Goal: Task Accomplishment & Management: Manage account settings

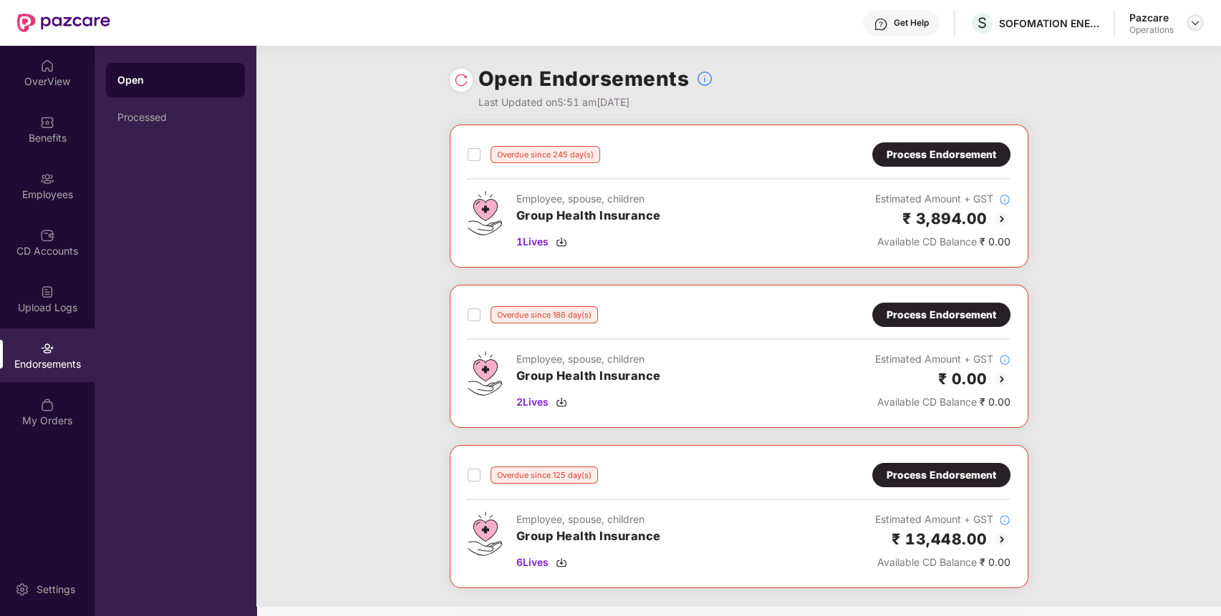
click at [1191, 21] on img at bounding box center [1194, 22] width 11 height 11
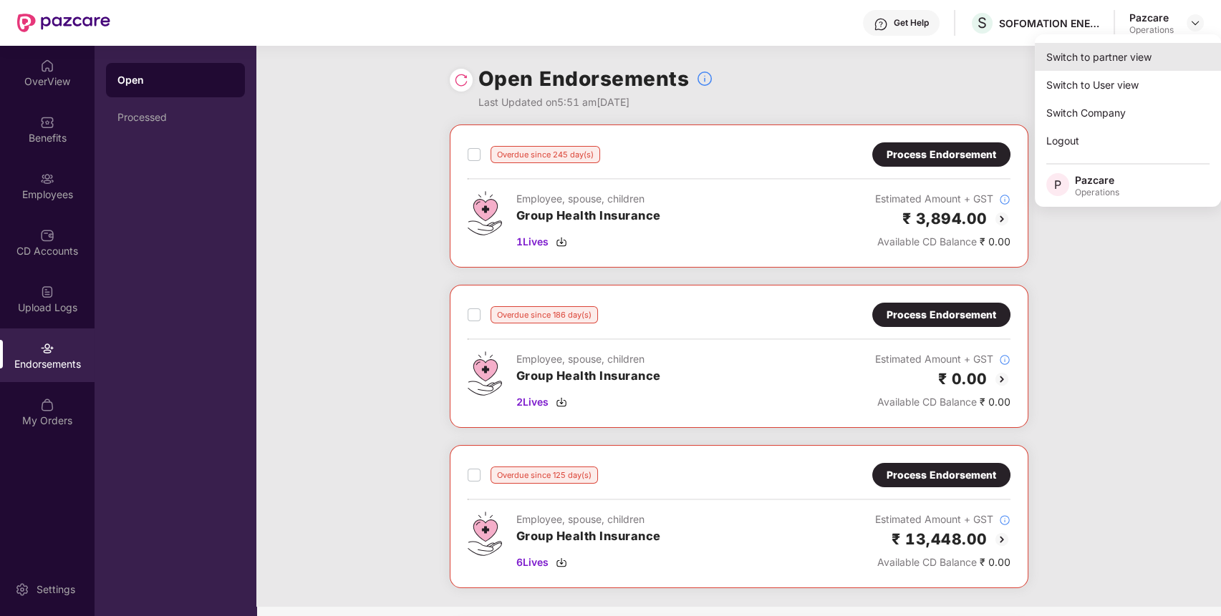
click at [1143, 54] on div "Switch to partner view" at bounding box center [1127, 57] width 186 height 28
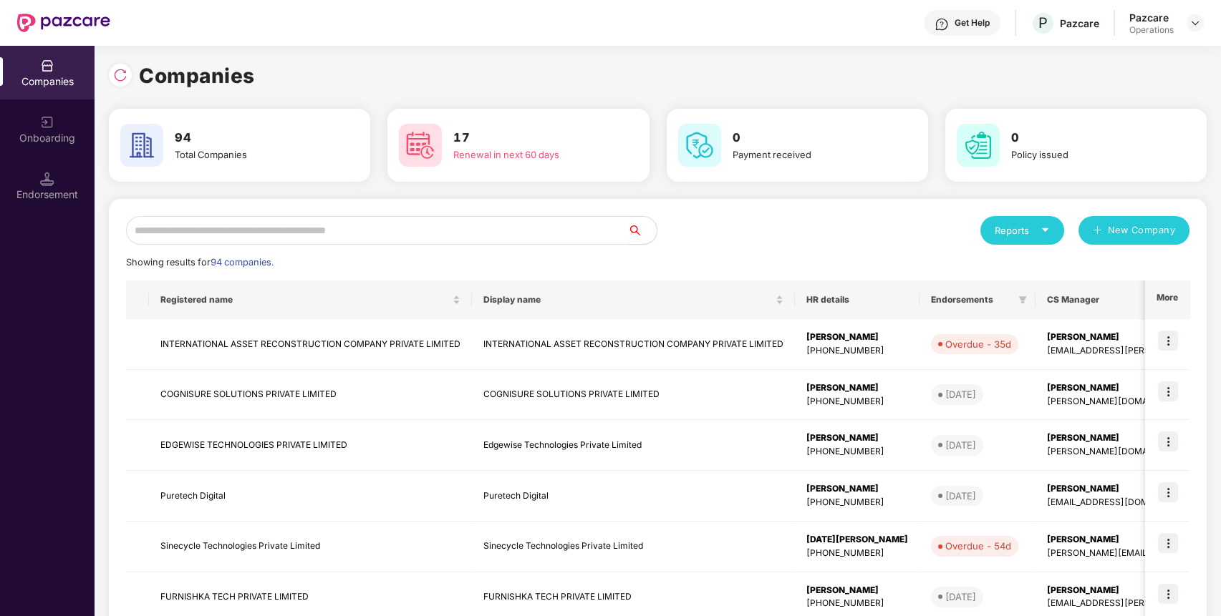
click at [516, 237] on input "text" at bounding box center [377, 230] width 502 height 29
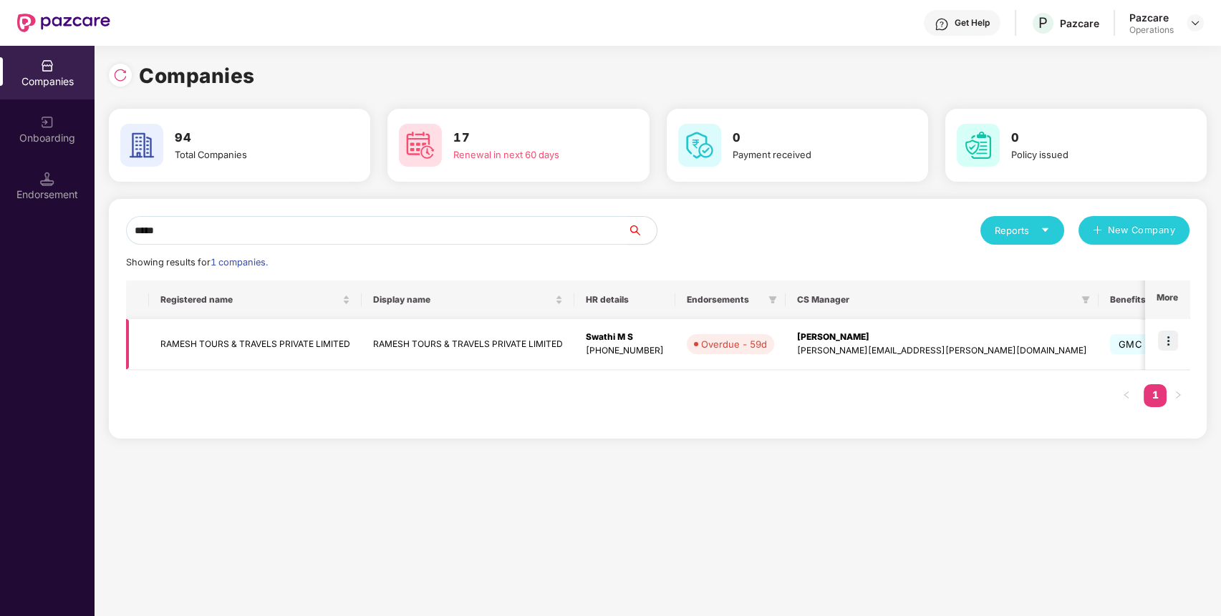
type input "*****"
click at [314, 339] on td "RAMESH TOURS & TRAVELS PRIVATE LIMITED" at bounding box center [255, 344] width 213 height 51
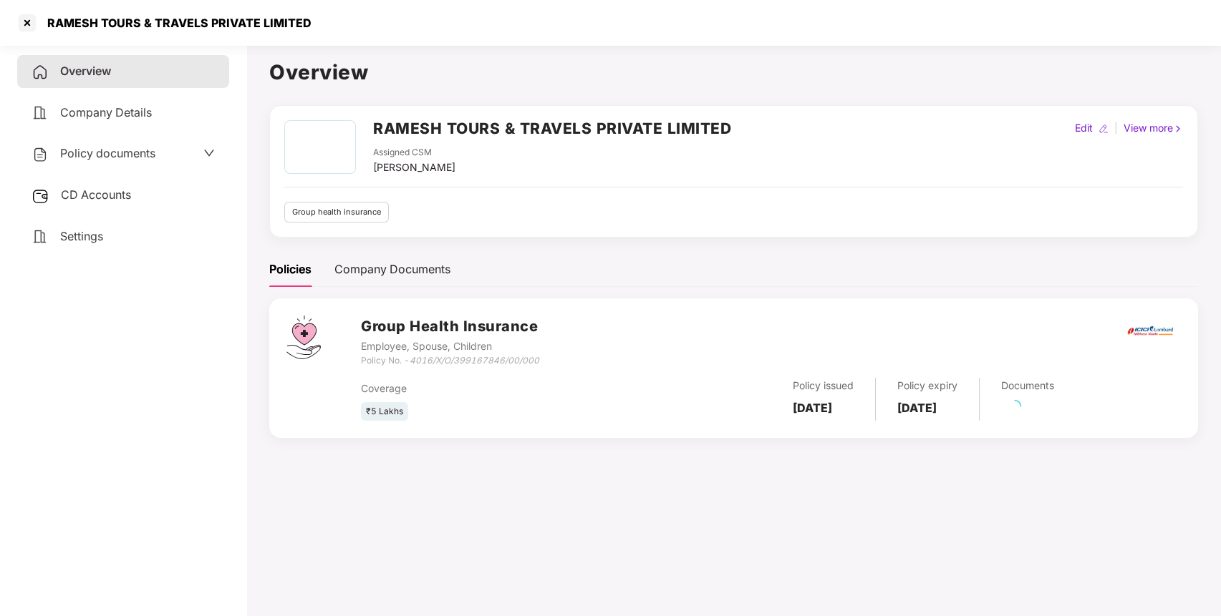
click at [131, 191] on span "CD Accounts" at bounding box center [96, 195] width 70 height 14
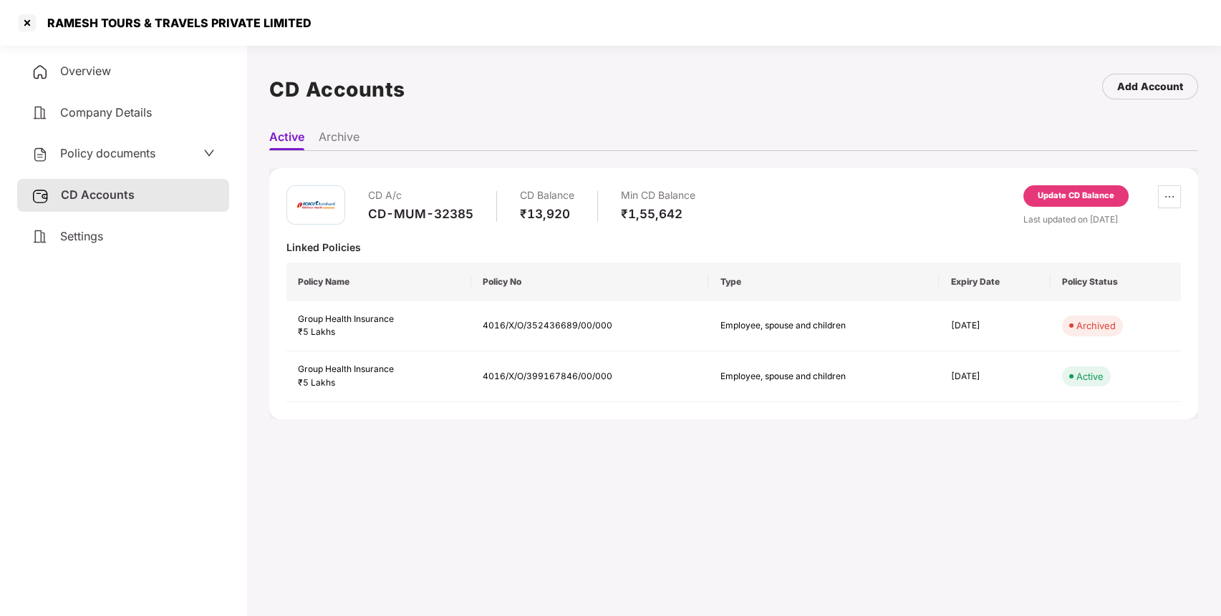
click at [427, 220] on div "CD-MUM-32385" at bounding box center [420, 214] width 105 height 16
copy div "CD-MUM-32385"
click at [31, 23] on div at bounding box center [27, 22] width 23 height 23
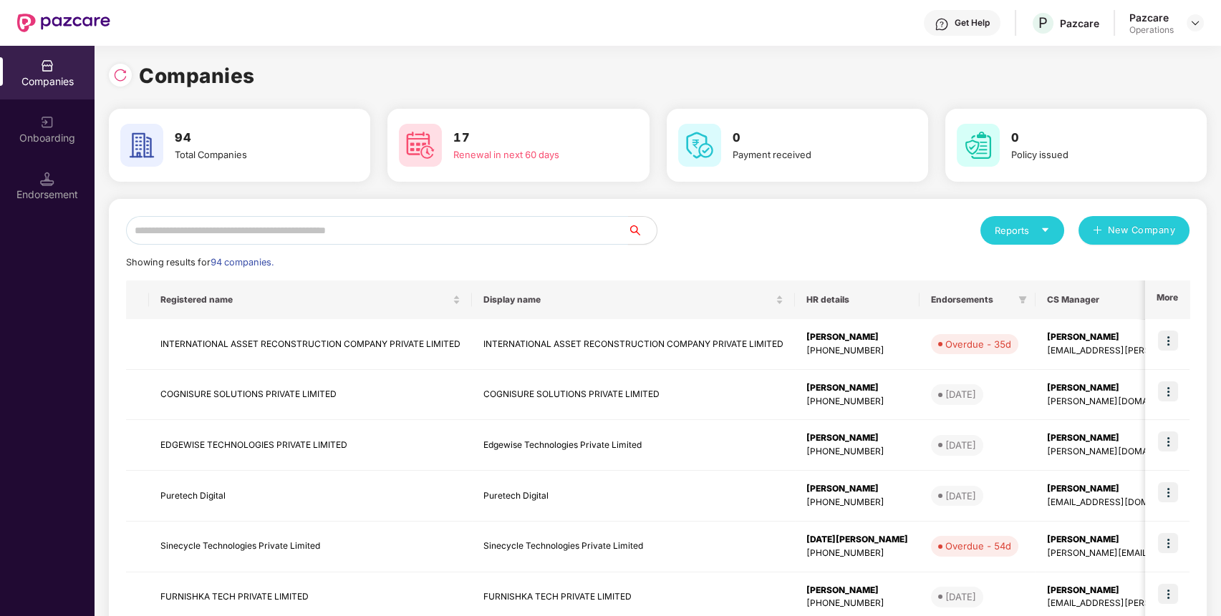
click at [284, 233] on input "text" at bounding box center [377, 230] width 502 height 29
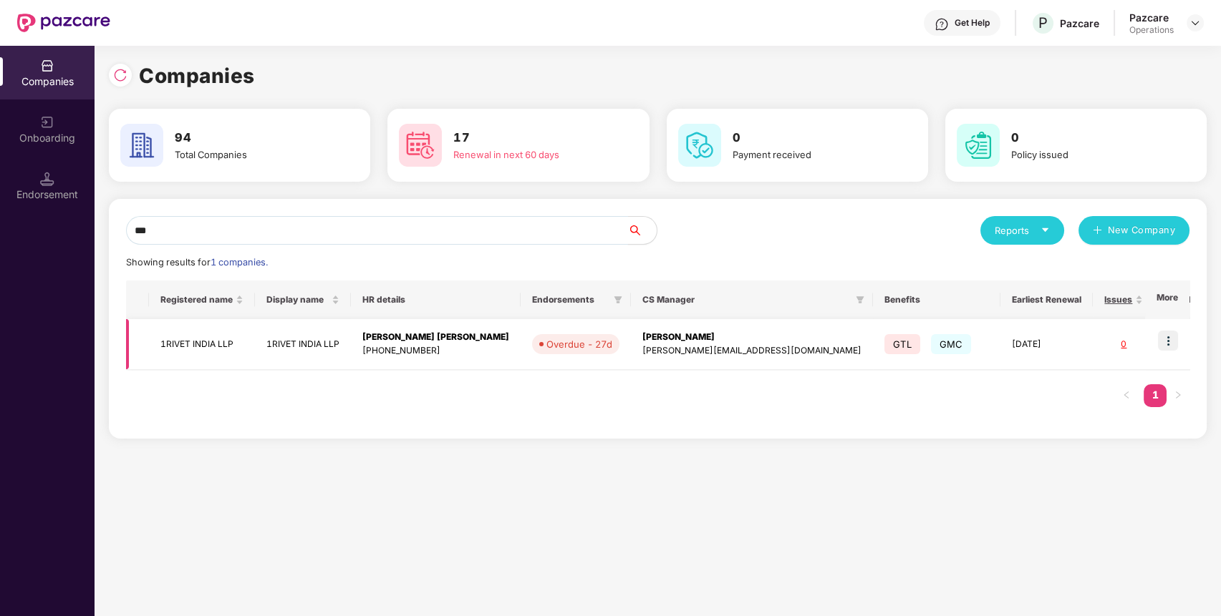
type input "***"
click at [1174, 342] on img at bounding box center [1168, 341] width 20 height 20
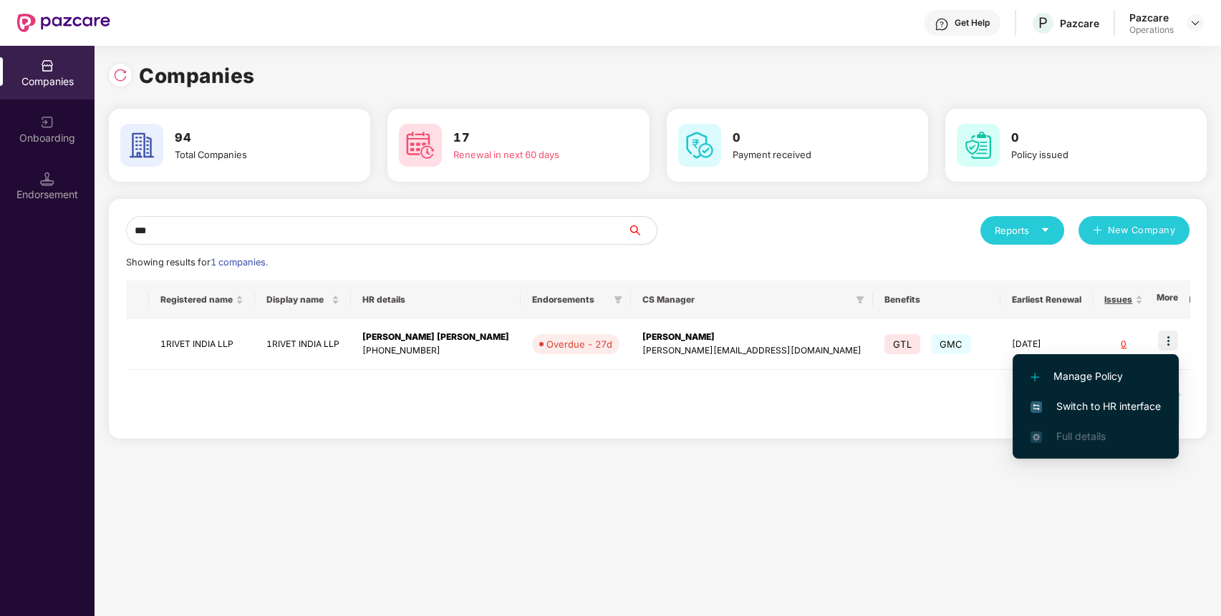
click at [1090, 411] on span "Switch to HR interface" at bounding box center [1095, 407] width 130 height 16
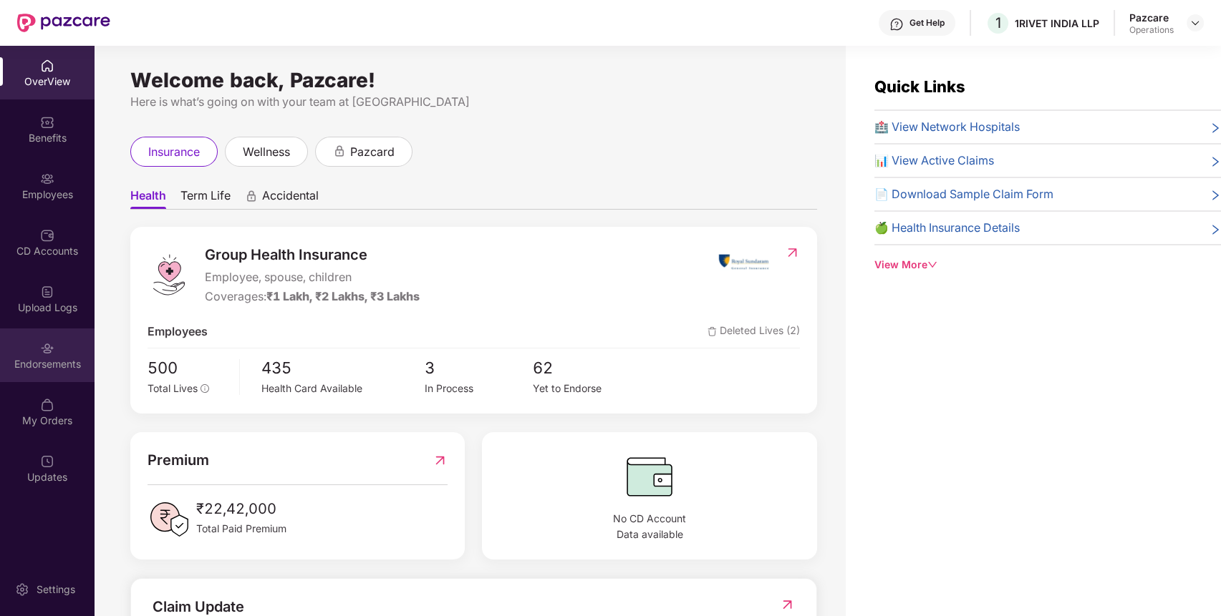
click at [52, 366] on div "Endorsements" at bounding box center [47, 364] width 94 height 14
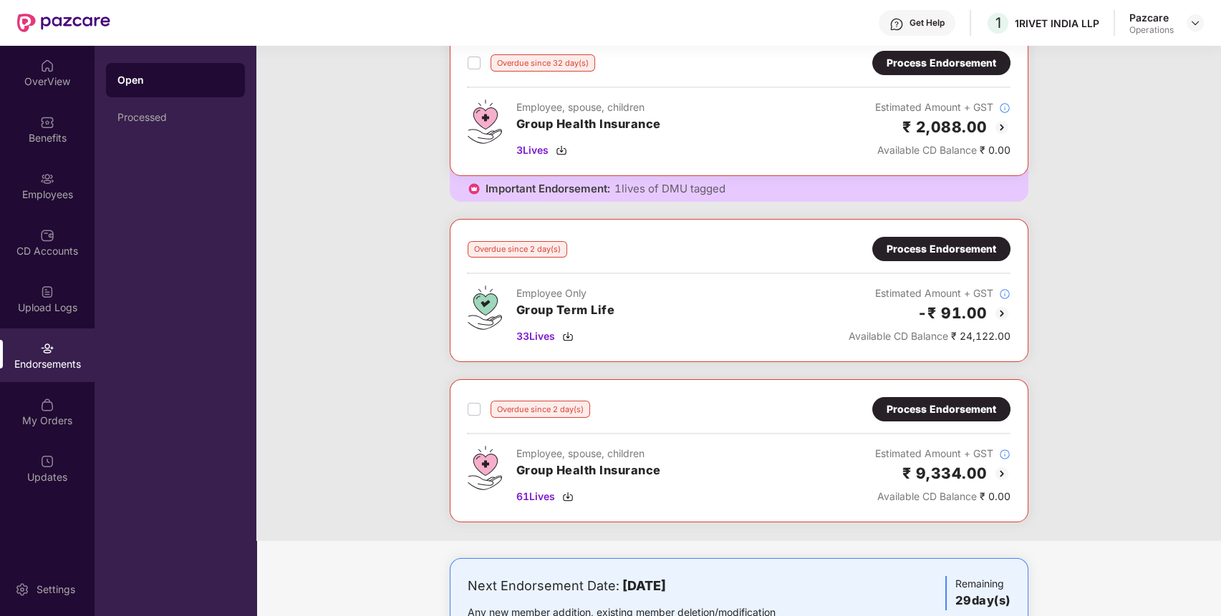
scroll to position [93, 0]
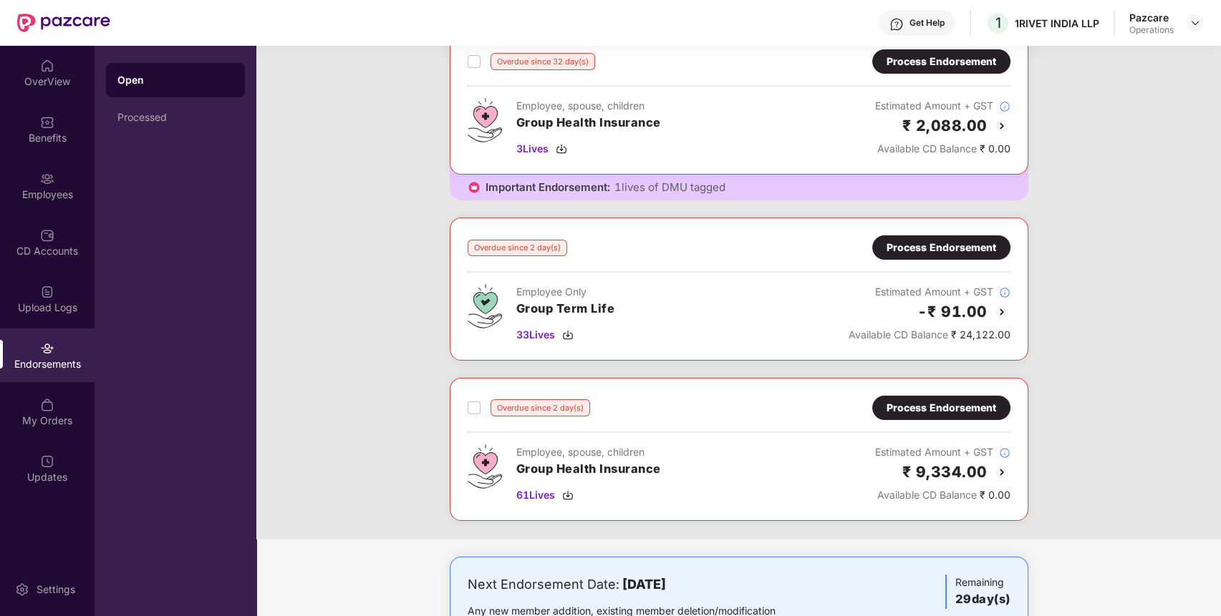
click at [938, 401] on div "Process Endorsement" at bounding box center [941, 408] width 110 height 16
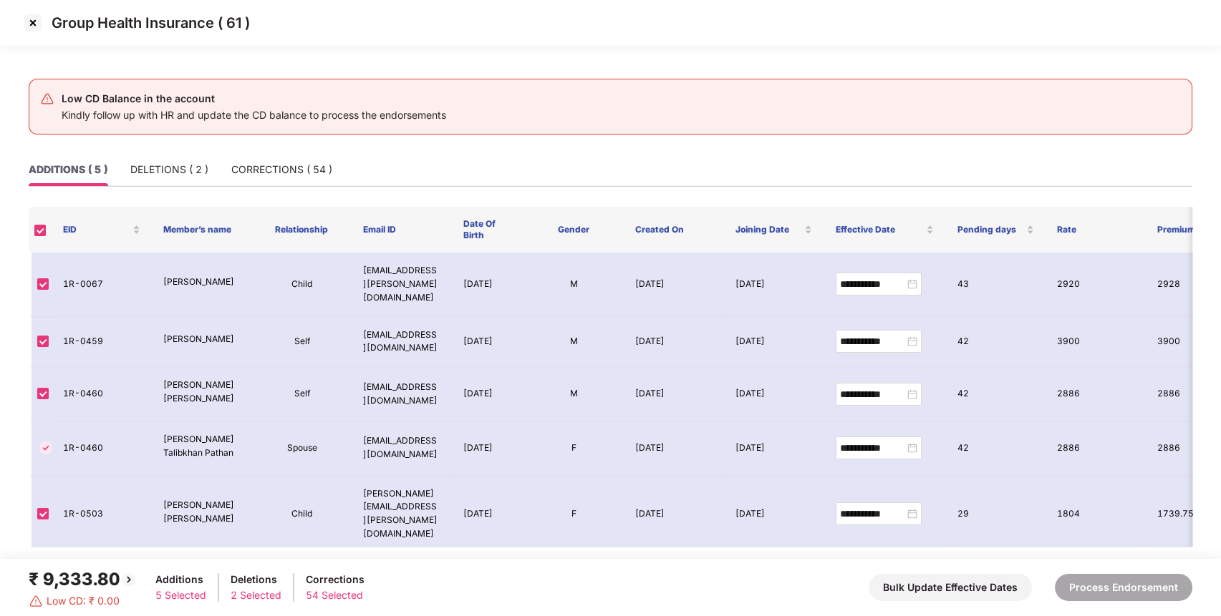
click at [28, 17] on img at bounding box center [32, 22] width 23 height 23
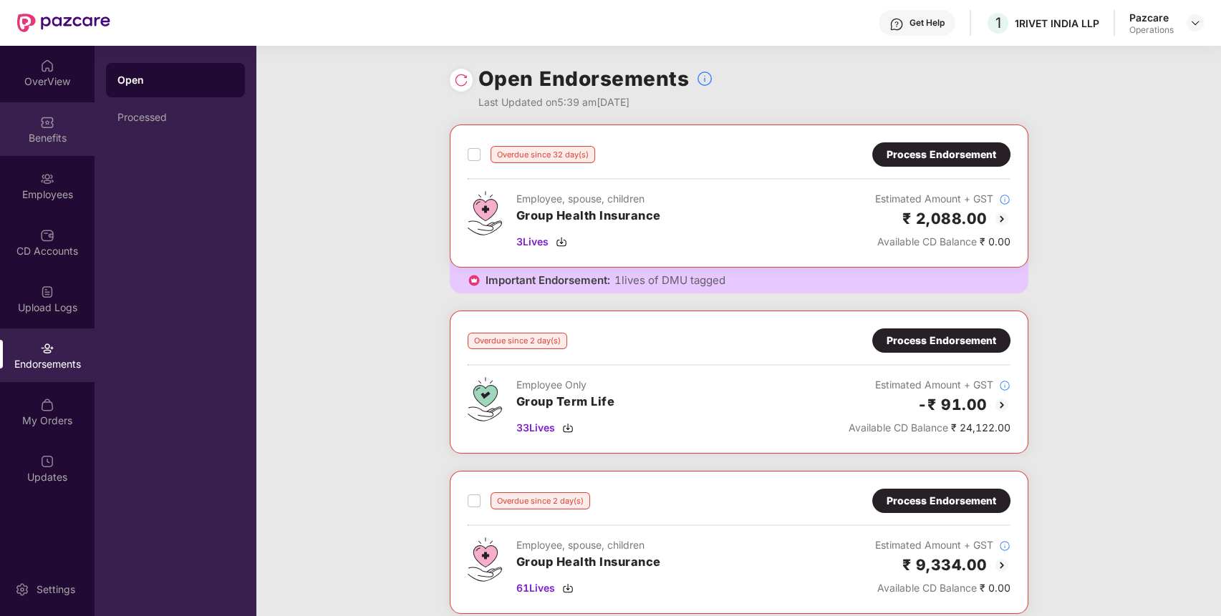
click at [51, 120] on img at bounding box center [47, 122] width 14 height 14
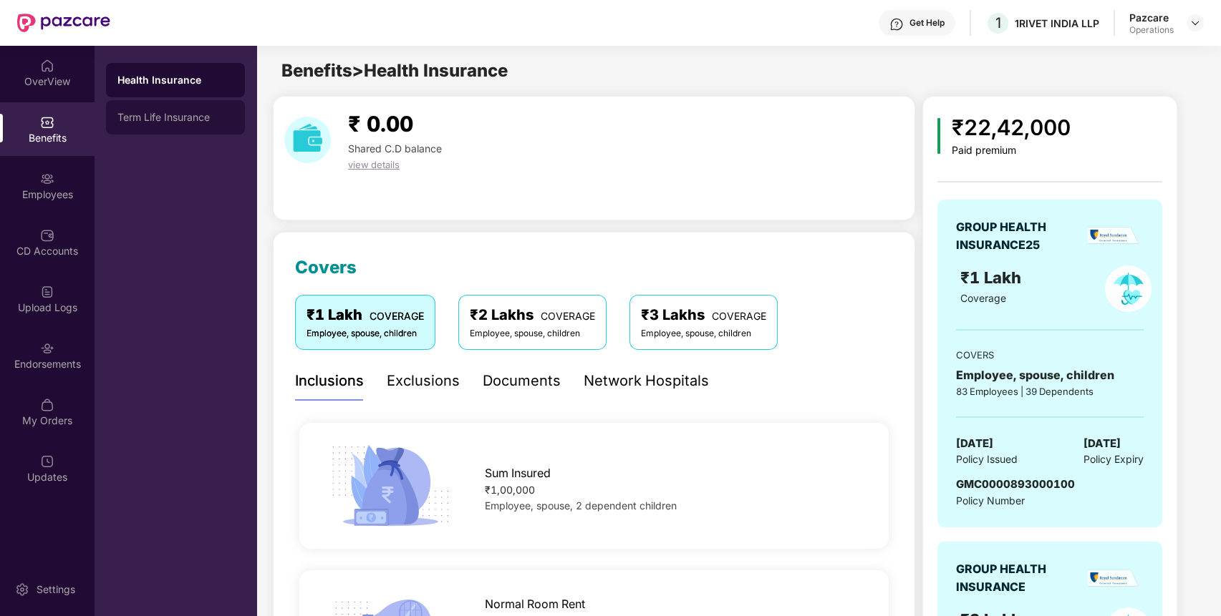
click at [188, 114] on div "Term Life Insurance" at bounding box center [175, 117] width 116 height 11
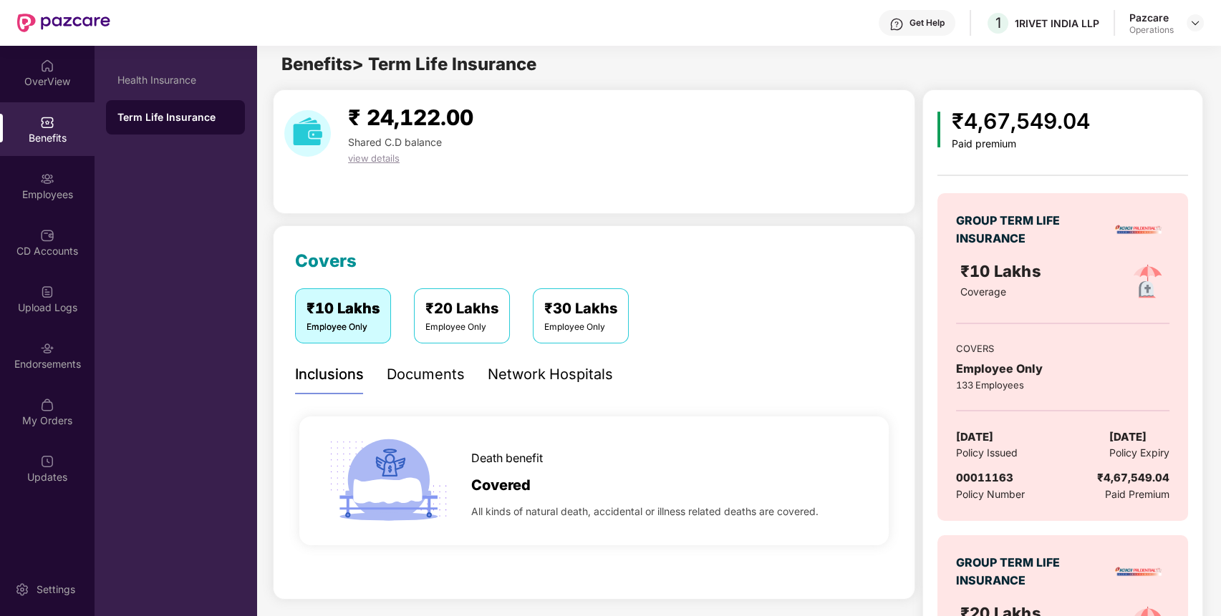
scroll to position [0, 0]
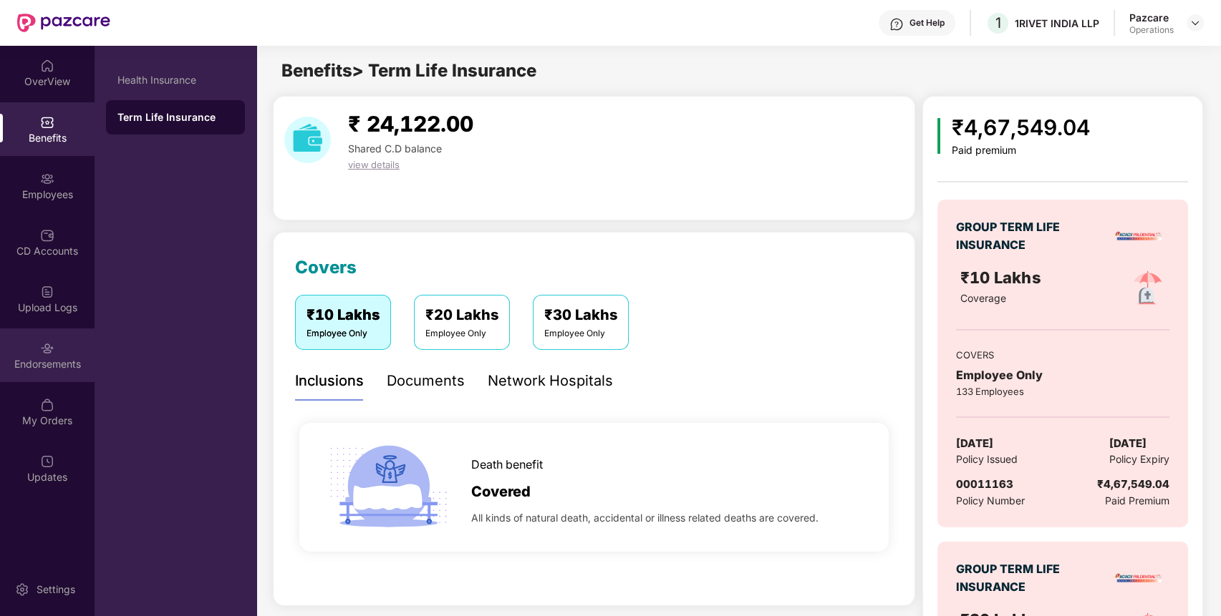
click at [43, 364] on div "Endorsements" at bounding box center [47, 364] width 94 height 14
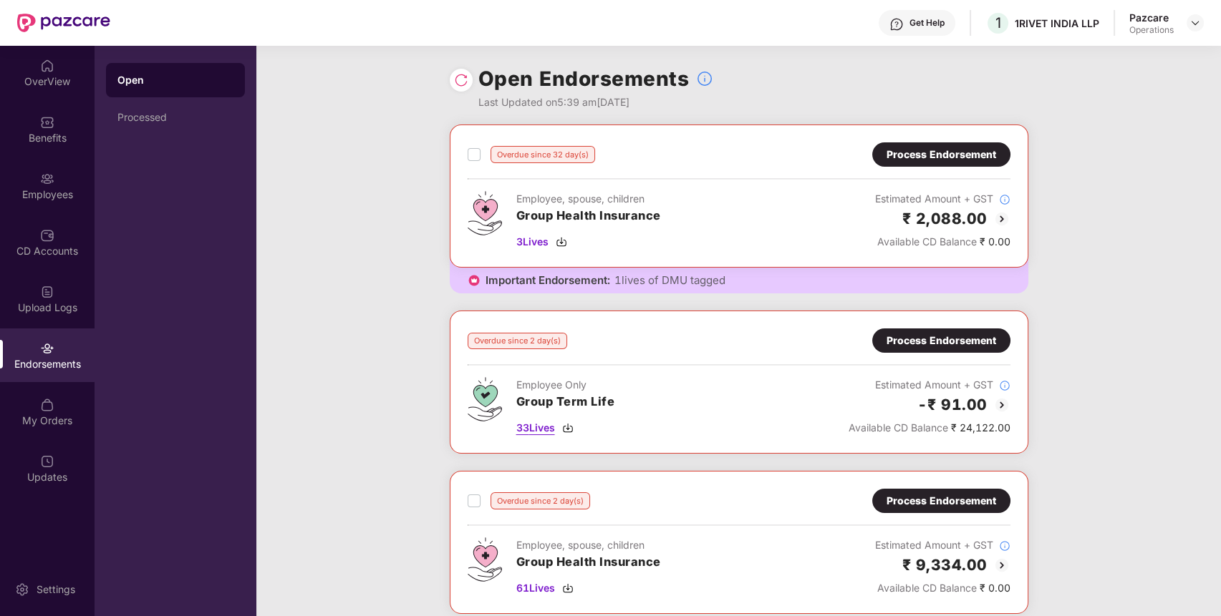
click at [523, 435] on span "33 Lives" at bounding box center [535, 428] width 39 height 16
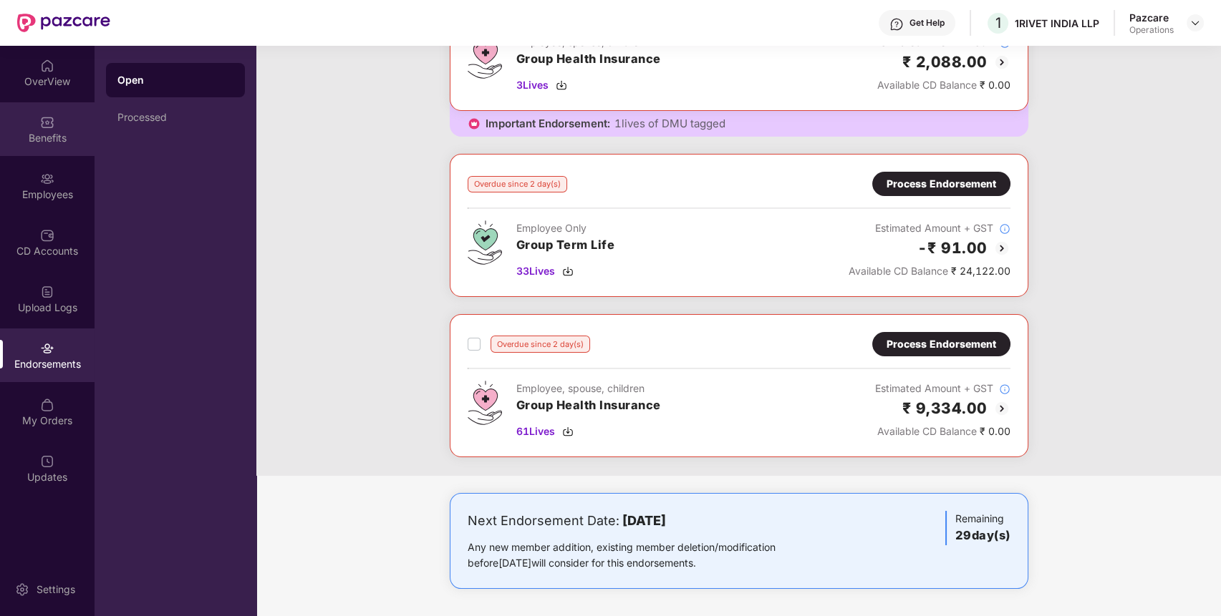
click at [57, 131] on div "Benefits" at bounding box center [47, 138] width 94 height 14
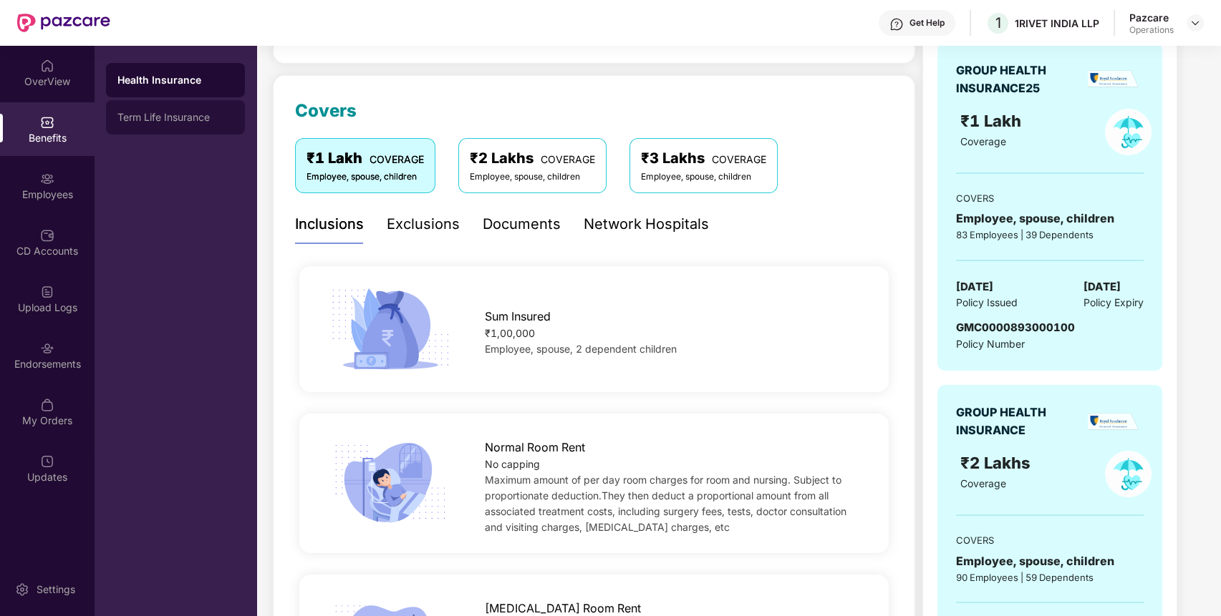
click at [169, 117] on div "Term Life Insurance" at bounding box center [175, 117] width 116 height 11
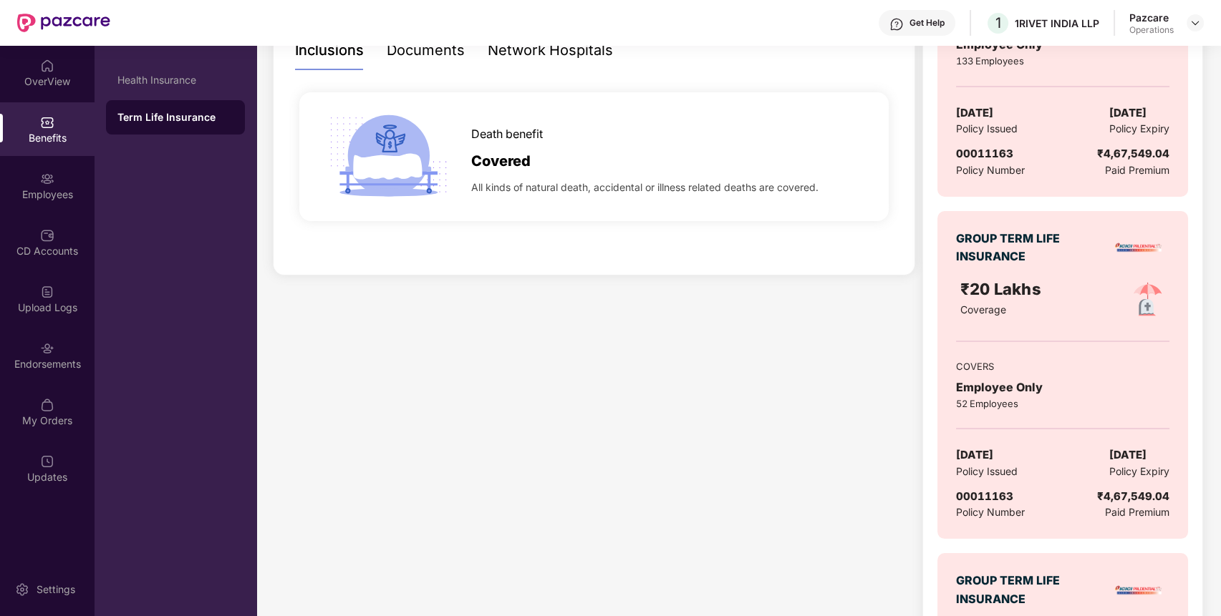
scroll to position [0, 0]
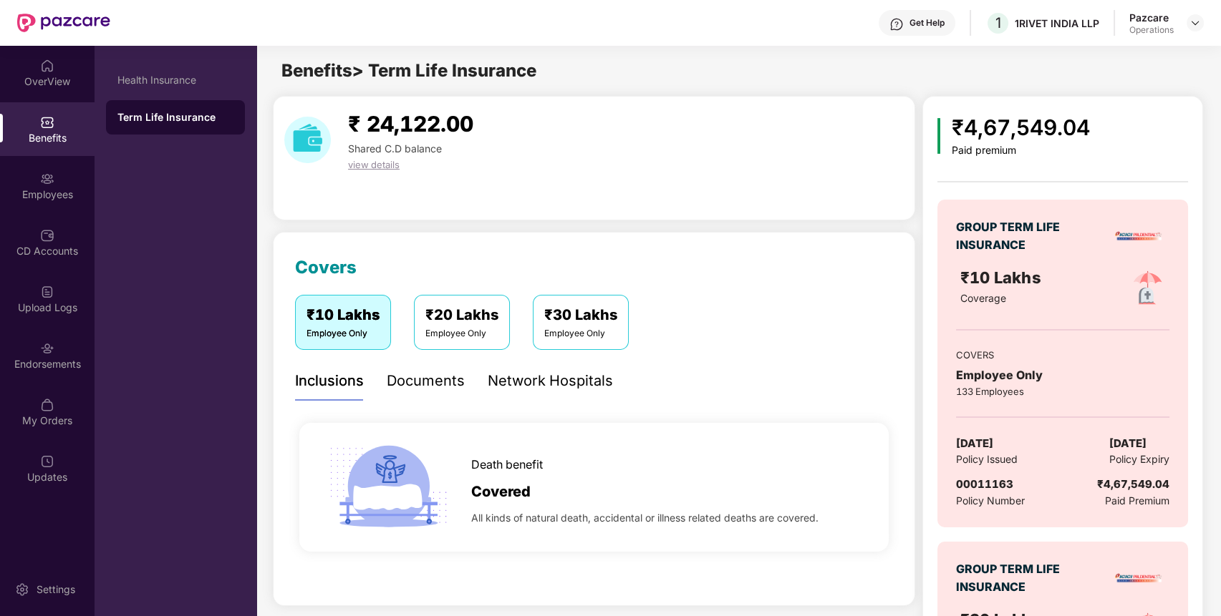
click at [1195, 12] on div "Pazcare Operations" at bounding box center [1166, 23] width 74 height 25
click at [1196, 24] on img at bounding box center [1194, 22] width 11 height 11
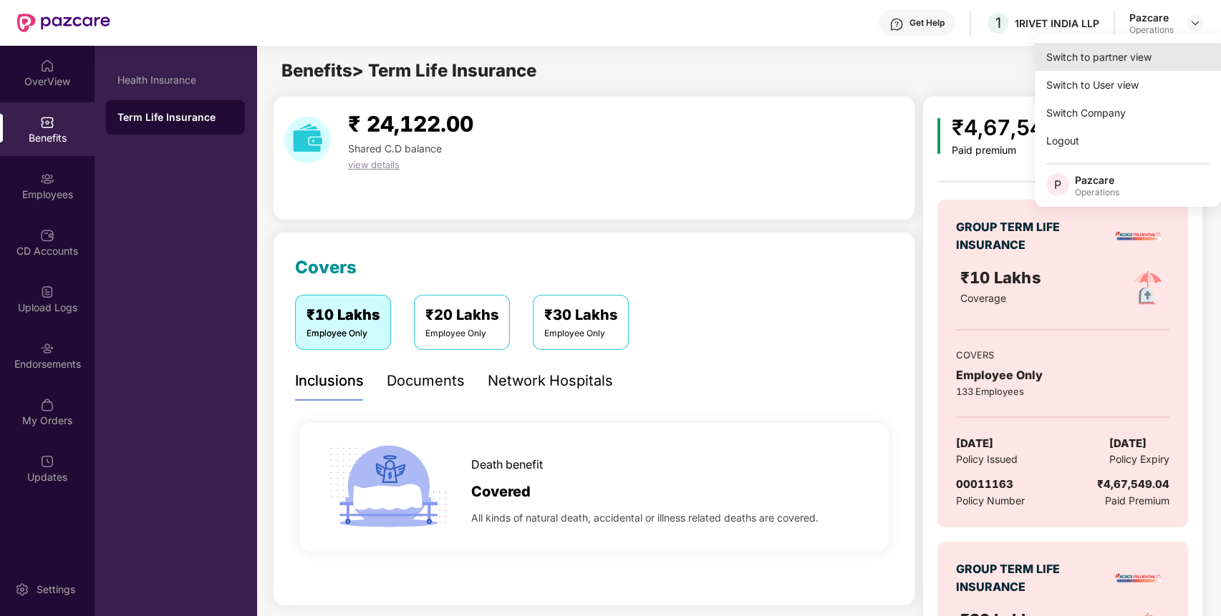
click at [1107, 56] on div "Switch to partner view" at bounding box center [1127, 57] width 186 height 28
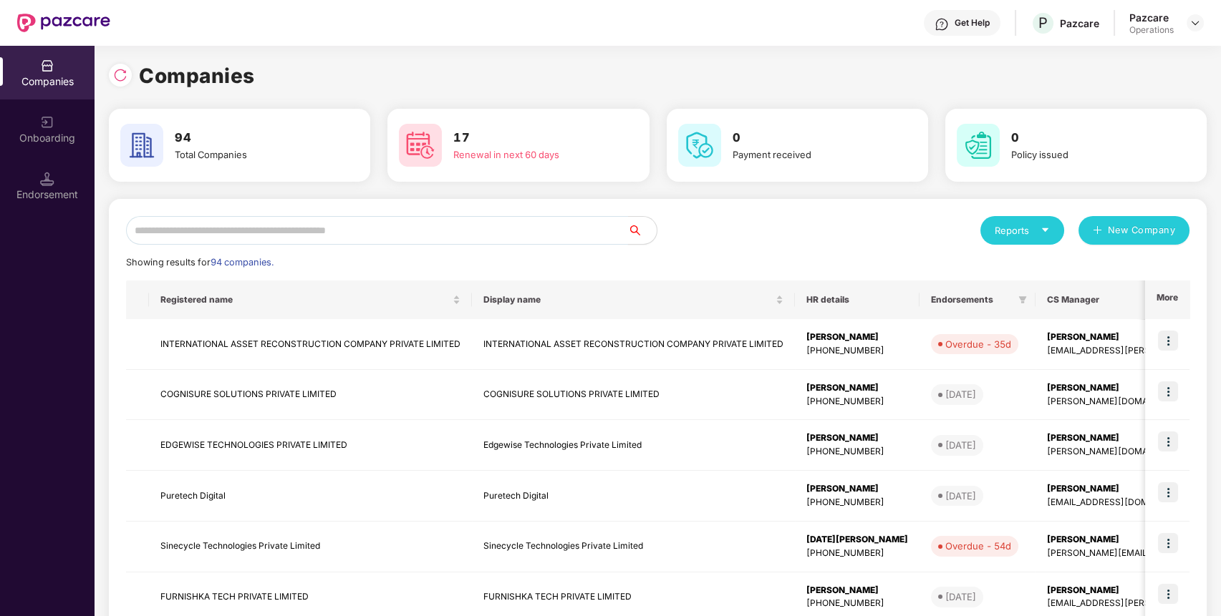
click at [521, 233] on input "text" at bounding box center [377, 230] width 502 height 29
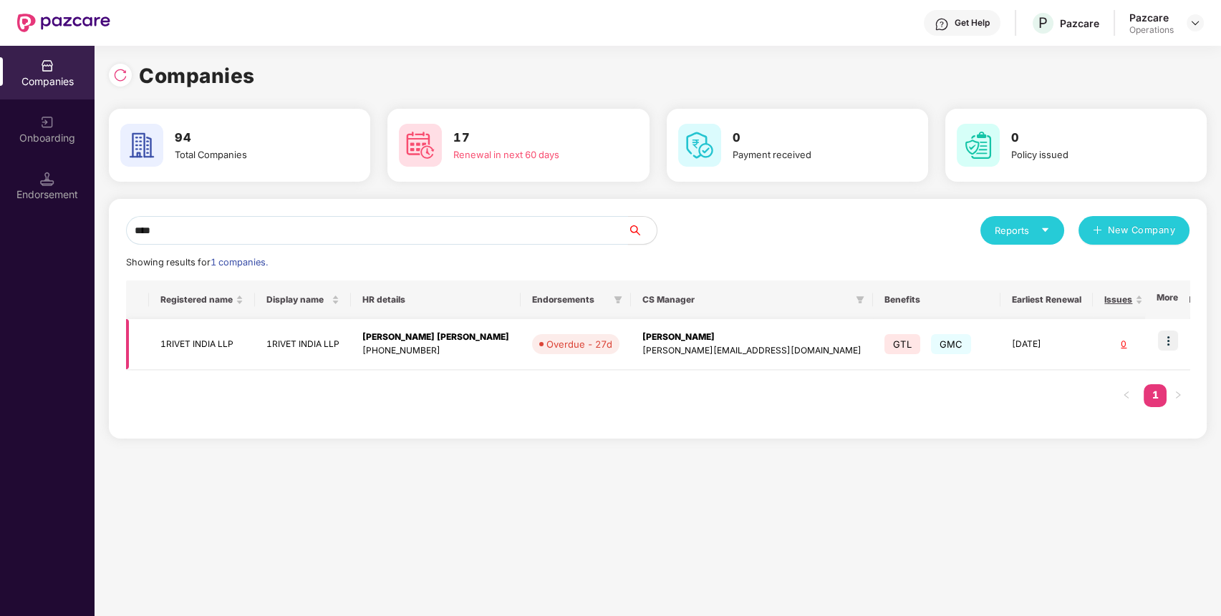
type input "****"
click at [1173, 343] on img at bounding box center [1168, 341] width 20 height 20
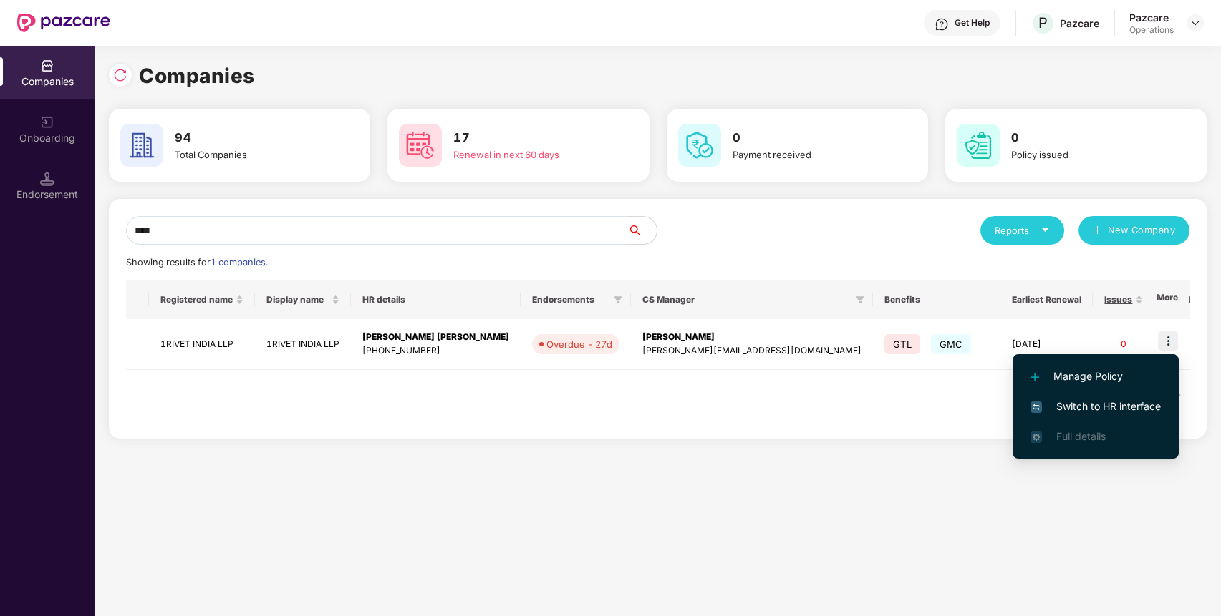
click at [1120, 409] on span "Switch to HR interface" at bounding box center [1095, 407] width 130 height 16
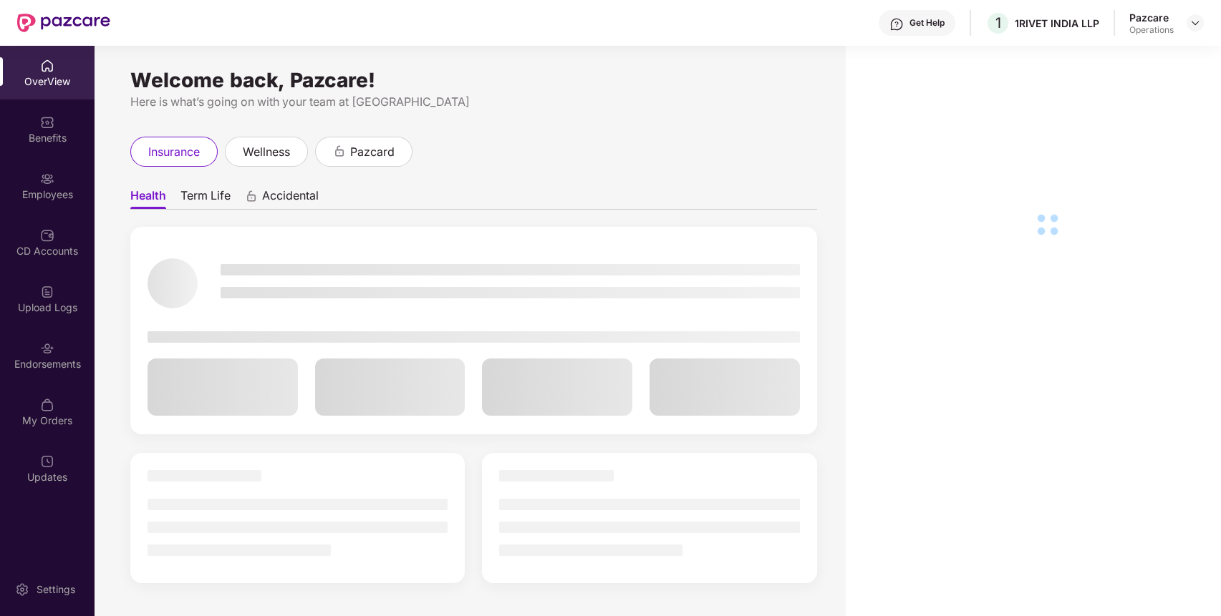
click at [55, 374] on div "Endorsements" at bounding box center [47, 356] width 94 height 54
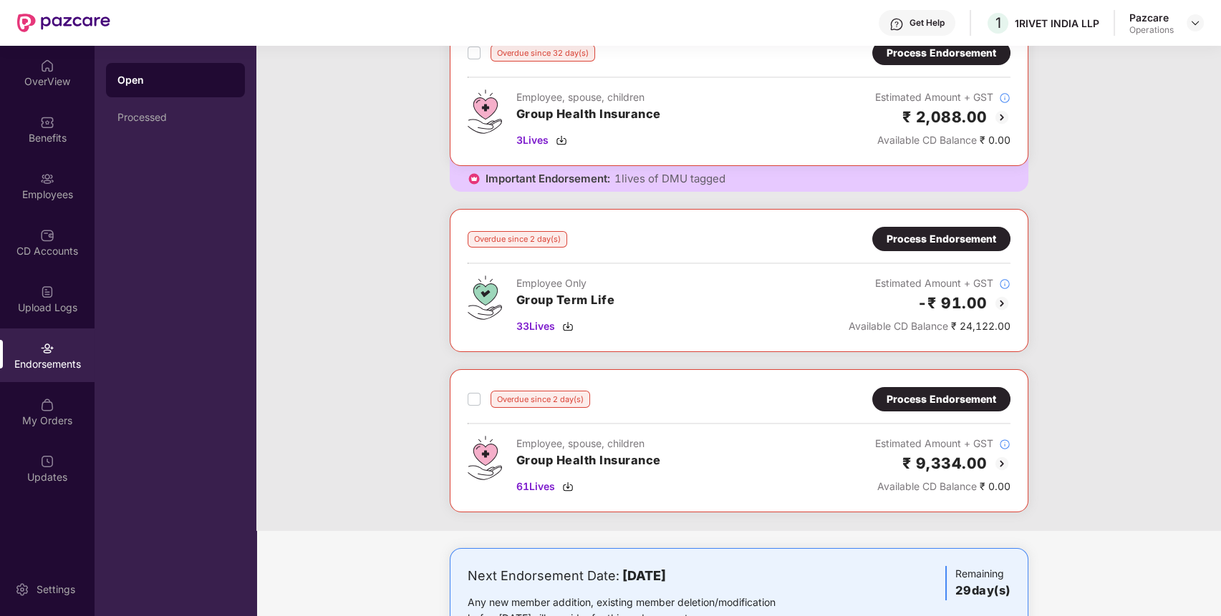
scroll to position [95, 0]
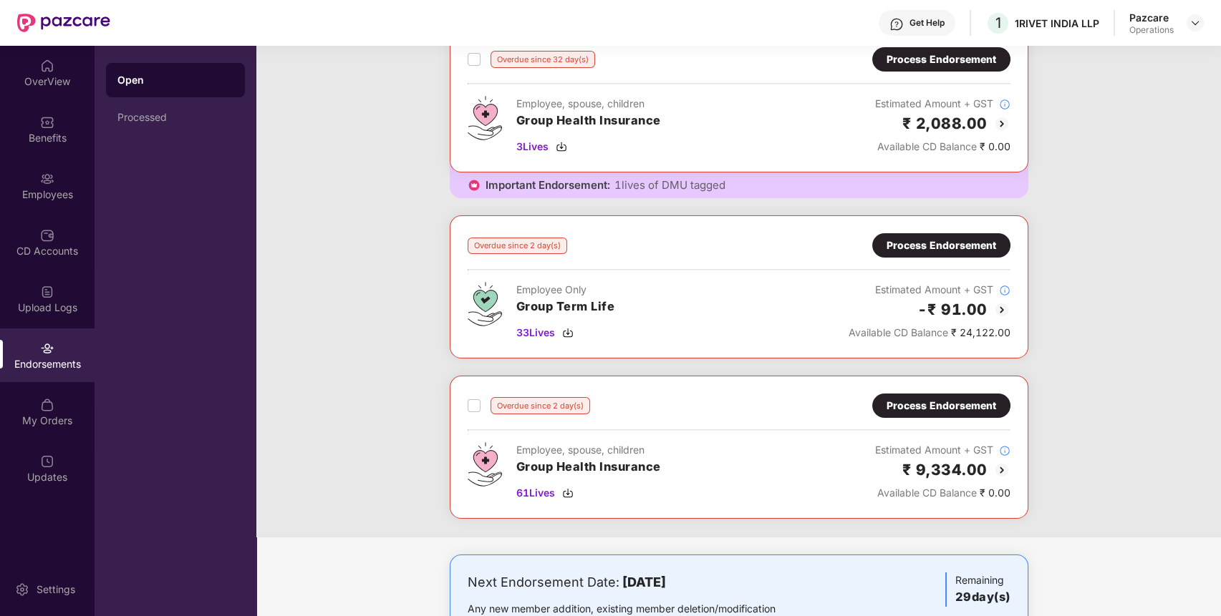
click at [985, 246] on div "Process Endorsement" at bounding box center [941, 246] width 110 height 16
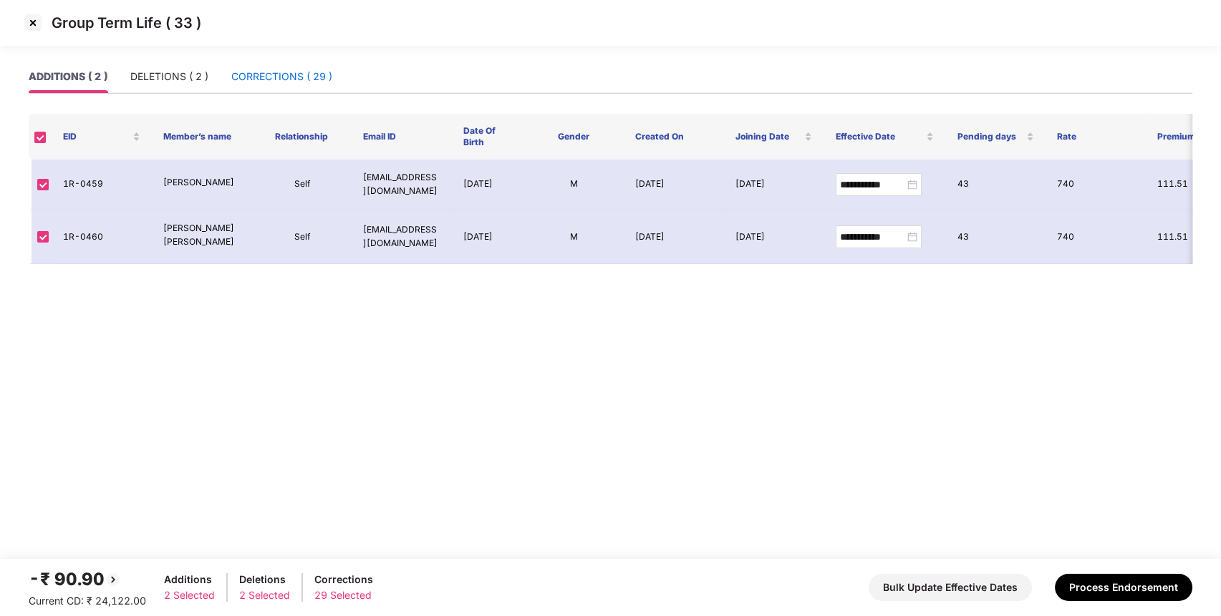
click at [273, 69] on div "CORRECTIONS ( 29 )" at bounding box center [281, 77] width 101 height 16
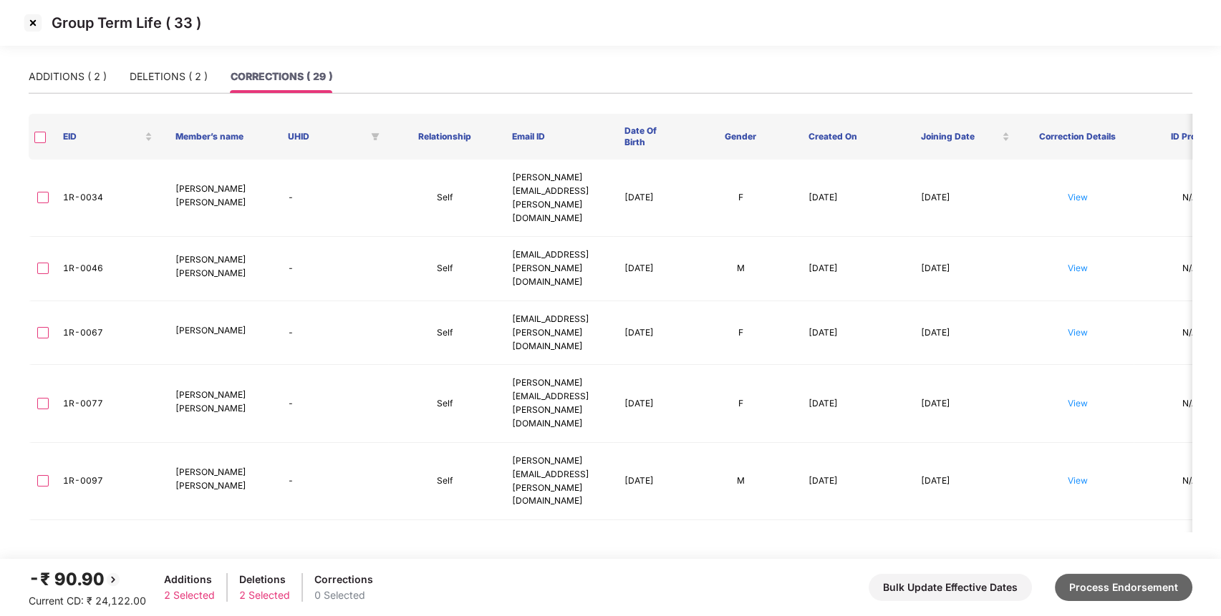
click at [1117, 591] on button "Process Endorsement" at bounding box center [1123, 587] width 137 height 27
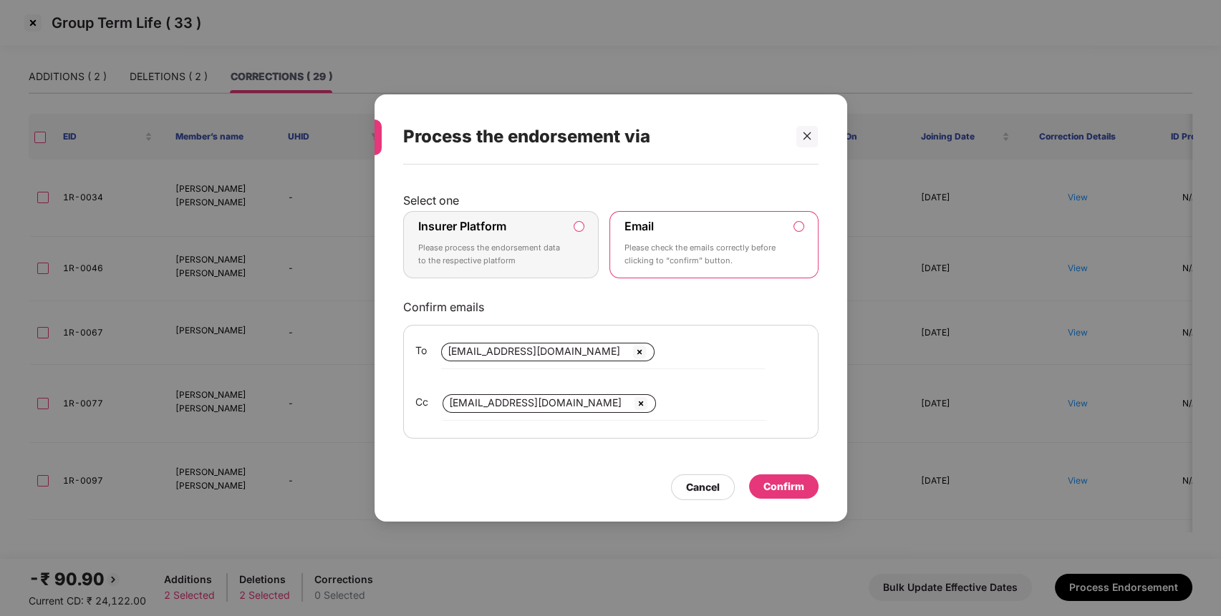
click at [555, 250] on p "Please process the endorsement data to the respective platform" at bounding box center [491, 254] width 146 height 25
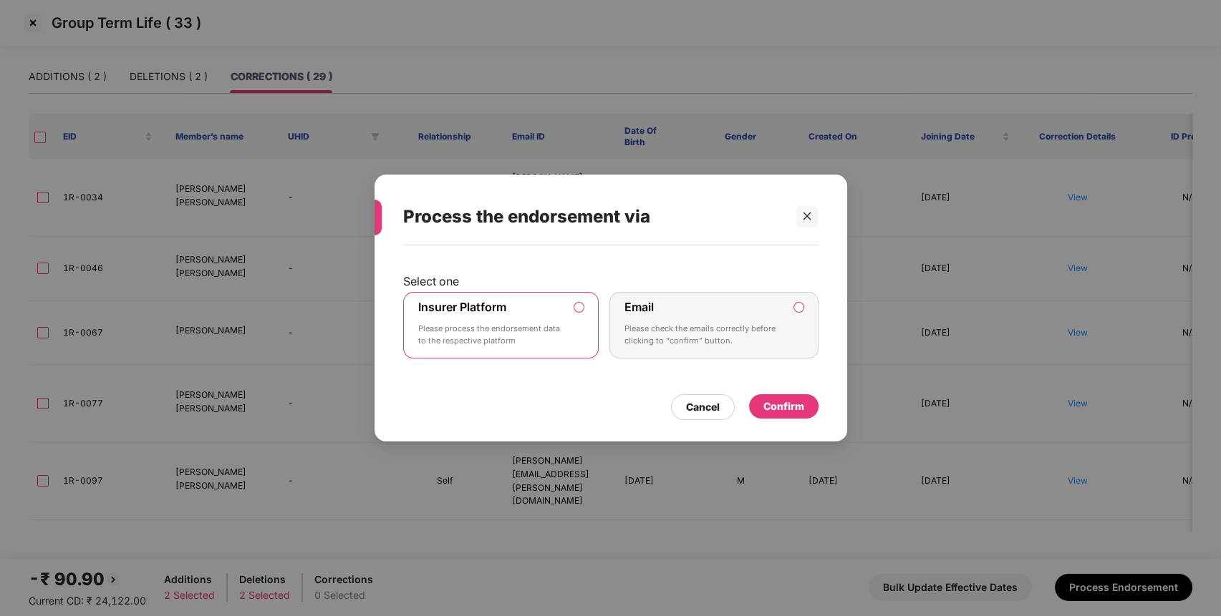
click at [790, 399] on div "Confirm" at bounding box center [783, 407] width 41 height 16
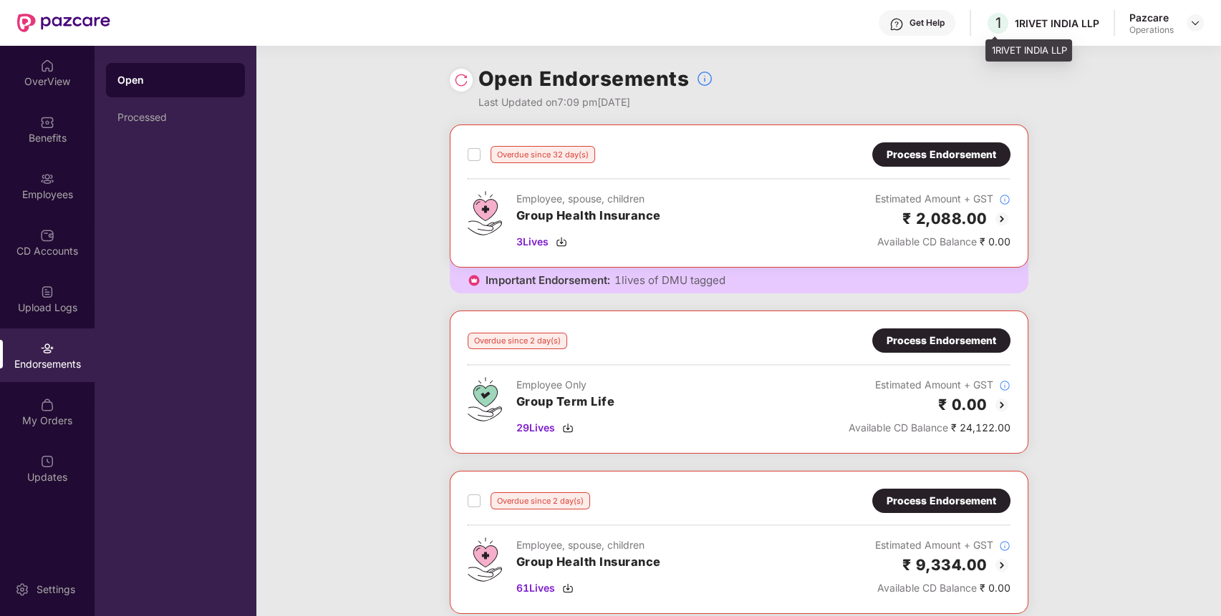
click at [1065, 29] on div "1RIVET INDIA LLP" at bounding box center [1056, 23] width 84 height 14
copy div "1RIVET INDIA LLP"
click at [540, 431] on span "29 Lives" at bounding box center [535, 428] width 39 height 16
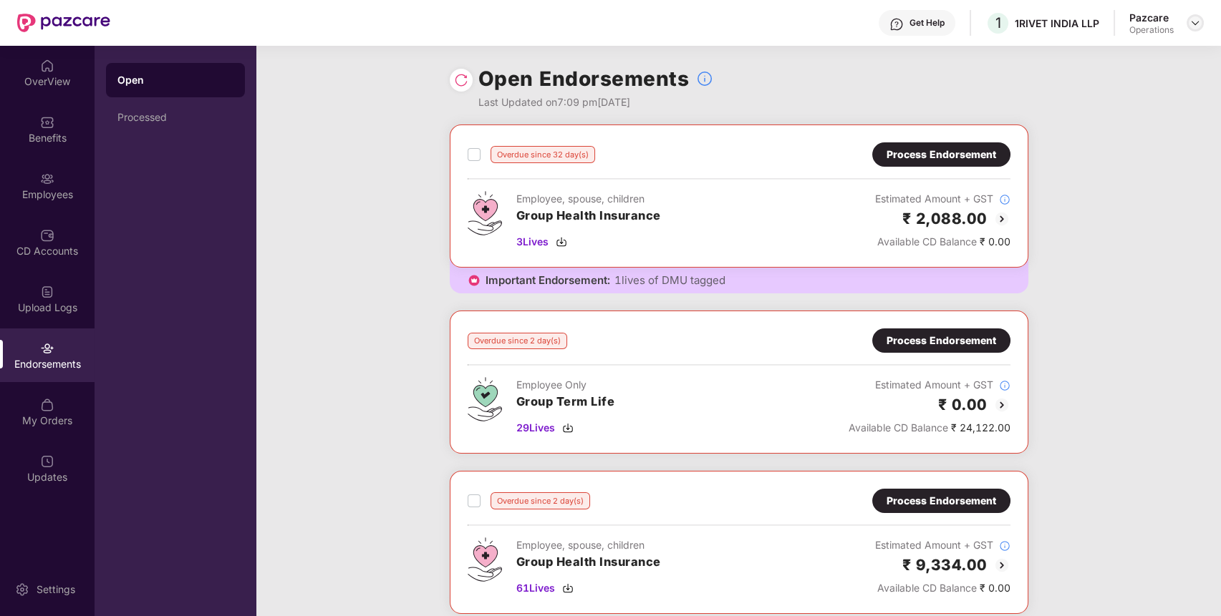
click at [1195, 20] on img at bounding box center [1194, 22] width 11 height 11
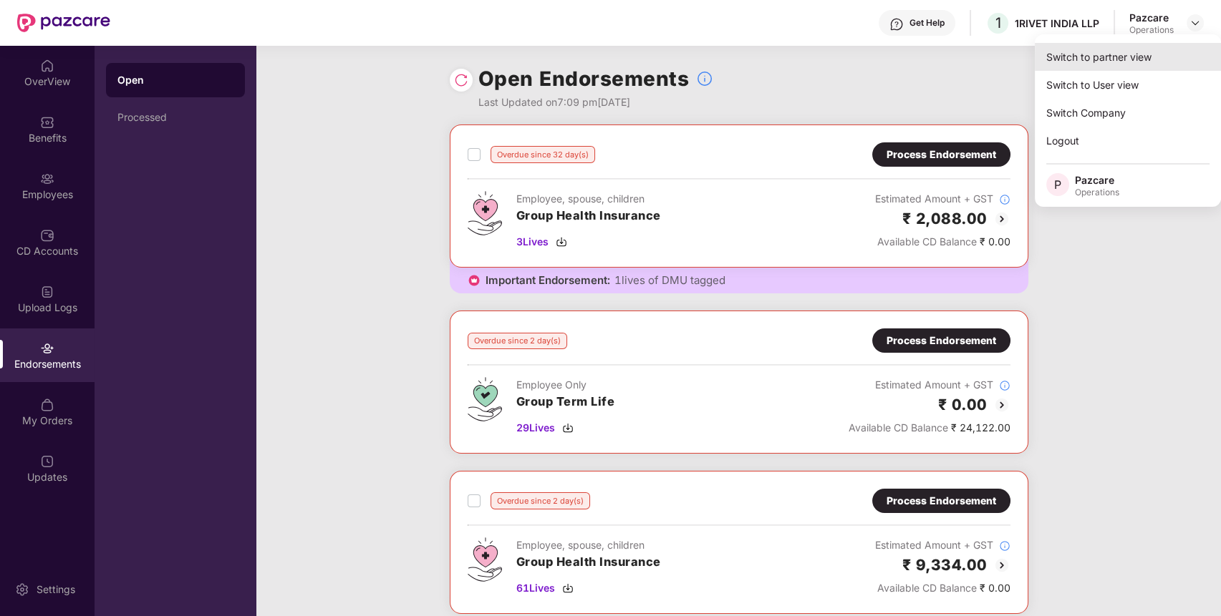
click at [1142, 54] on div "Switch to partner view" at bounding box center [1127, 57] width 186 height 28
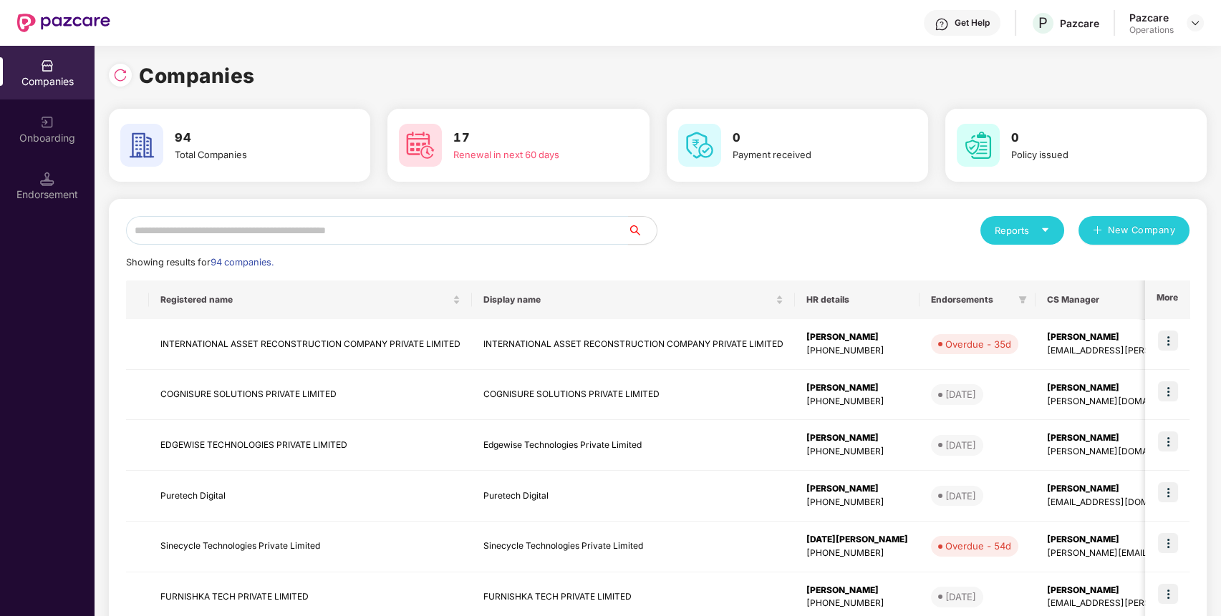
click at [542, 228] on input "text" at bounding box center [377, 230] width 502 height 29
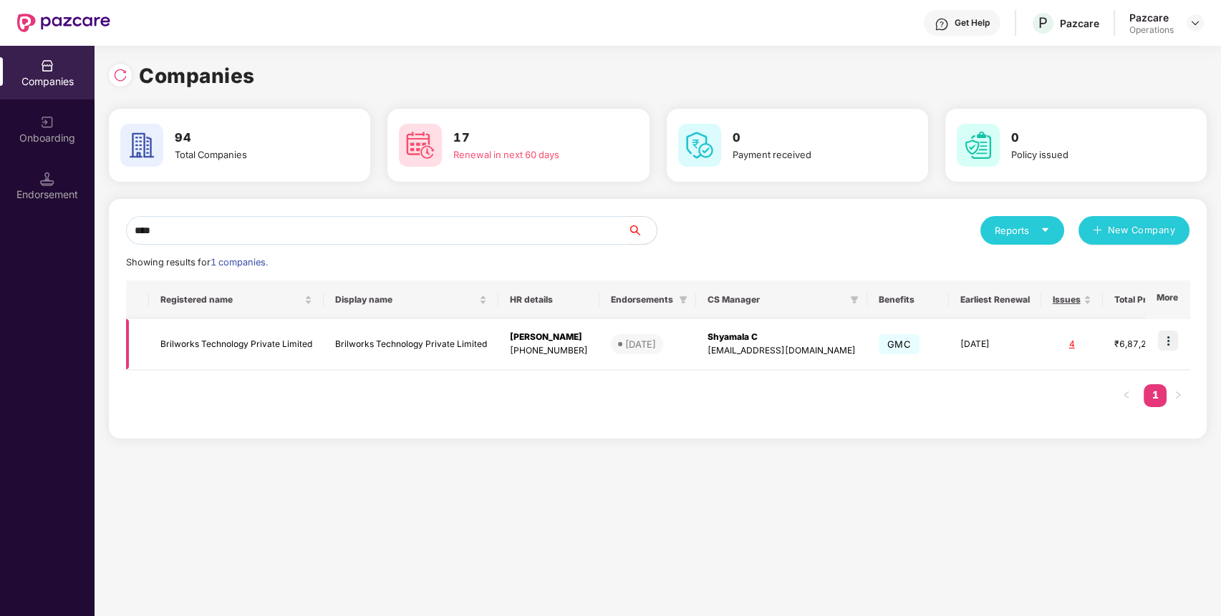
type input "****"
click at [1174, 331] on img at bounding box center [1168, 341] width 20 height 20
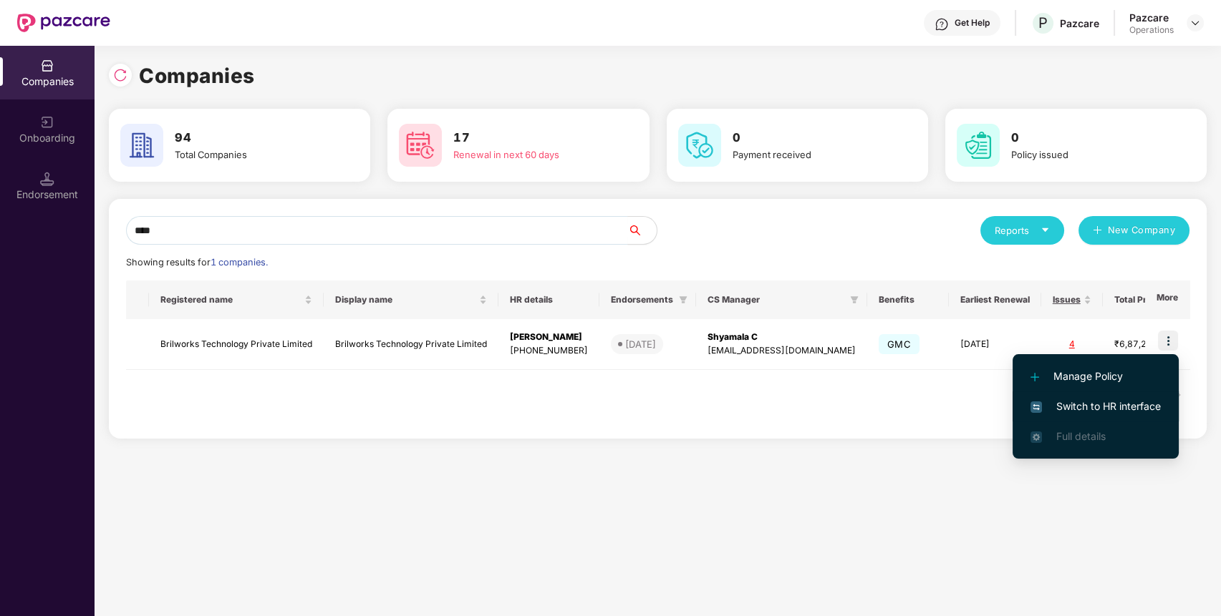
click at [1123, 401] on span "Switch to HR interface" at bounding box center [1095, 407] width 130 height 16
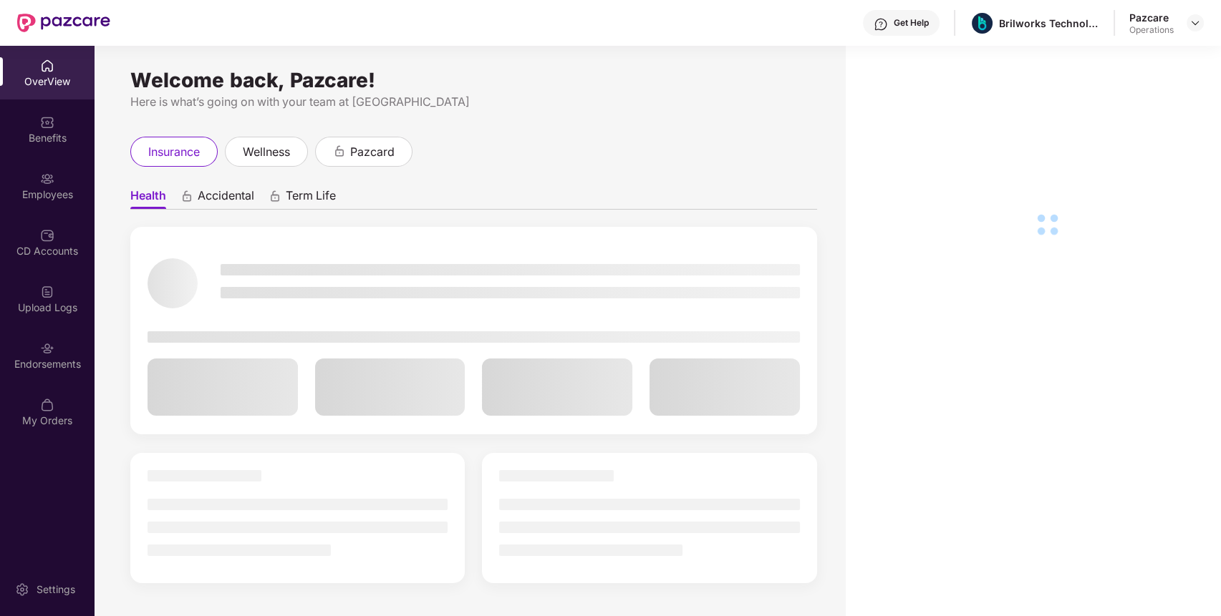
click at [49, 378] on div "Endorsements" at bounding box center [47, 356] width 94 height 54
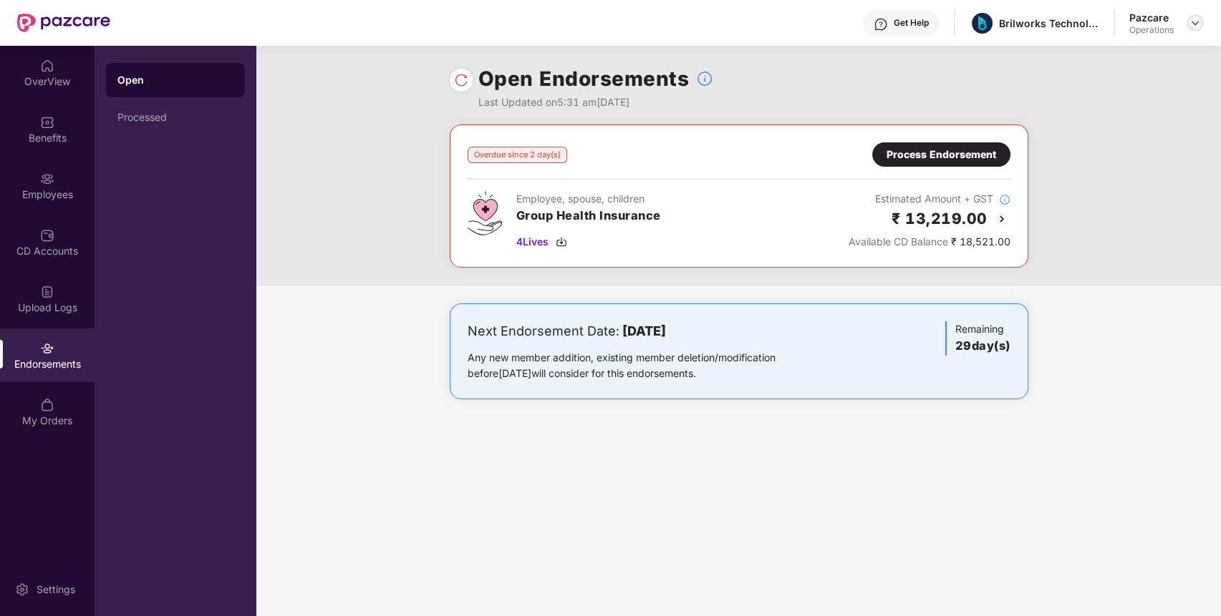
click at [1195, 24] on img at bounding box center [1194, 22] width 11 height 11
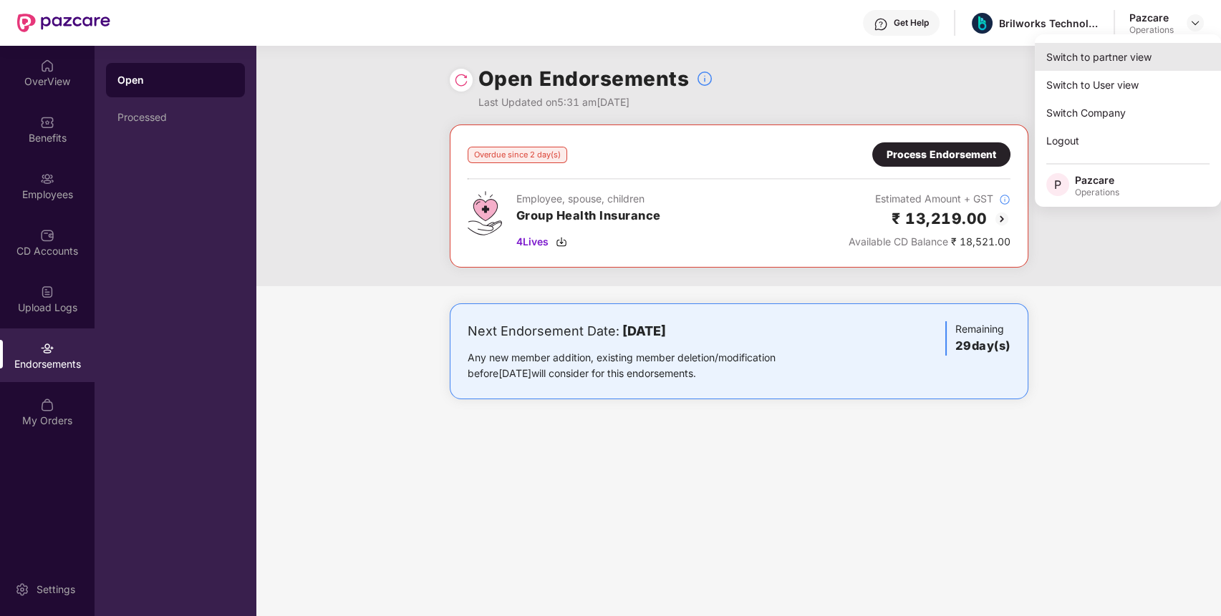
click at [1140, 58] on div "Switch to partner view" at bounding box center [1127, 57] width 186 height 28
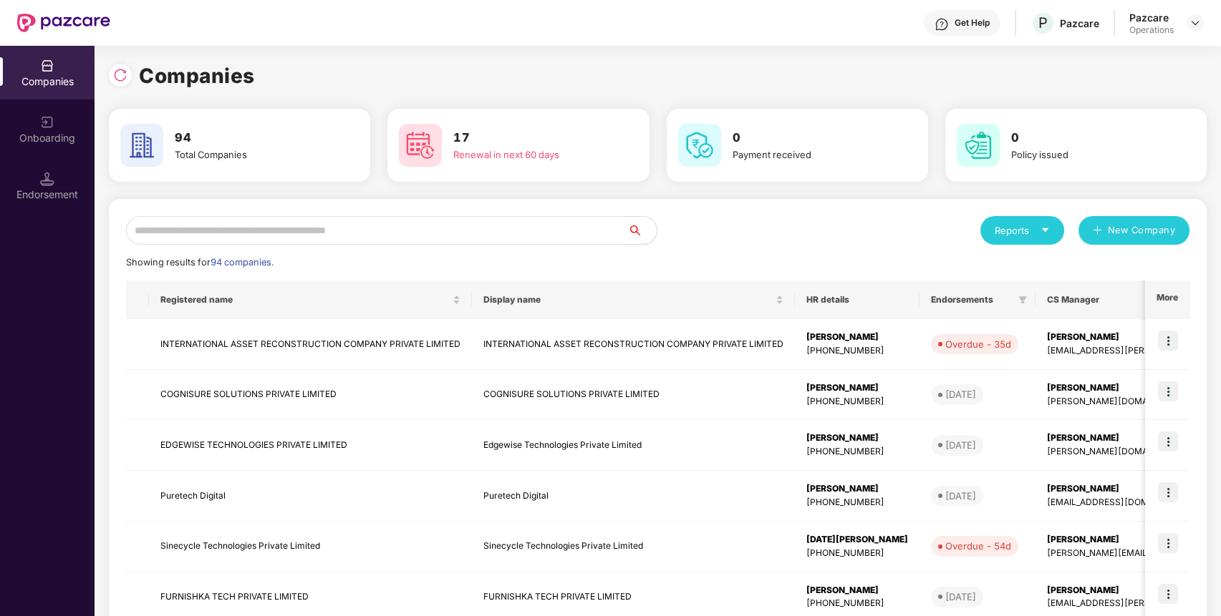
click at [544, 233] on input "text" at bounding box center [377, 230] width 502 height 29
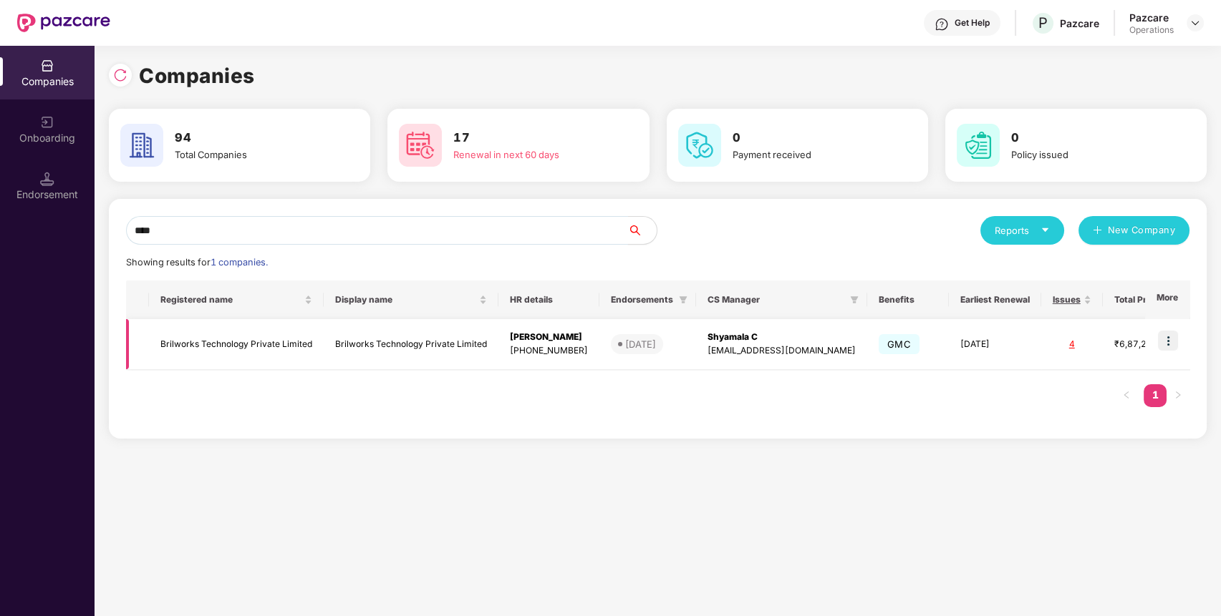
type input "****"
click at [1171, 344] on img at bounding box center [1168, 341] width 20 height 20
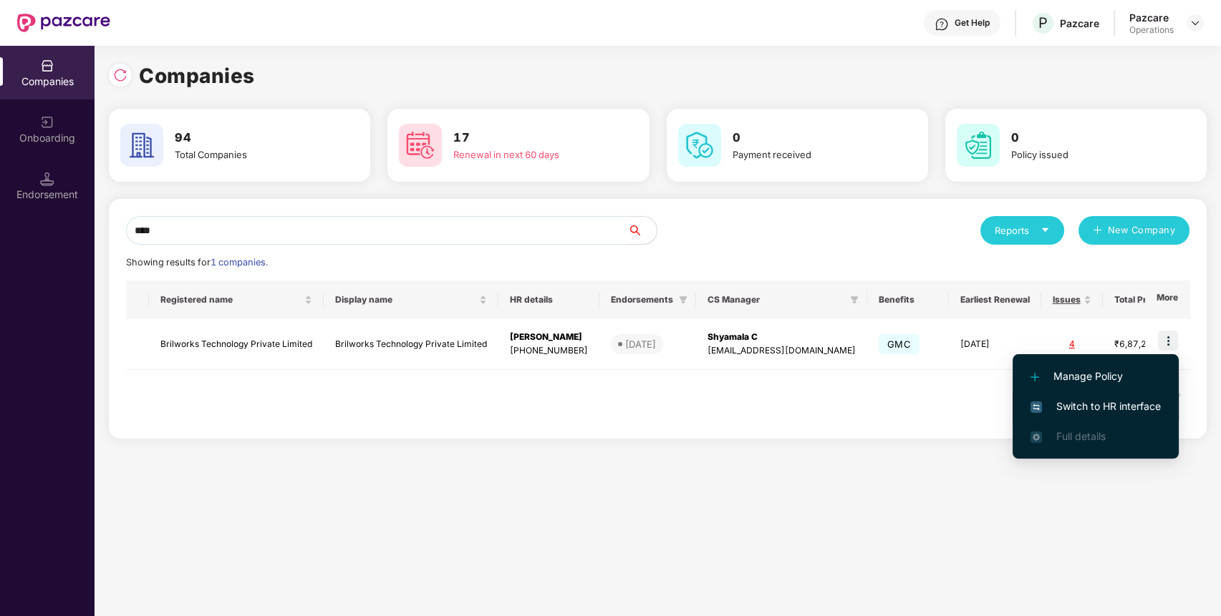
click at [1109, 405] on span "Switch to HR interface" at bounding box center [1095, 407] width 130 height 16
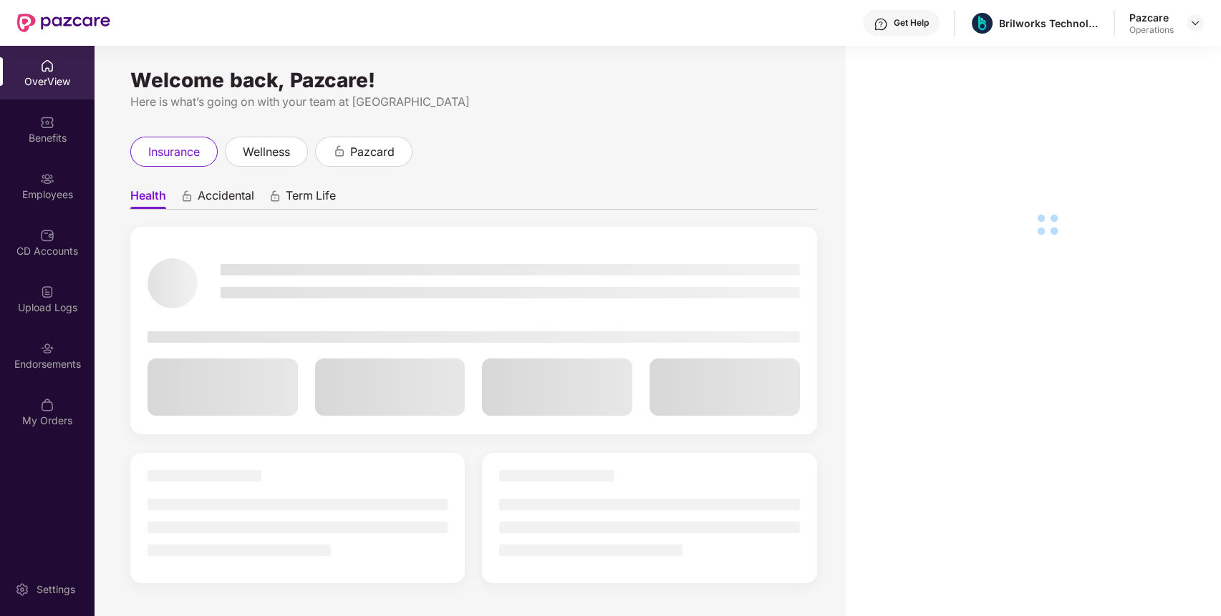
click at [52, 354] on img at bounding box center [47, 348] width 14 height 14
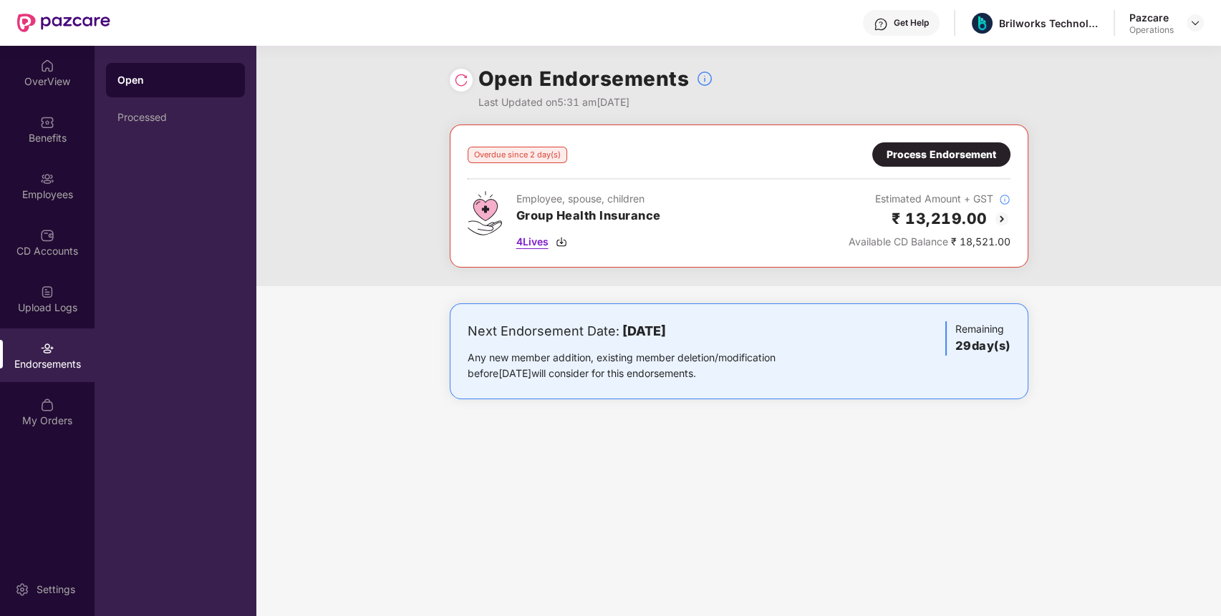
click at [535, 238] on span "4 Lives" at bounding box center [532, 242] width 32 height 16
click at [34, 142] on div "Benefits" at bounding box center [47, 138] width 94 height 14
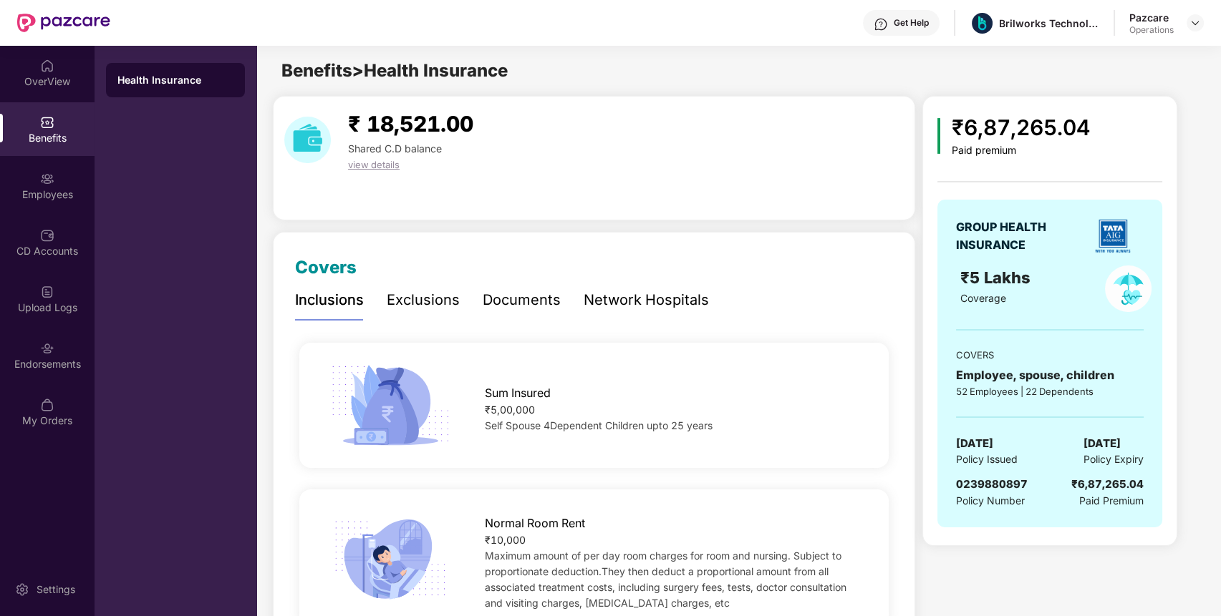
click at [987, 487] on span "0239880897" at bounding box center [992, 485] width 72 height 14
copy span "0239880897"
click at [47, 348] on img at bounding box center [47, 348] width 14 height 14
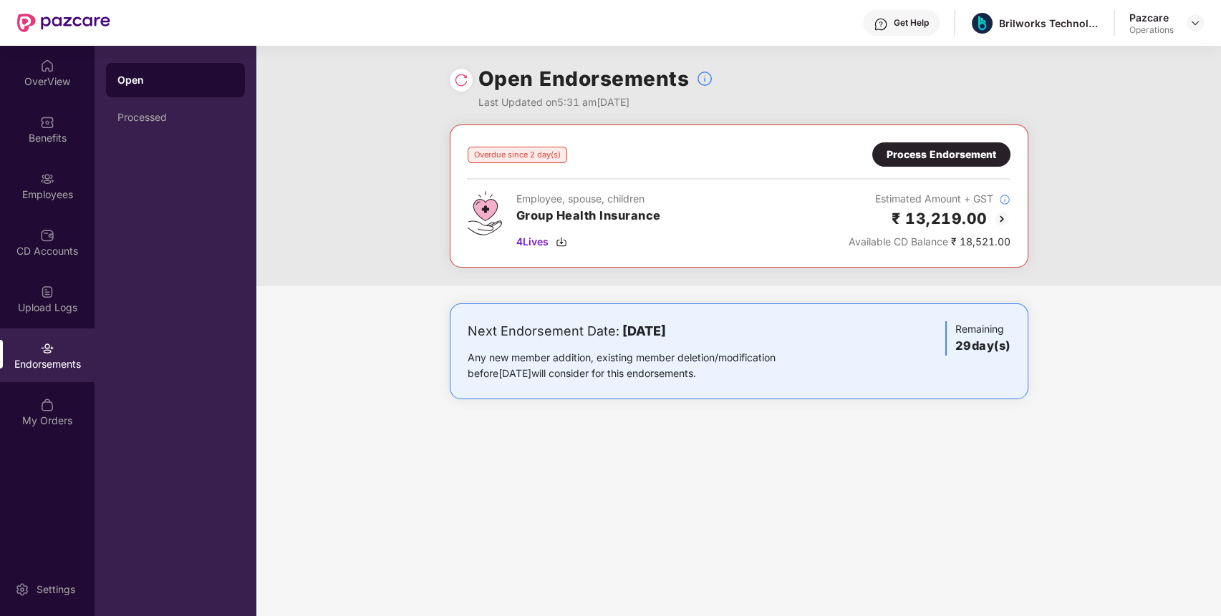
click at [961, 157] on div "Process Endorsement" at bounding box center [941, 155] width 110 height 16
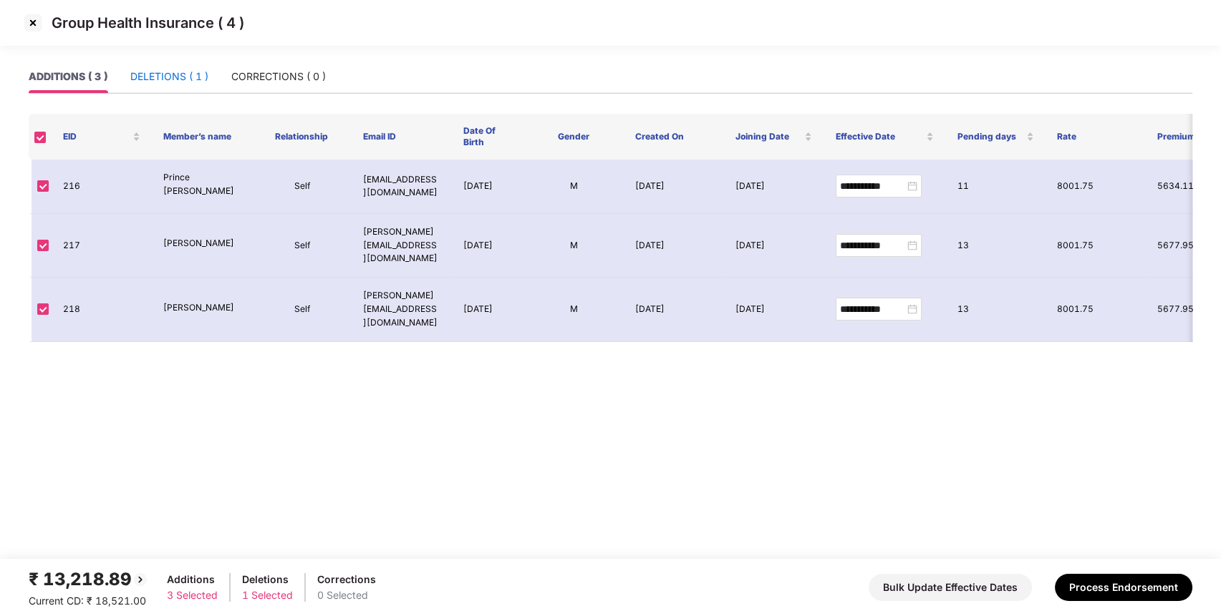
click at [180, 74] on div "DELETIONS ( 1 )" at bounding box center [169, 77] width 78 height 16
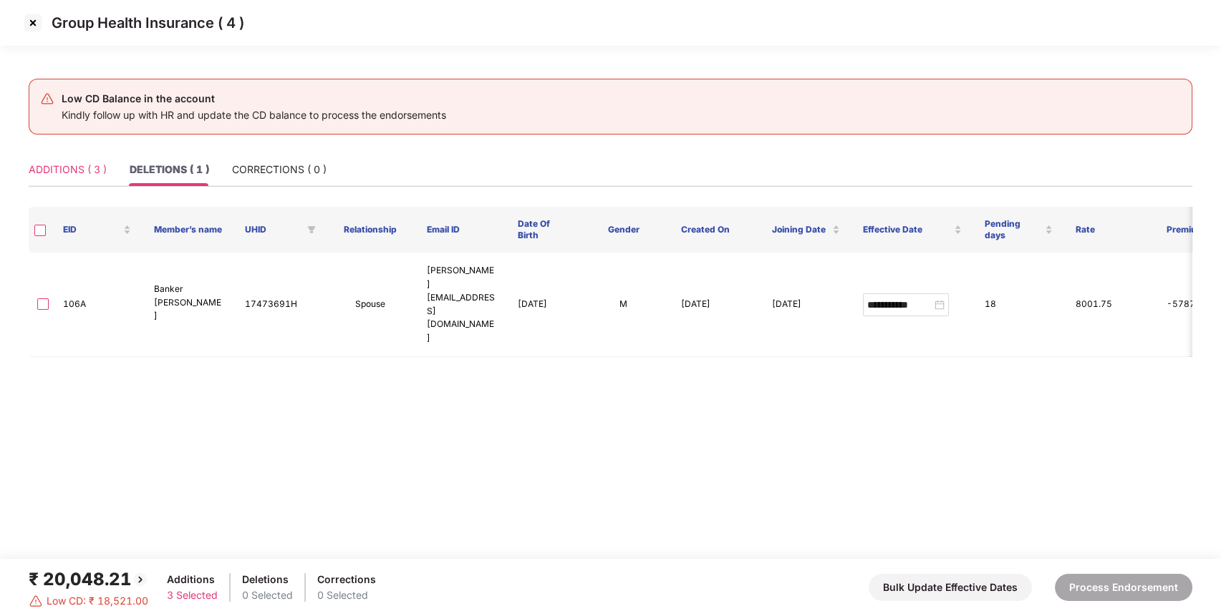
click at [77, 153] on div "ADDITIONS ( 3 )" at bounding box center [68, 169] width 78 height 33
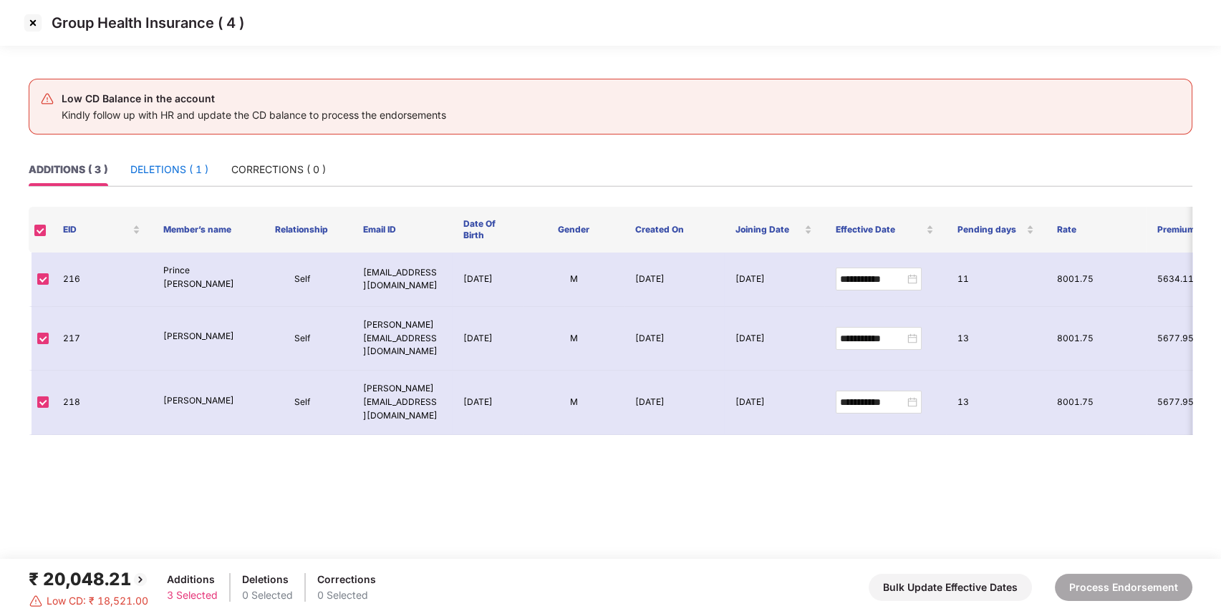
click at [184, 168] on div "DELETIONS ( 1 )" at bounding box center [169, 170] width 78 height 16
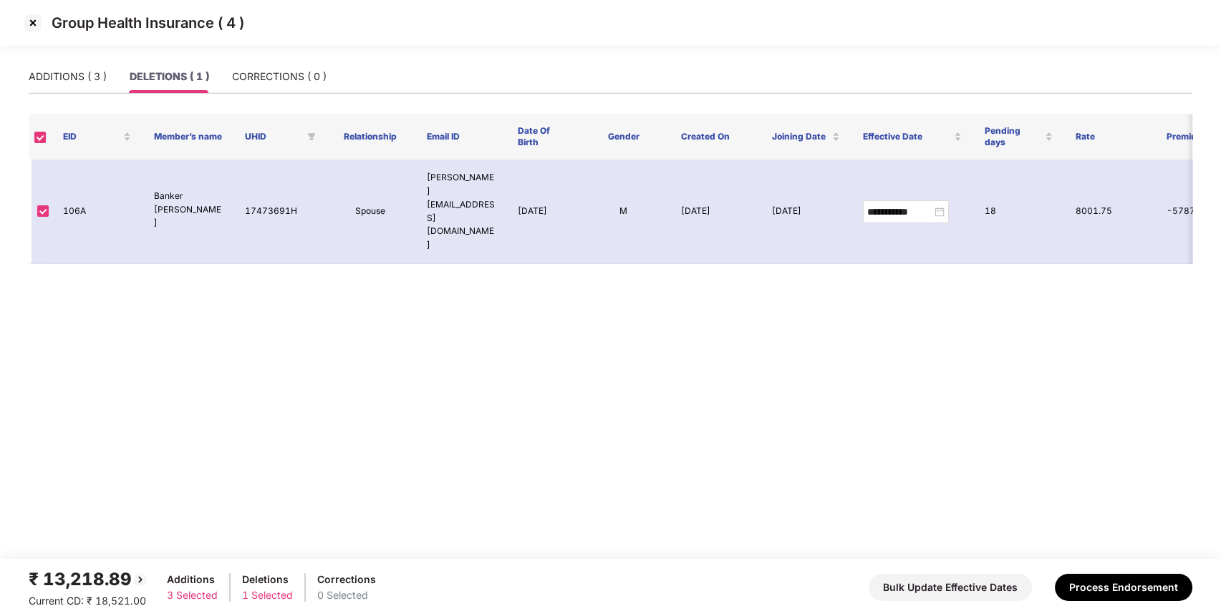
click at [30, 22] on img at bounding box center [32, 22] width 23 height 23
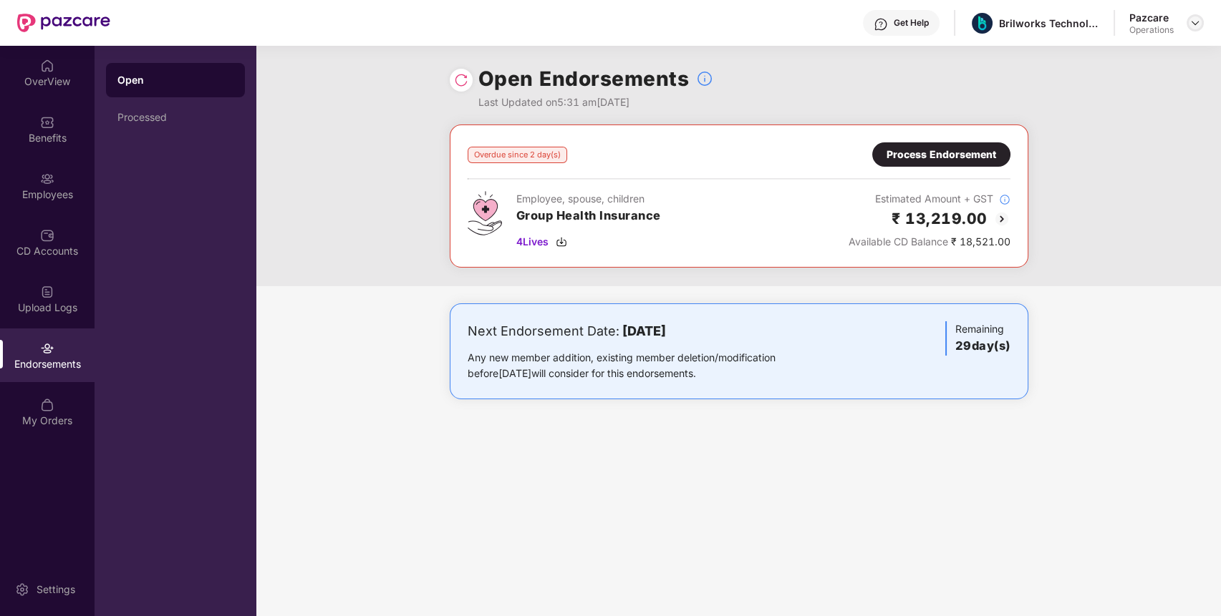
click at [1193, 23] on img at bounding box center [1194, 22] width 11 height 11
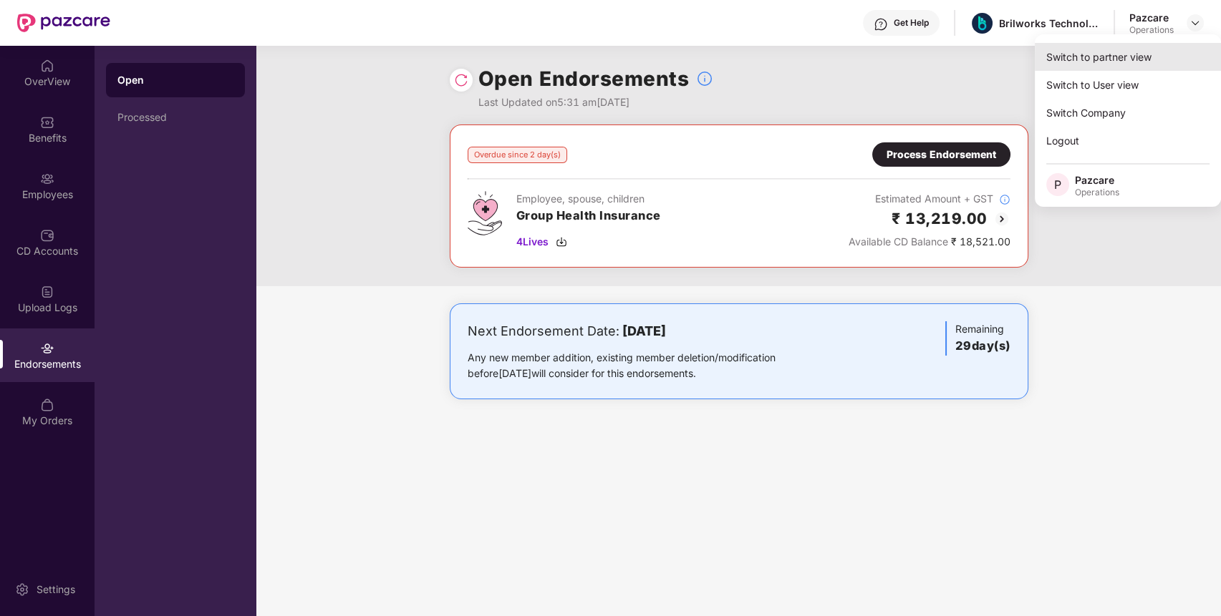
click at [1165, 54] on div "Switch to partner view" at bounding box center [1127, 57] width 186 height 28
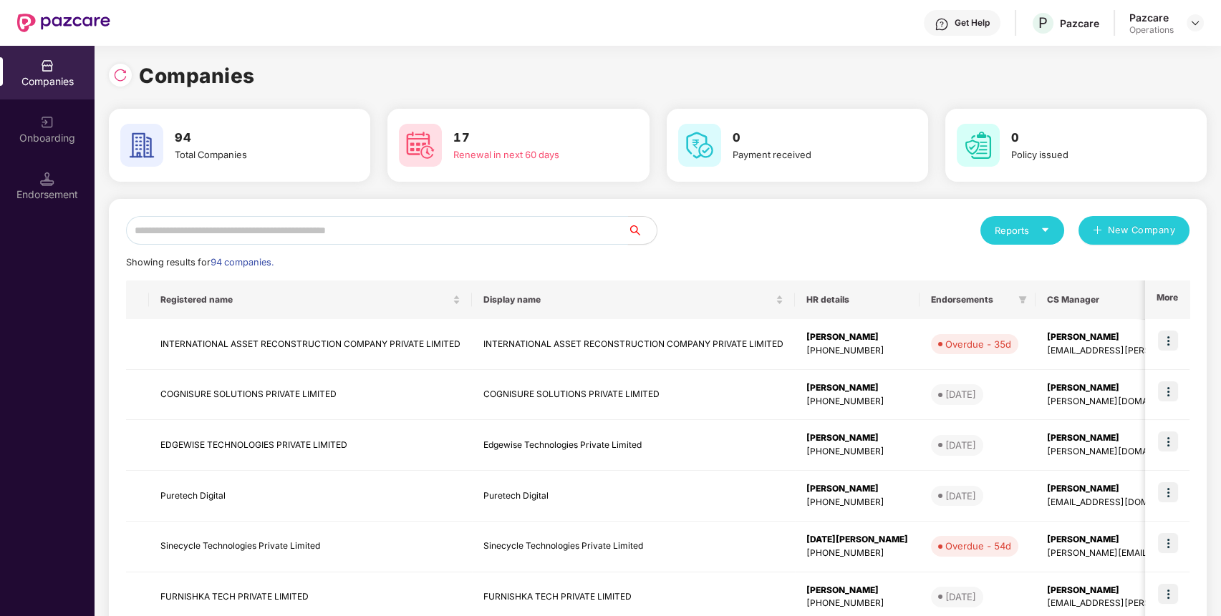
click at [561, 238] on input "text" at bounding box center [377, 230] width 502 height 29
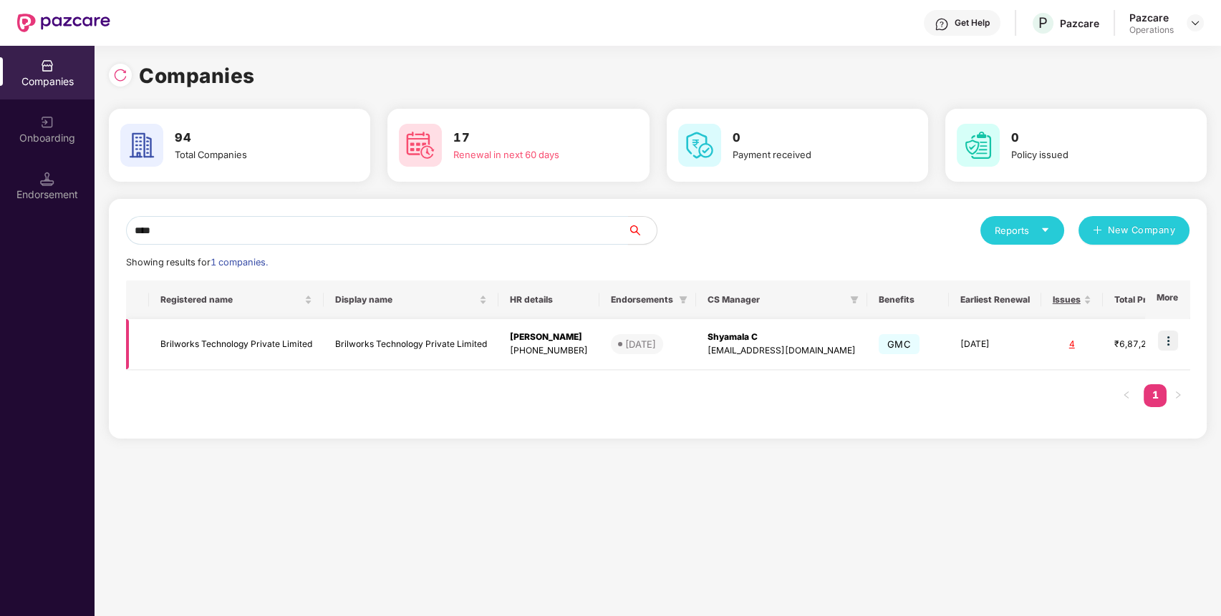
type input "****"
click at [276, 347] on td "Brilworks Technology Private Limited" at bounding box center [236, 344] width 175 height 51
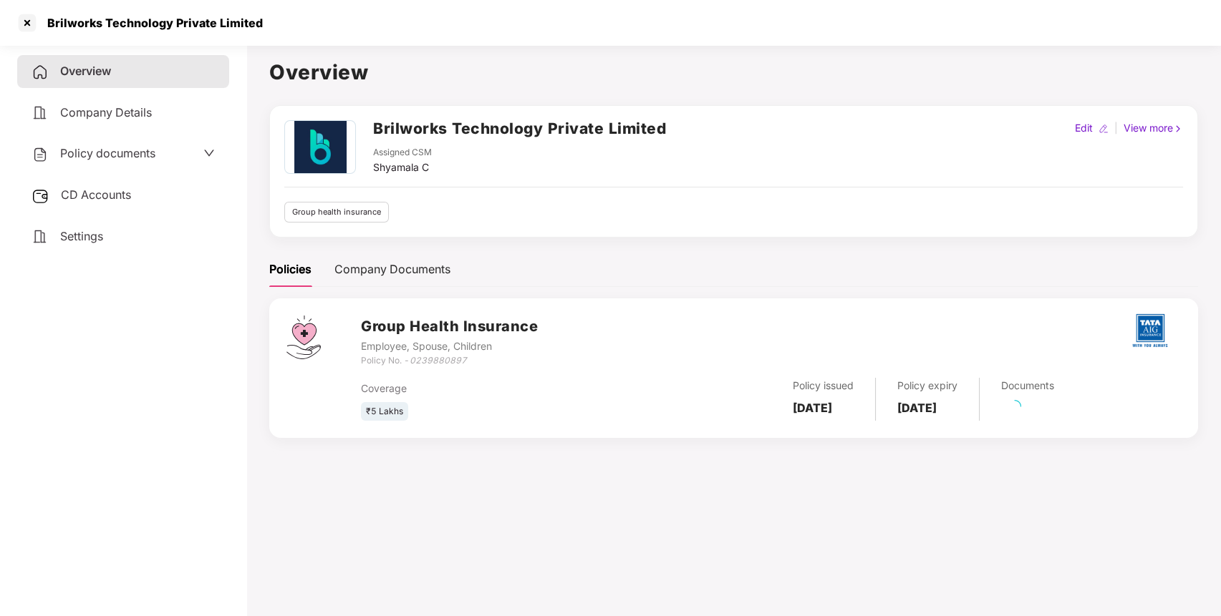
click at [106, 196] on span "CD Accounts" at bounding box center [96, 195] width 70 height 14
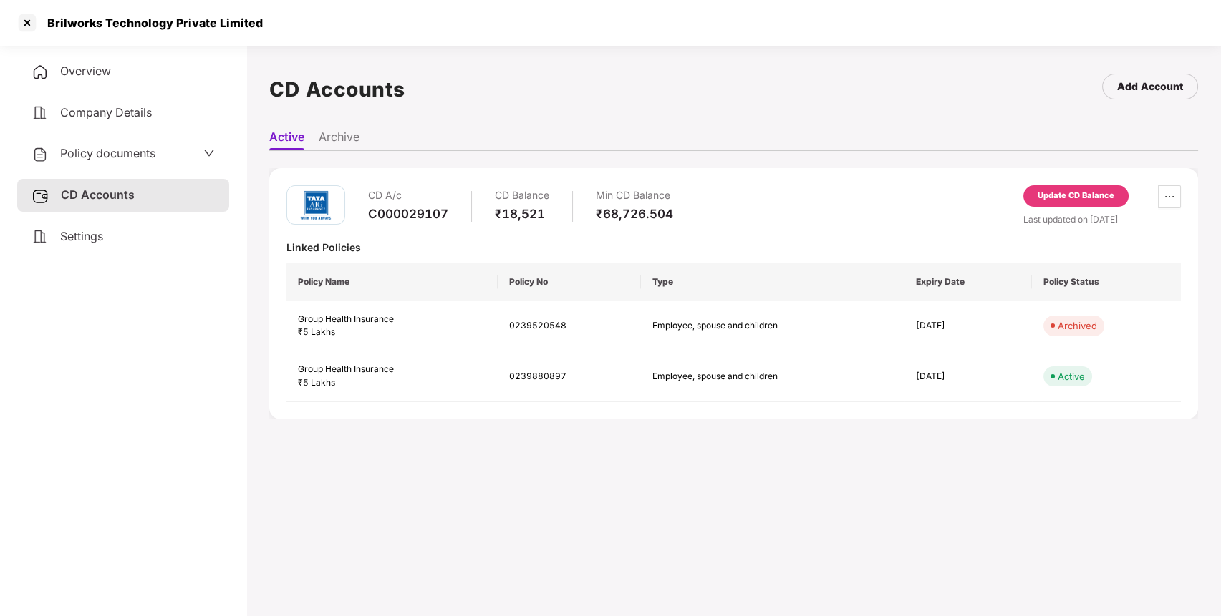
click at [1038, 200] on div "Update CD Balance" at bounding box center [1075, 196] width 77 height 13
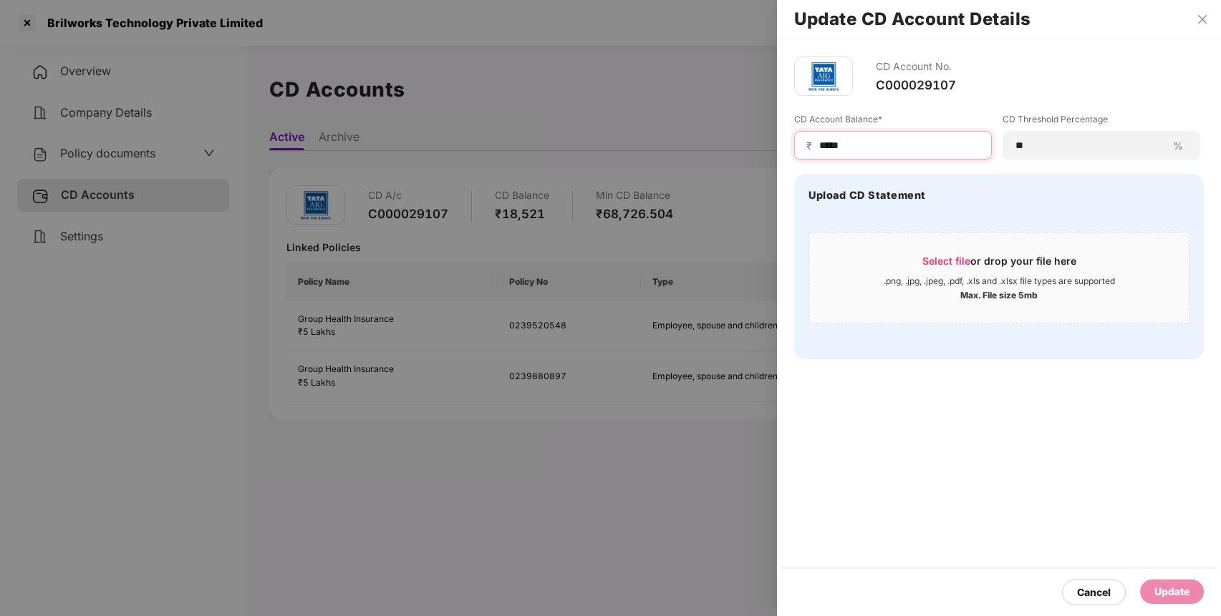
click at [833, 150] on input "*****" at bounding box center [899, 145] width 162 height 15
type input "*****"
click at [1167, 586] on div "Update" at bounding box center [1171, 592] width 35 height 16
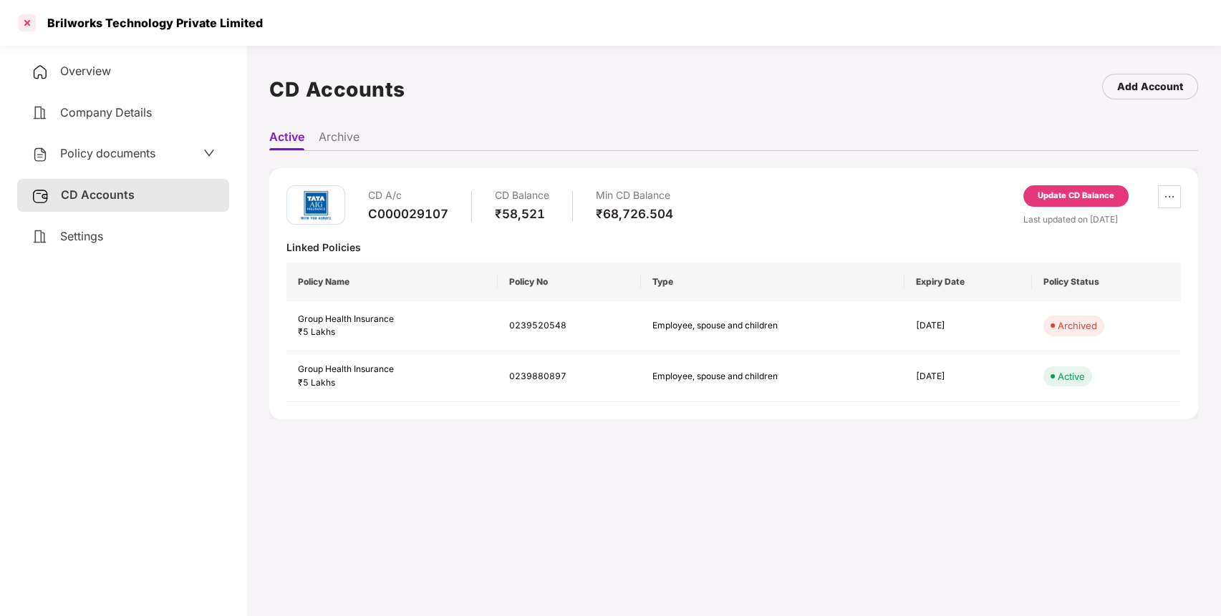
click at [24, 16] on div at bounding box center [27, 22] width 23 height 23
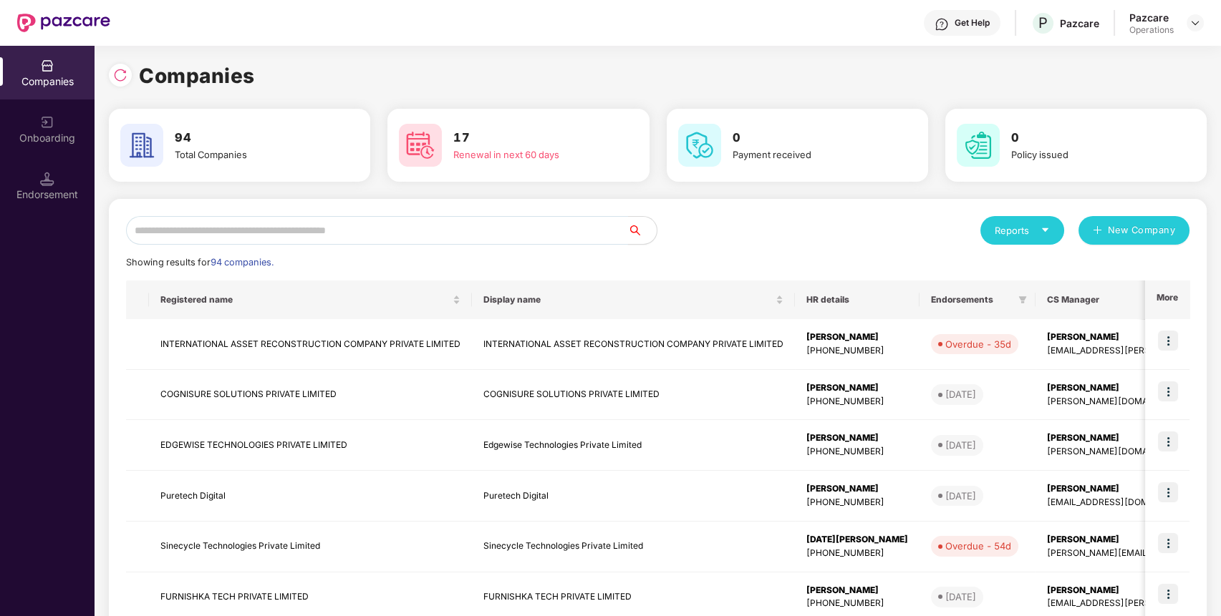
click at [339, 225] on input "text" at bounding box center [377, 230] width 502 height 29
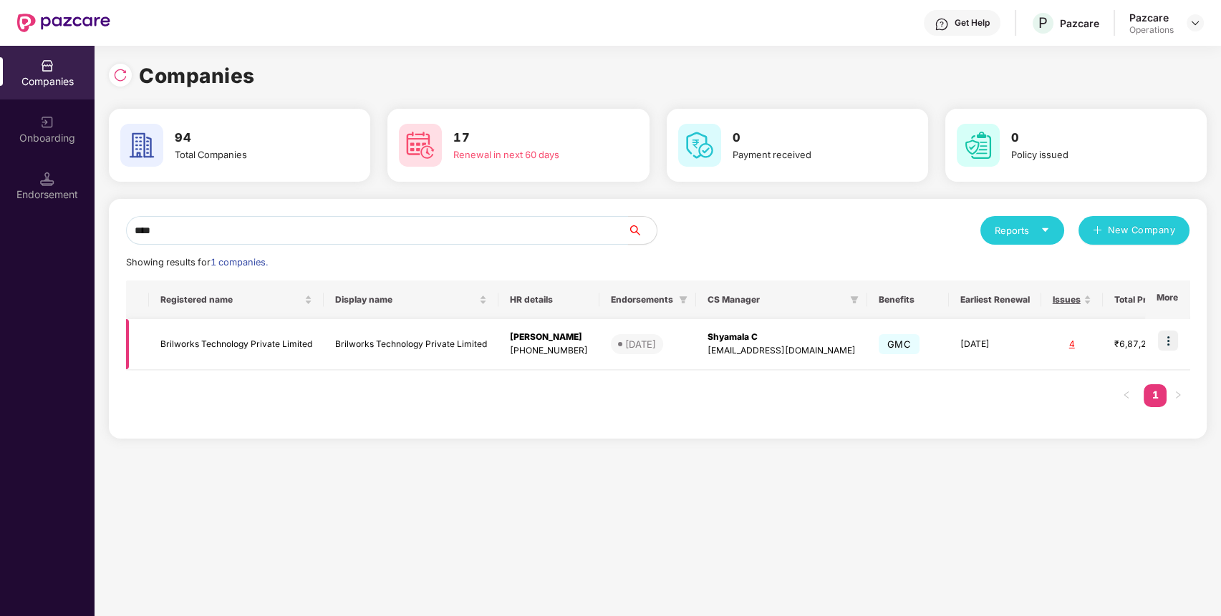
type input "****"
click at [1168, 341] on img at bounding box center [1168, 341] width 20 height 20
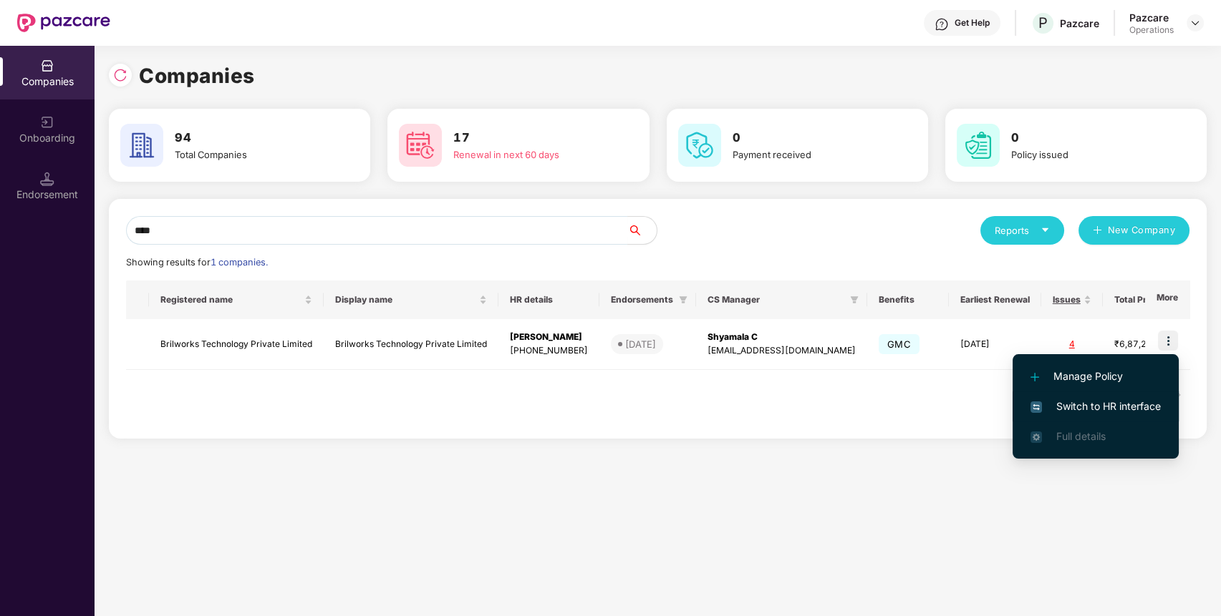
click at [1100, 412] on span "Switch to HR interface" at bounding box center [1095, 407] width 130 height 16
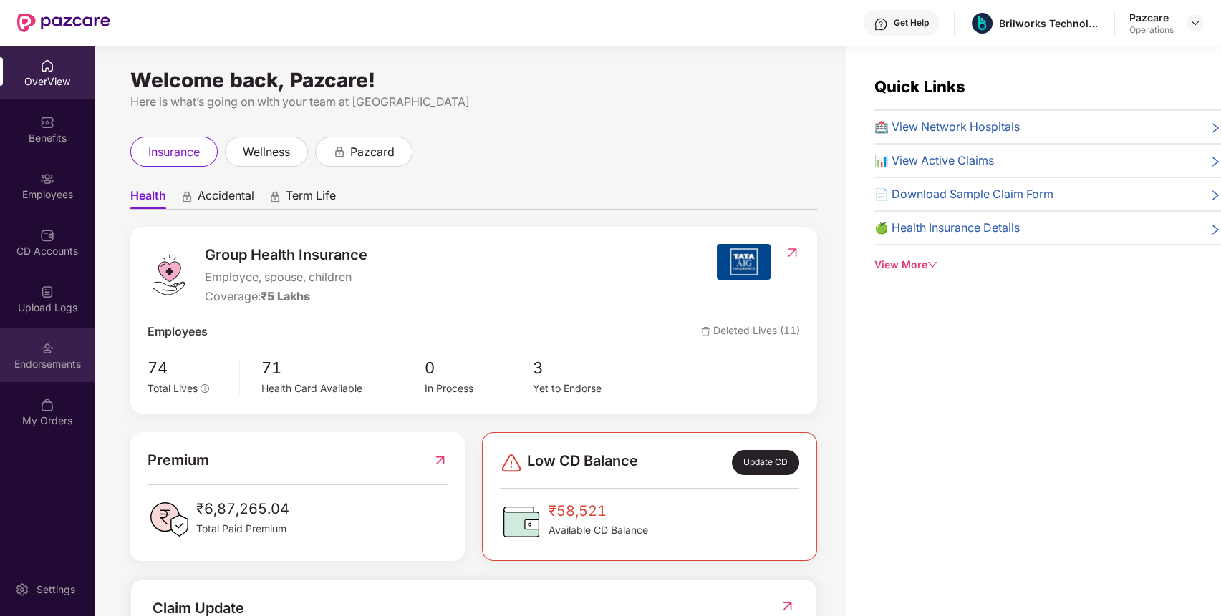
click at [21, 367] on div "Endorsements" at bounding box center [47, 364] width 94 height 14
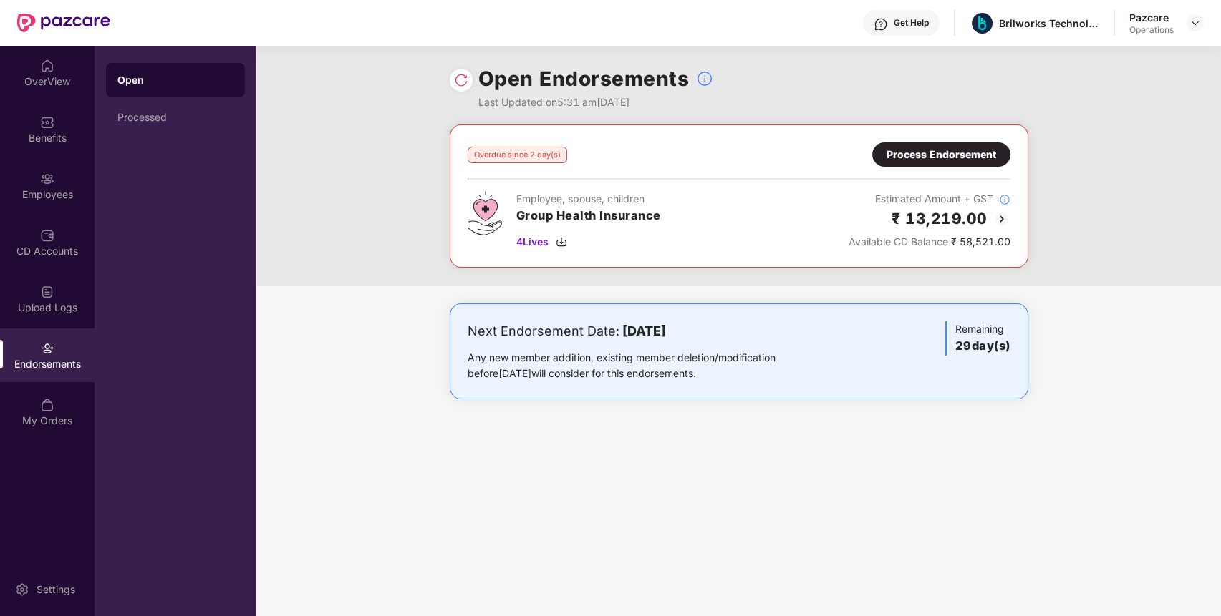
click at [948, 153] on div "Process Endorsement" at bounding box center [941, 155] width 110 height 16
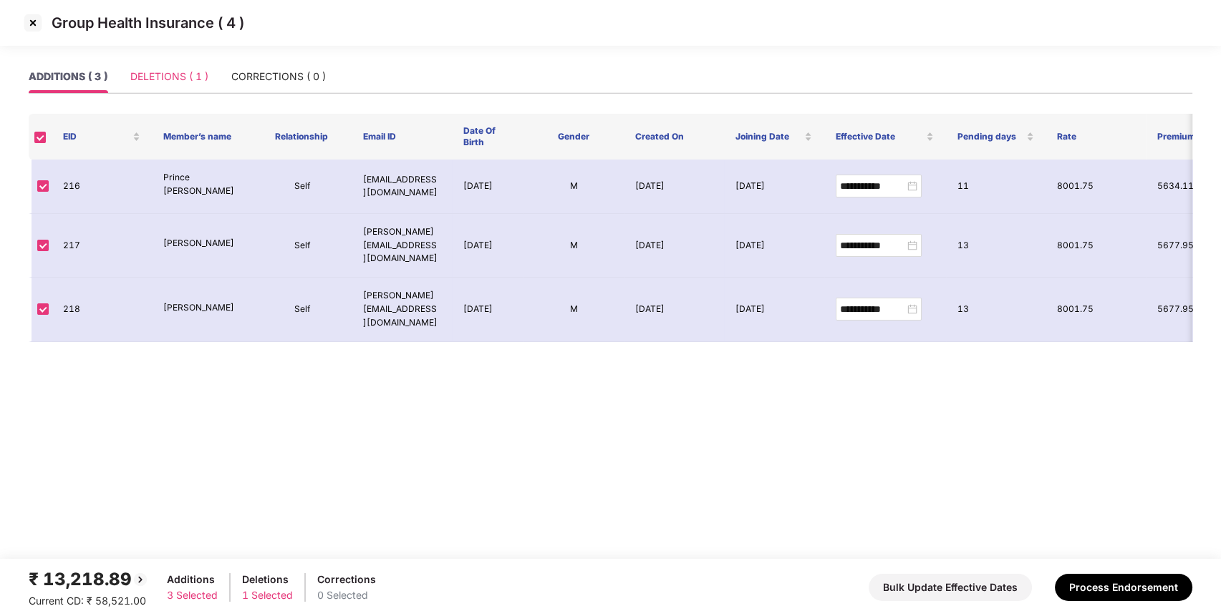
click at [140, 68] on div "DELETIONS ( 1 )" at bounding box center [169, 76] width 78 height 33
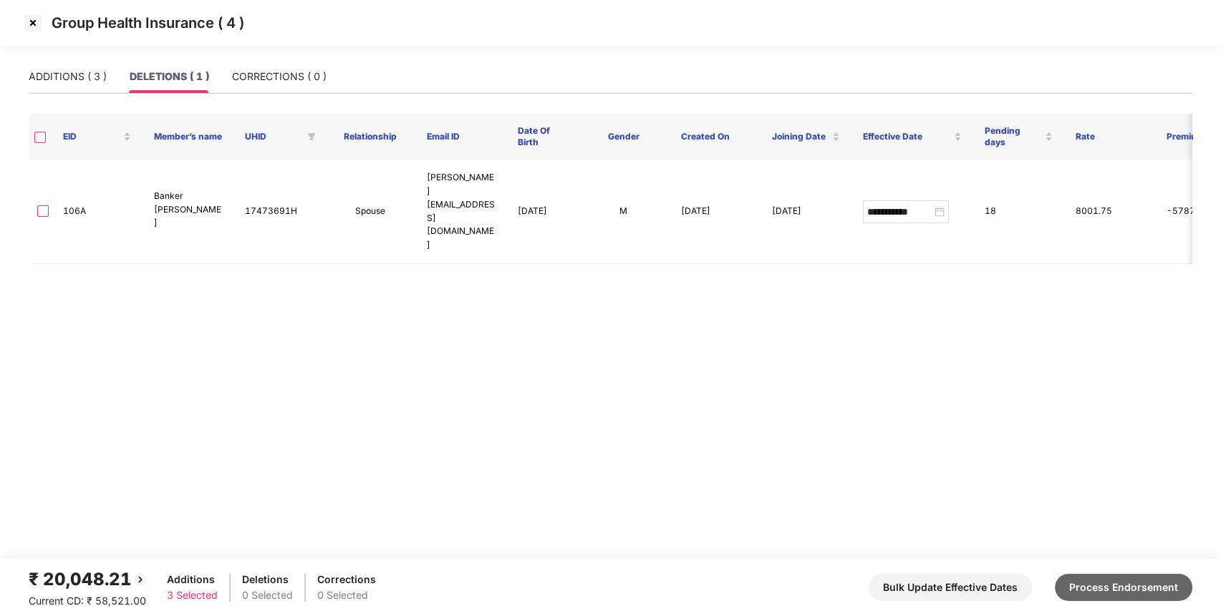
click at [1158, 578] on button "Process Endorsement" at bounding box center [1123, 587] width 137 height 27
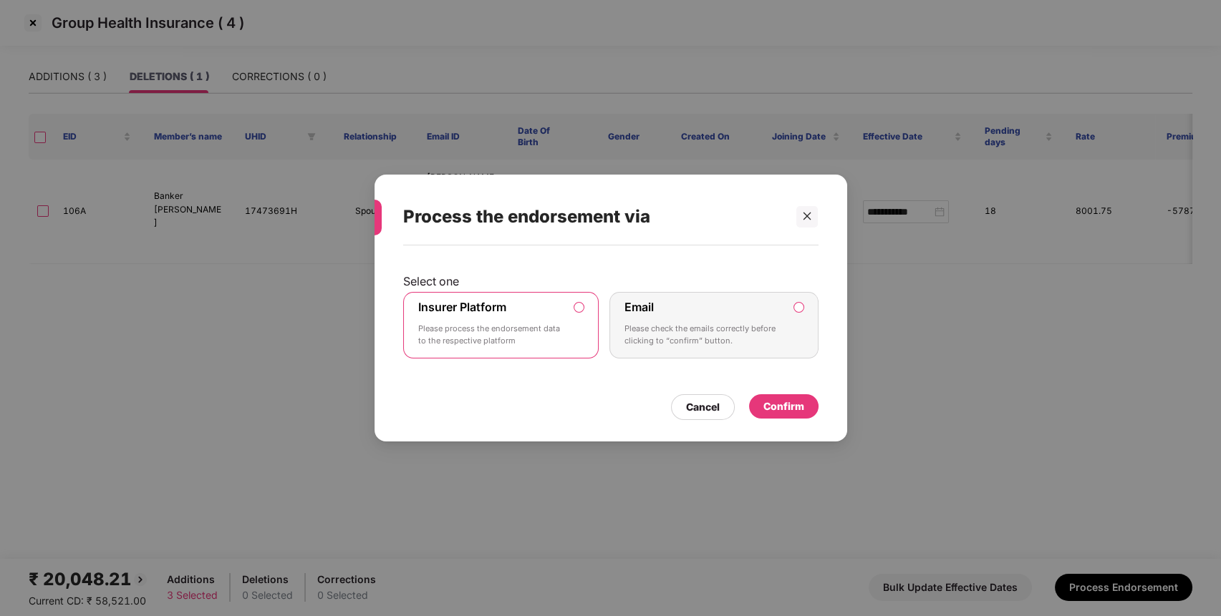
click at [796, 405] on div "Confirm" at bounding box center [783, 407] width 41 height 16
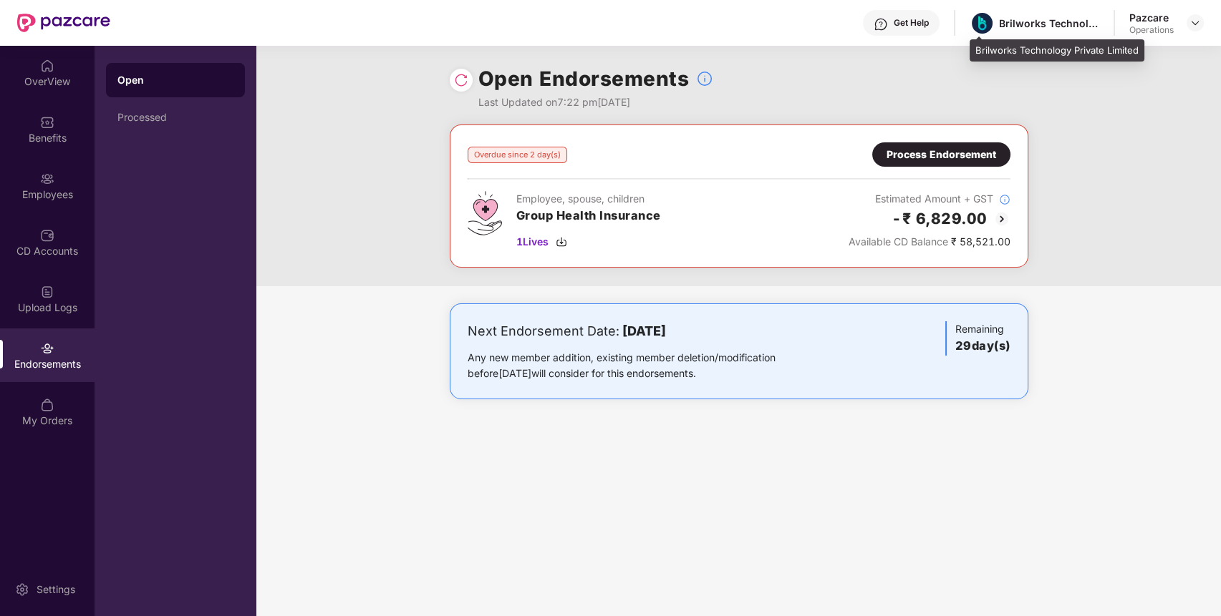
click at [1060, 25] on div "Brilworks Technology Private Limited" at bounding box center [1049, 23] width 100 height 14
copy div "Brilworks Technology Private Limited"
click at [1060, 25] on div "Brilworks Technology Private Limited" at bounding box center [1049, 23] width 100 height 14
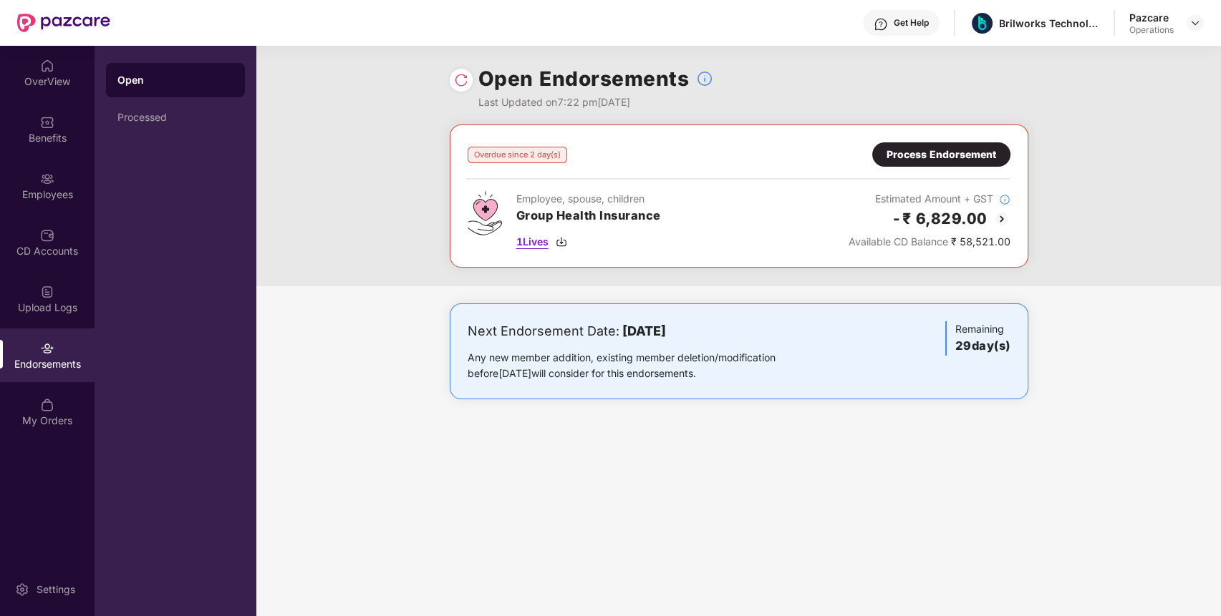
click at [532, 238] on span "1 Lives" at bounding box center [532, 242] width 32 height 16
click at [1191, 23] on img at bounding box center [1194, 22] width 11 height 11
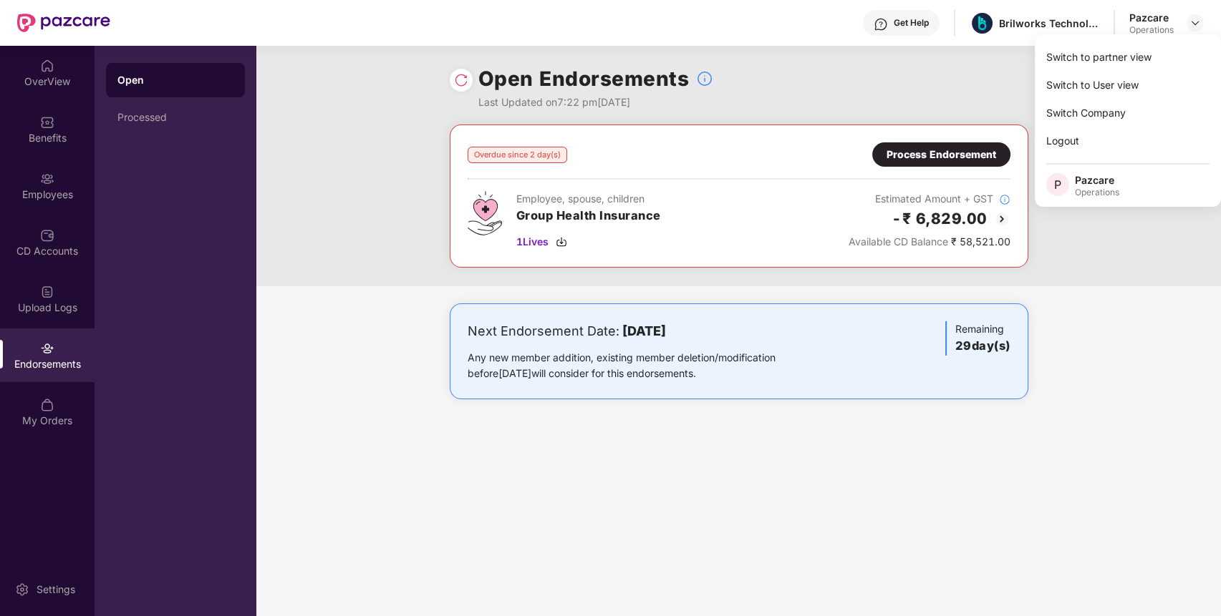
click at [1168, 42] on div "Switch to partner view Switch to User view Switch Company Logout P Pazcare Oper…" at bounding box center [1127, 120] width 186 height 173
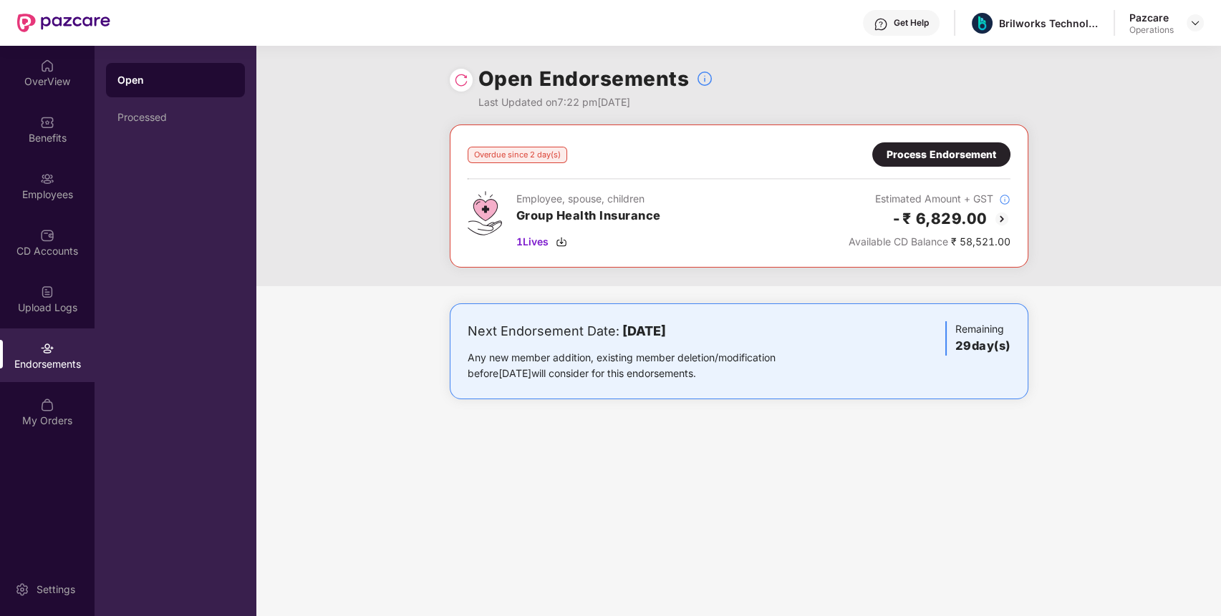
click at [1204, 18] on header "Get Help Brilworks Technology Private Limited Pazcare Operations" at bounding box center [610, 23] width 1221 height 46
click at [1198, 22] on img at bounding box center [1194, 22] width 11 height 11
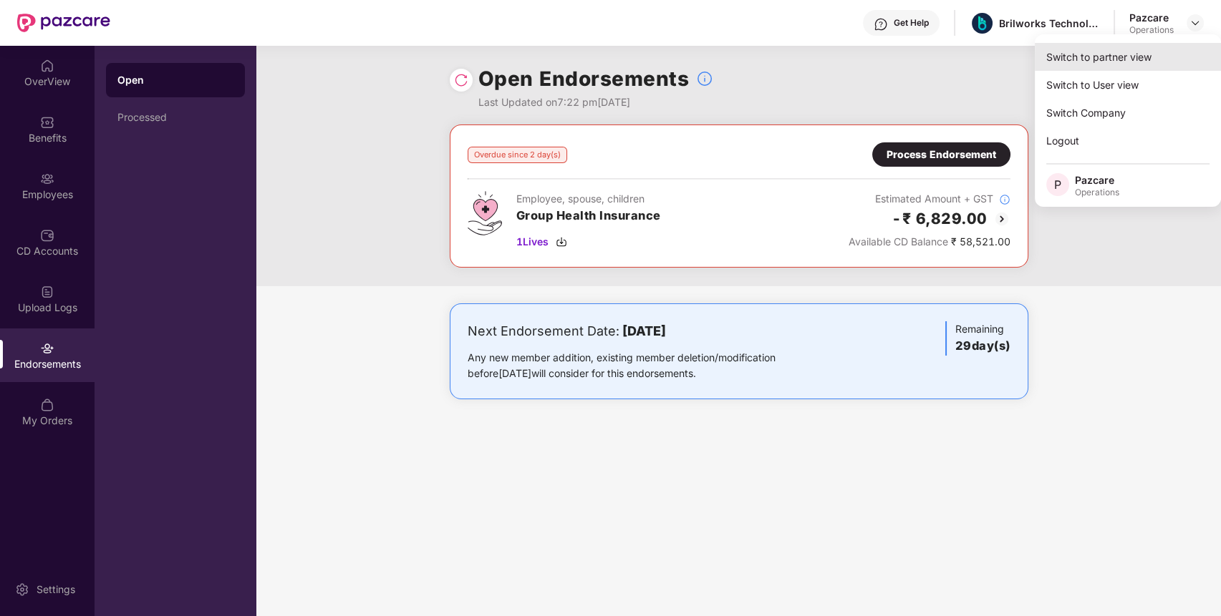
click at [1160, 55] on div "Switch to partner view" at bounding box center [1127, 57] width 186 height 28
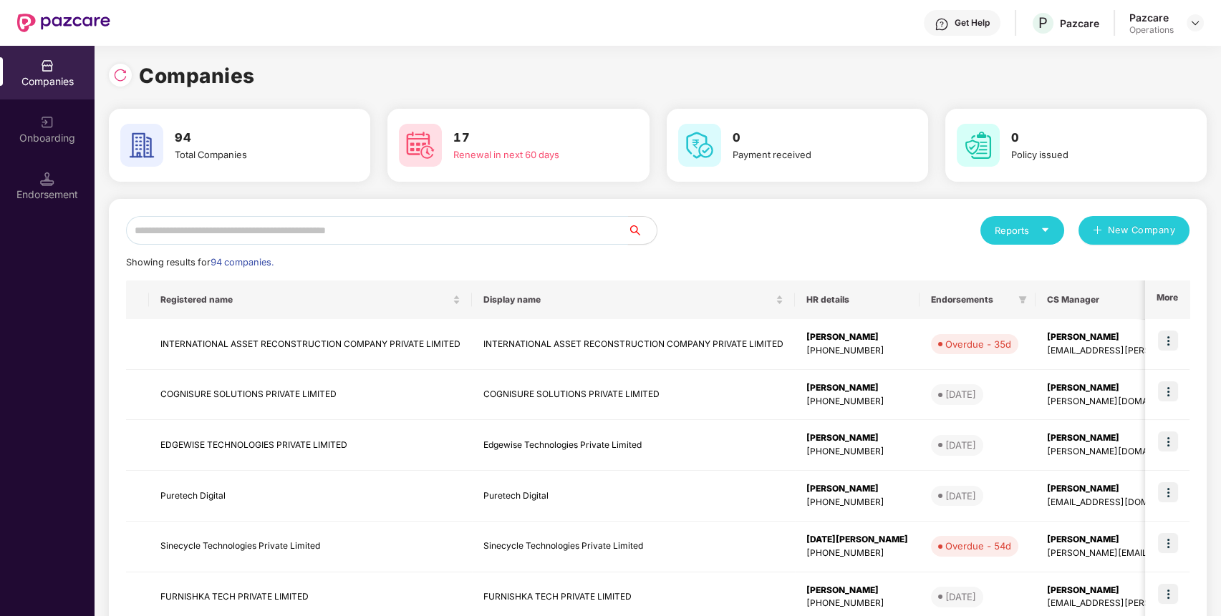
click at [572, 234] on input "text" at bounding box center [377, 230] width 502 height 29
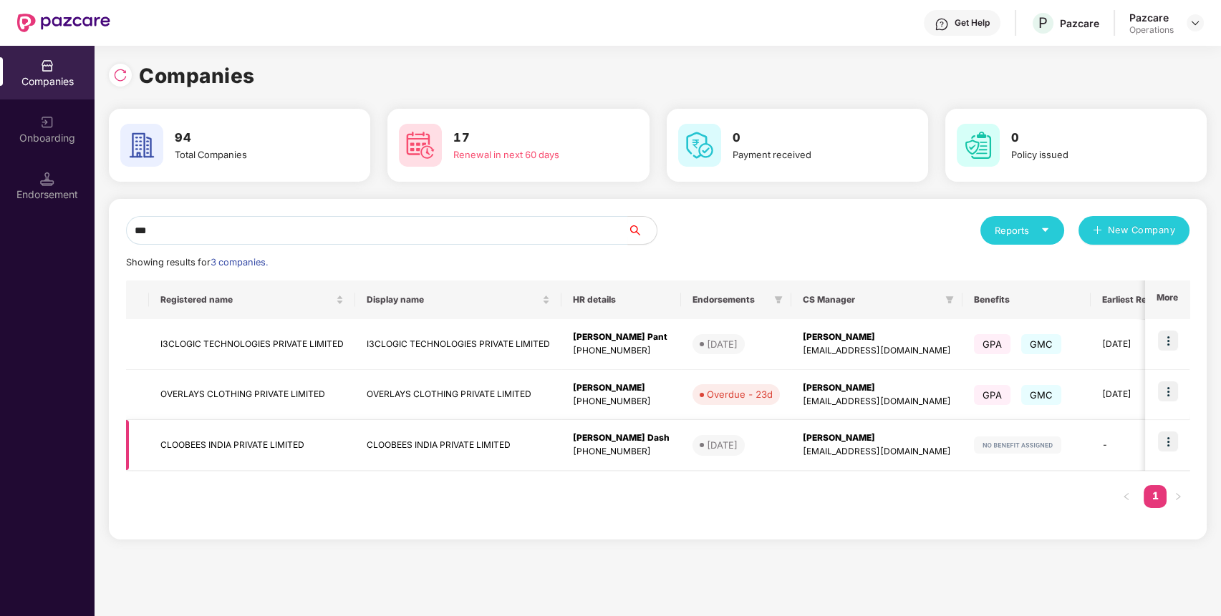
click at [1168, 447] on img at bounding box center [1168, 442] width 20 height 20
click at [781, 545] on div "*** Reports New Company Showing results for 3 companies. Registered name Displa…" at bounding box center [657, 375] width 1097 height 352
click at [584, 218] on input "***" at bounding box center [377, 230] width 502 height 29
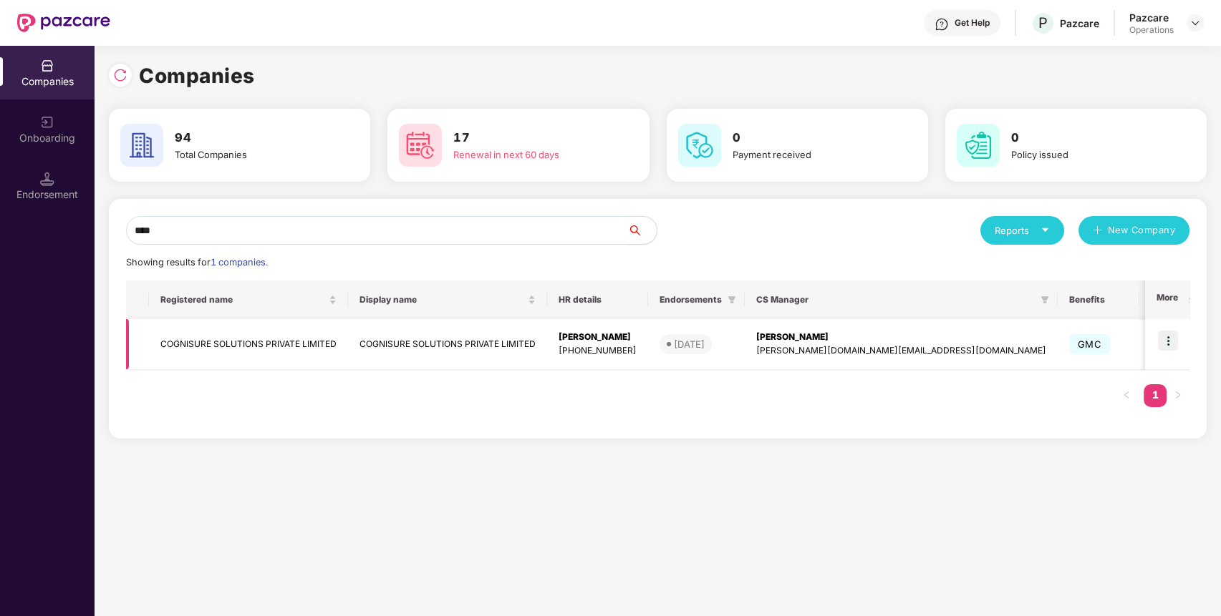
type input "****"
click at [1165, 342] on img at bounding box center [1168, 341] width 20 height 20
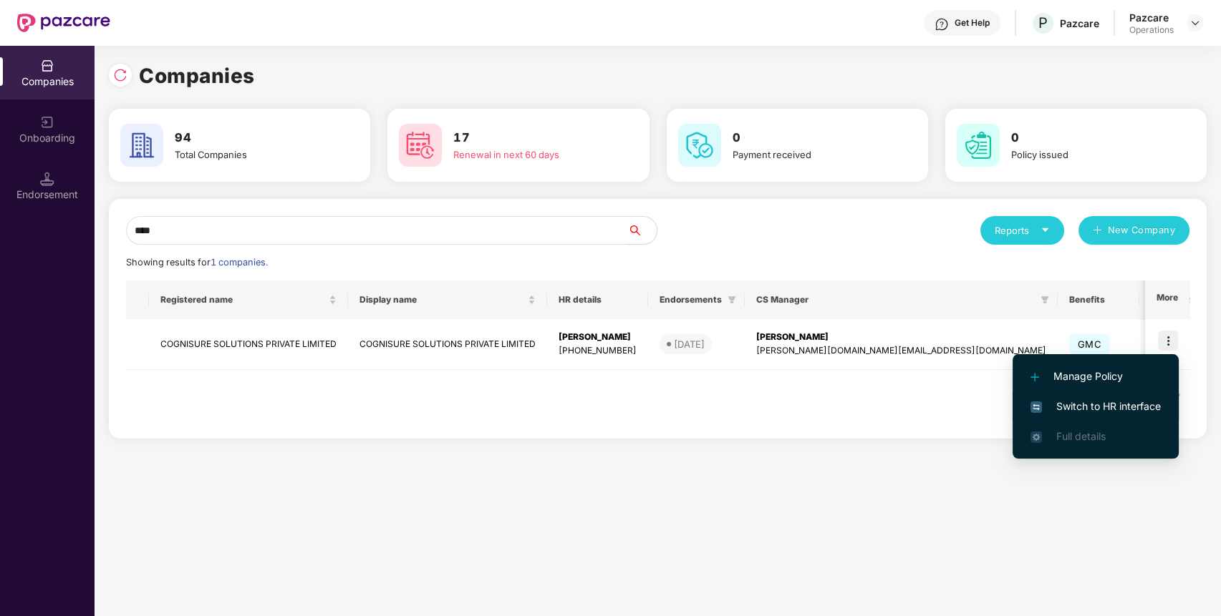
click at [1110, 404] on span "Switch to HR interface" at bounding box center [1095, 407] width 130 height 16
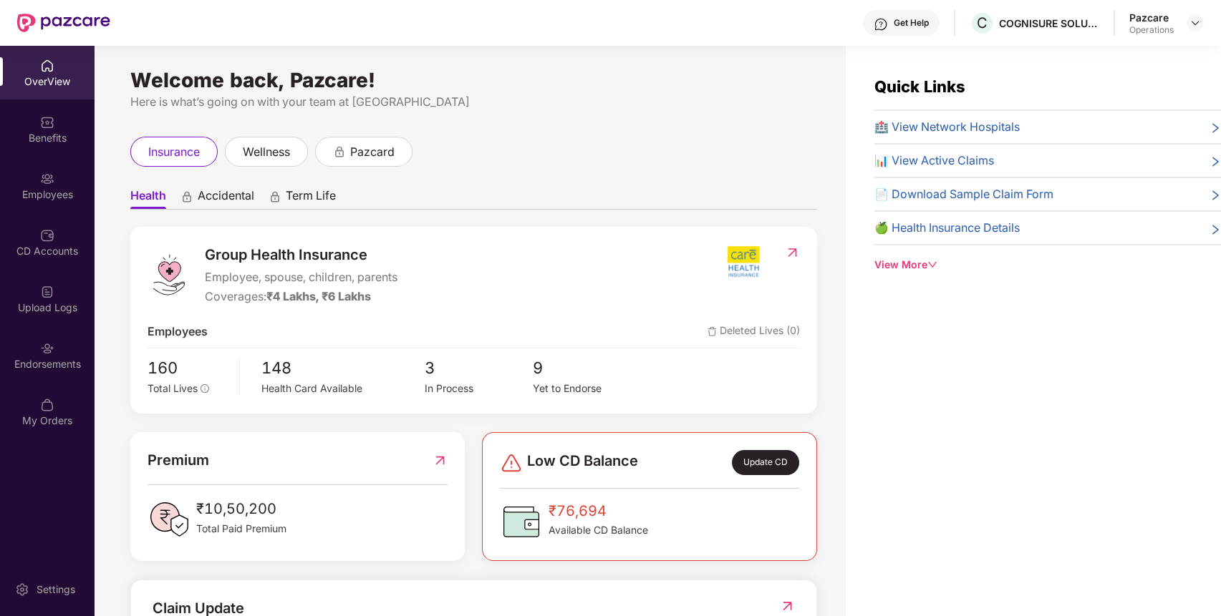
click at [35, 330] on div "Endorsements" at bounding box center [47, 356] width 94 height 54
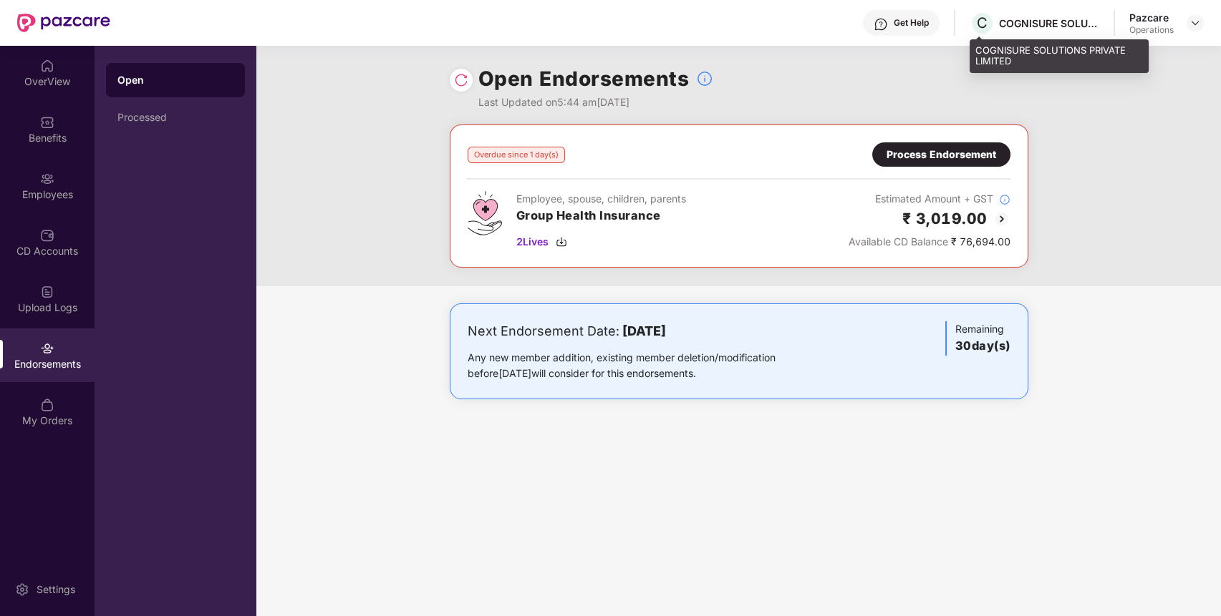
click at [1065, 14] on div "C COGNISURE SOLUTIONS PRIVATE LIMITED" at bounding box center [1034, 23] width 130 height 25
copy div "COGNISURE SOLUTIONS PRIVATE LIMITED"
click at [1065, 14] on div "C COGNISURE SOLUTIONS PRIVATE LIMITED" at bounding box center [1034, 23] width 130 height 25
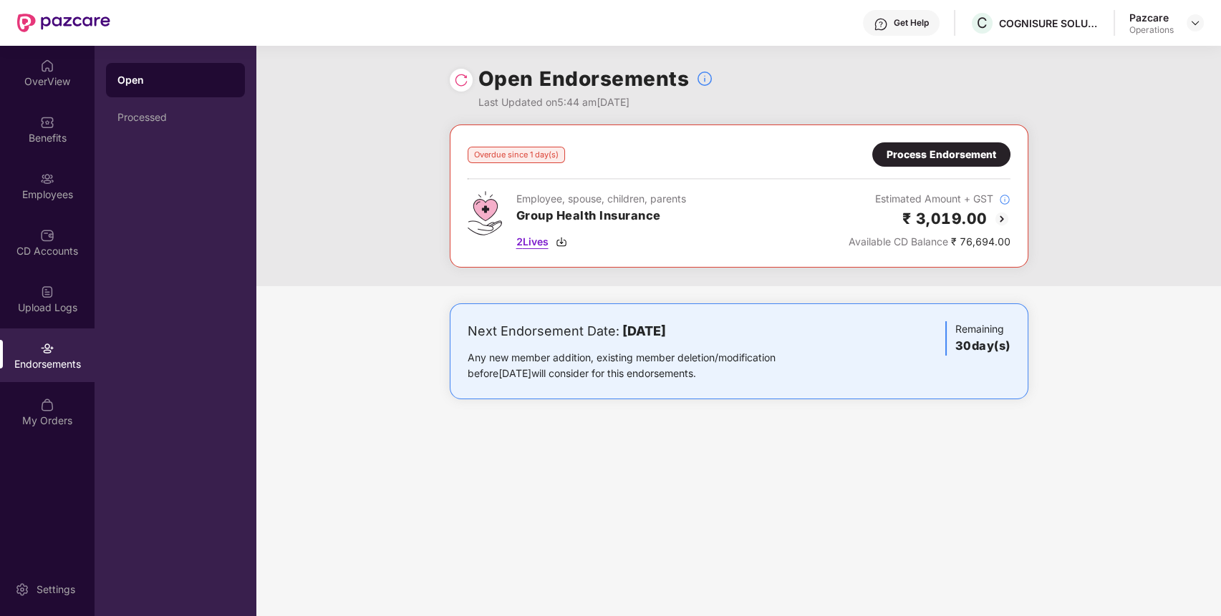
click at [523, 239] on span "2 Lives" at bounding box center [532, 242] width 32 height 16
click at [528, 238] on span "2 Lives" at bounding box center [532, 242] width 32 height 16
click at [46, 132] on div "Benefits" at bounding box center [47, 138] width 94 height 14
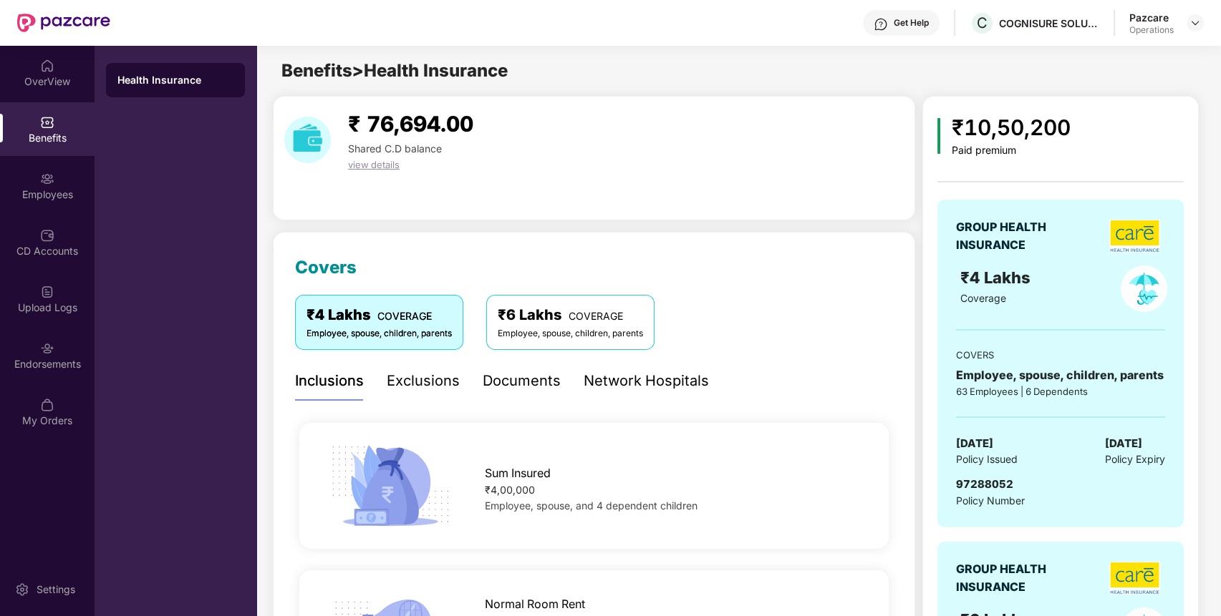
click at [983, 480] on span "97288052" at bounding box center [984, 485] width 57 height 14
copy span "97288052"
click at [74, 369] on div "Endorsements" at bounding box center [47, 364] width 94 height 14
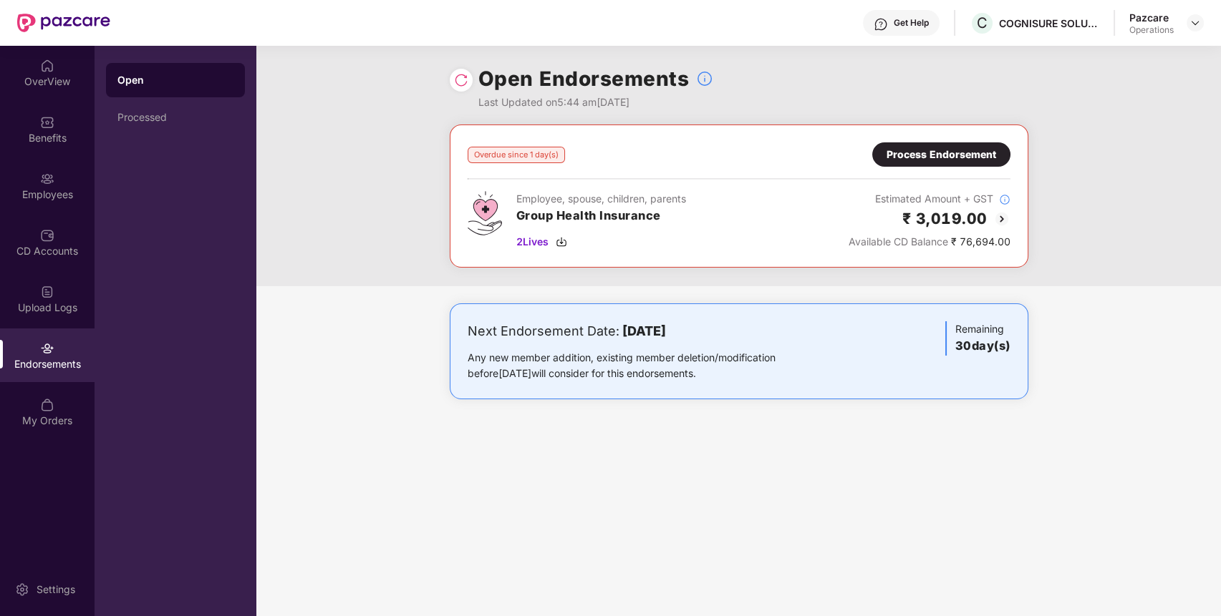
click at [905, 155] on div "Process Endorsement" at bounding box center [941, 155] width 110 height 16
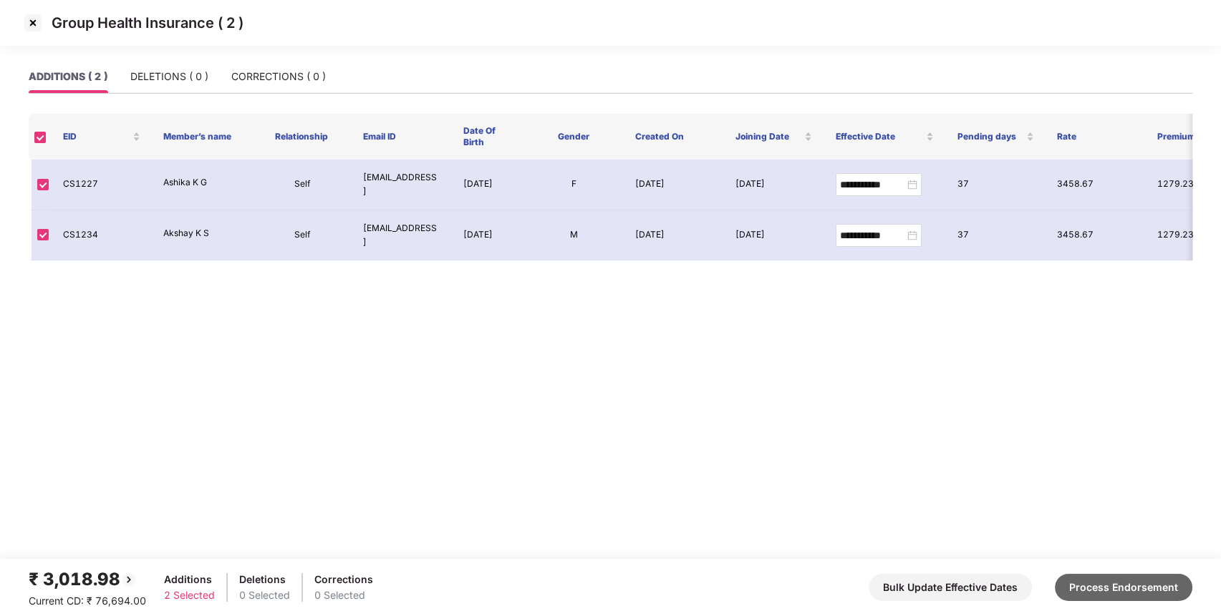
click at [1088, 593] on button "Process Endorsement" at bounding box center [1123, 587] width 137 height 27
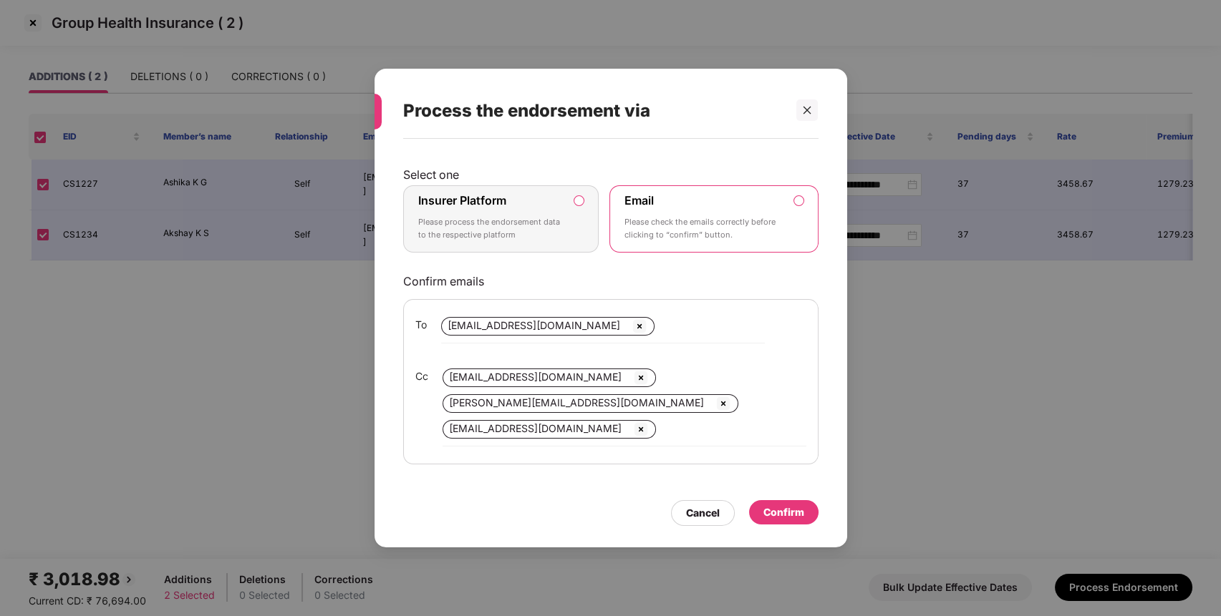
click at [528, 208] on div "Insurer Platform Please process the endorsement data to the respective platform" at bounding box center [491, 219] width 146 height 52
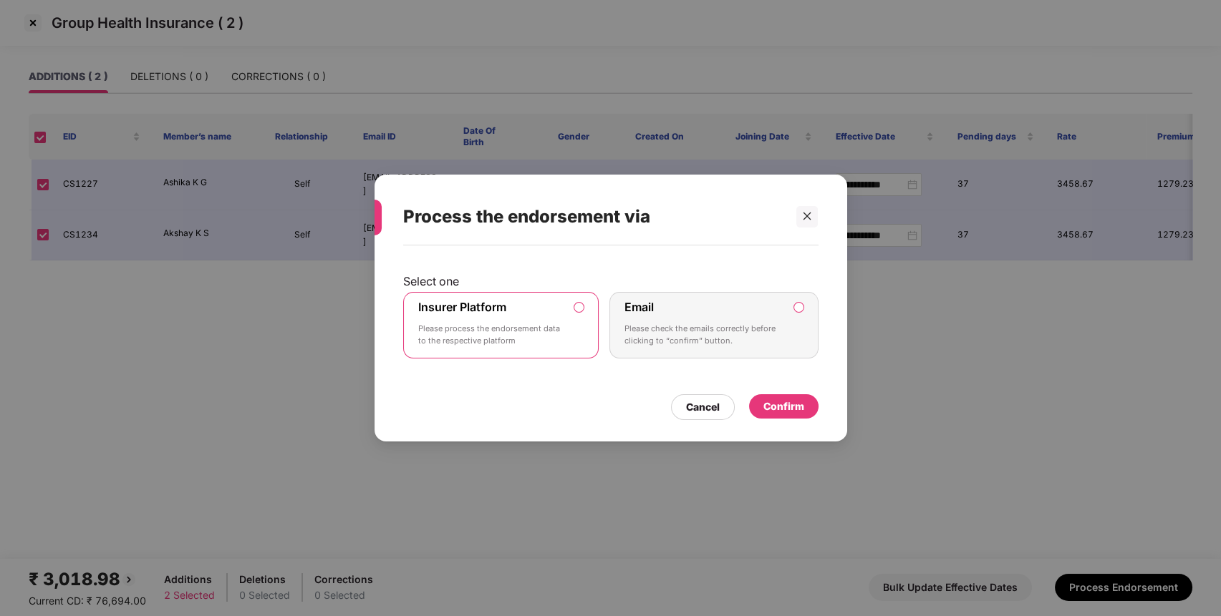
click at [799, 410] on div "Confirm" at bounding box center [783, 407] width 41 height 16
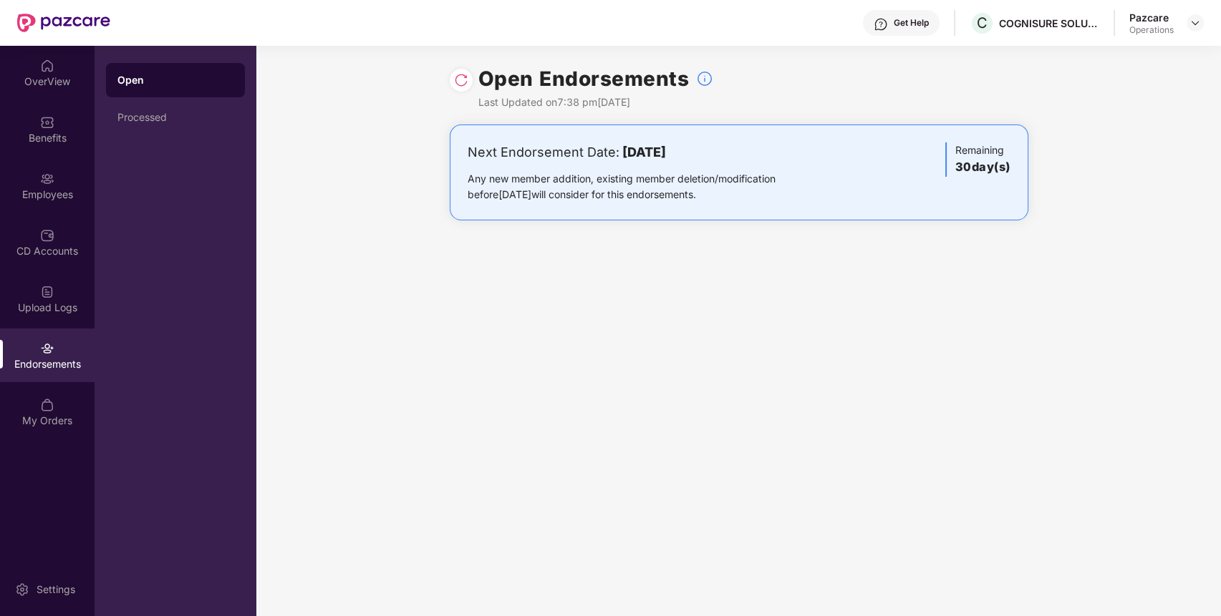
click at [1186, 26] on div at bounding box center [1194, 22] width 17 height 17
click at [1191, 24] on img at bounding box center [1194, 22] width 11 height 11
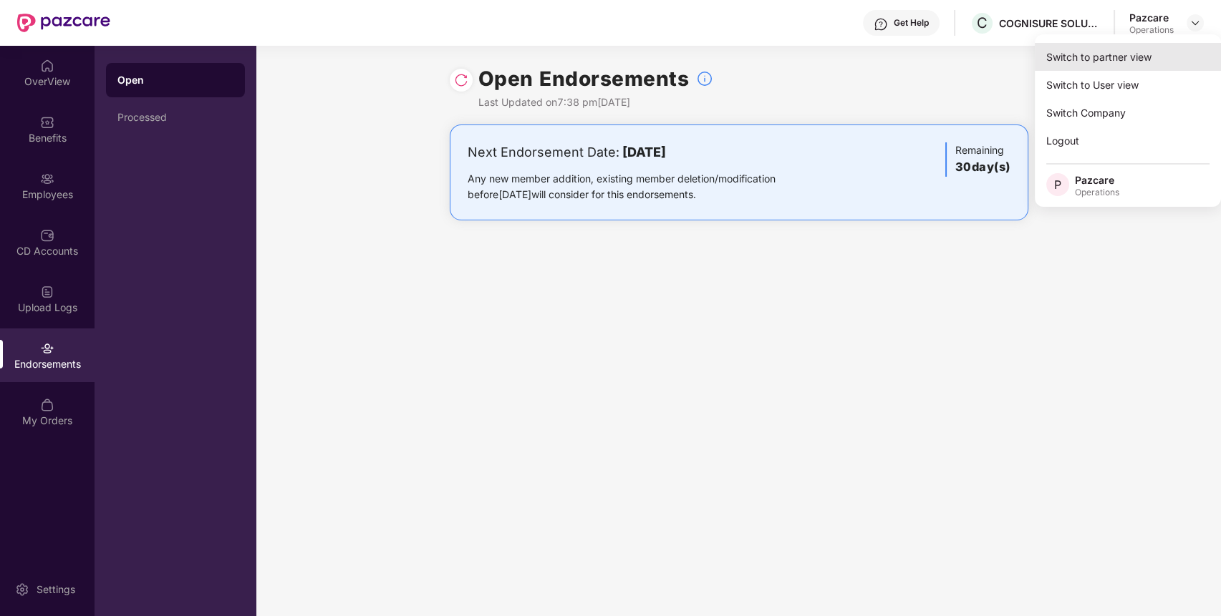
click at [1163, 47] on div "Switch to partner view" at bounding box center [1127, 57] width 186 height 28
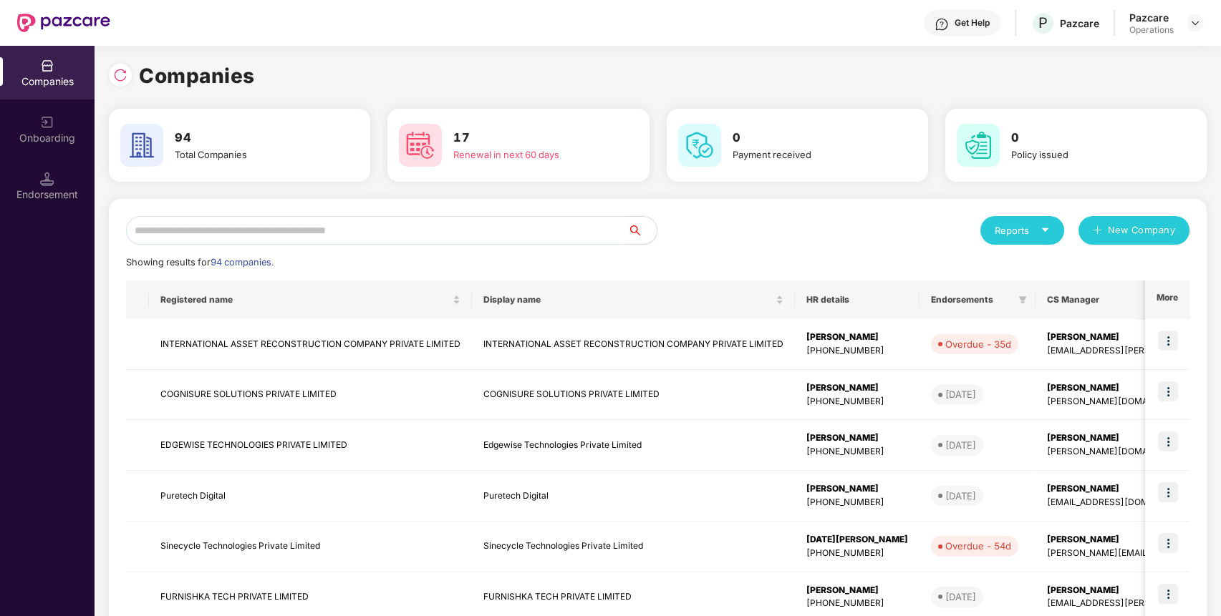
click at [523, 222] on input "text" at bounding box center [377, 230] width 502 height 29
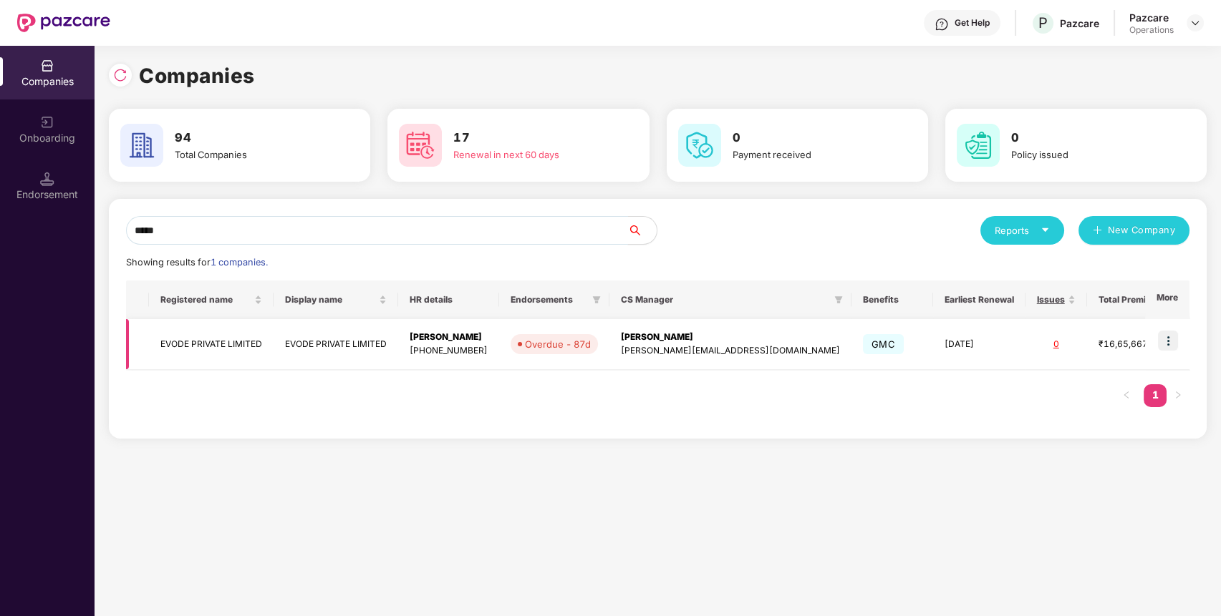
type input "*****"
click at [1174, 342] on img at bounding box center [1168, 341] width 20 height 20
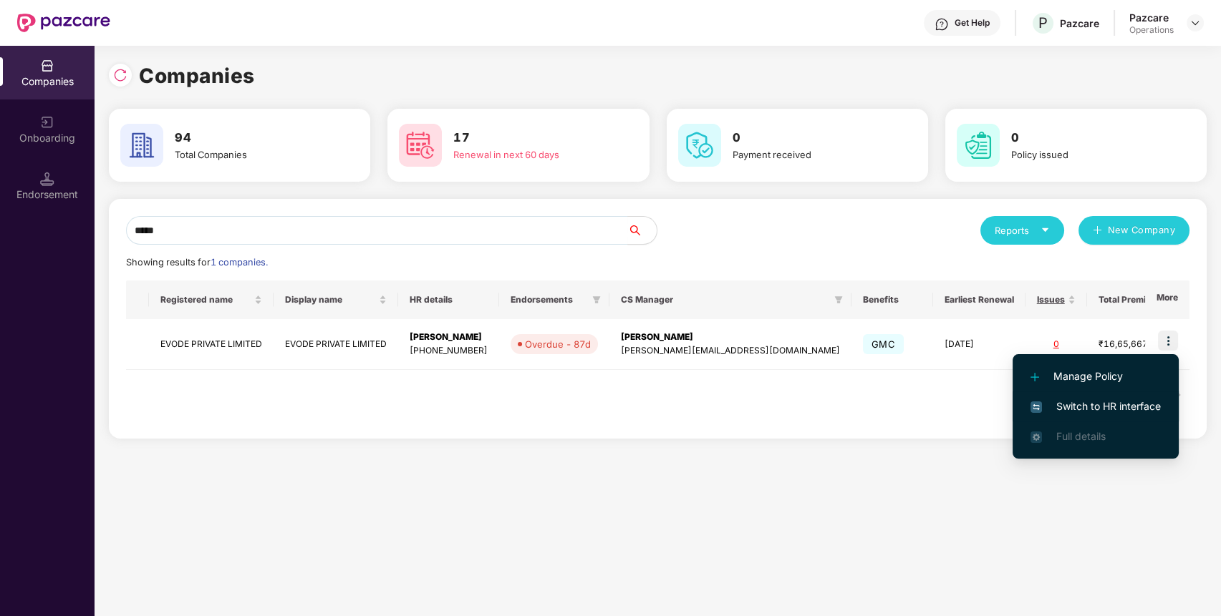
click at [1134, 408] on span "Switch to HR interface" at bounding box center [1095, 407] width 130 height 16
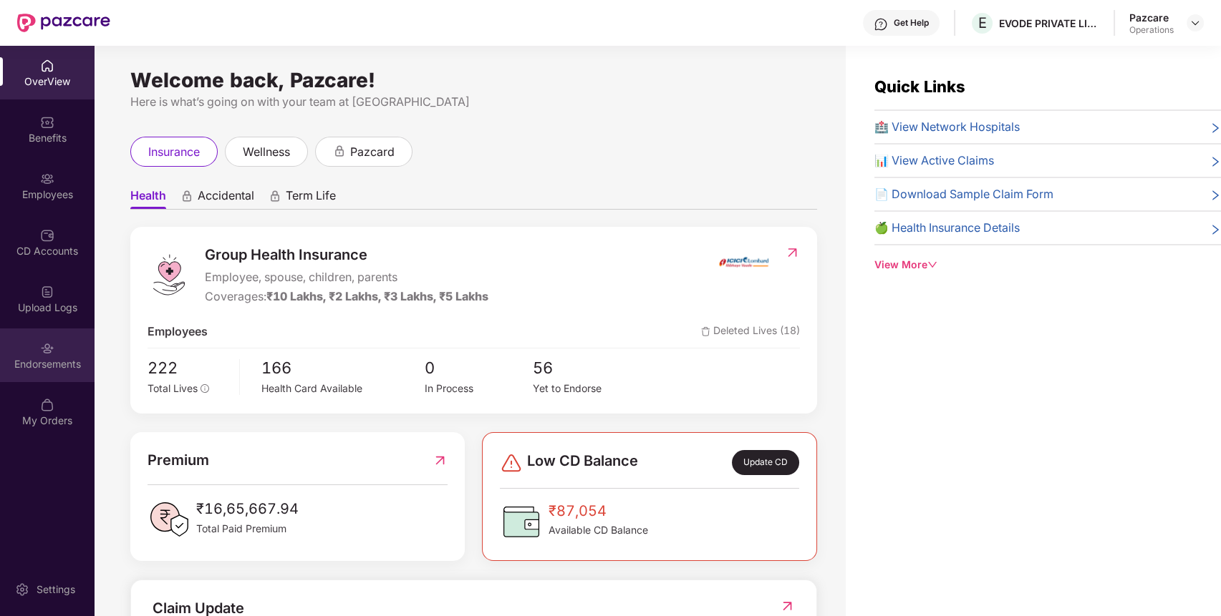
drag, startPoint x: 67, startPoint y: 389, endPoint x: 37, endPoint y: 357, distance: 44.1
click at [37, 357] on div "Endorsements" at bounding box center [47, 364] width 94 height 14
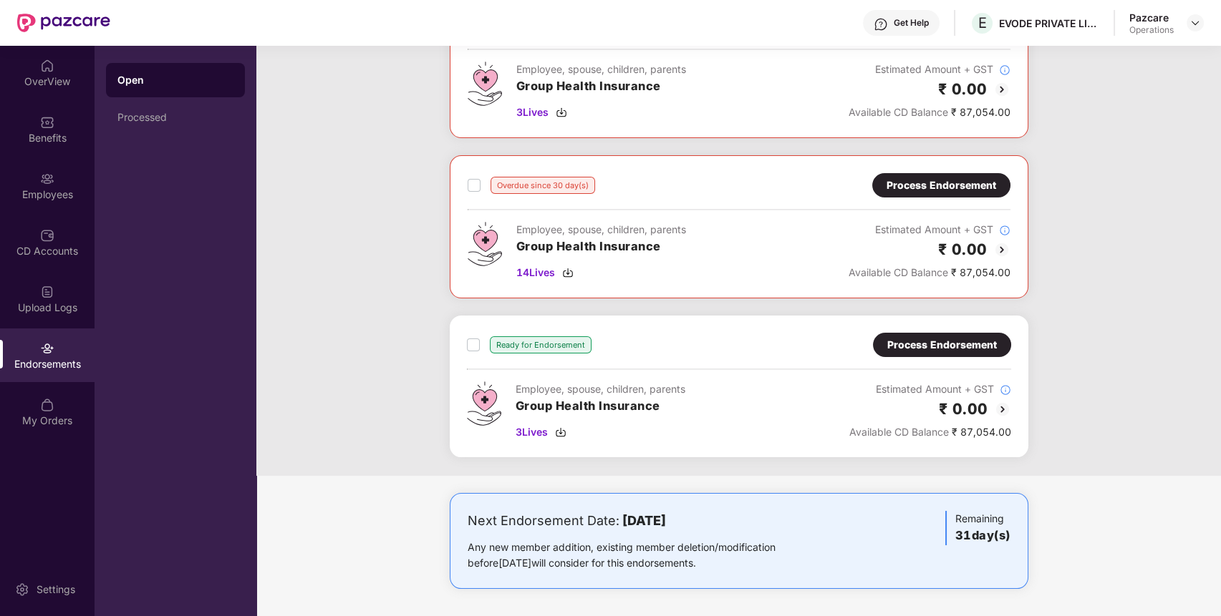
scroll to position [0, 0]
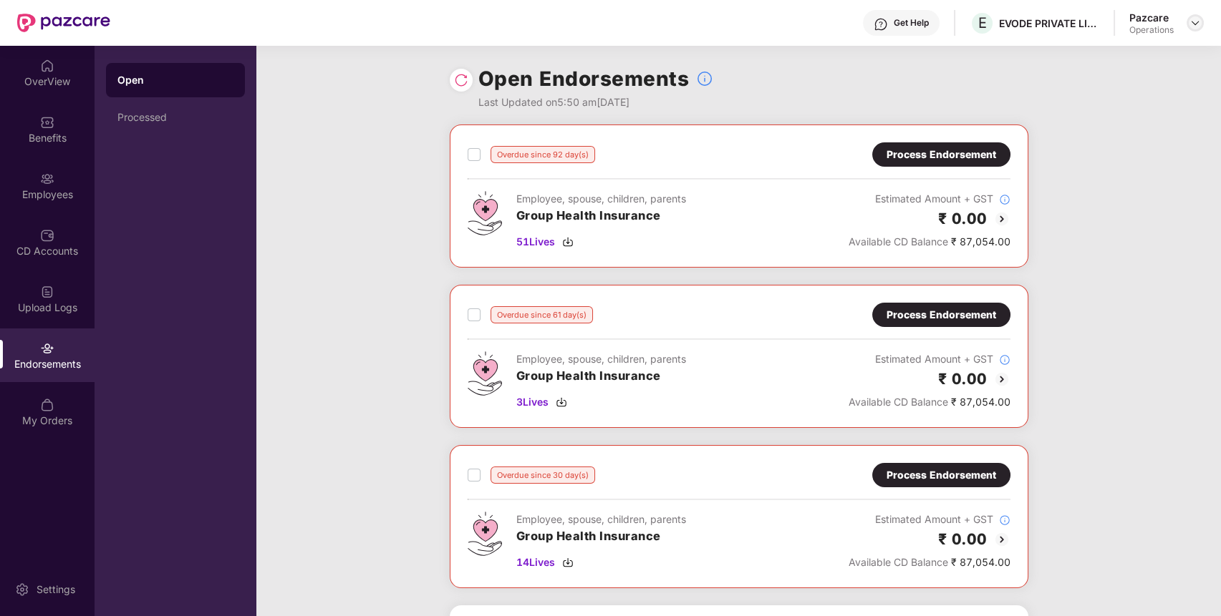
click at [1191, 16] on div at bounding box center [1194, 22] width 17 height 17
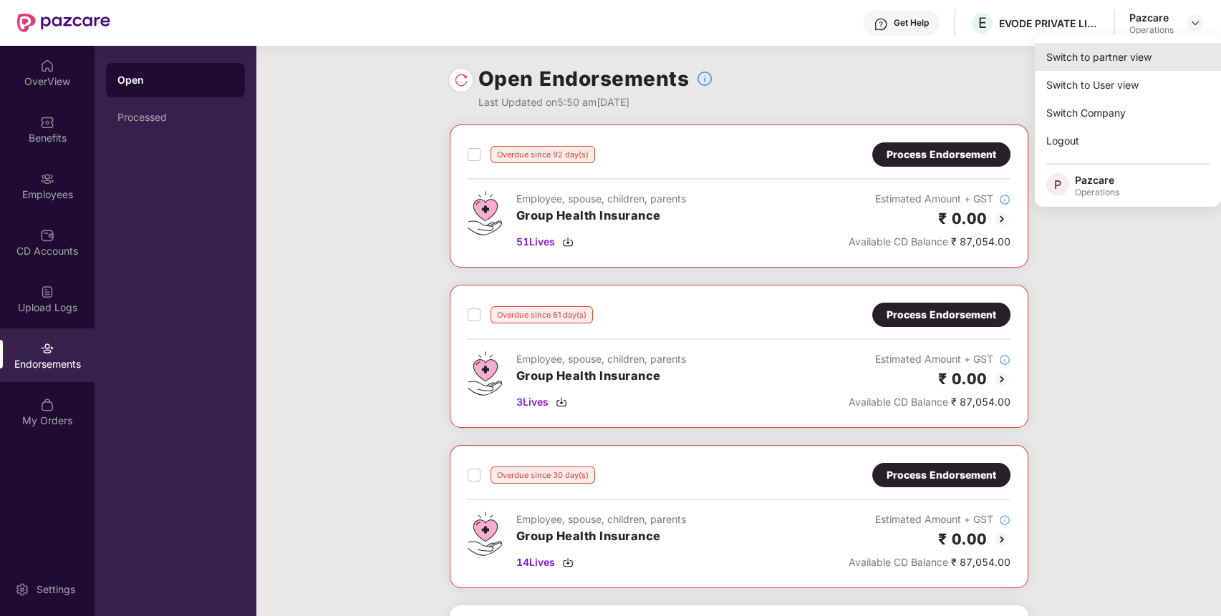
click at [1143, 57] on div "Switch to partner view" at bounding box center [1127, 57] width 186 height 28
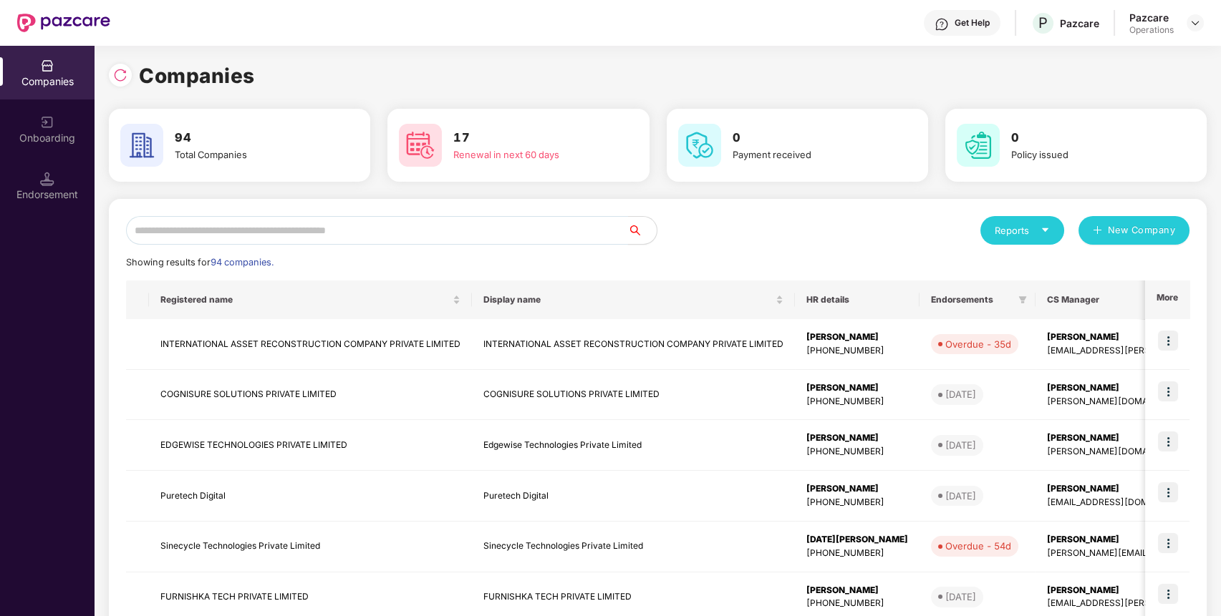
click at [514, 232] on input "text" at bounding box center [377, 230] width 502 height 29
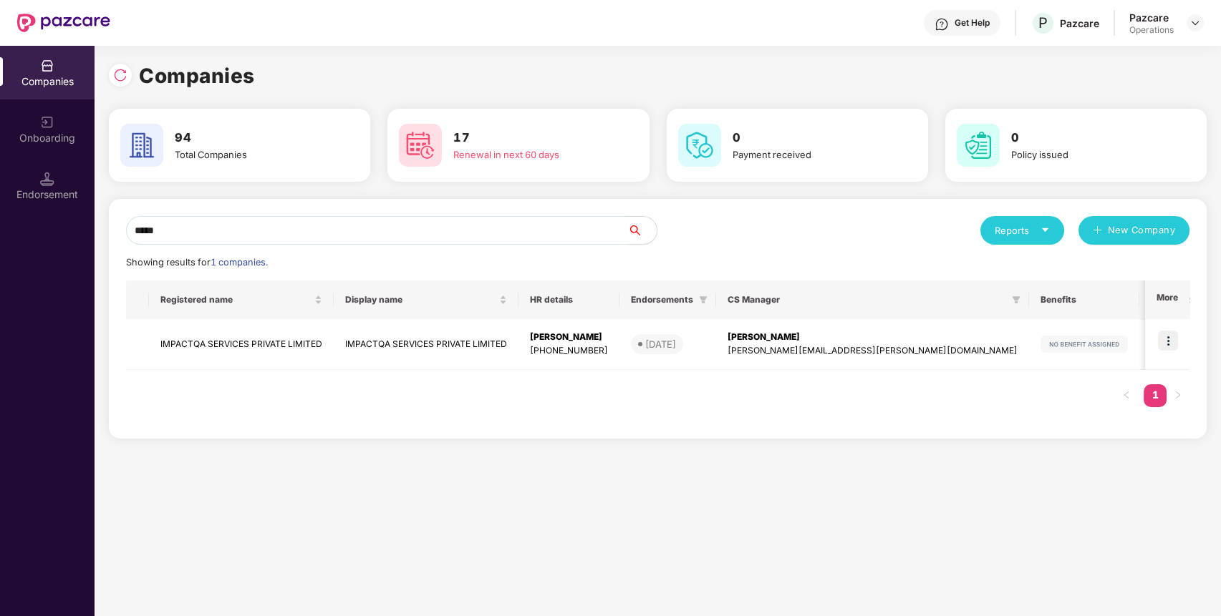
drag, startPoint x: 415, startPoint y: 233, endPoint x: 116, endPoint y: 223, distance: 299.4
click at [116, 223] on div "***** Reports New Company Showing results for 1 companies. Registered name Disp…" at bounding box center [657, 319] width 1097 height 240
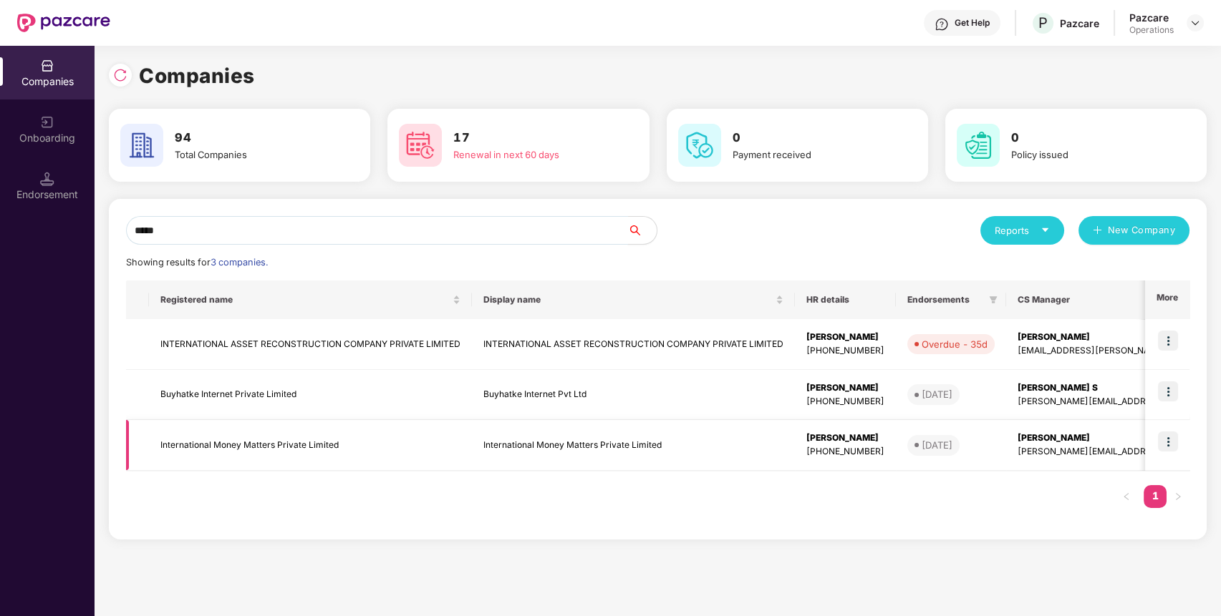
type input "*****"
click at [1173, 432] on img at bounding box center [1168, 442] width 20 height 20
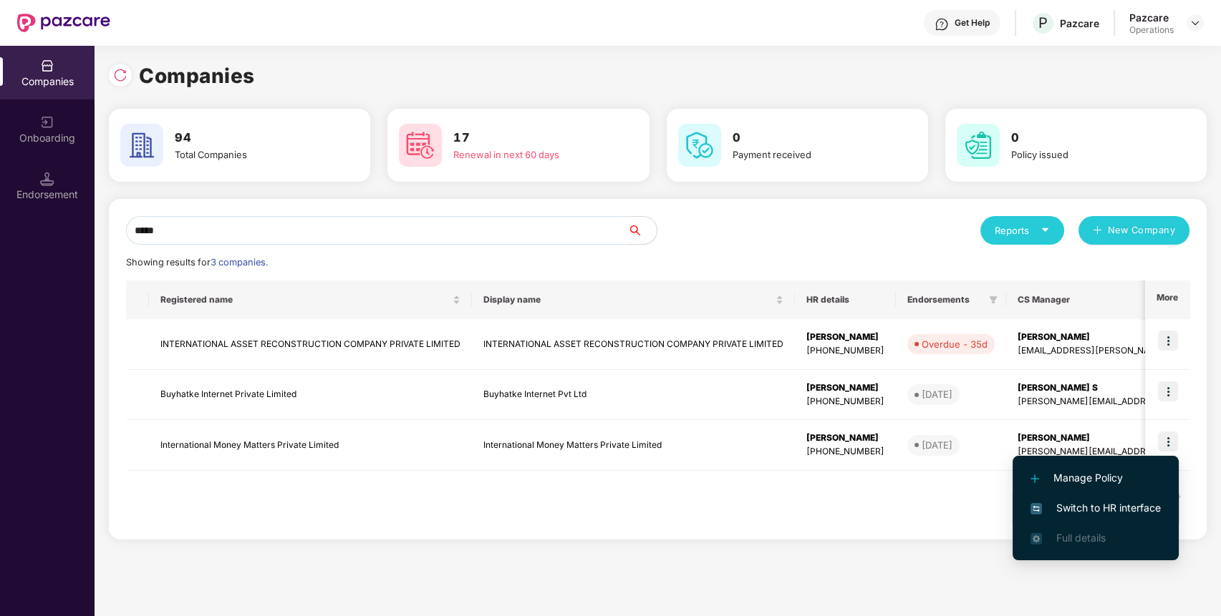
click at [1099, 510] on span "Switch to HR interface" at bounding box center [1095, 508] width 130 height 16
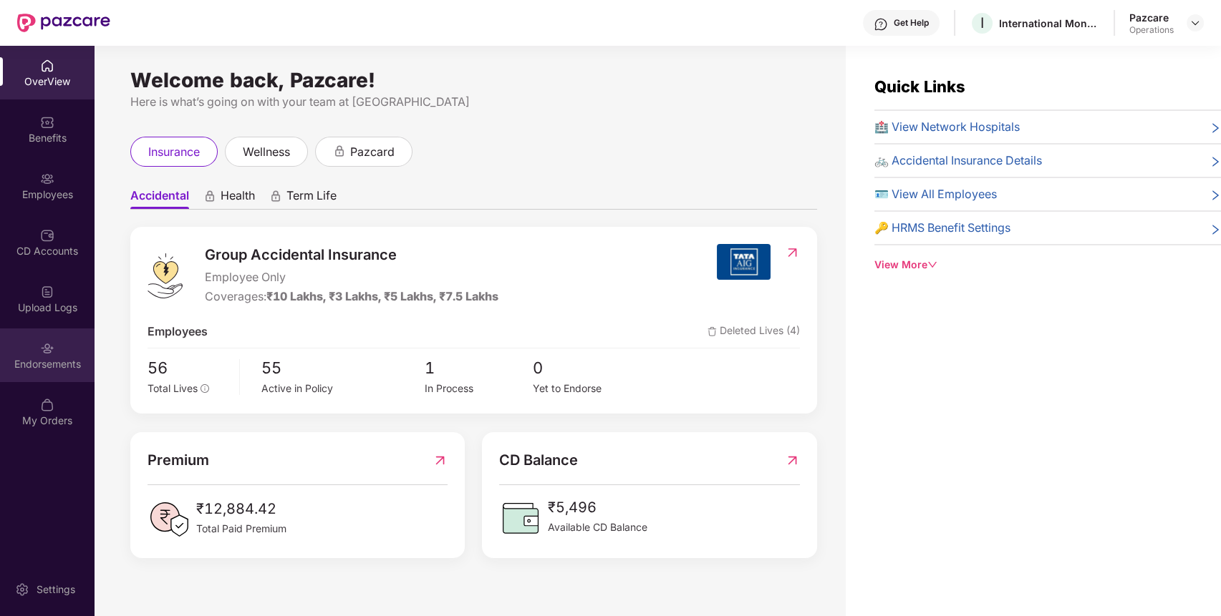
click at [60, 346] on div "Endorsements" at bounding box center [47, 356] width 94 height 54
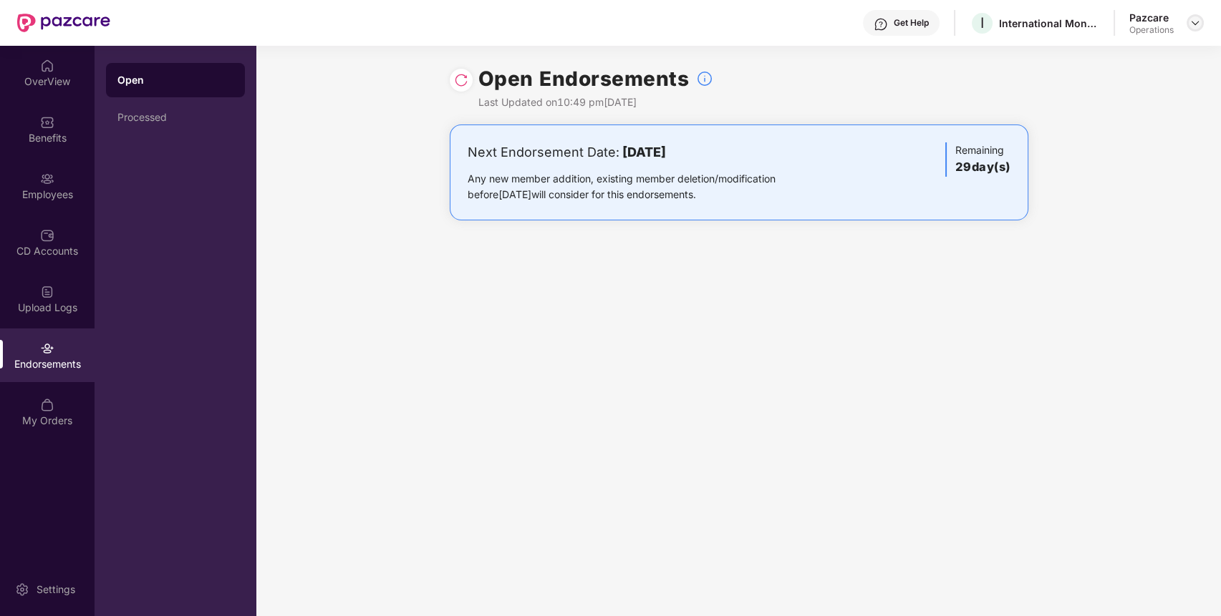
click at [1191, 22] on img at bounding box center [1194, 22] width 11 height 11
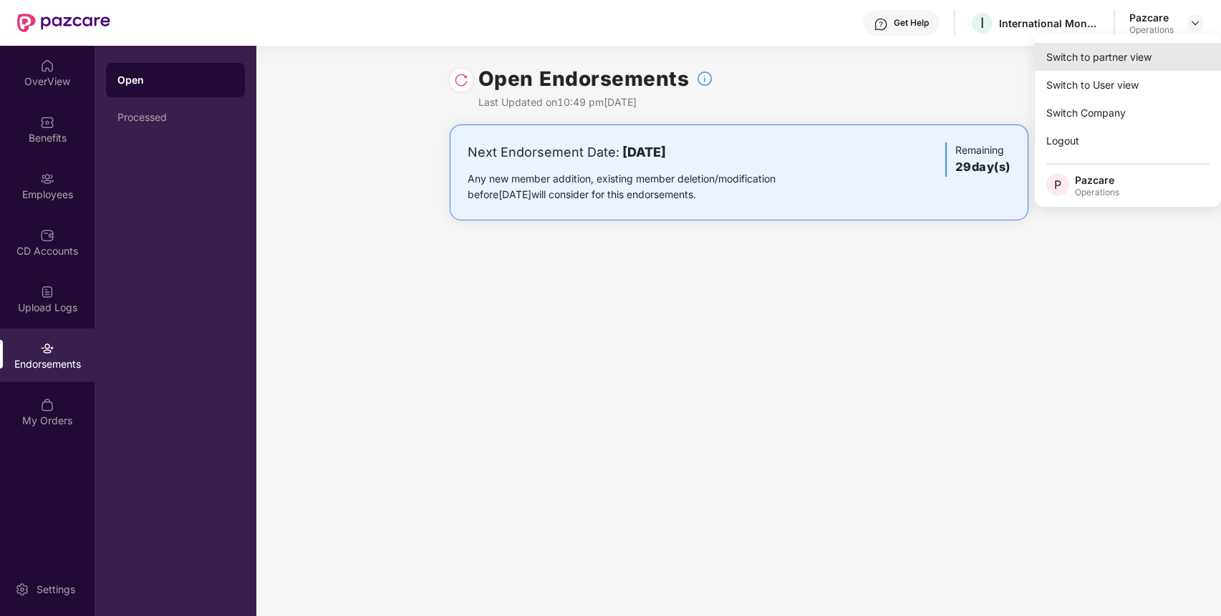
click at [1160, 59] on div "Switch to partner view" at bounding box center [1127, 57] width 186 height 28
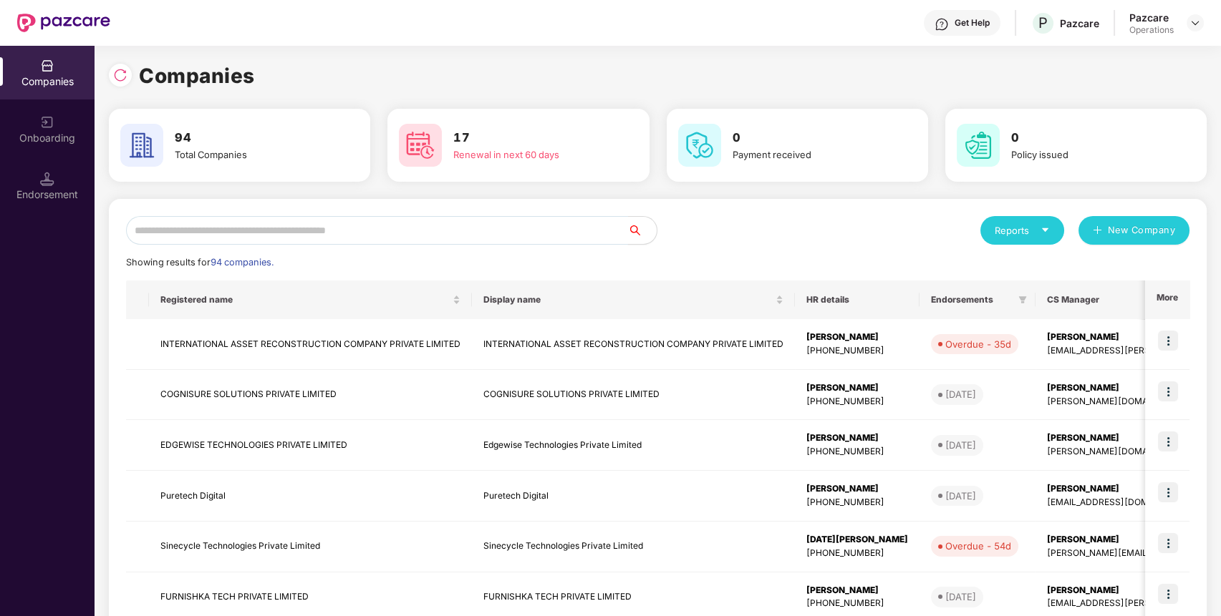
click at [412, 216] on input "text" at bounding box center [377, 230] width 502 height 29
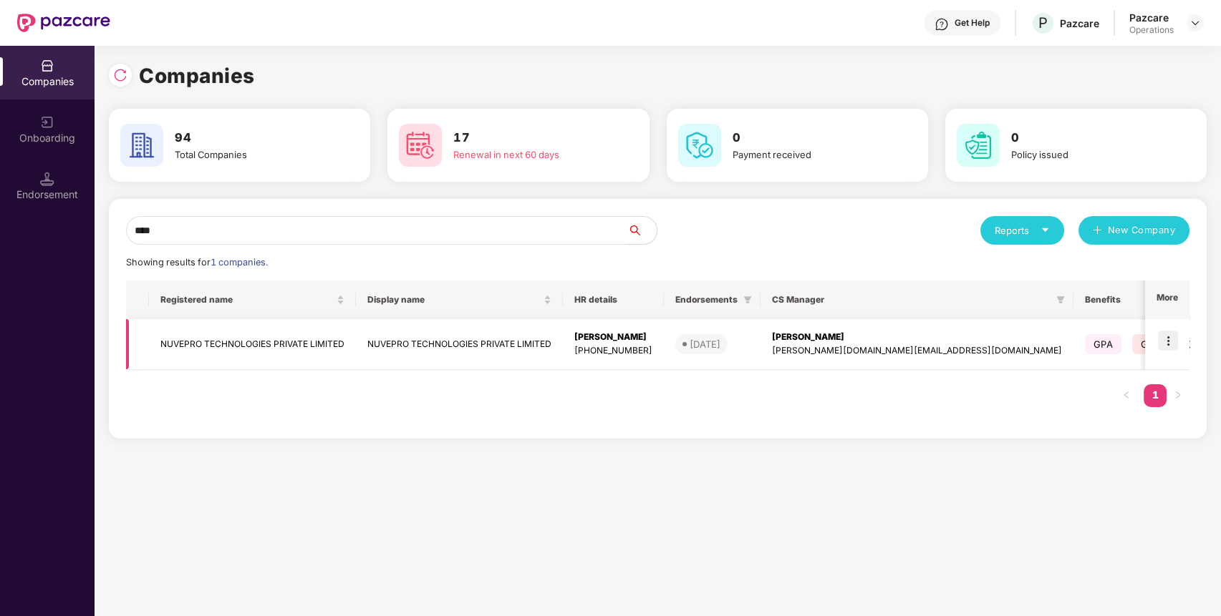
type input "****"
click at [1165, 328] on td at bounding box center [1167, 344] width 44 height 51
click at [1174, 344] on img at bounding box center [1168, 341] width 20 height 20
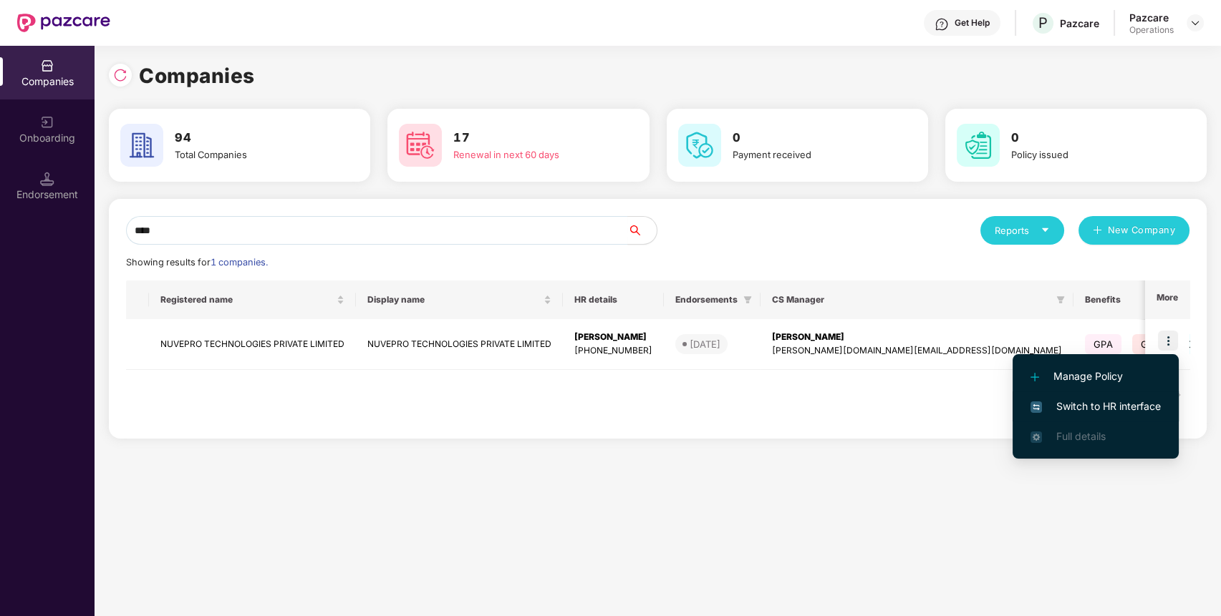
click at [1104, 409] on span "Switch to HR interface" at bounding box center [1095, 407] width 130 height 16
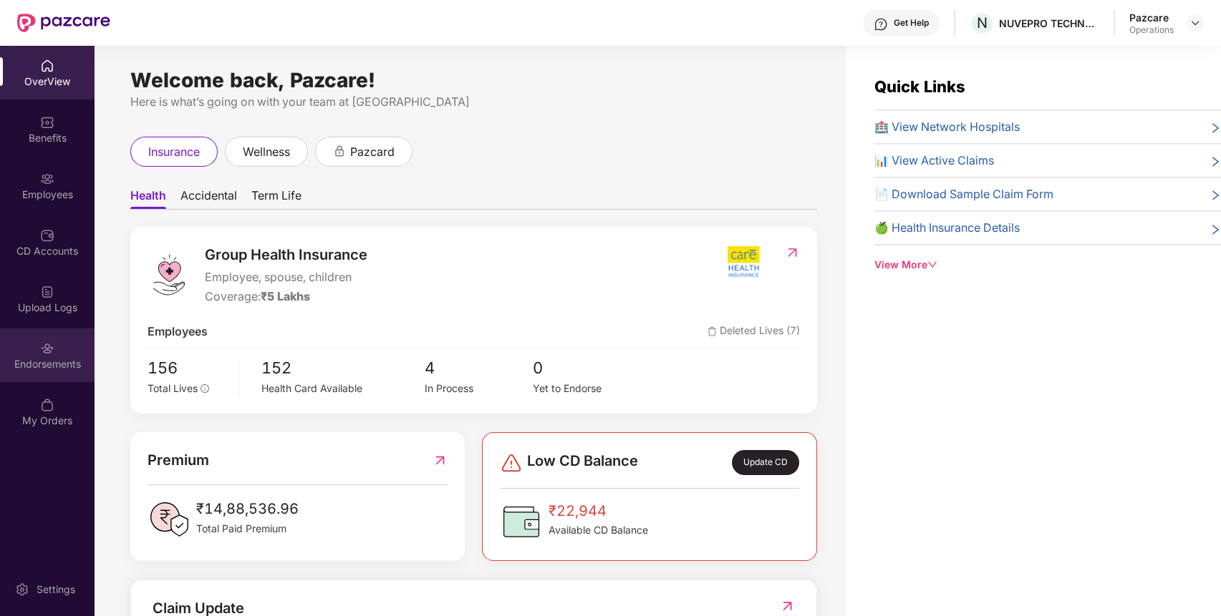
click at [59, 345] on div "Endorsements" at bounding box center [47, 356] width 94 height 54
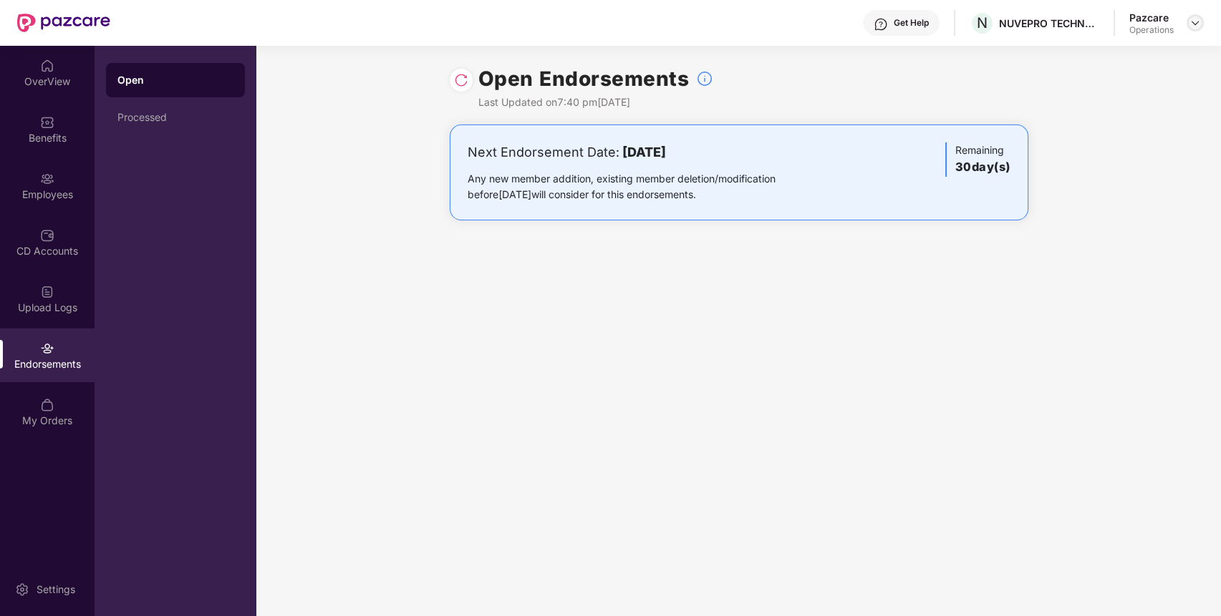
click at [1196, 24] on img at bounding box center [1194, 22] width 11 height 11
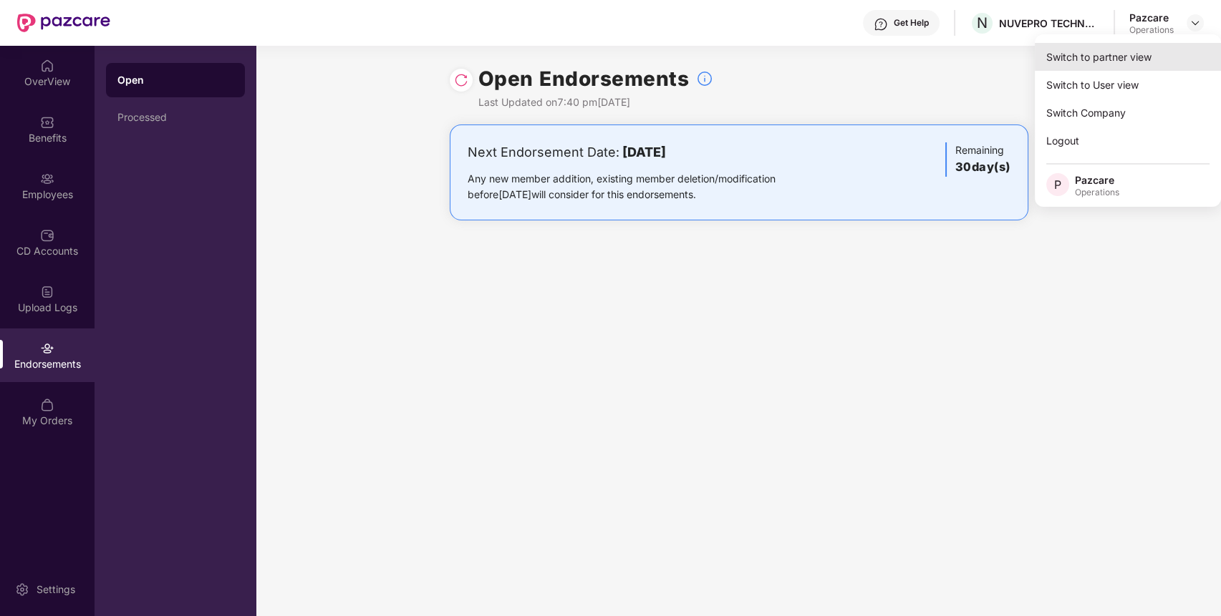
click at [1125, 54] on div "Switch to partner view" at bounding box center [1127, 57] width 186 height 28
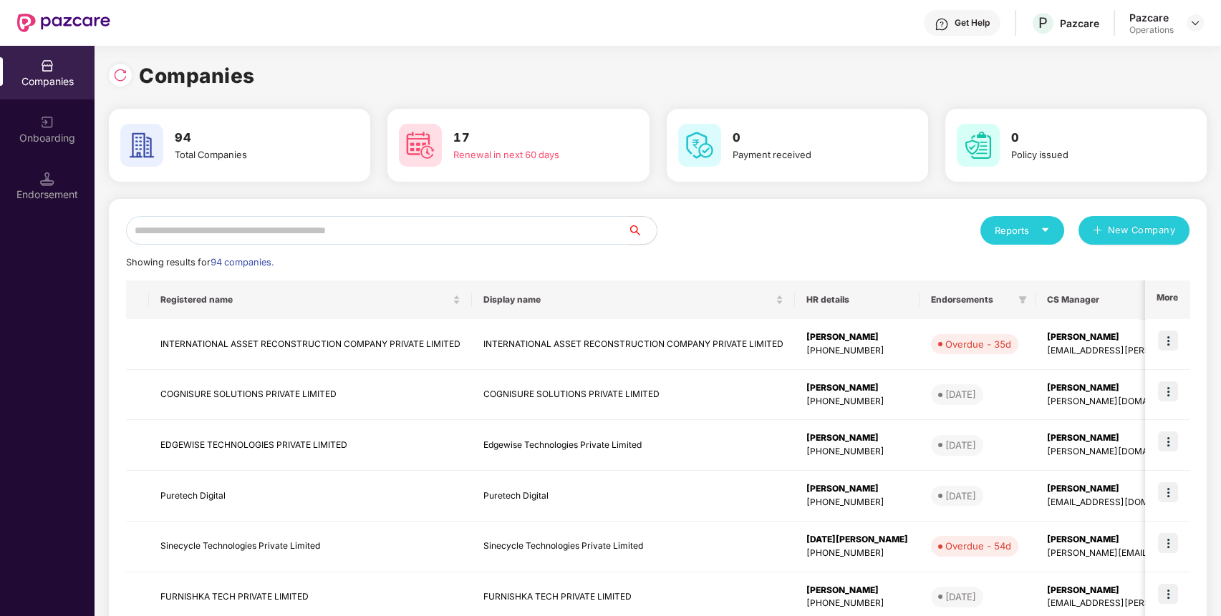
click at [508, 233] on input "text" at bounding box center [377, 230] width 502 height 29
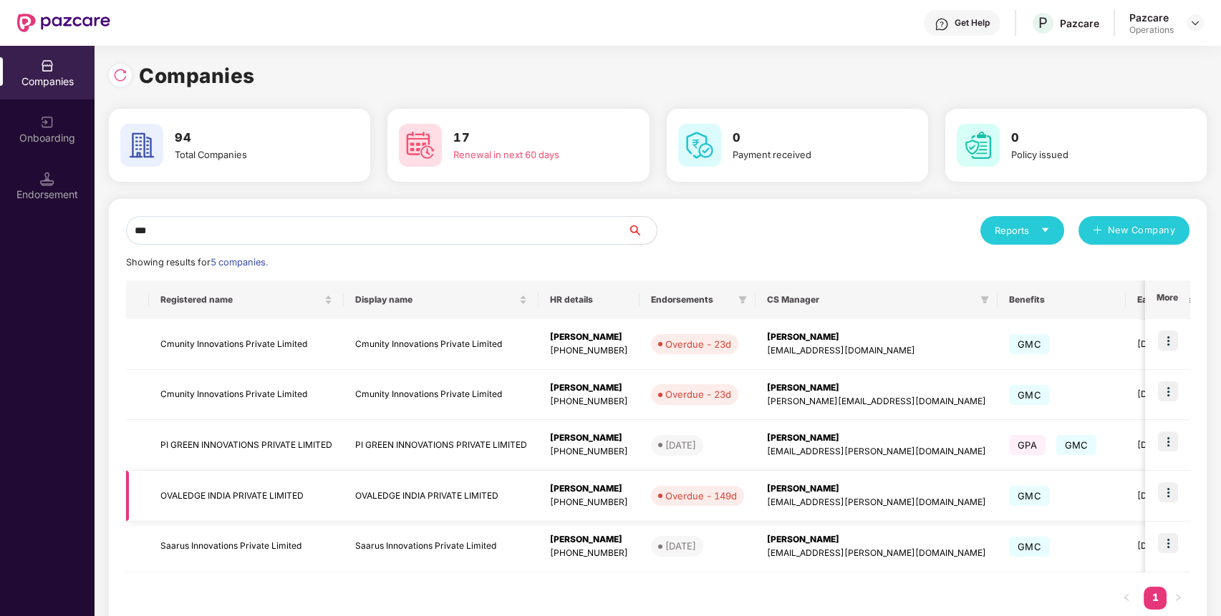
type input "***"
click at [1165, 493] on img at bounding box center [1168, 493] width 20 height 20
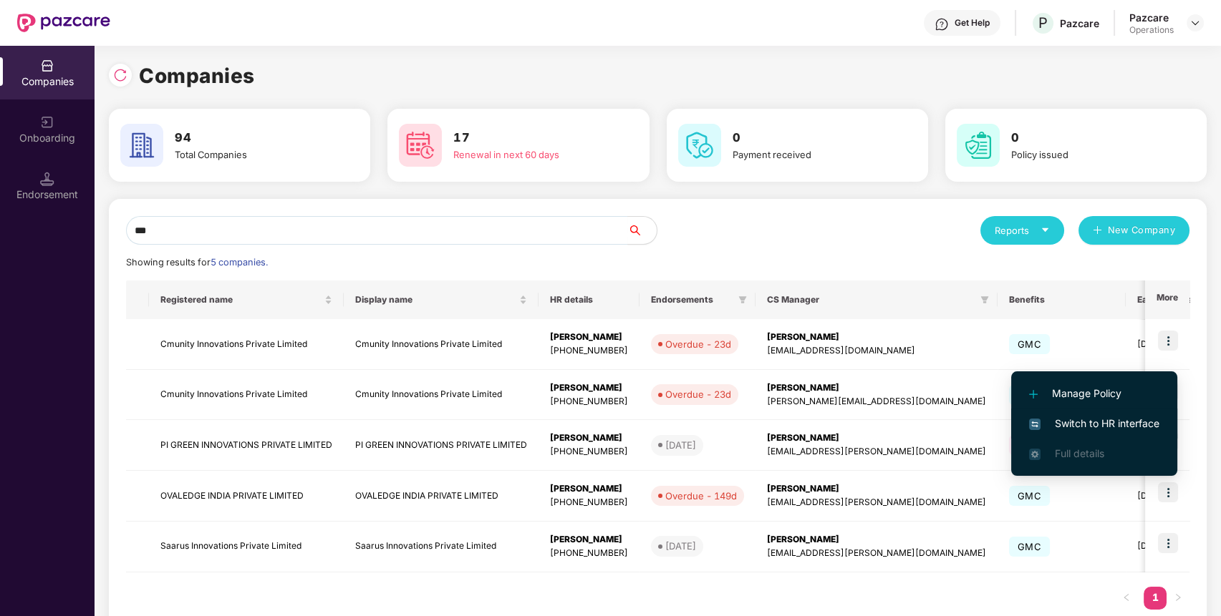
click at [1148, 416] on span "Switch to HR interface" at bounding box center [1094, 424] width 130 height 16
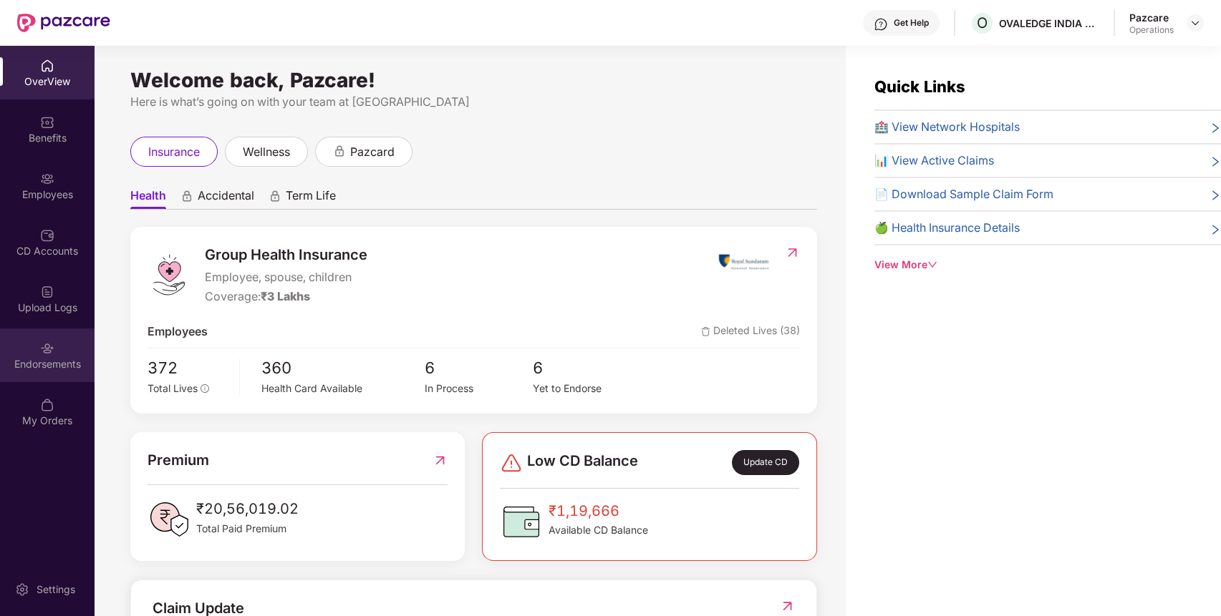
click at [31, 372] on div "Endorsements" at bounding box center [47, 356] width 94 height 54
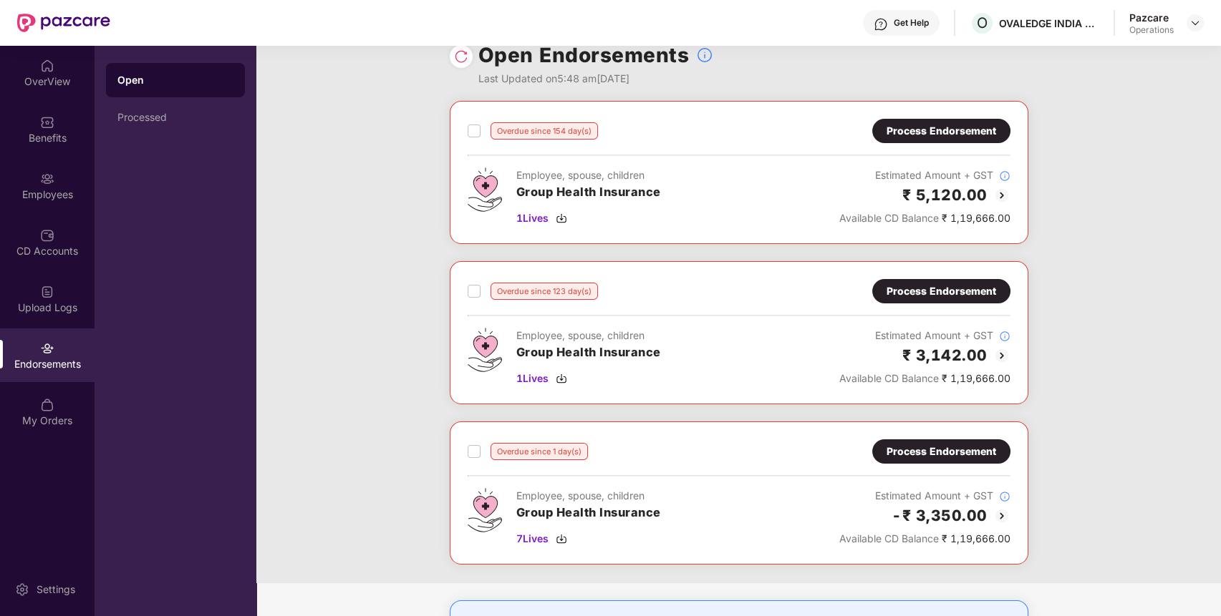
scroll to position [23, 0]
click at [932, 440] on div "Process Endorsement" at bounding box center [941, 452] width 138 height 24
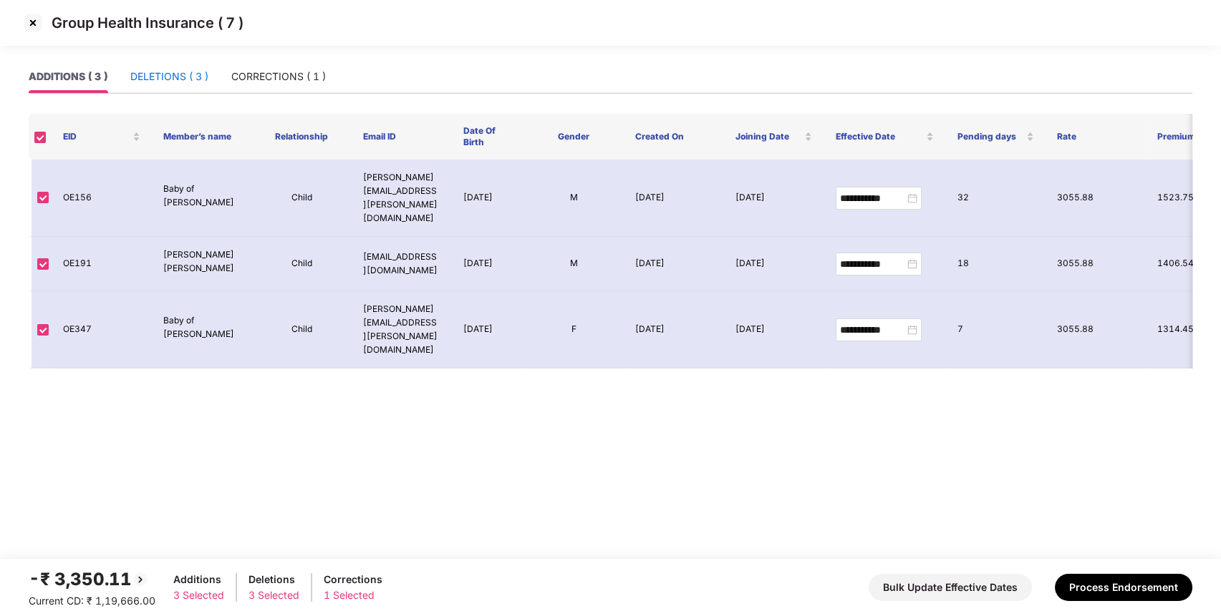
click at [160, 74] on div "DELETIONS ( 3 )" at bounding box center [169, 77] width 78 height 16
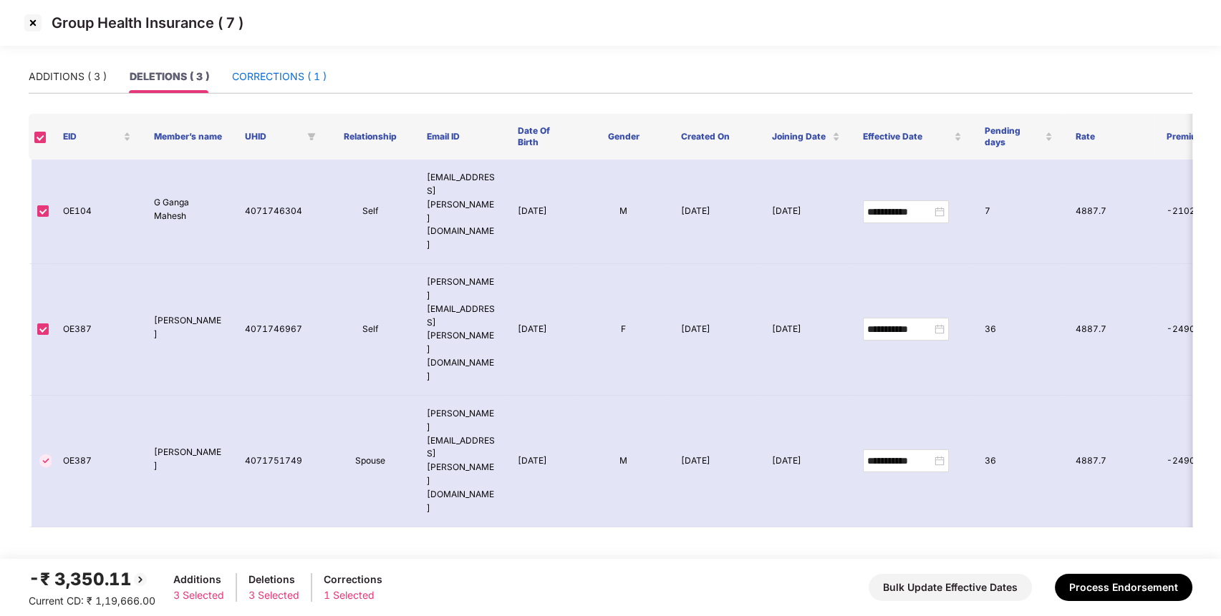
click at [304, 71] on div "CORRECTIONS ( 1 )" at bounding box center [279, 77] width 94 height 16
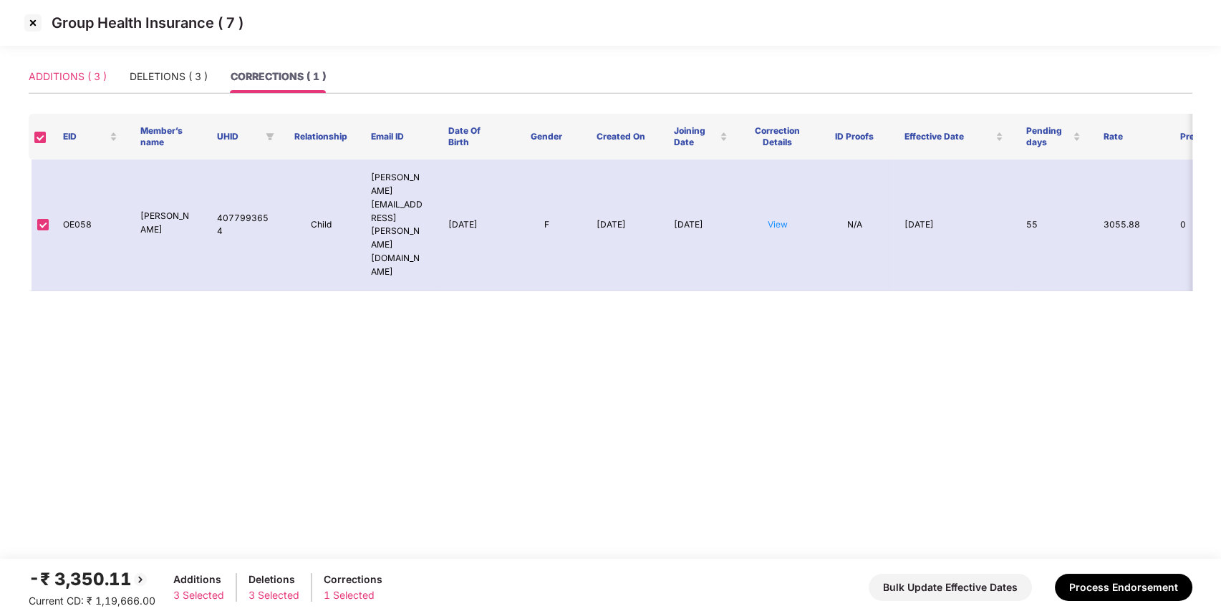
click at [50, 68] on div "ADDITIONS ( 3 )" at bounding box center [68, 76] width 78 height 33
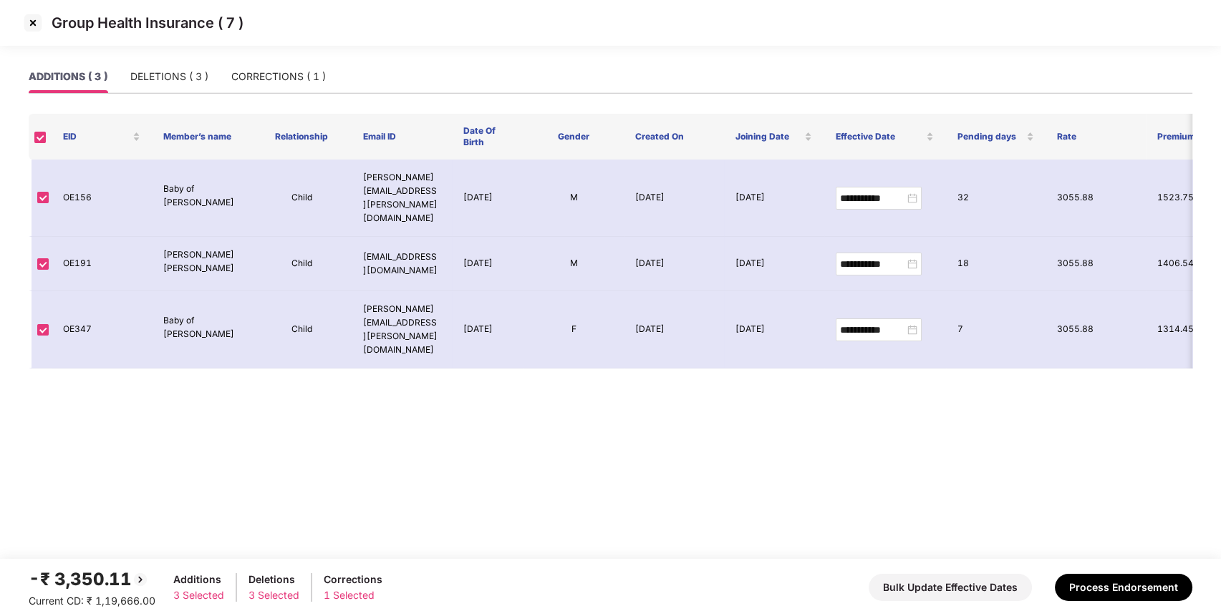
click at [37, 23] on img at bounding box center [32, 22] width 23 height 23
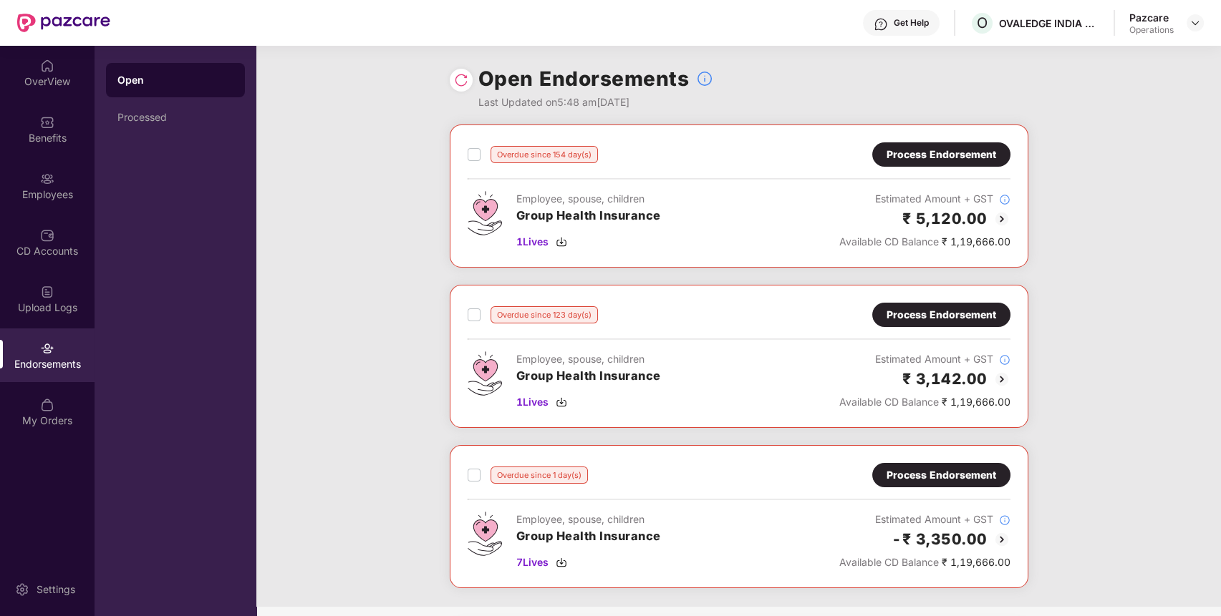
scroll to position [131, 0]
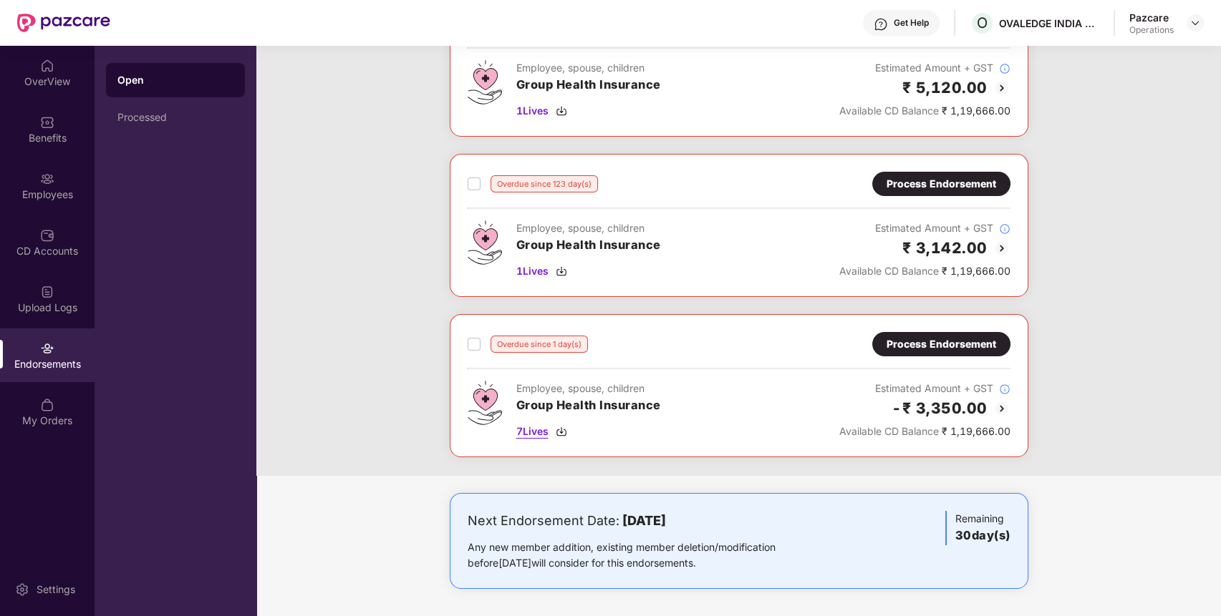
click at [536, 428] on span "7 Lives" at bounding box center [532, 432] width 32 height 16
click at [45, 110] on div "Benefits" at bounding box center [47, 129] width 94 height 54
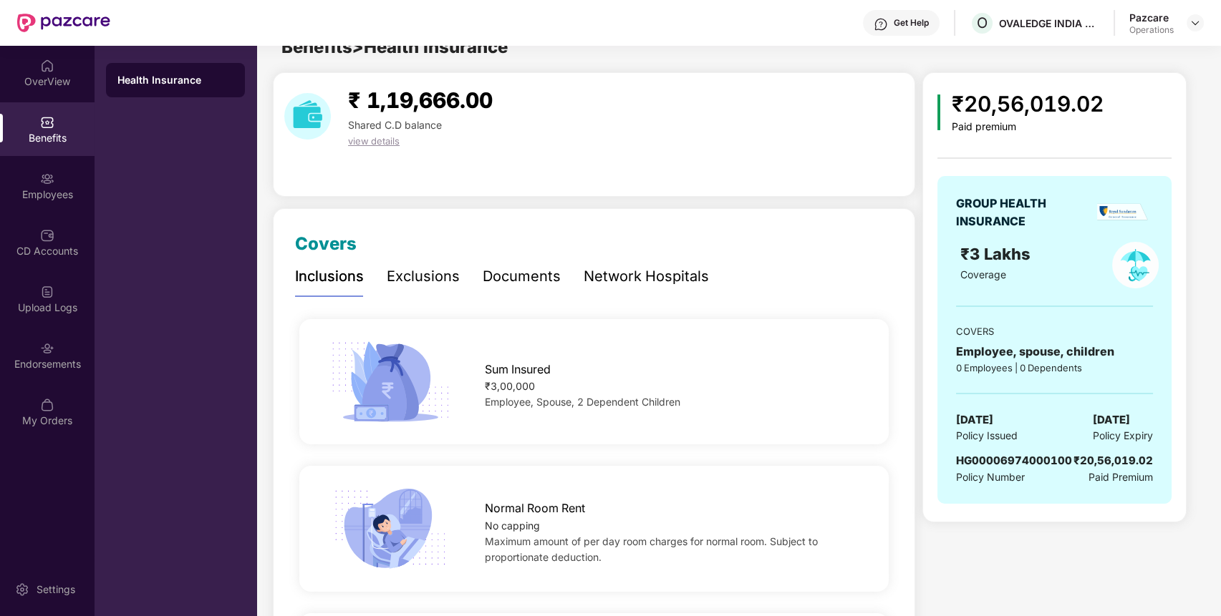
scroll to position [0, 0]
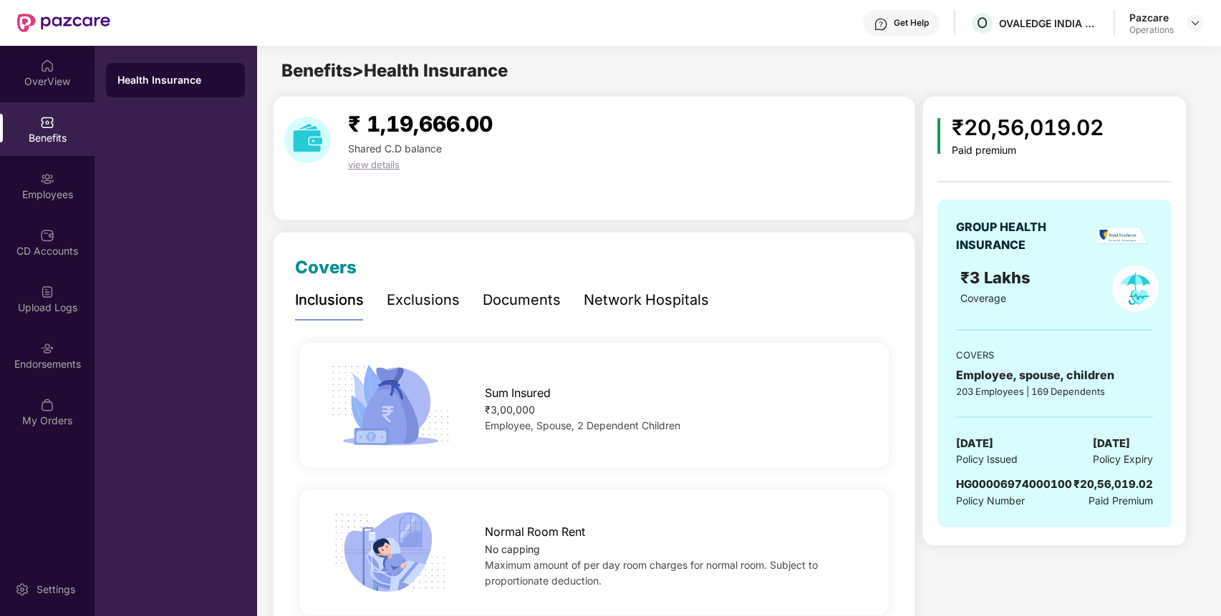
click at [995, 484] on span "HG00006974000100" at bounding box center [1014, 485] width 116 height 14
copy span "HG00006974000100"
click at [1191, 26] on img at bounding box center [1194, 22] width 11 height 11
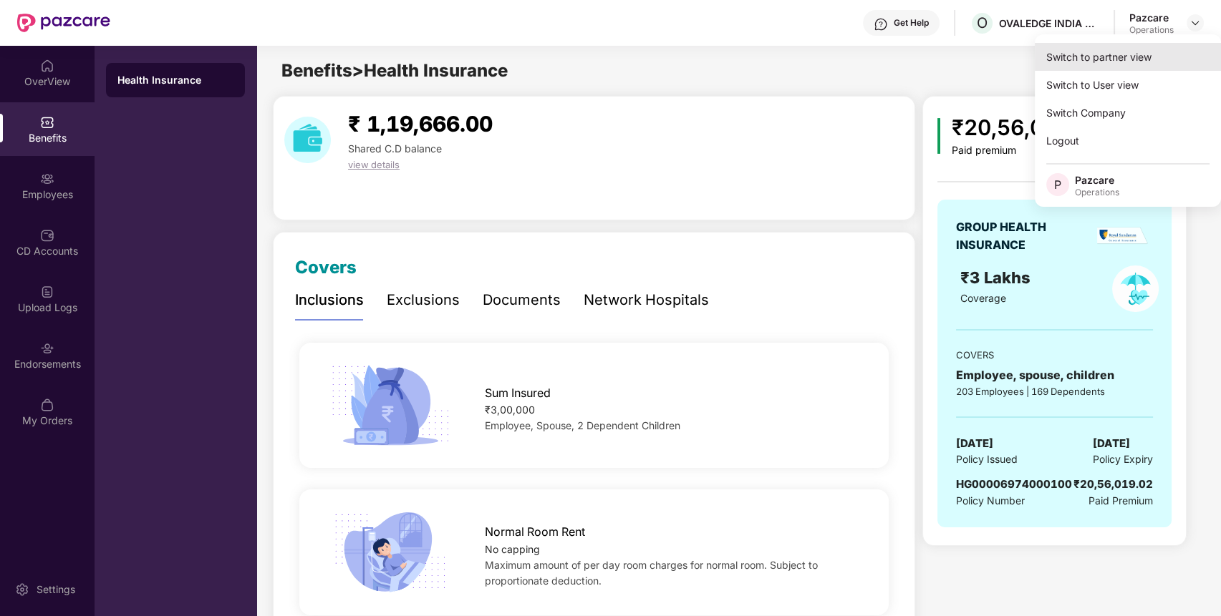
click at [1148, 52] on div "Switch to partner view" at bounding box center [1127, 57] width 186 height 28
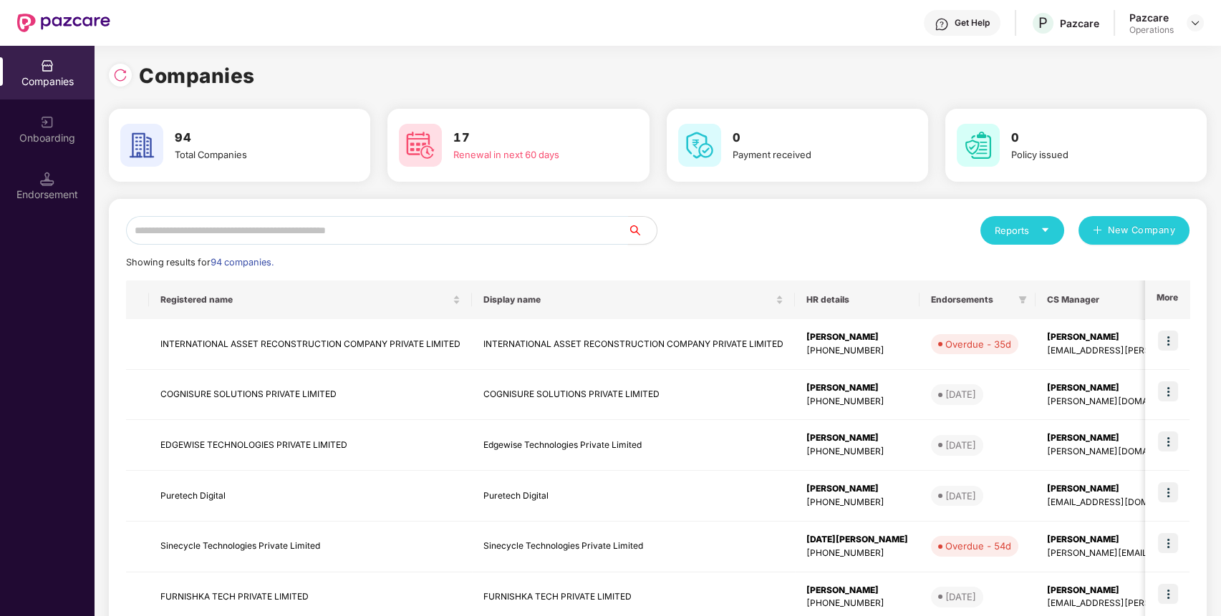
click at [543, 218] on input "text" at bounding box center [377, 230] width 502 height 29
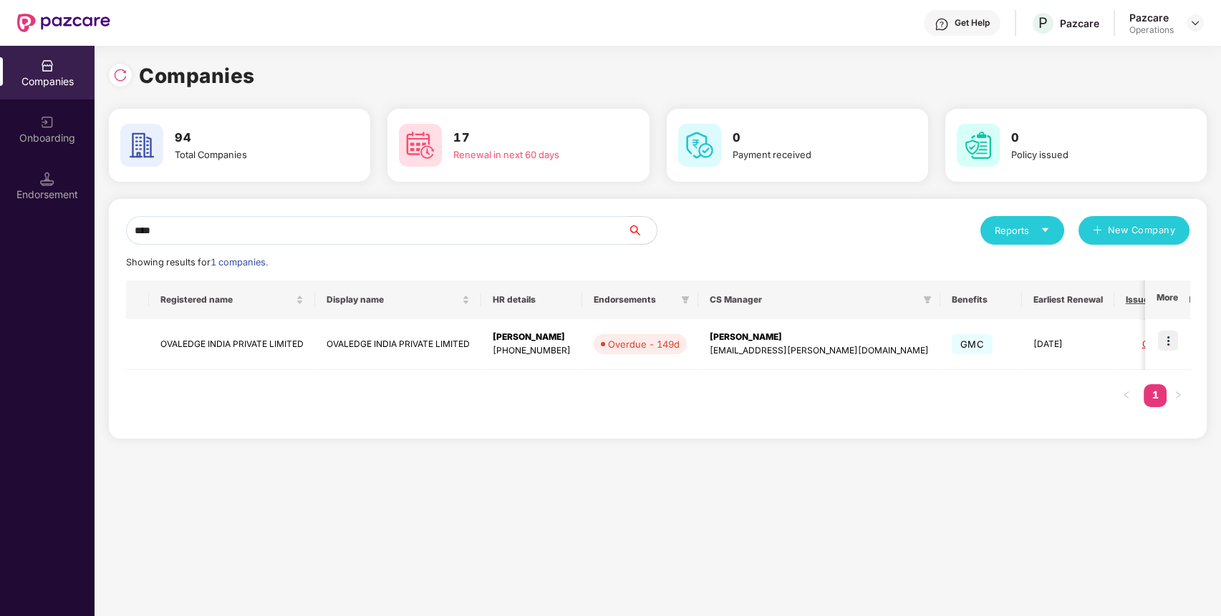
type input "****"
click at [1168, 346] on img at bounding box center [1168, 341] width 20 height 20
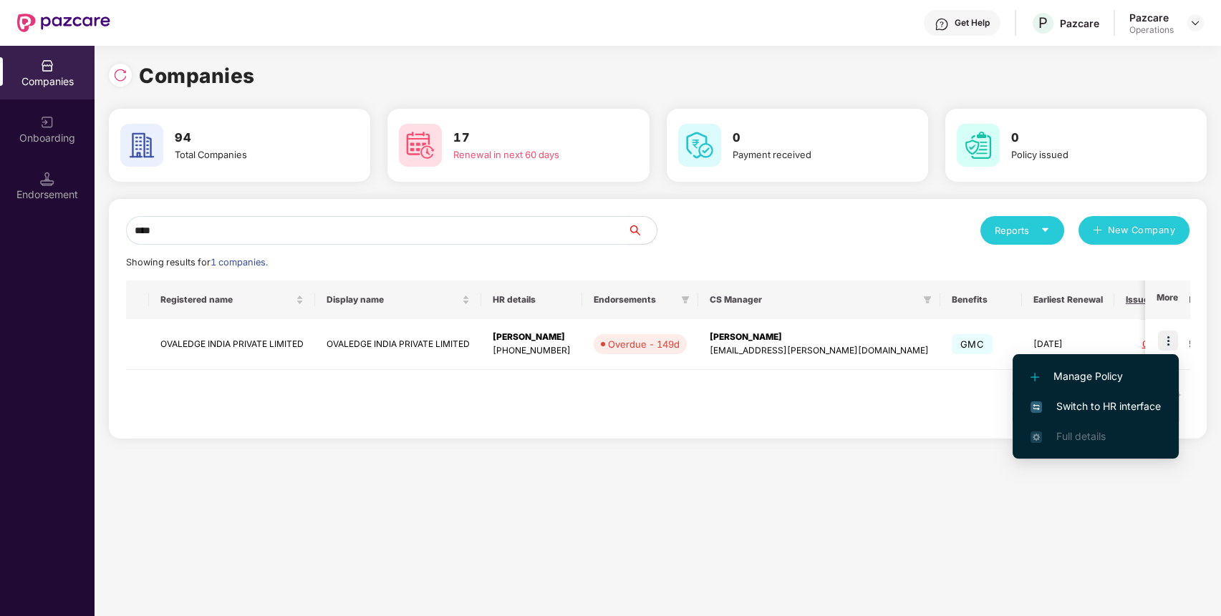
click at [1103, 413] on span "Switch to HR interface" at bounding box center [1095, 407] width 130 height 16
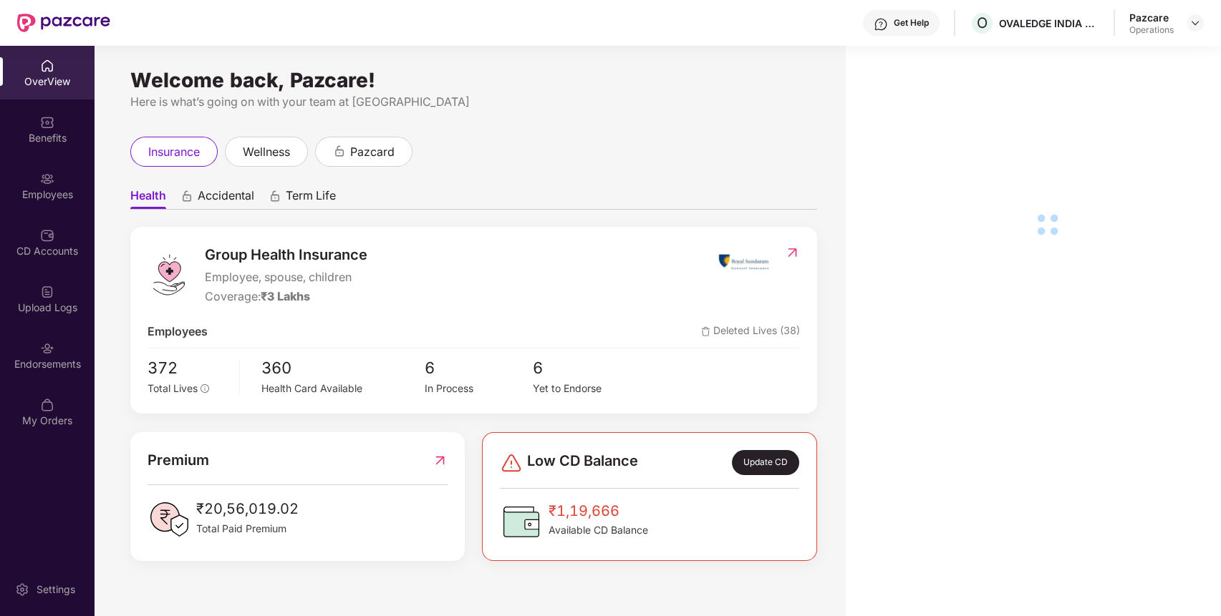
click at [0, 379] on div "Endorsements" at bounding box center [47, 356] width 94 height 54
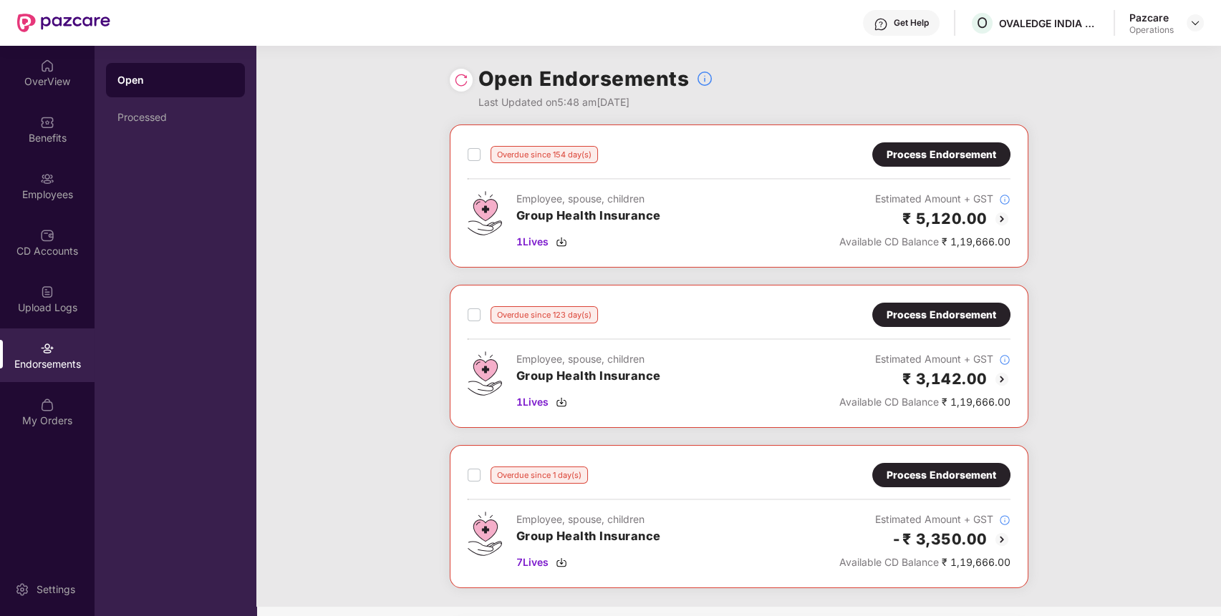
scroll to position [131, 0]
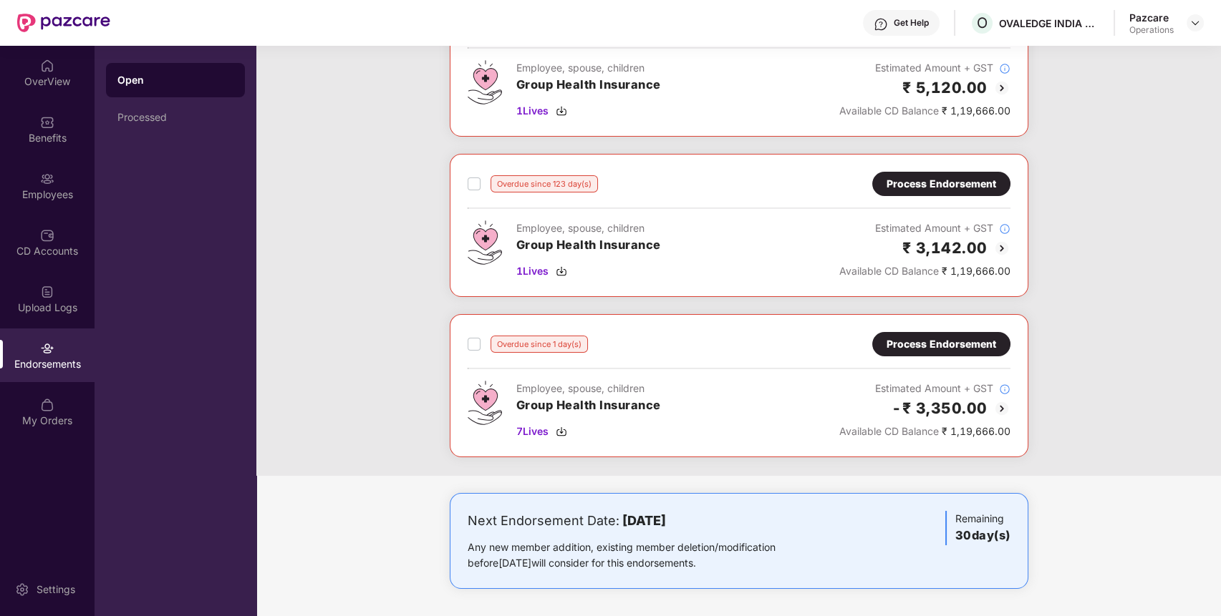
click at [937, 338] on div "Process Endorsement" at bounding box center [941, 344] width 110 height 16
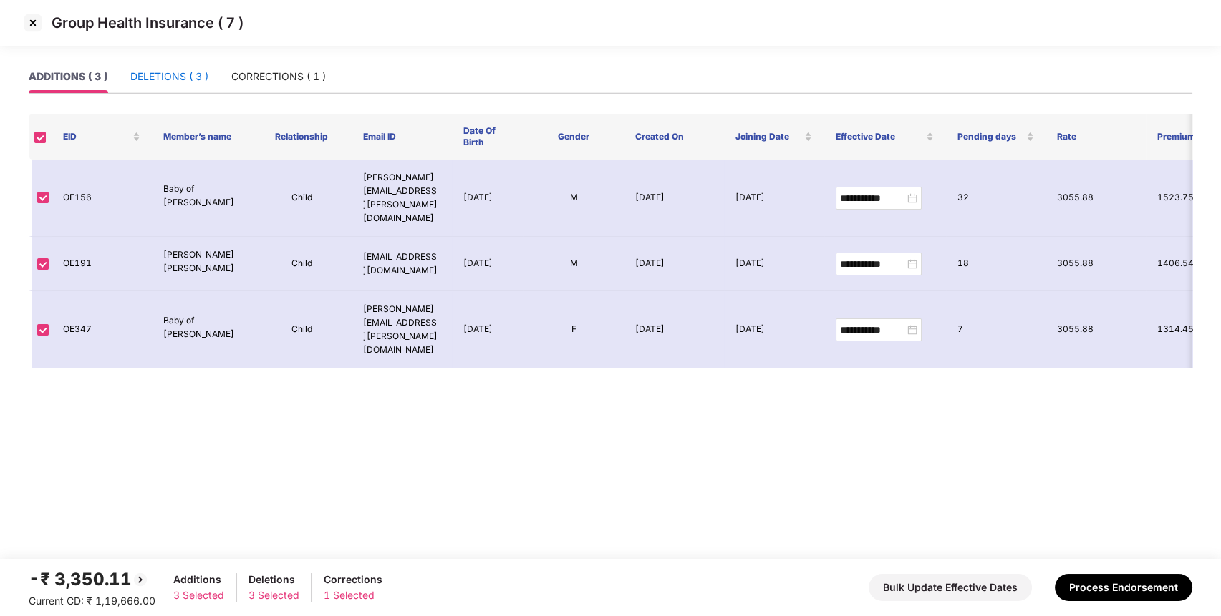
click at [175, 75] on div "DELETIONS ( 3 )" at bounding box center [169, 77] width 78 height 16
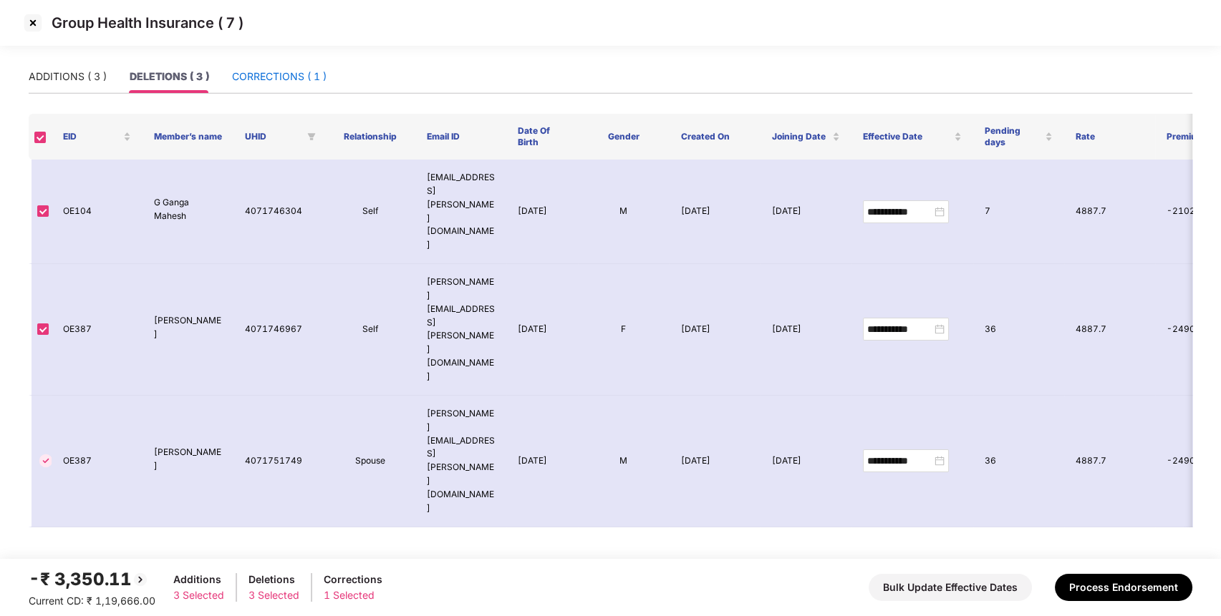
click at [309, 70] on div "CORRECTIONS ( 1 )" at bounding box center [279, 77] width 94 height 16
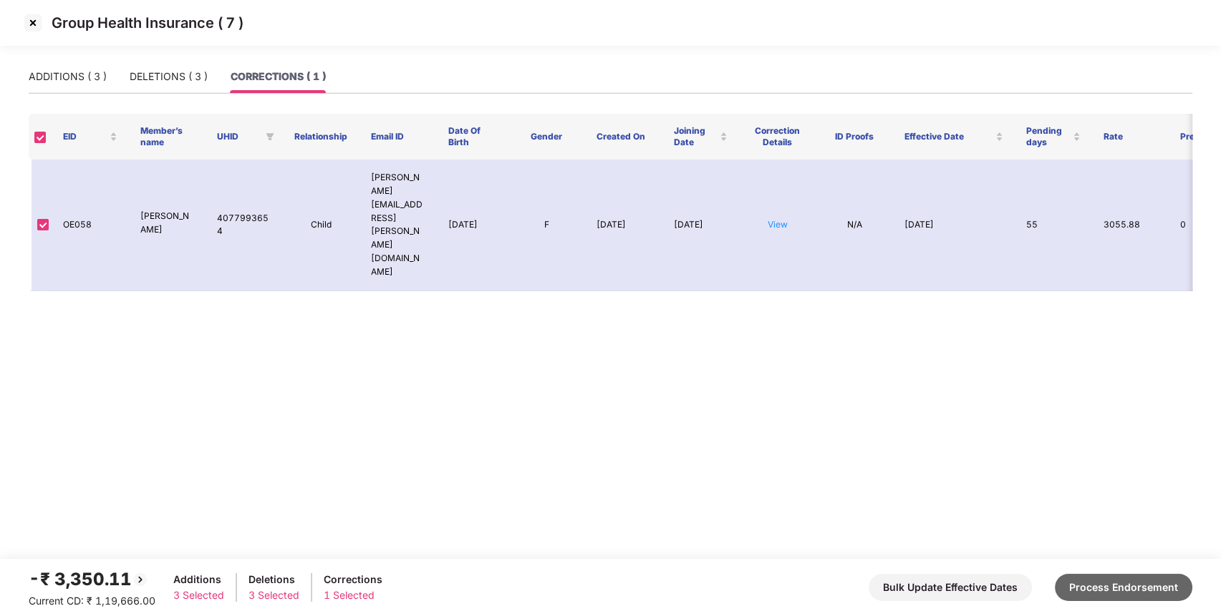
click at [1100, 583] on button "Process Endorsement" at bounding box center [1123, 587] width 137 height 27
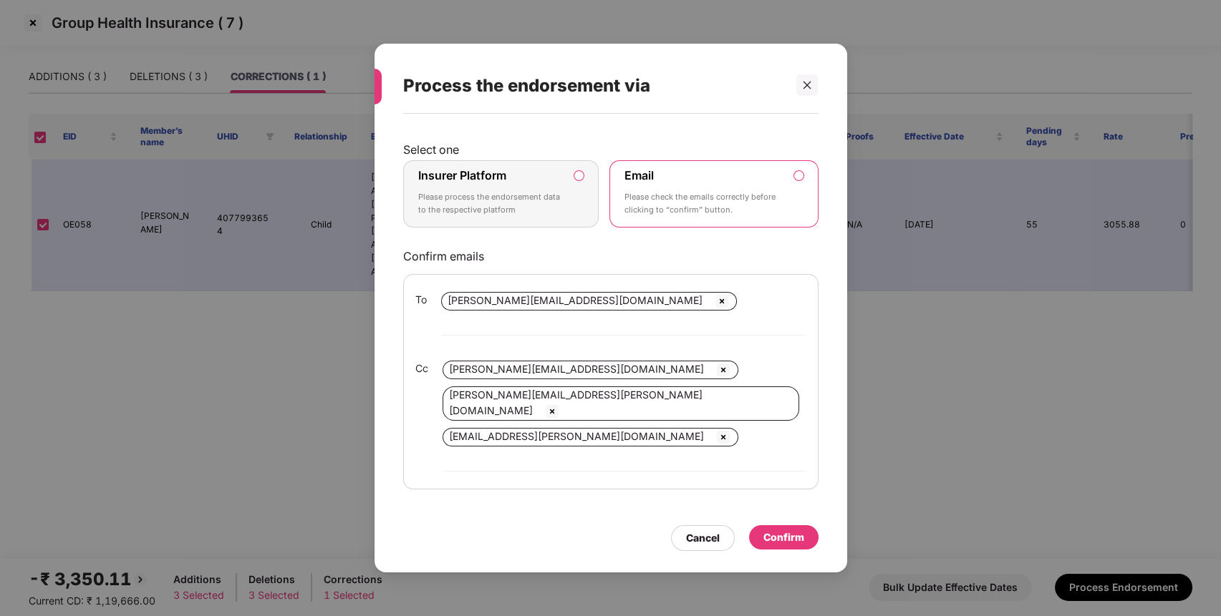
click at [475, 183] on label "Insurer Platform" at bounding box center [462, 175] width 88 height 14
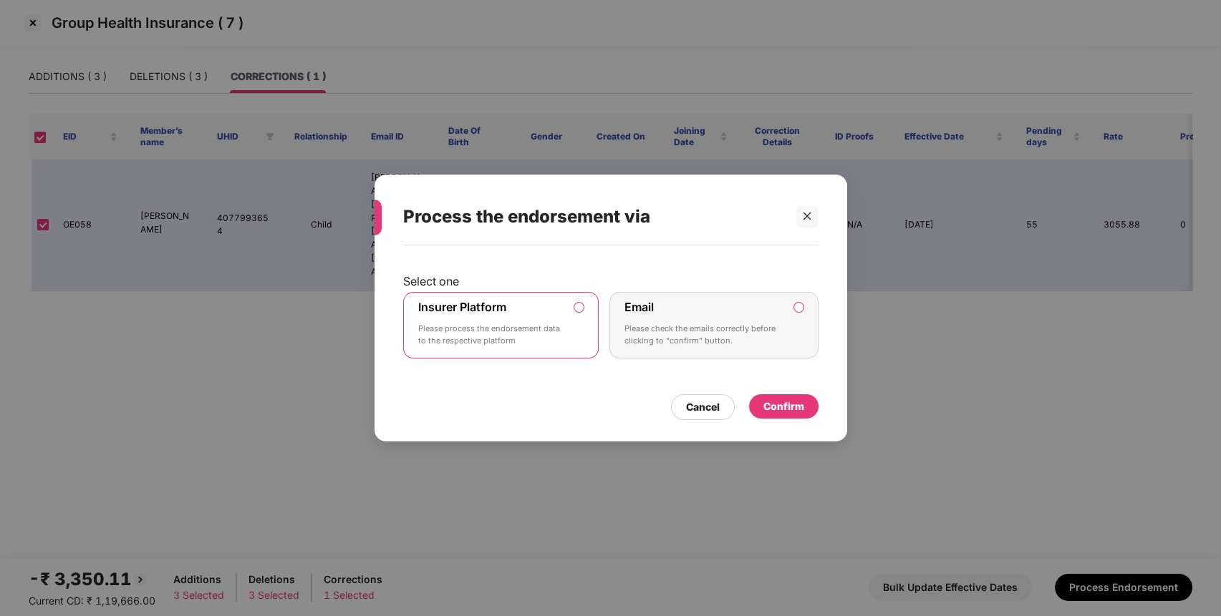
click at [790, 407] on div "Confirm" at bounding box center [783, 407] width 41 height 16
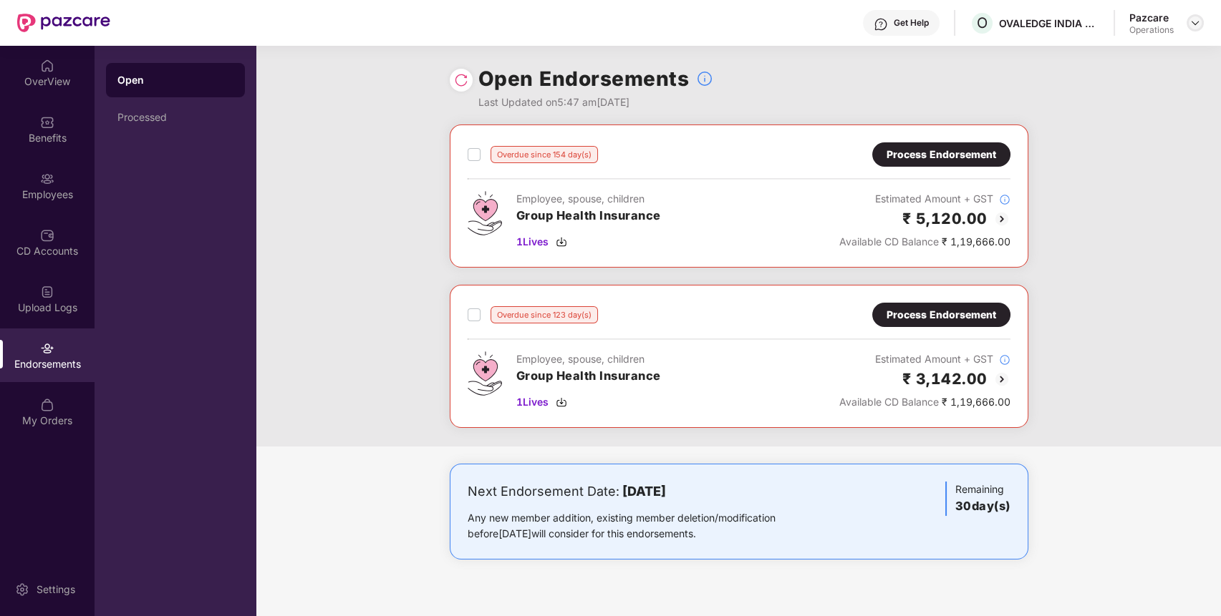
click at [1195, 24] on img at bounding box center [1194, 22] width 11 height 11
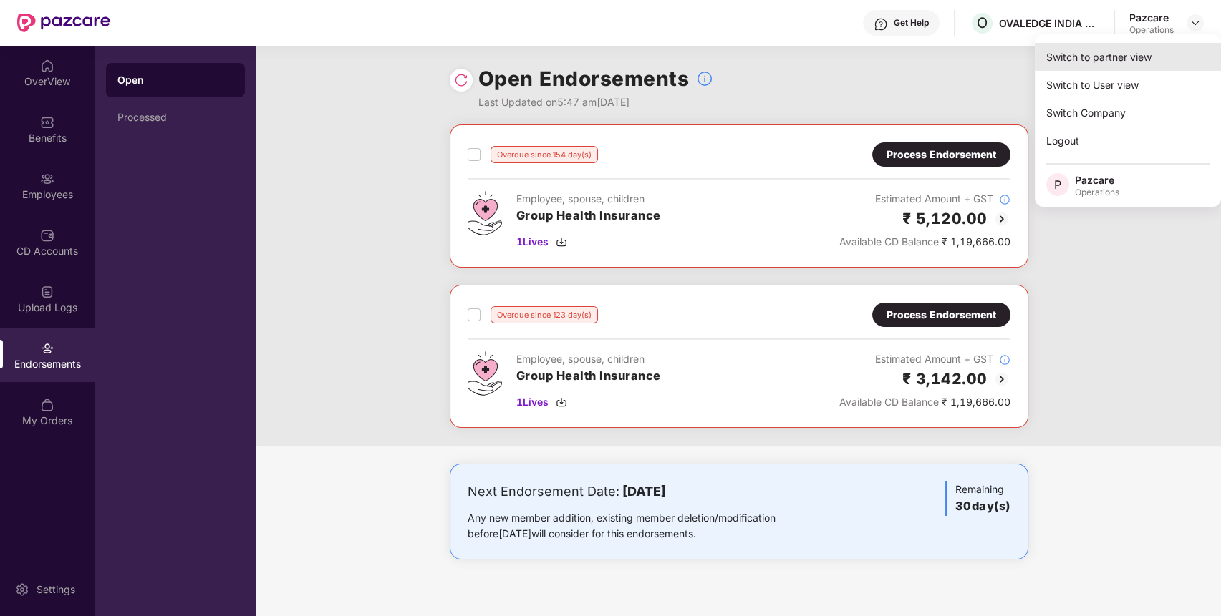
click at [1145, 53] on div "Switch to partner view" at bounding box center [1127, 57] width 186 height 28
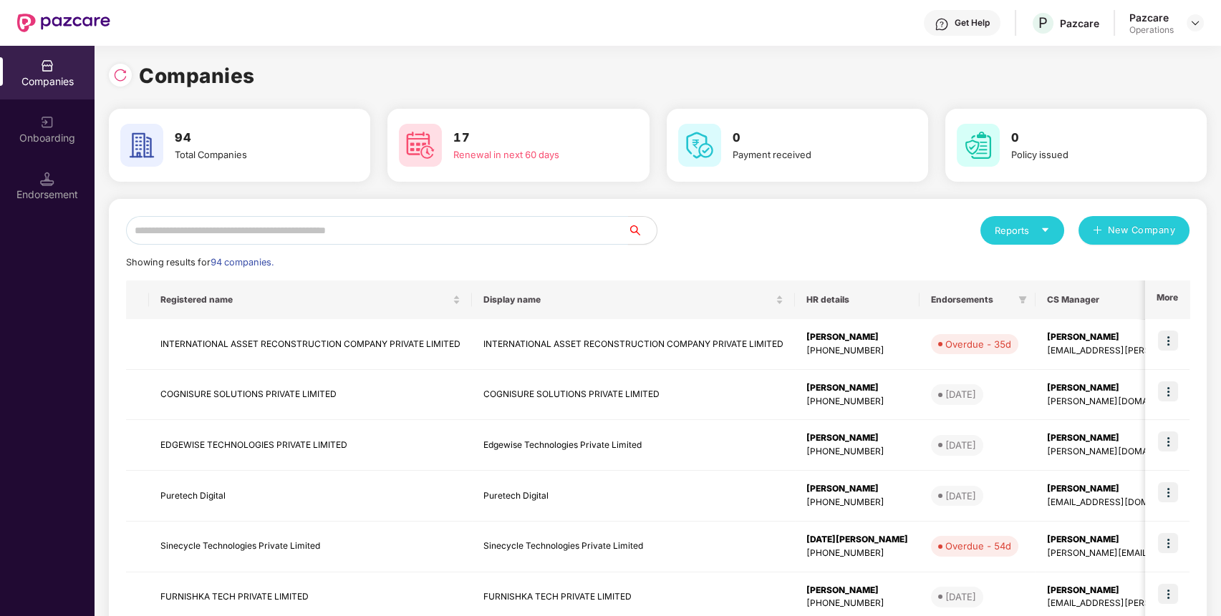
click at [518, 236] on input "text" at bounding box center [377, 230] width 502 height 29
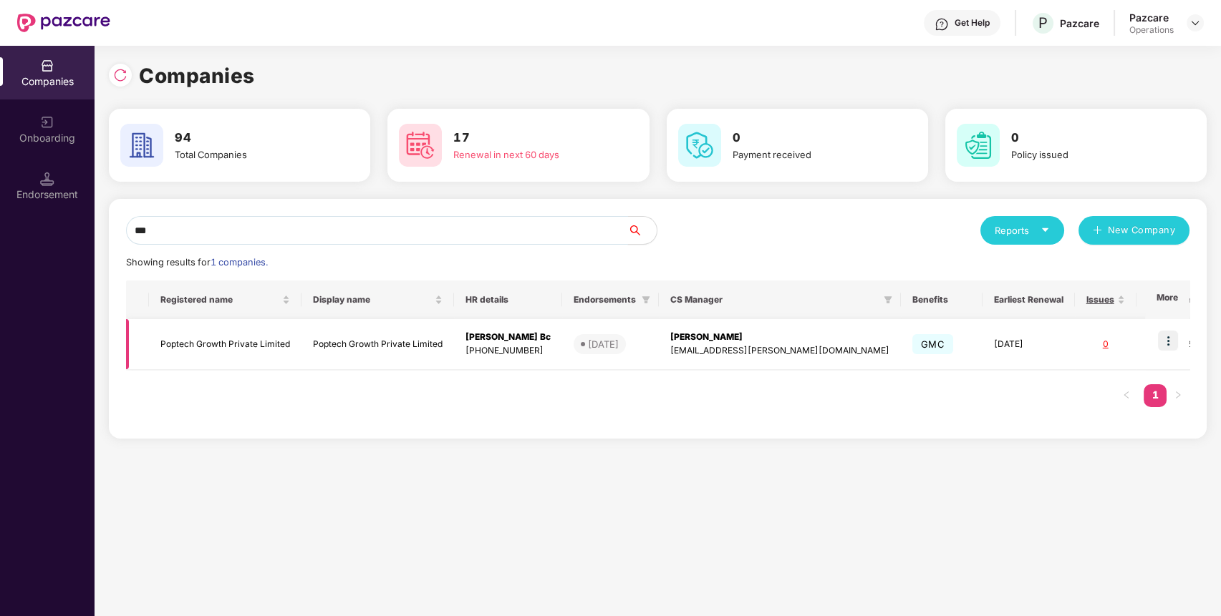
type input "***"
click at [1175, 348] on img at bounding box center [1168, 341] width 20 height 20
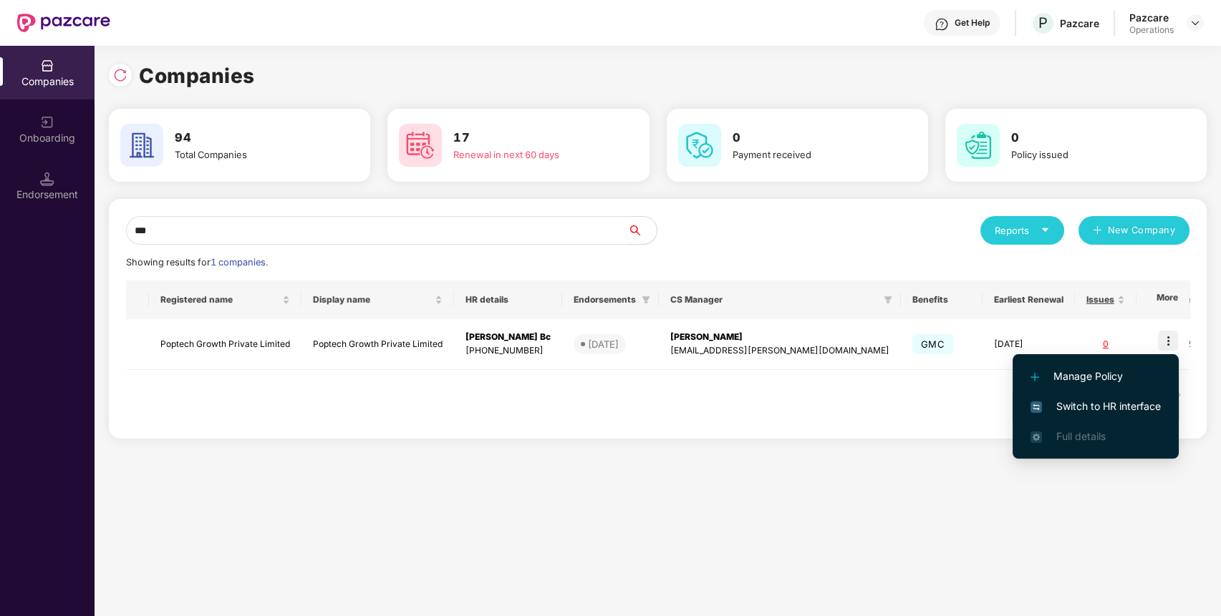
click at [1149, 396] on li "Switch to HR interface" at bounding box center [1095, 407] width 166 height 30
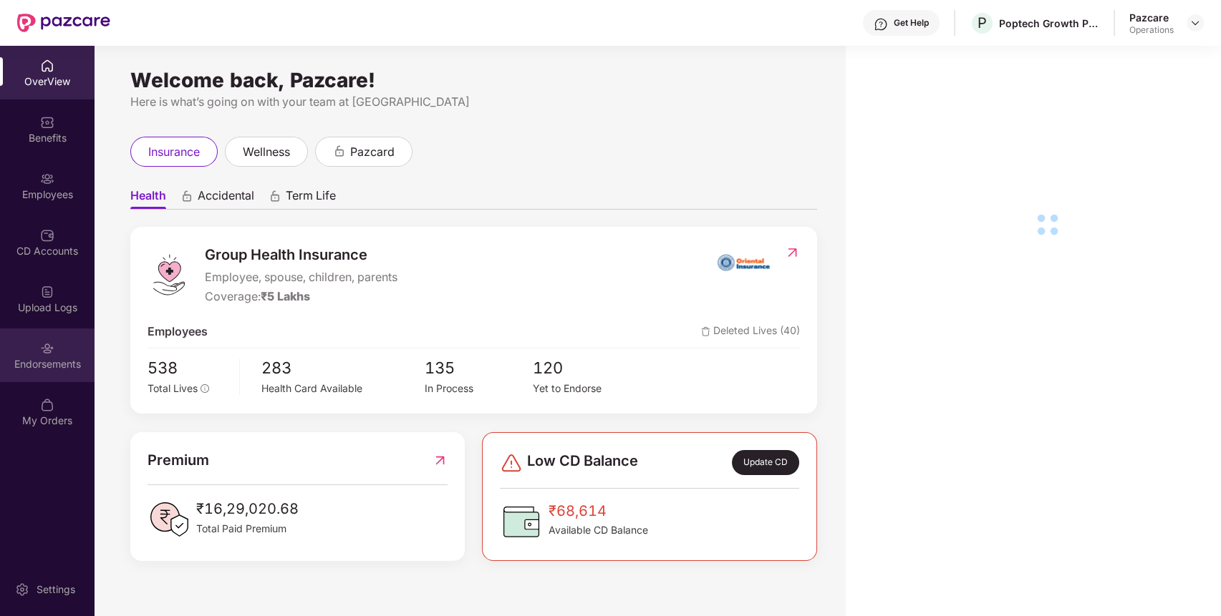
click at [70, 366] on div "Endorsements" at bounding box center [47, 364] width 94 height 14
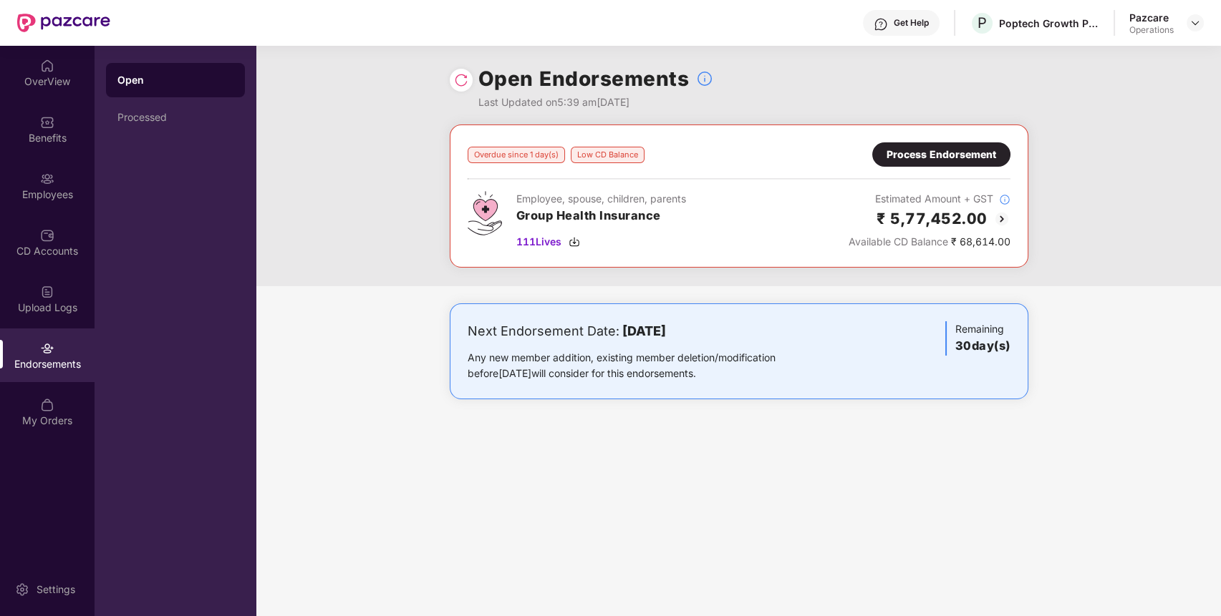
click at [928, 161] on div "Process Endorsement" at bounding box center [941, 155] width 110 height 16
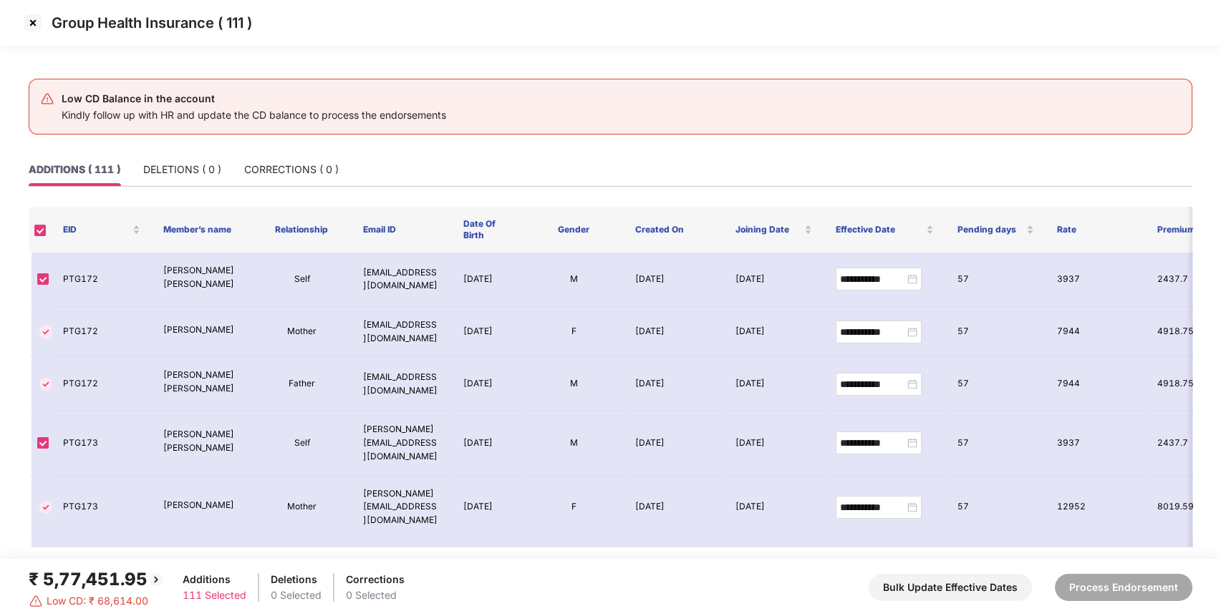
click at [29, 15] on img at bounding box center [32, 22] width 23 height 23
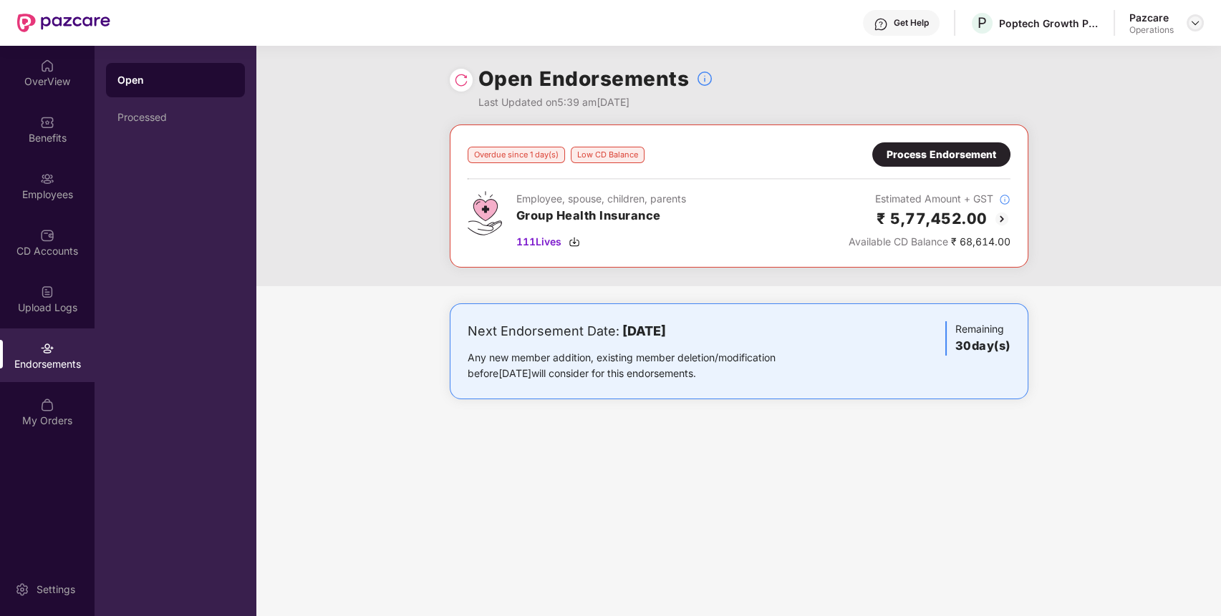
click at [1193, 22] on img at bounding box center [1194, 22] width 11 height 11
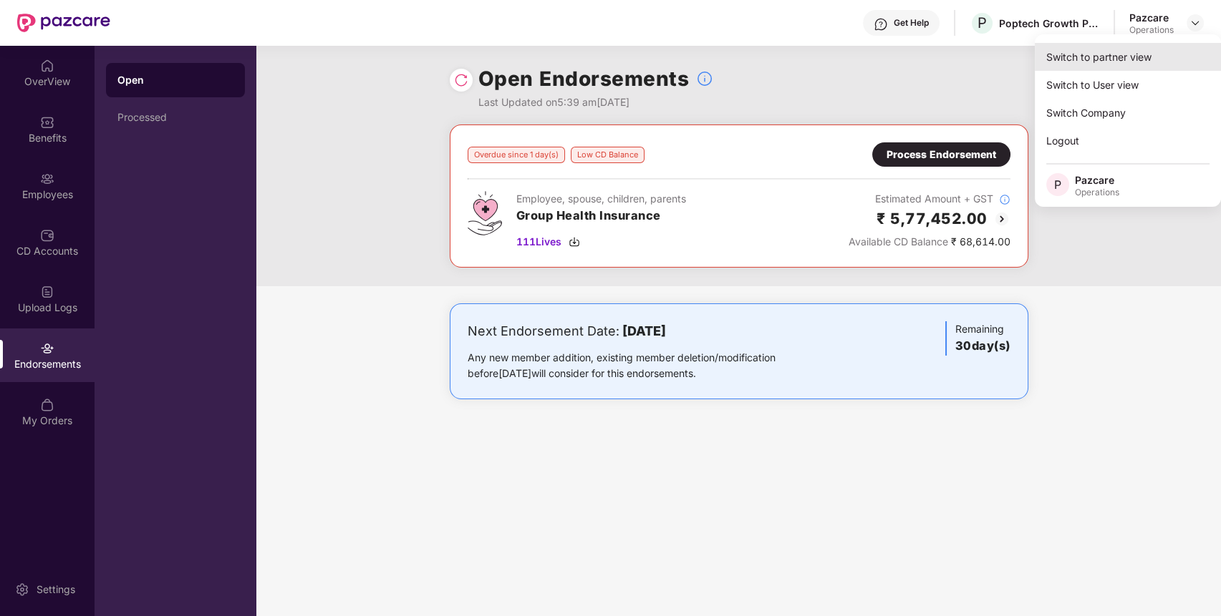
click at [1173, 54] on div "Switch to partner view" at bounding box center [1127, 57] width 186 height 28
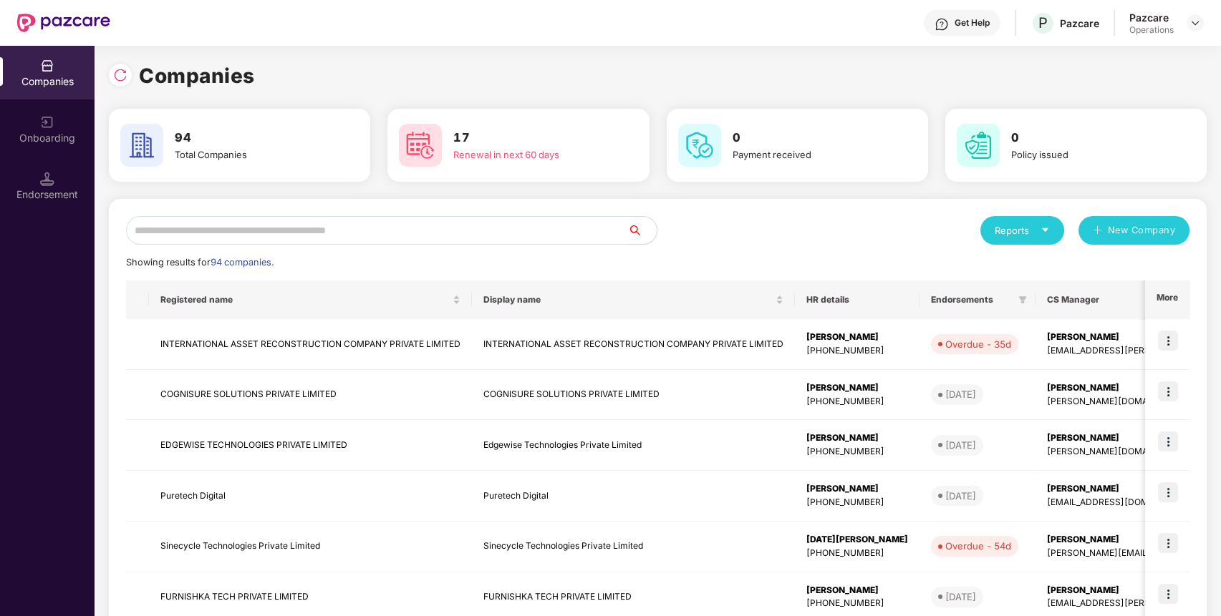
click at [544, 233] on input "text" at bounding box center [377, 230] width 502 height 29
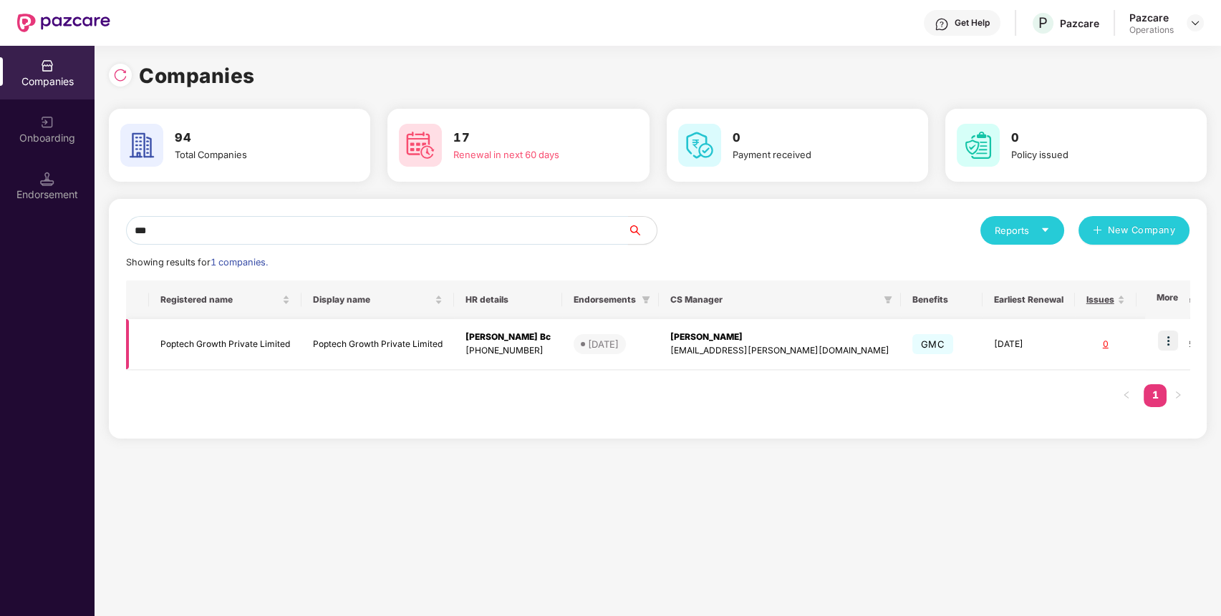
type input "***"
click at [1171, 341] on img at bounding box center [1168, 341] width 20 height 20
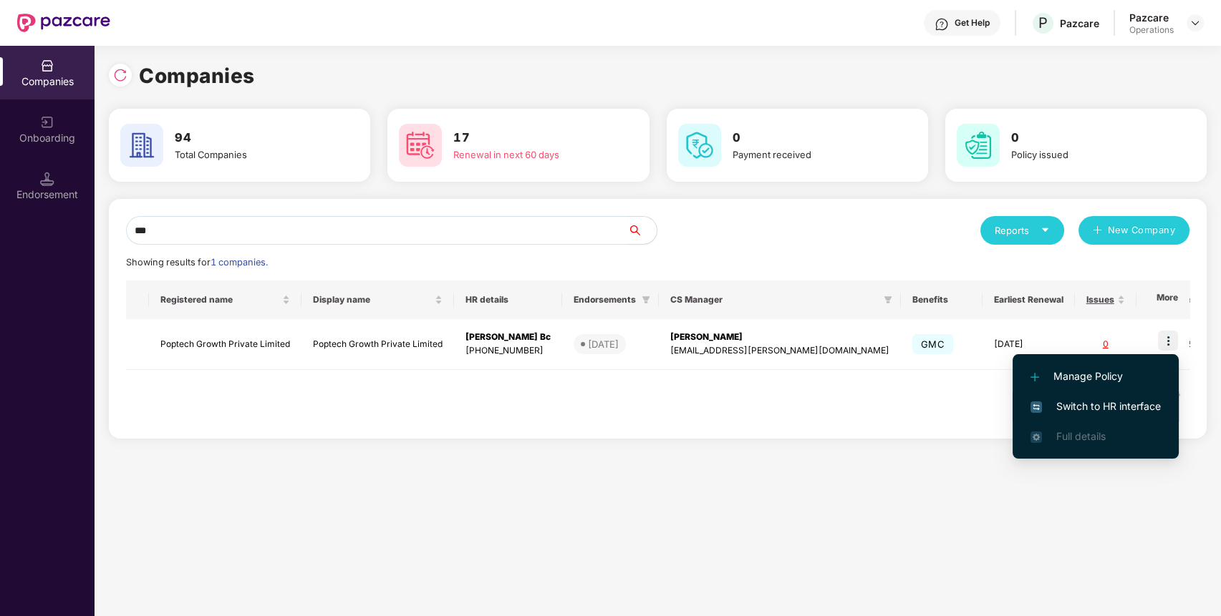
click at [1128, 412] on span "Switch to HR interface" at bounding box center [1095, 407] width 130 height 16
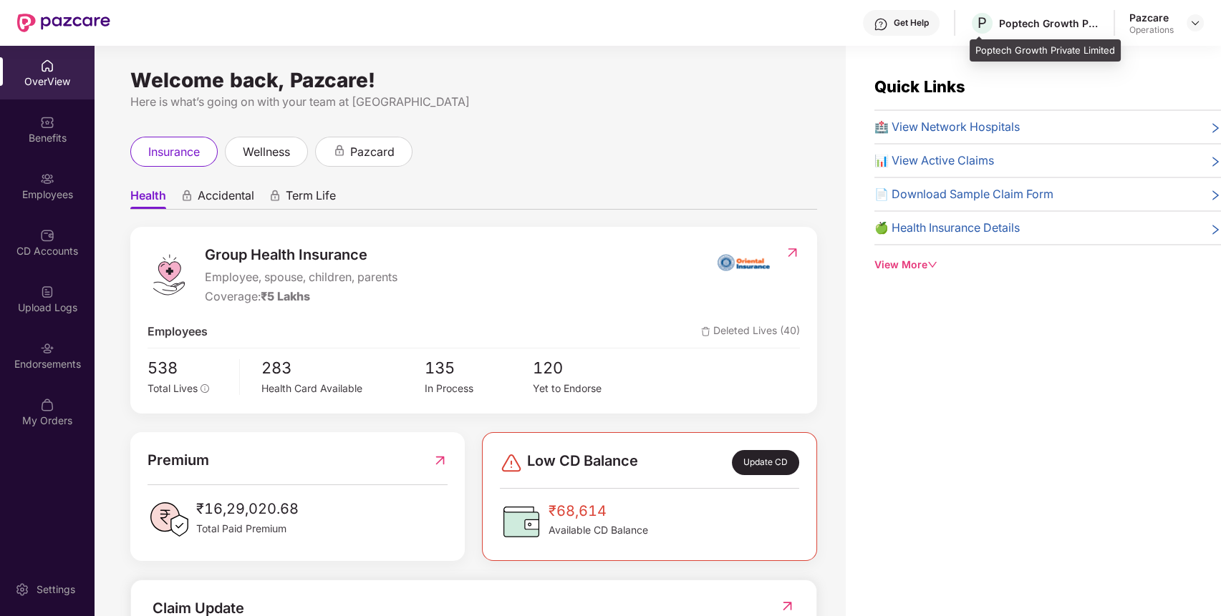
click at [1052, 19] on div "Poptech Growth Private Limited" at bounding box center [1049, 23] width 100 height 14
copy div "Poptech Growth Private Limited"
click at [1052, 19] on div "Poptech Growth Private Limited" at bounding box center [1049, 23] width 100 height 14
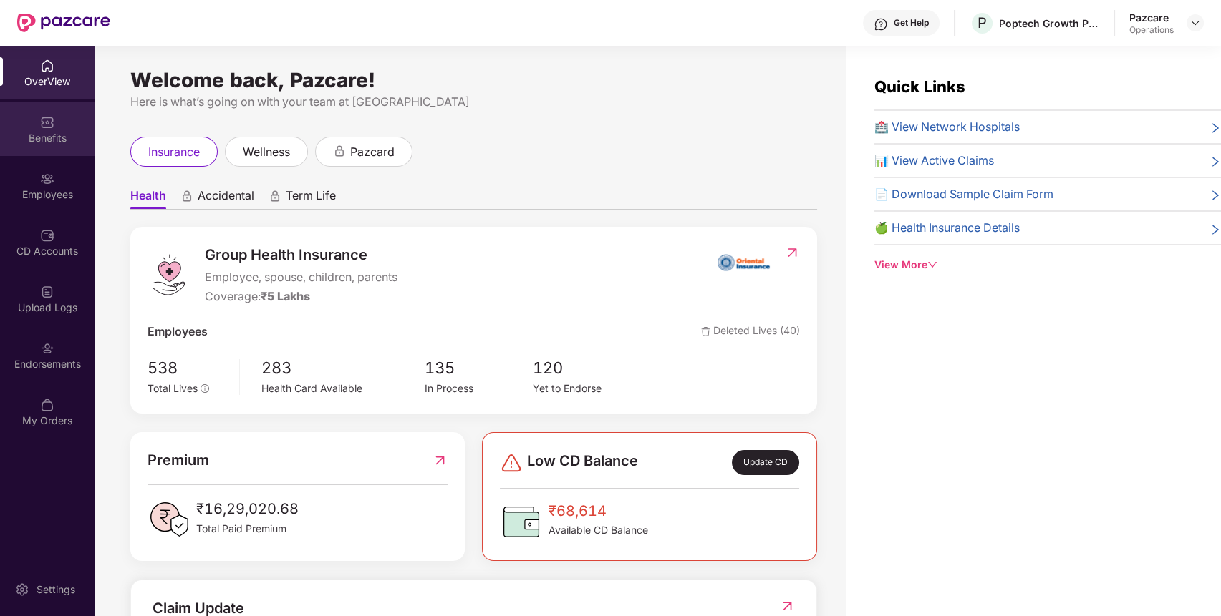
click at [69, 131] on div "Benefits" at bounding box center [47, 138] width 94 height 14
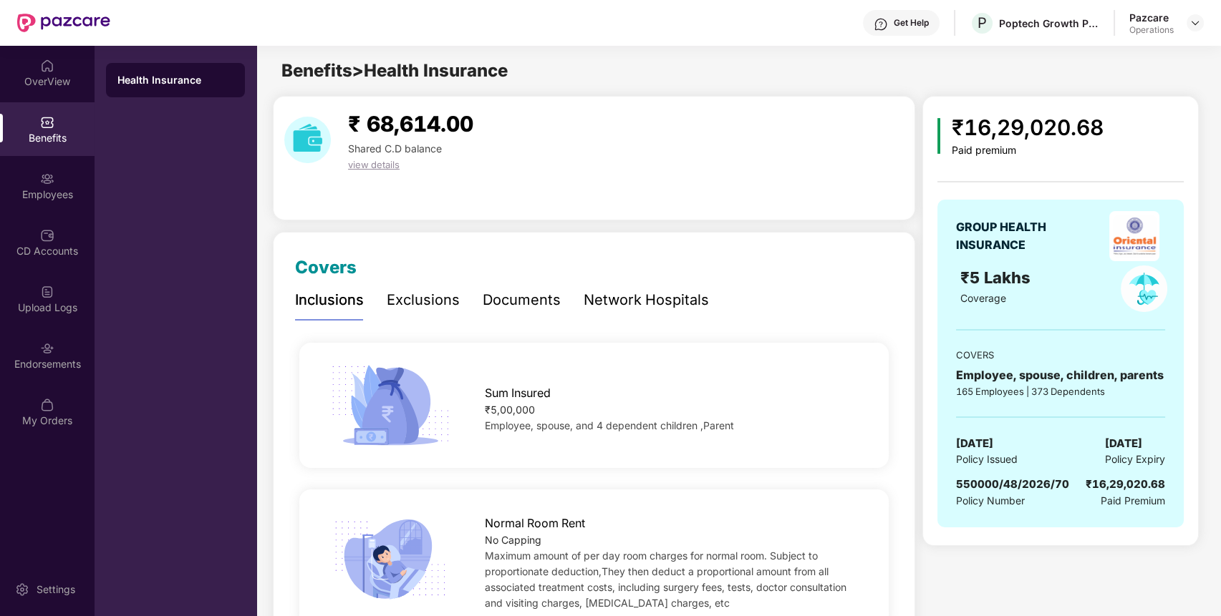
click at [988, 484] on span "550000/48/2026/70" at bounding box center [1012, 485] width 113 height 14
click at [53, 349] on img at bounding box center [47, 348] width 14 height 14
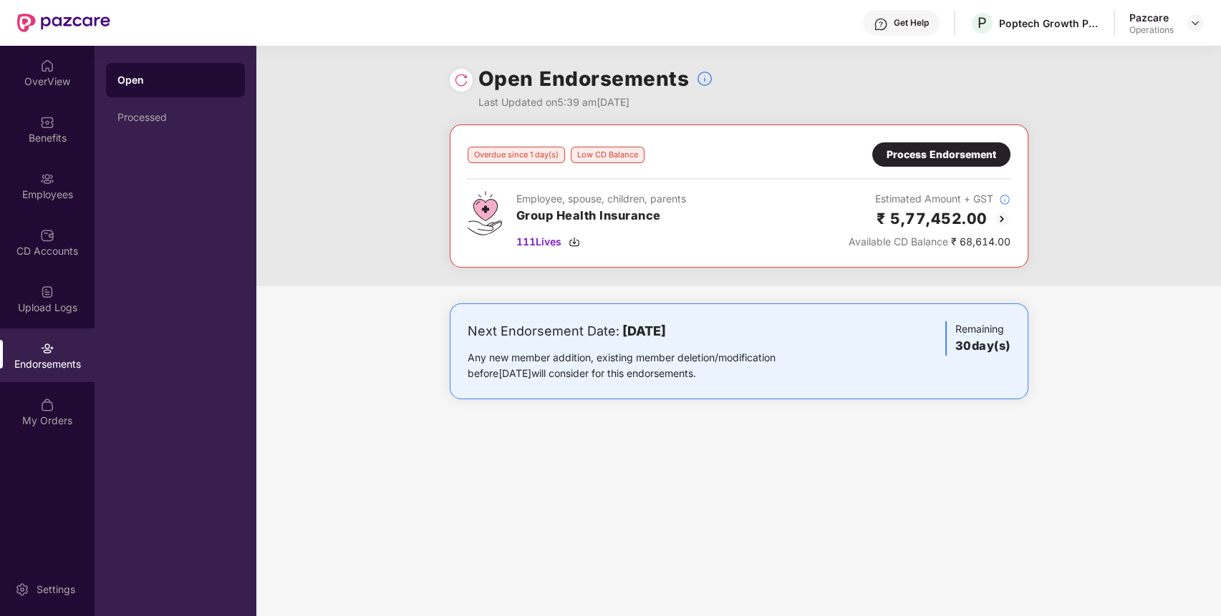
click at [1002, 217] on img at bounding box center [1001, 218] width 17 height 17
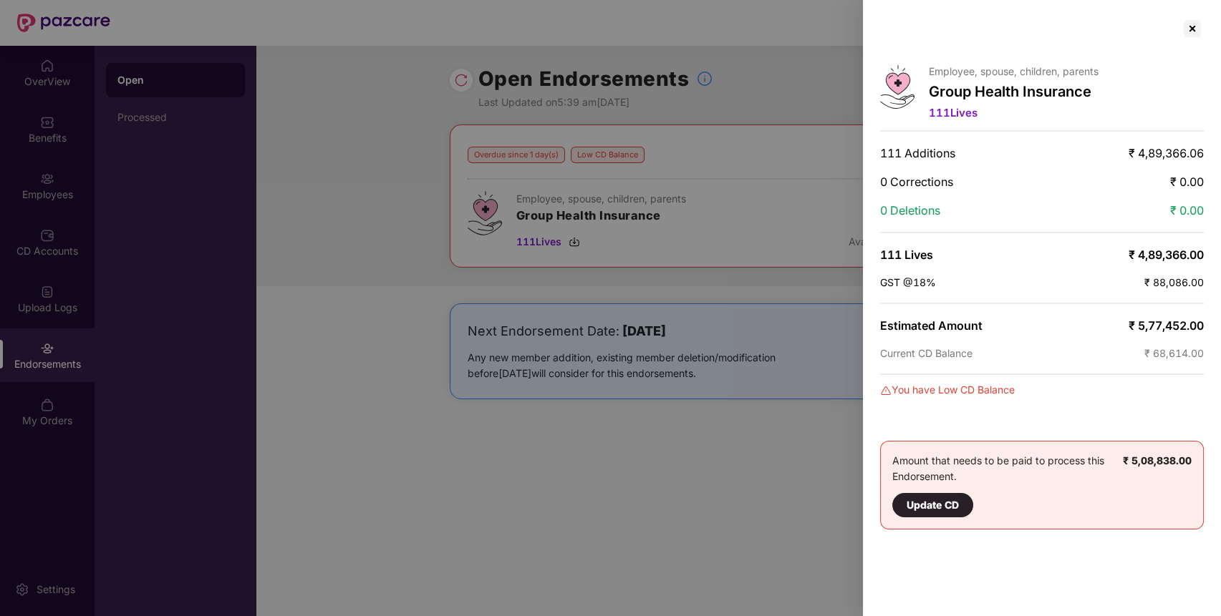
click at [1174, 328] on div "Employee, spouse, children, parents Group Health Insurance 111 Lives 111 Additi…" at bounding box center [1042, 308] width 358 height 616
click at [1174, 319] on span "₹ 5,77,452.00" at bounding box center [1165, 326] width 75 height 14
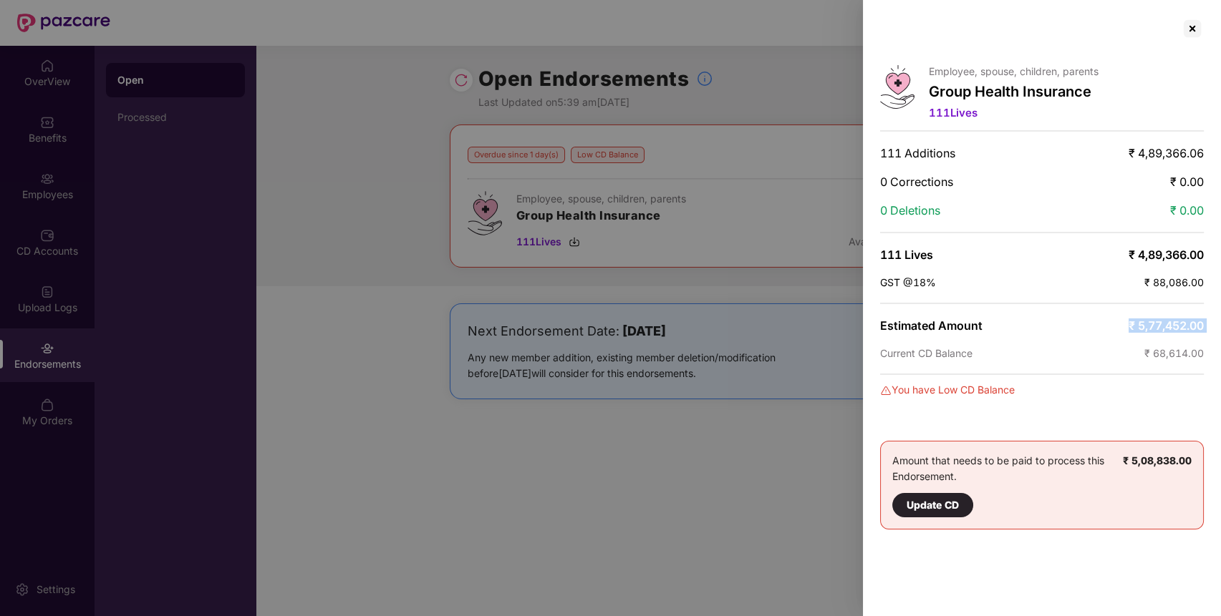
click at [1174, 319] on span "₹ 5,77,452.00" at bounding box center [1165, 326] width 75 height 14
click at [1170, 347] on span "₹ 68,614.00" at bounding box center [1173, 353] width 59 height 12
click at [1191, 29] on div at bounding box center [1192, 28] width 23 height 23
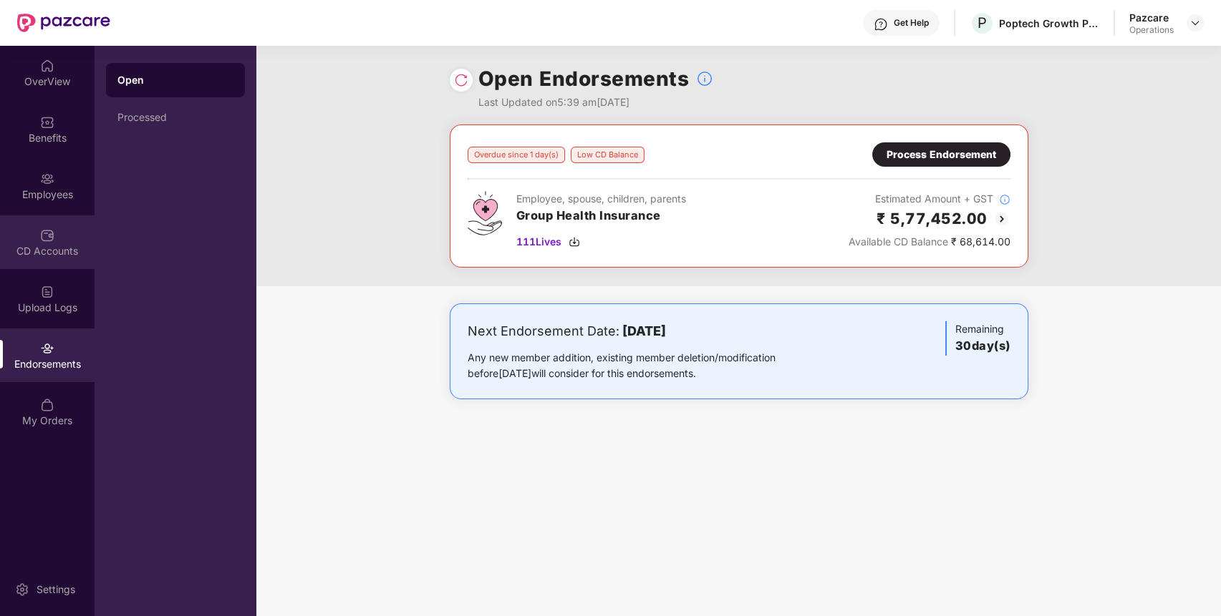
click at [74, 246] on div "CD Accounts" at bounding box center [47, 251] width 94 height 14
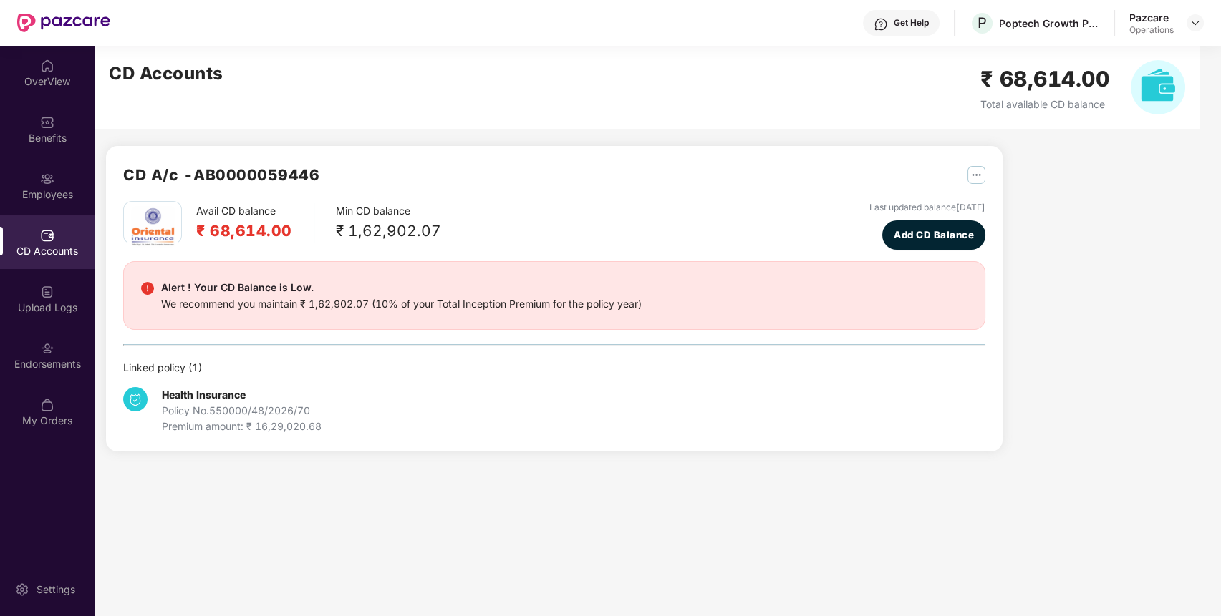
click at [267, 423] on div "Premium amount: ₹ 16,29,020.68" at bounding box center [242, 427] width 160 height 16
click at [1193, 24] on img at bounding box center [1194, 22] width 11 height 11
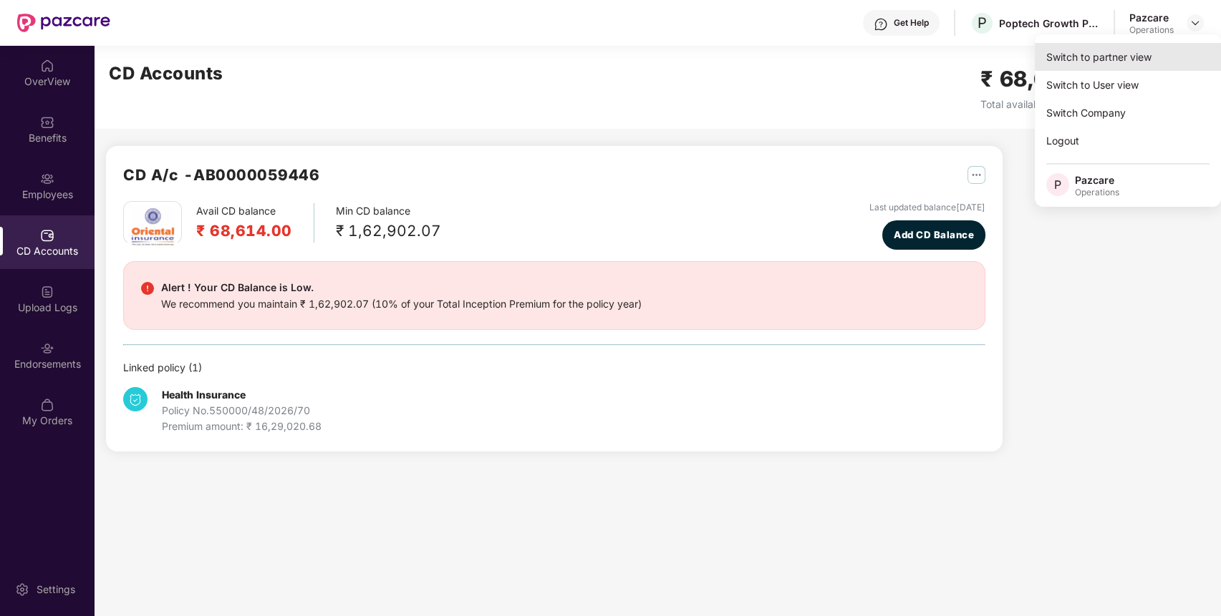
click at [1166, 47] on div "Switch to partner view" at bounding box center [1127, 57] width 186 height 28
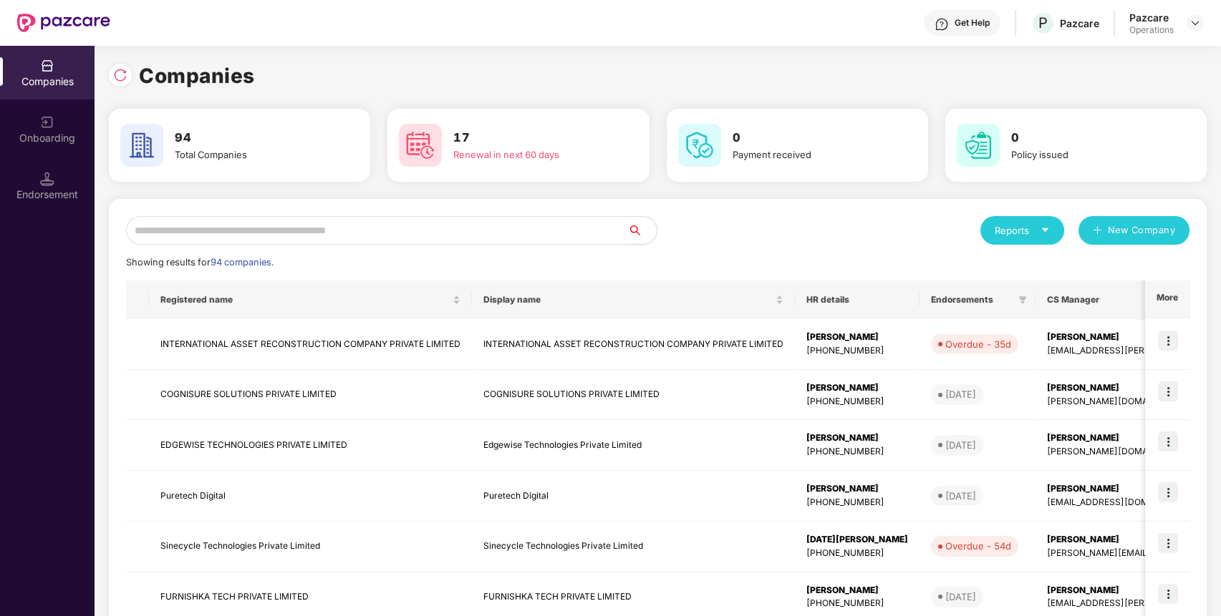
click at [573, 218] on input "text" at bounding box center [377, 230] width 502 height 29
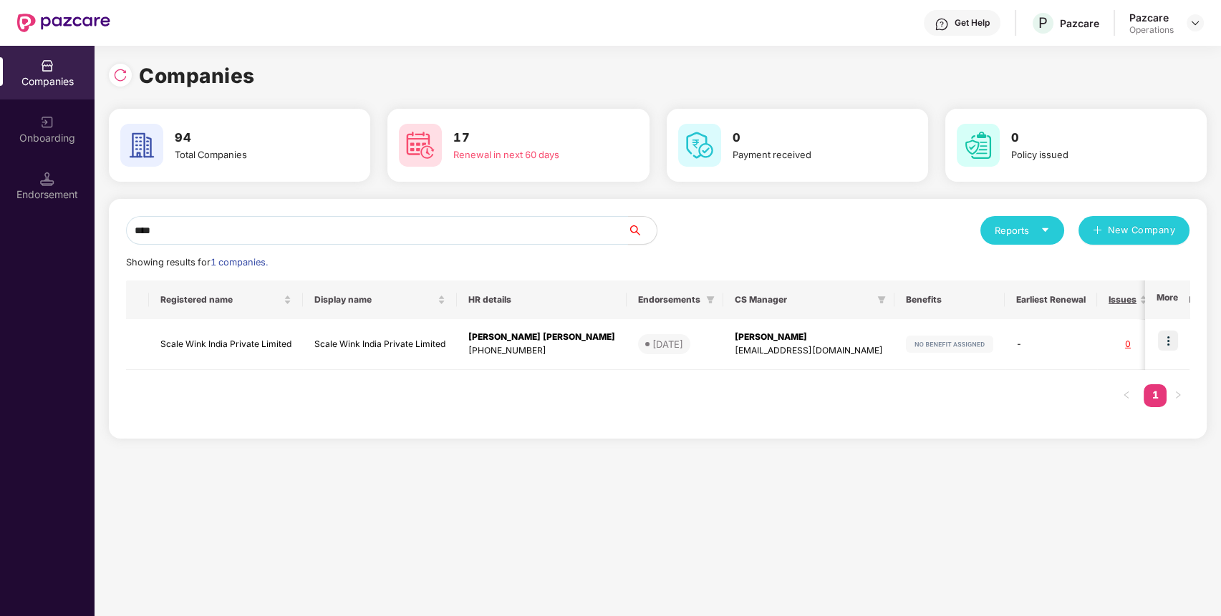
click at [452, 228] on input "****" at bounding box center [377, 230] width 502 height 29
click at [138, 227] on input "****" at bounding box center [377, 230] width 502 height 29
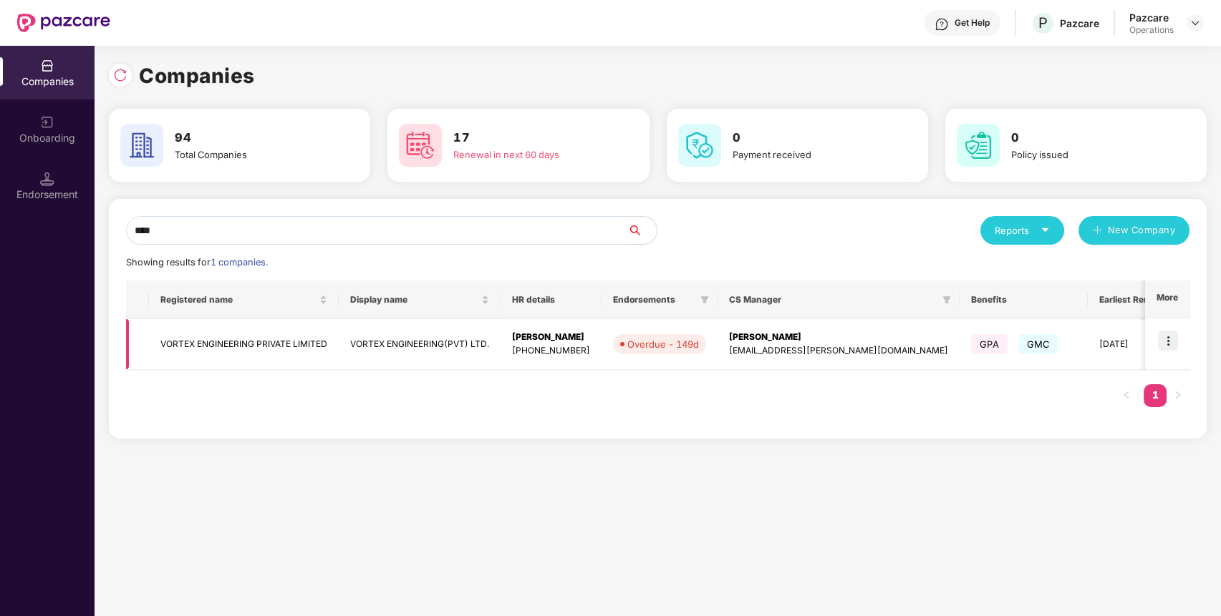
type input "****"
click at [1158, 339] on img at bounding box center [1168, 341] width 20 height 20
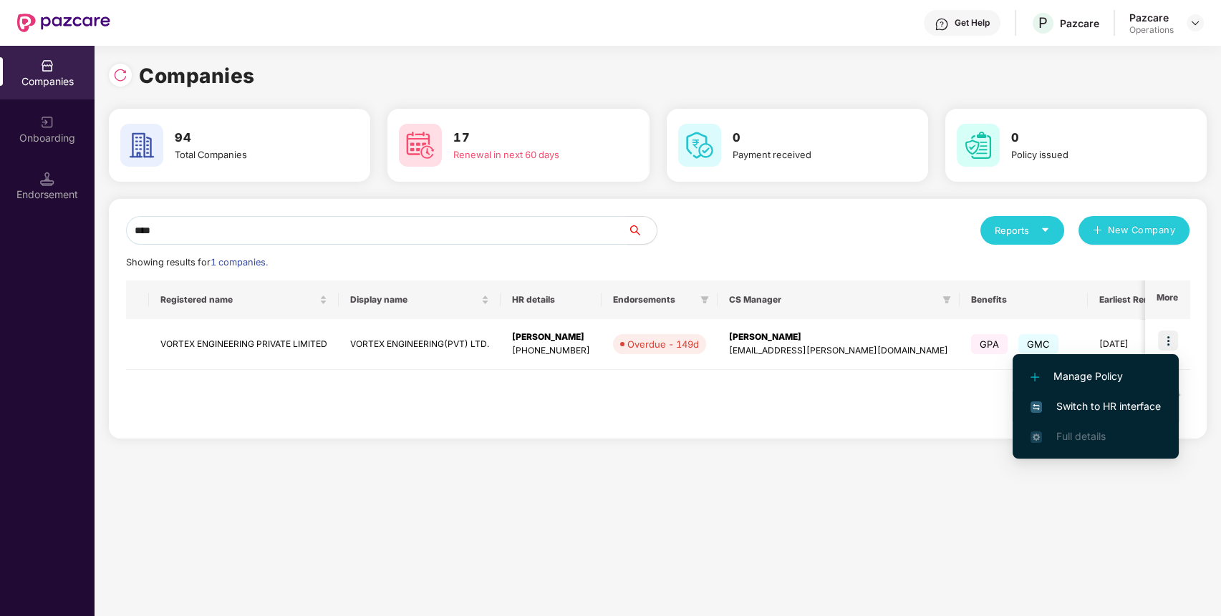
click at [1141, 409] on span "Switch to HR interface" at bounding box center [1095, 407] width 130 height 16
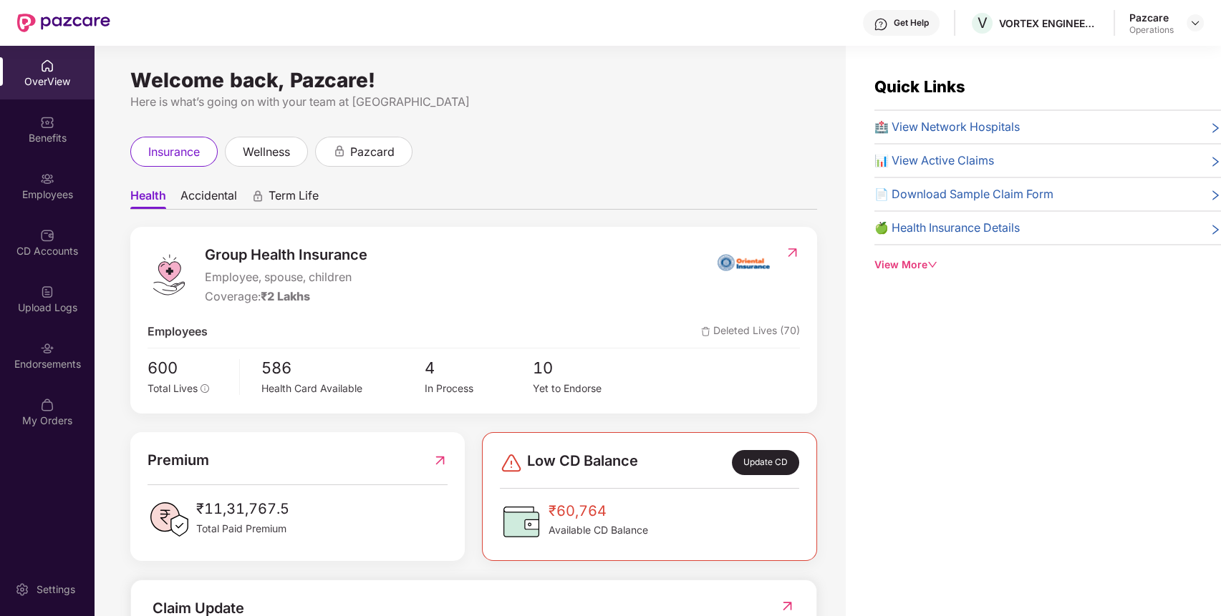
click at [54, 359] on div "Endorsements" at bounding box center [47, 364] width 94 height 14
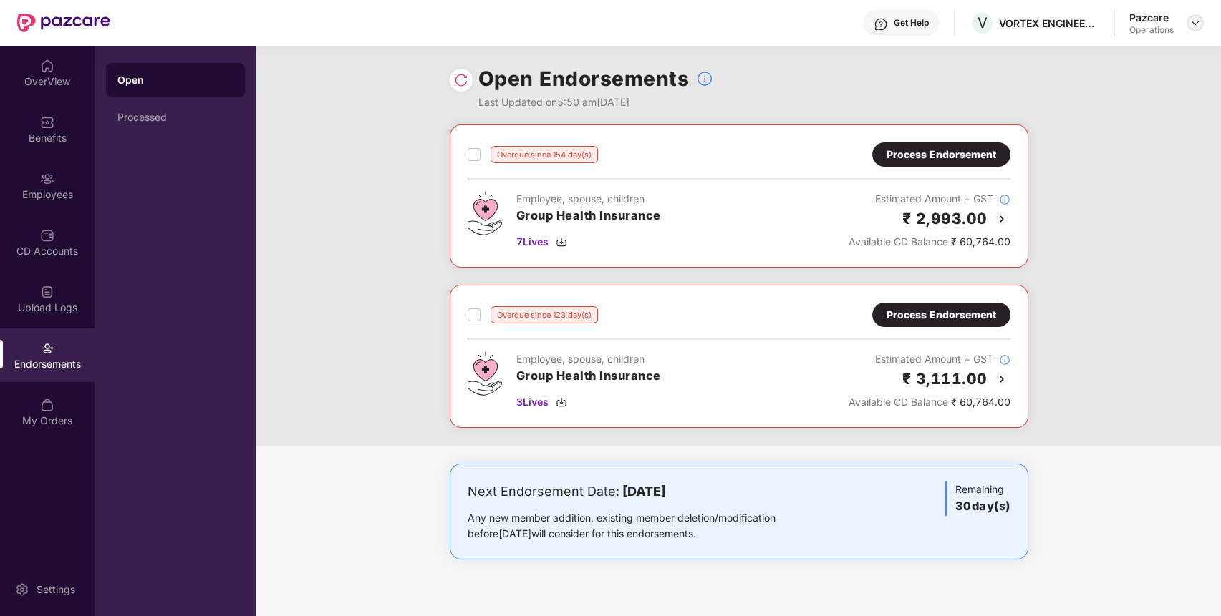
click at [1197, 23] on img at bounding box center [1194, 22] width 11 height 11
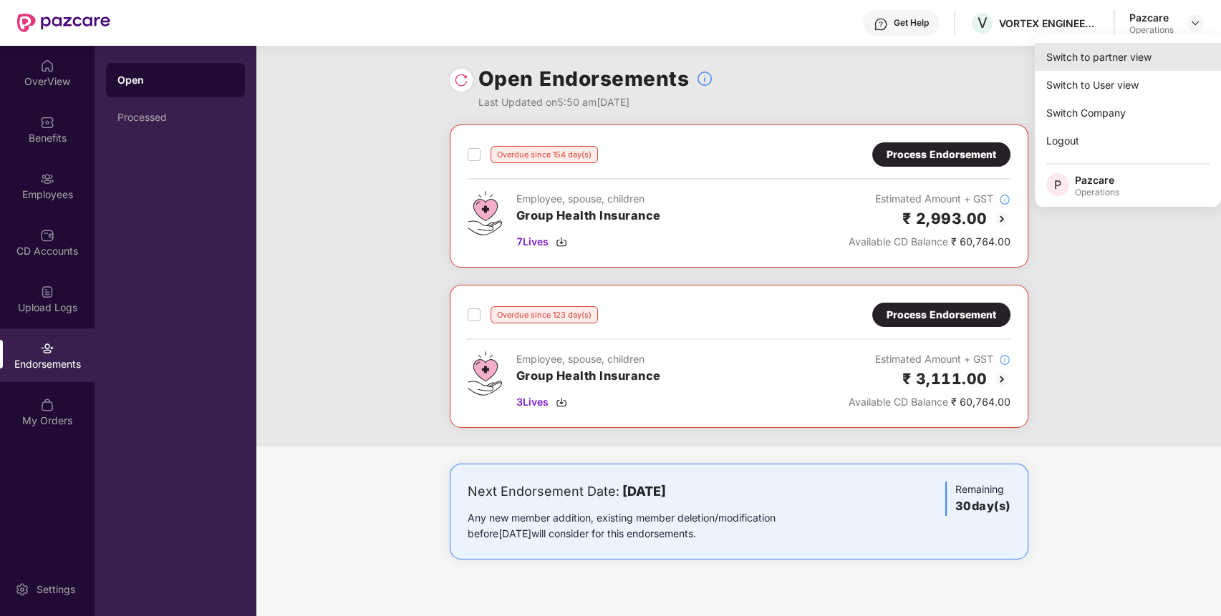
click at [1170, 68] on div "Switch to partner view" at bounding box center [1127, 57] width 186 height 28
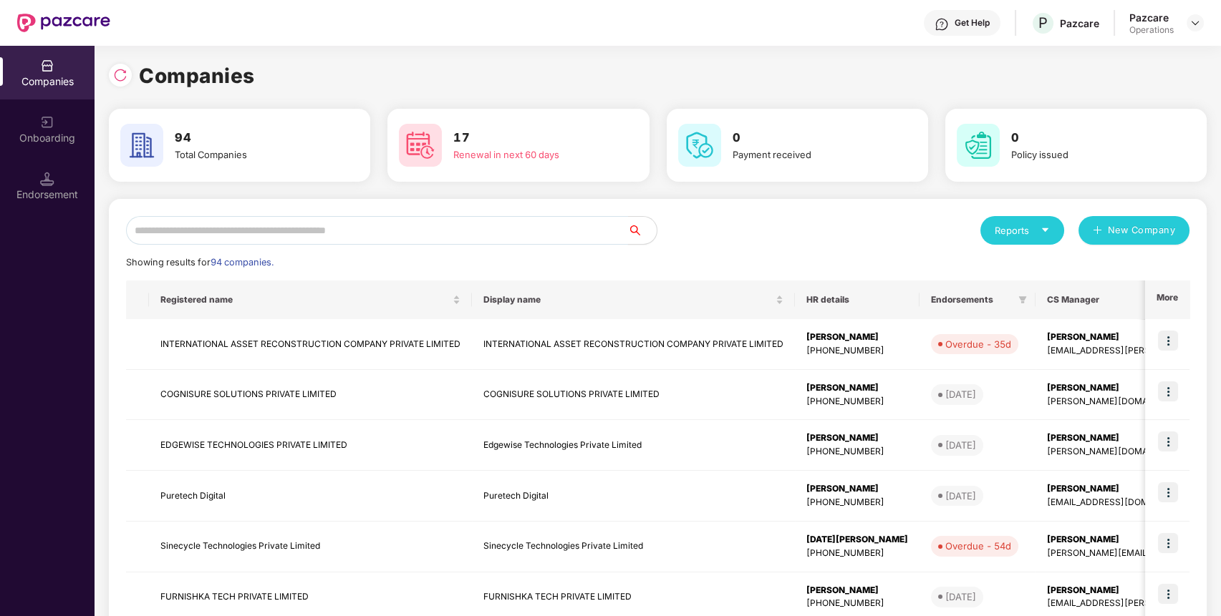
click at [584, 233] on input "text" at bounding box center [377, 230] width 502 height 29
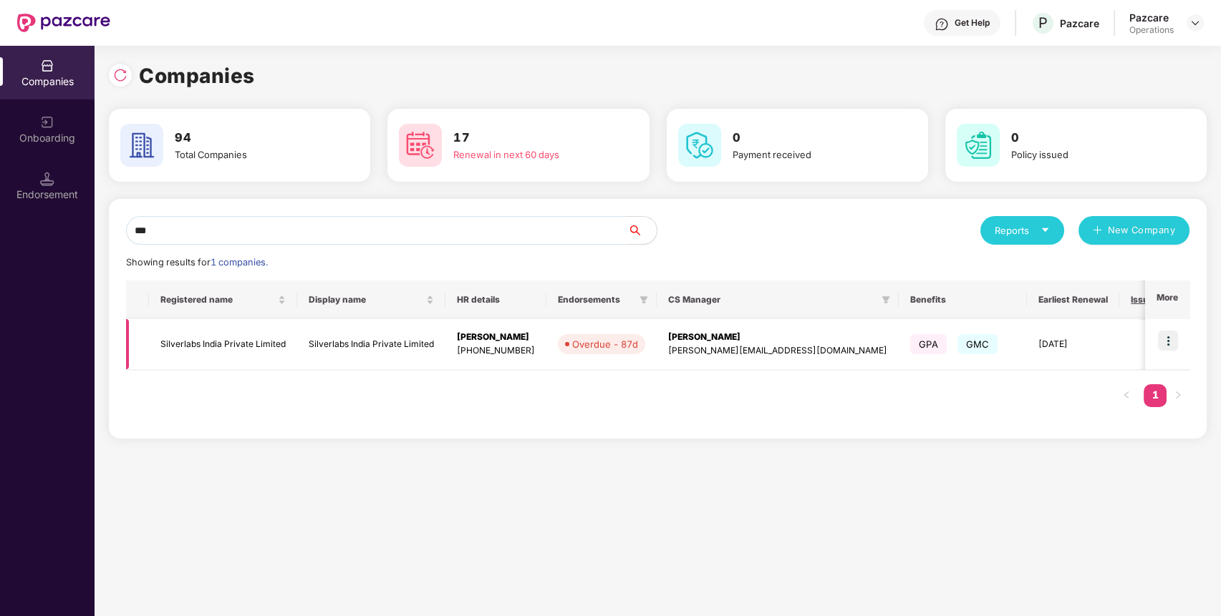
type input "***"
click at [1168, 339] on img at bounding box center [1168, 341] width 20 height 20
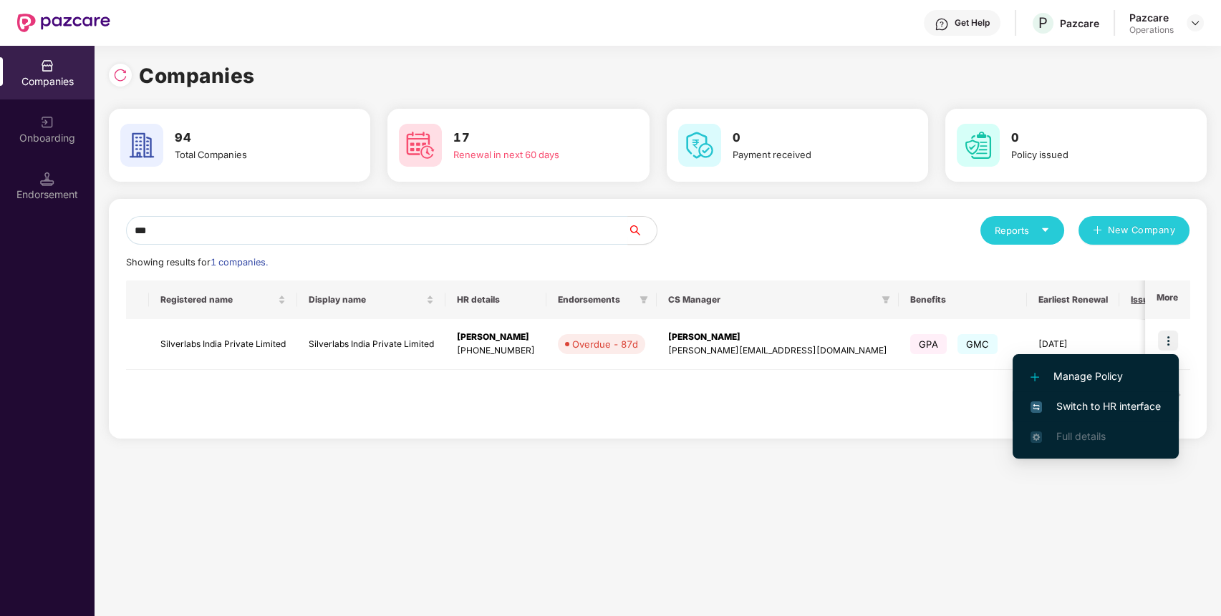
click at [1127, 415] on li "Switch to HR interface" at bounding box center [1095, 407] width 166 height 30
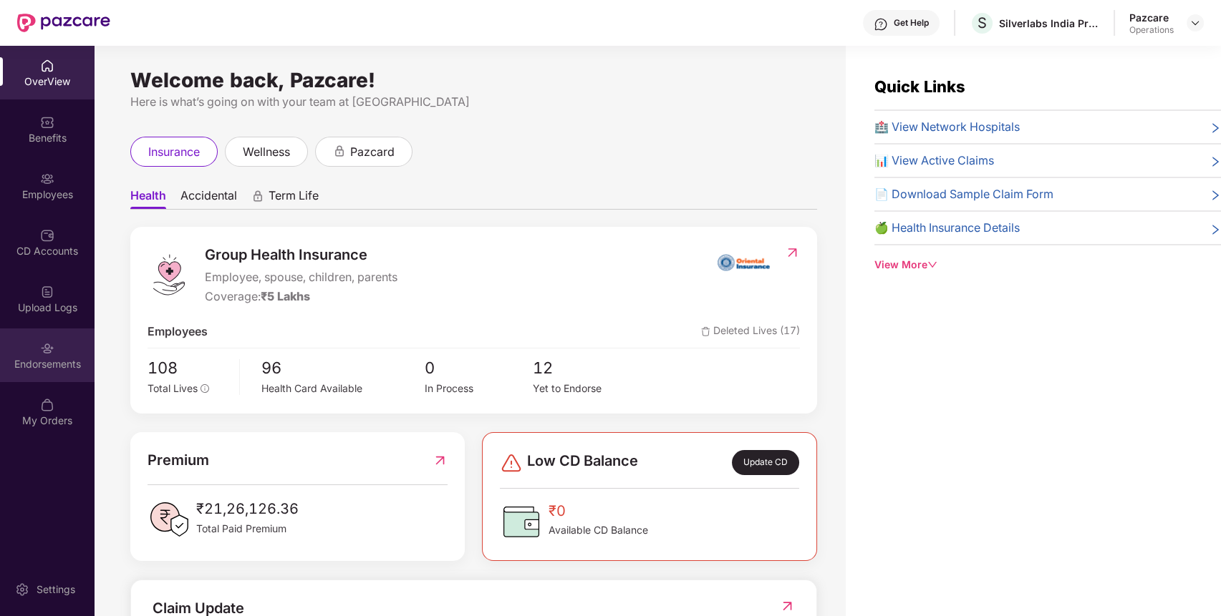
click at [54, 349] on div "Endorsements" at bounding box center [47, 356] width 94 height 54
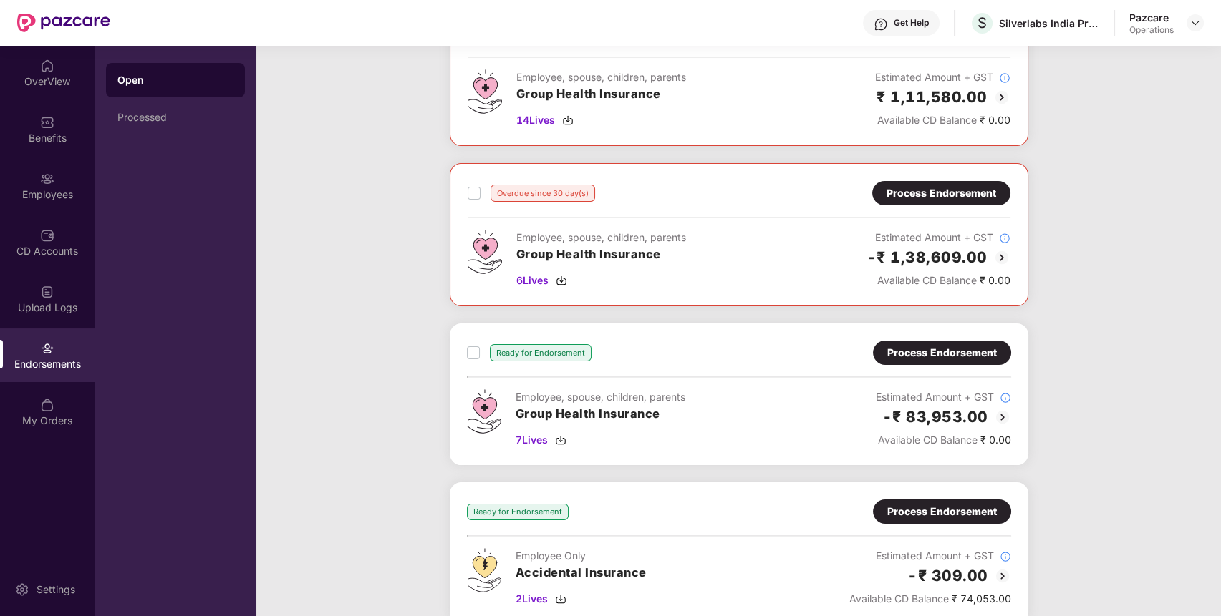
scroll to position [448, 0]
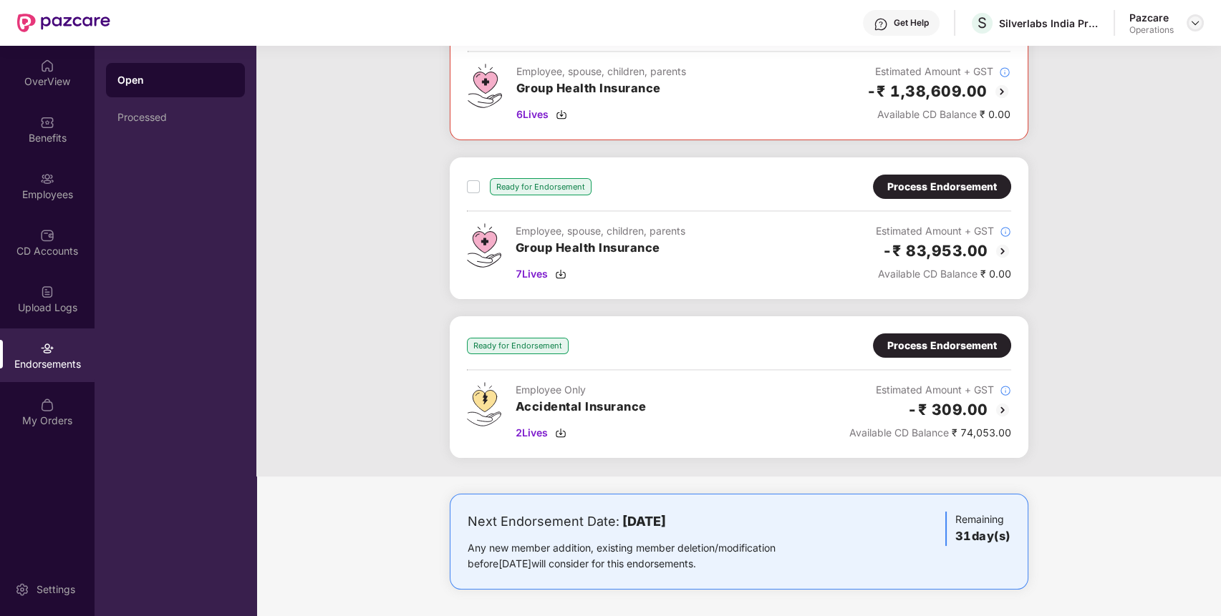
click at [1193, 23] on img at bounding box center [1194, 22] width 11 height 11
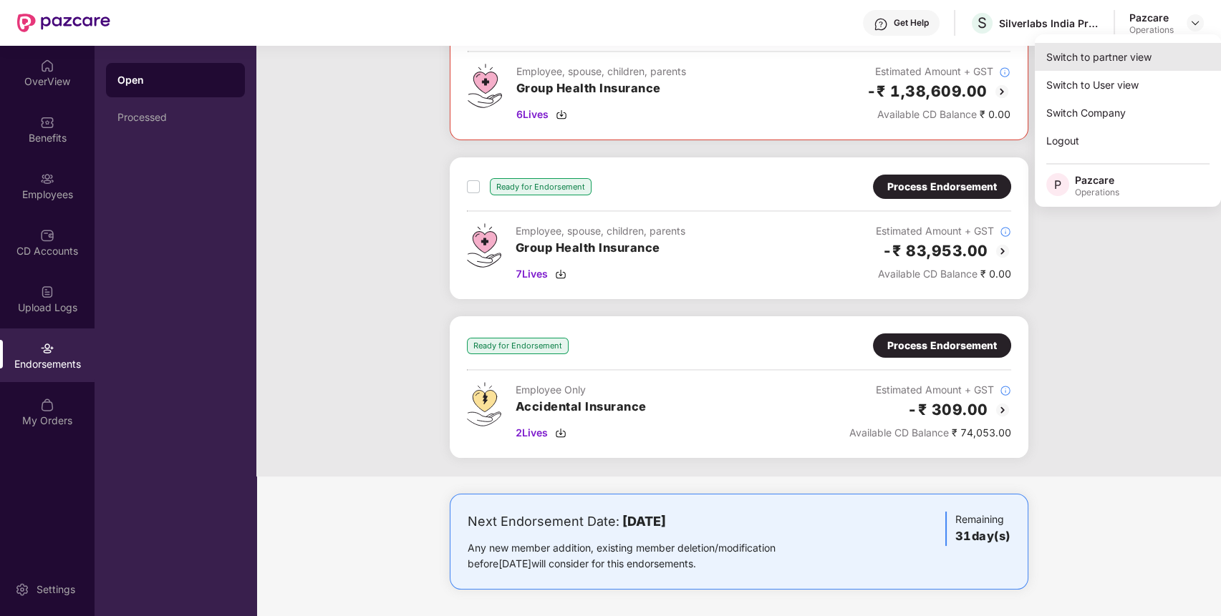
click at [1156, 53] on div "Switch to partner view" at bounding box center [1127, 57] width 186 height 28
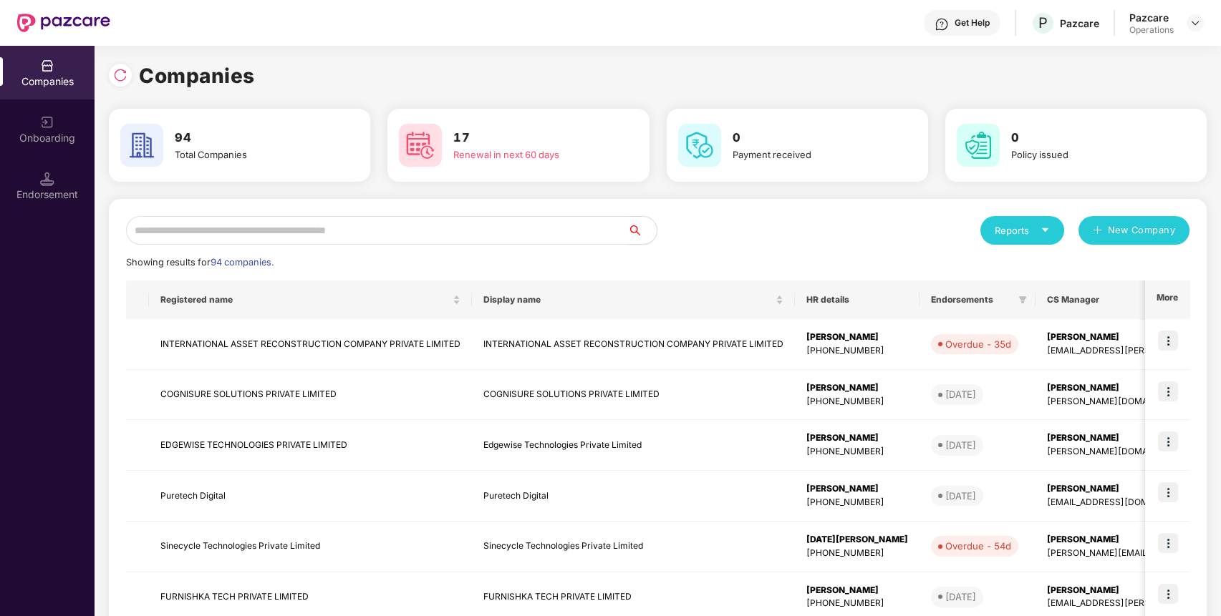
click at [558, 229] on input "text" at bounding box center [377, 230] width 502 height 29
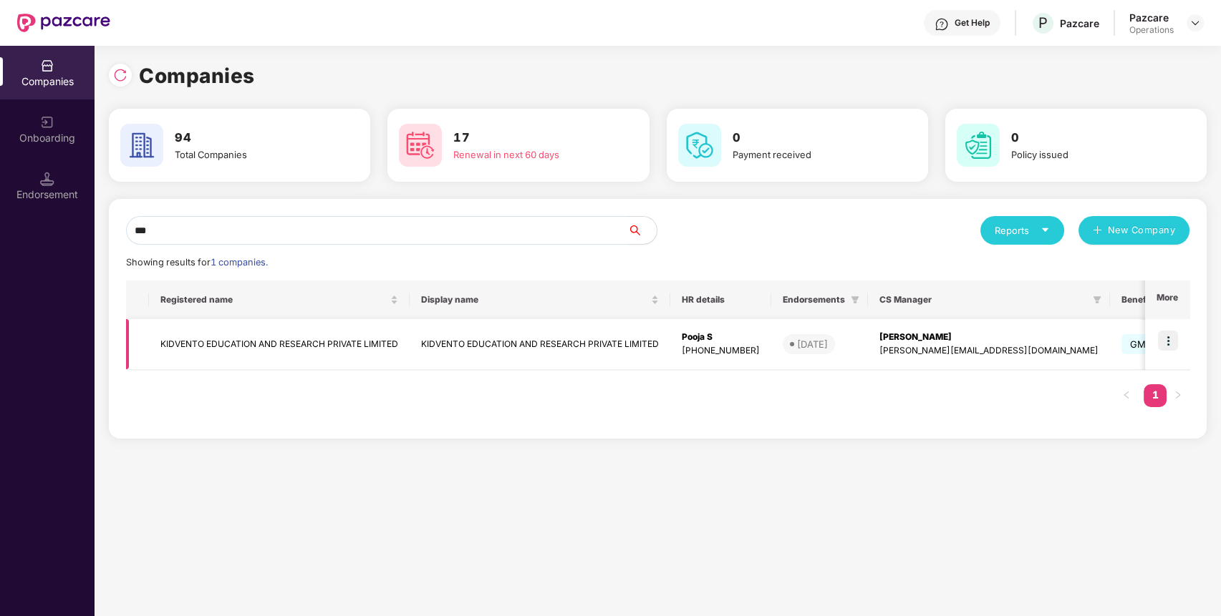
type input "***"
click at [1170, 340] on img at bounding box center [1168, 341] width 20 height 20
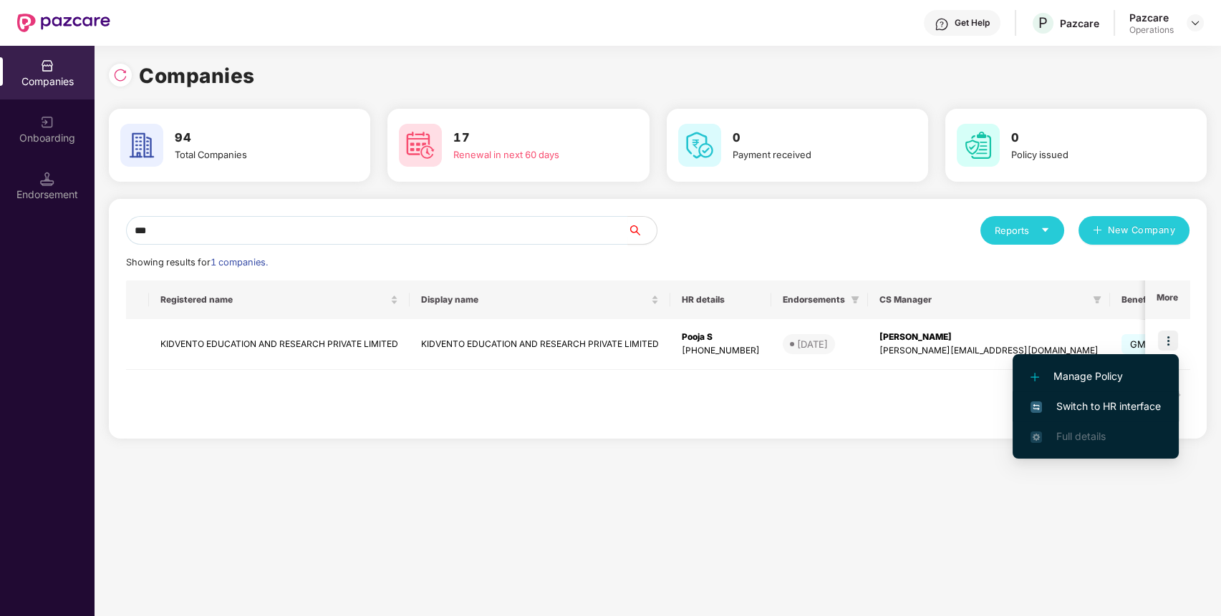
click at [1133, 411] on span "Switch to HR interface" at bounding box center [1095, 407] width 130 height 16
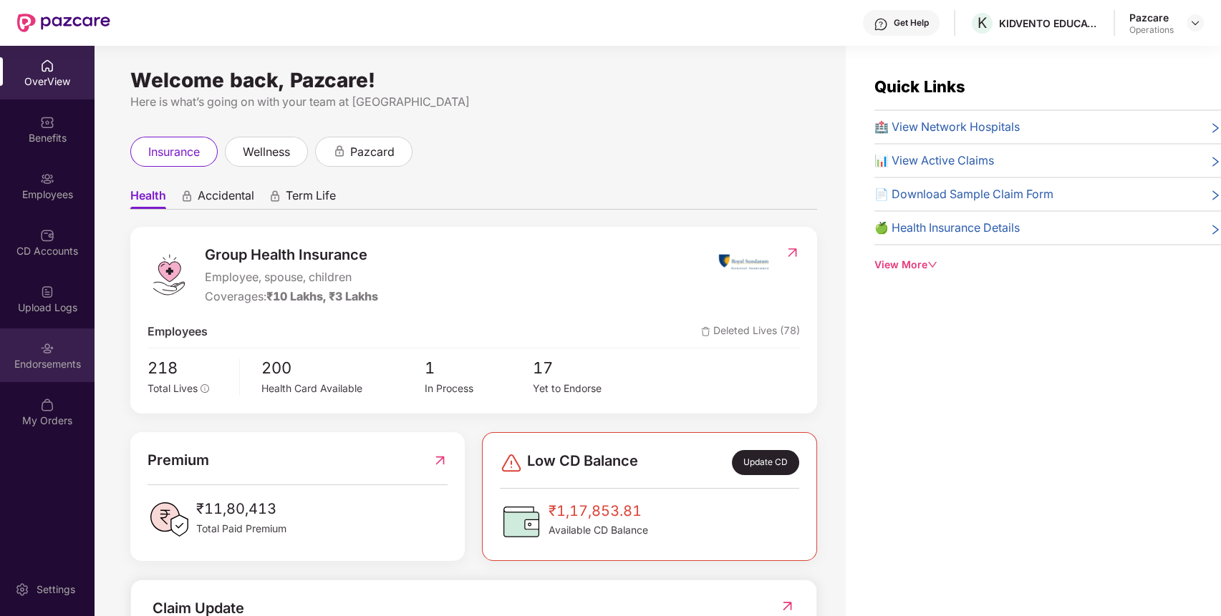
click at [59, 372] on div "Endorsements" at bounding box center [47, 356] width 94 height 54
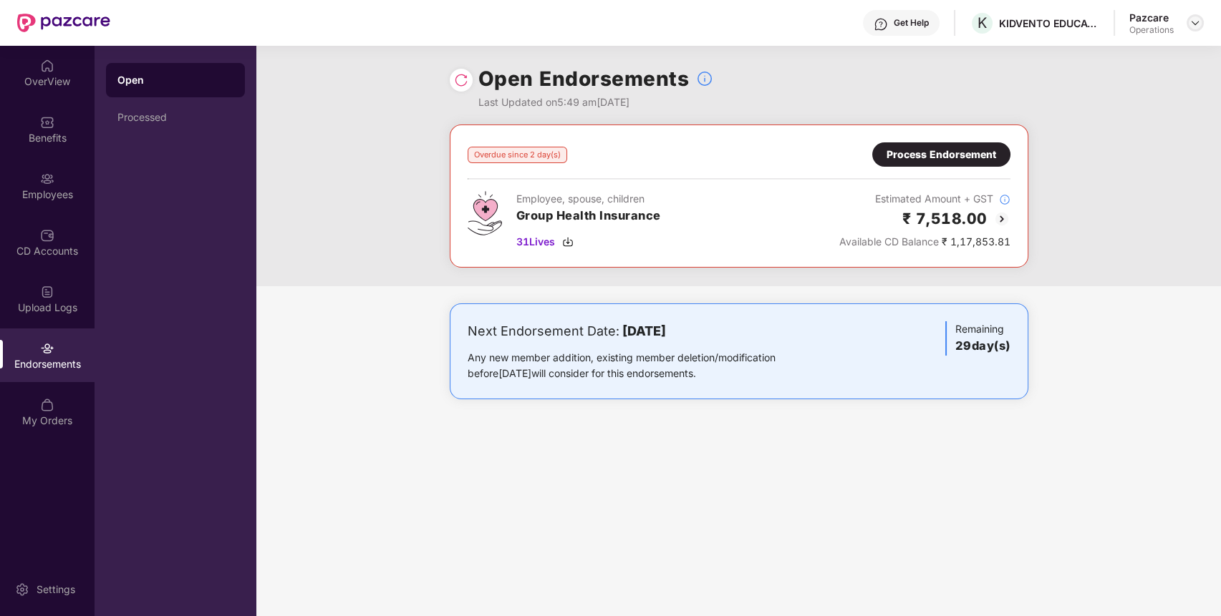
click at [1194, 26] on img at bounding box center [1194, 22] width 11 height 11
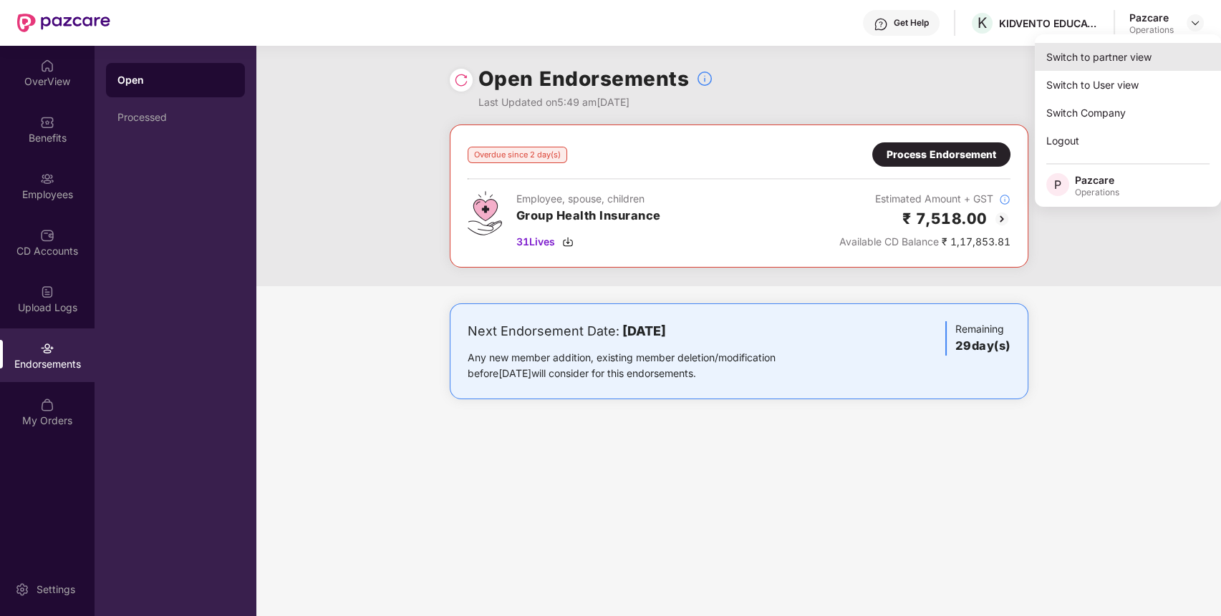
click at [1143, 63] on div "Switch to partner view" at bounding box center [1127, 57] width 186 height 28
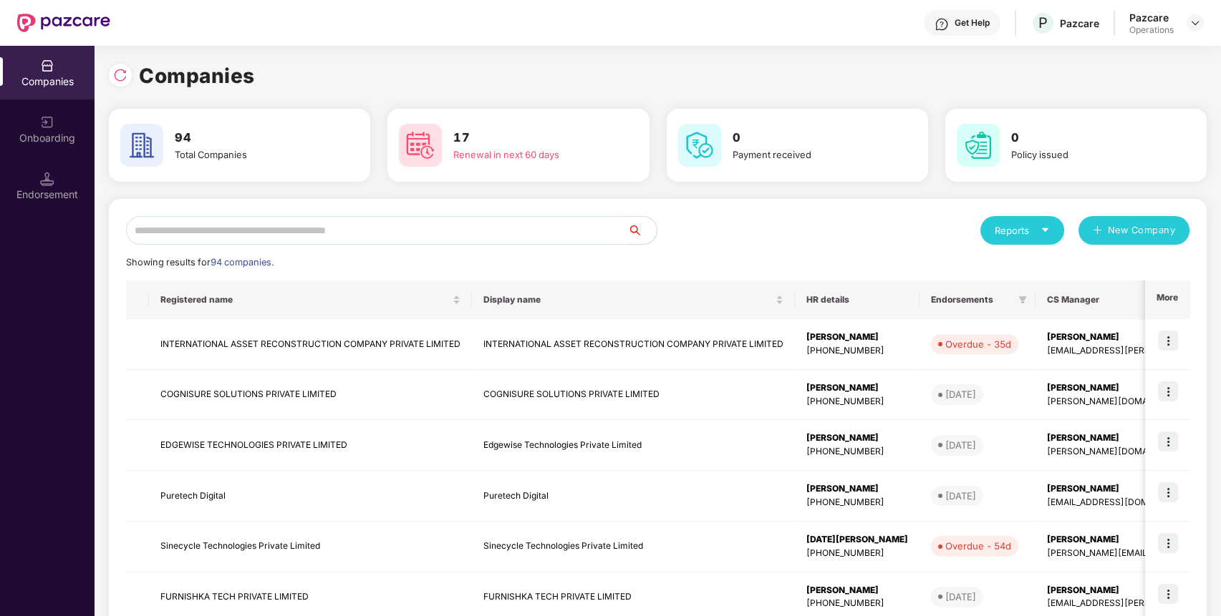
click at [593, 231] on input "text" at bounding box center [377, 230] width 502 height 29
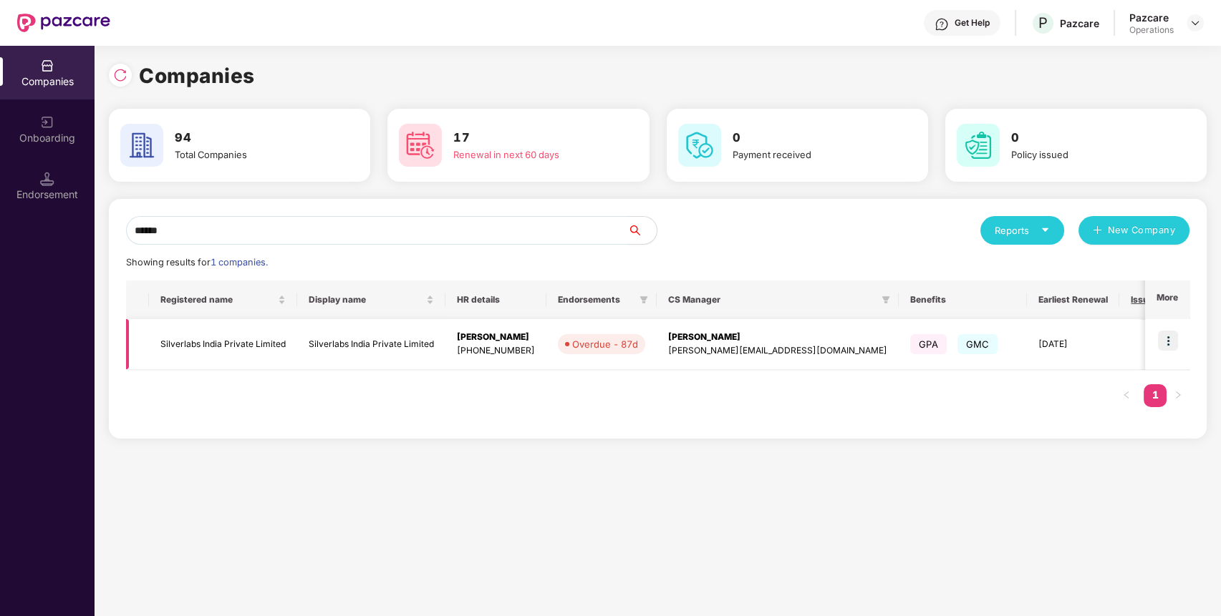
type input "******"
click at [1174, 346] on img at bounding box center [1168, 341] width 20 height 20
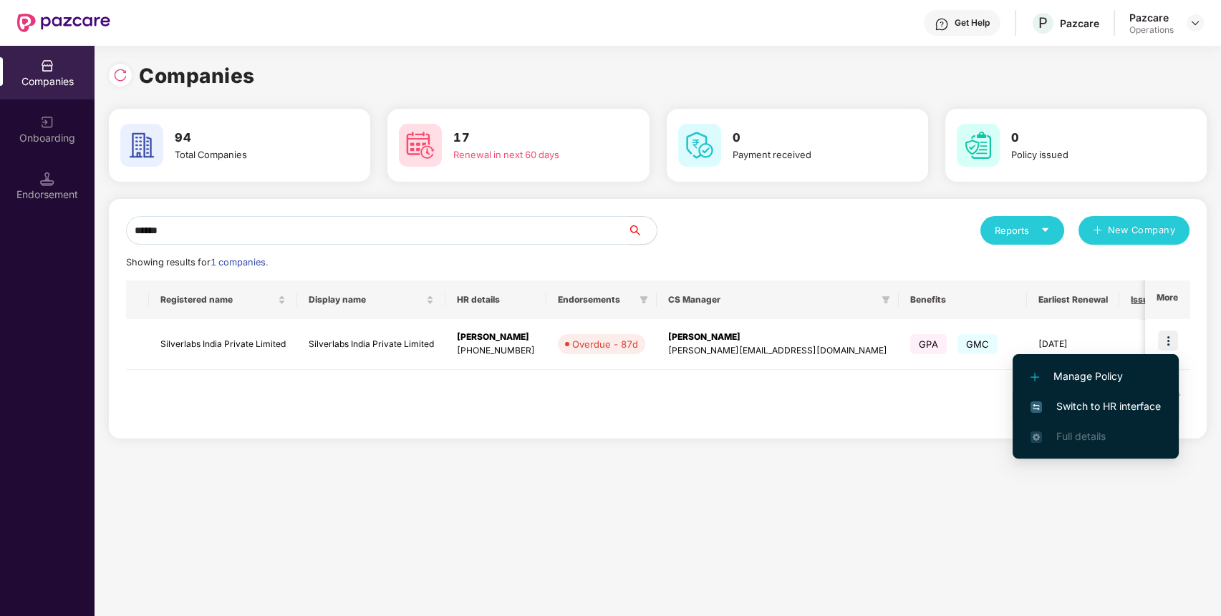
click at [1131, 407] on span "Switch to HR interface" at bounding box center [1095, 407] width 130 height 16
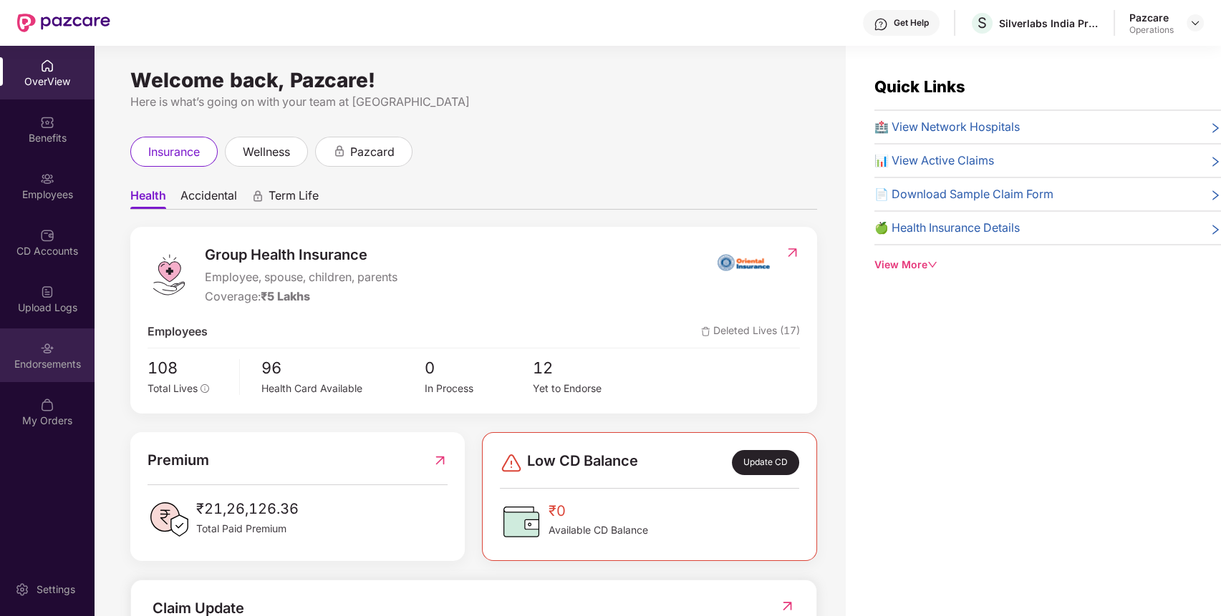
click at [44, 342] on img at bounding box center [47, 348] width 14 height 14
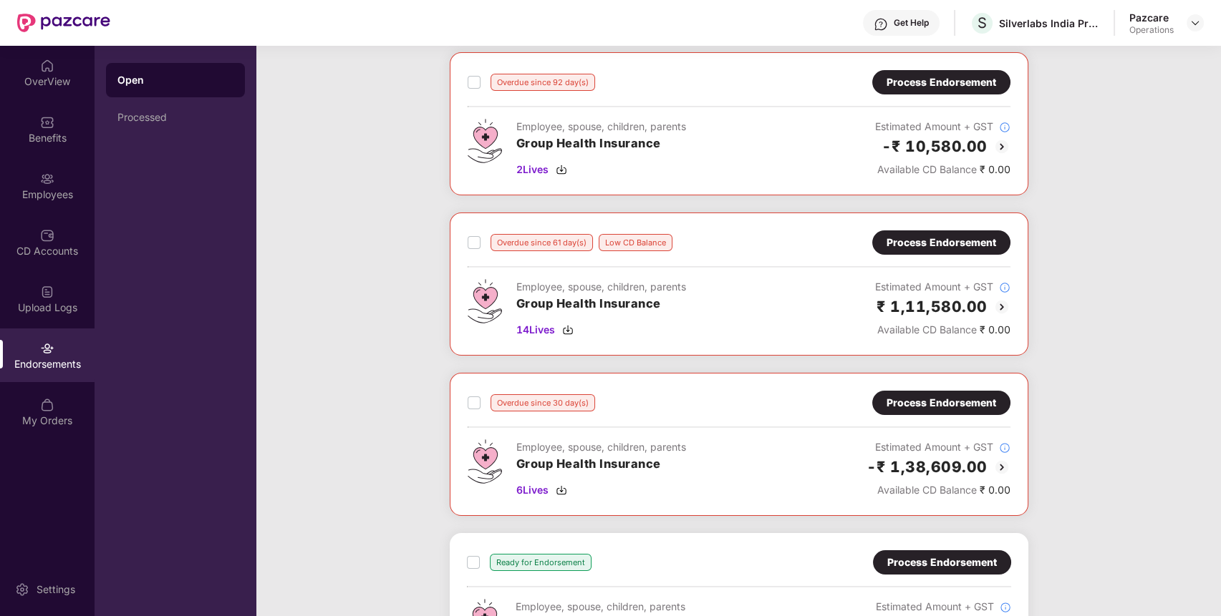
scroll to position [74, 0]
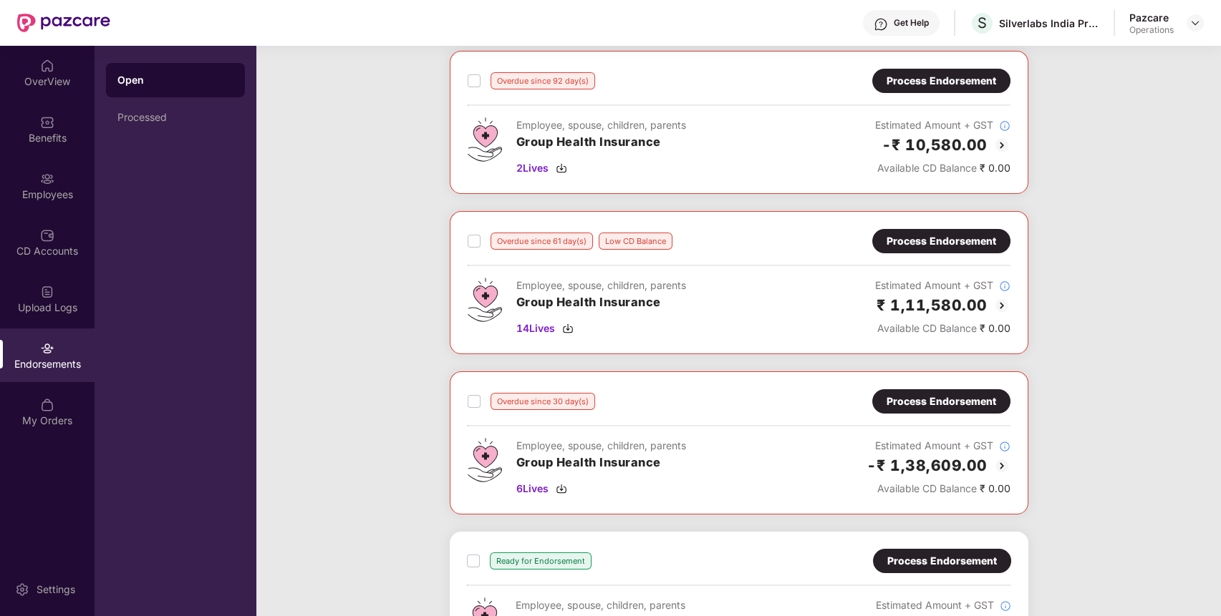
click at [908, 402] on div "Process Endorsement" at bounding box center [941, 402] width 110 height 16
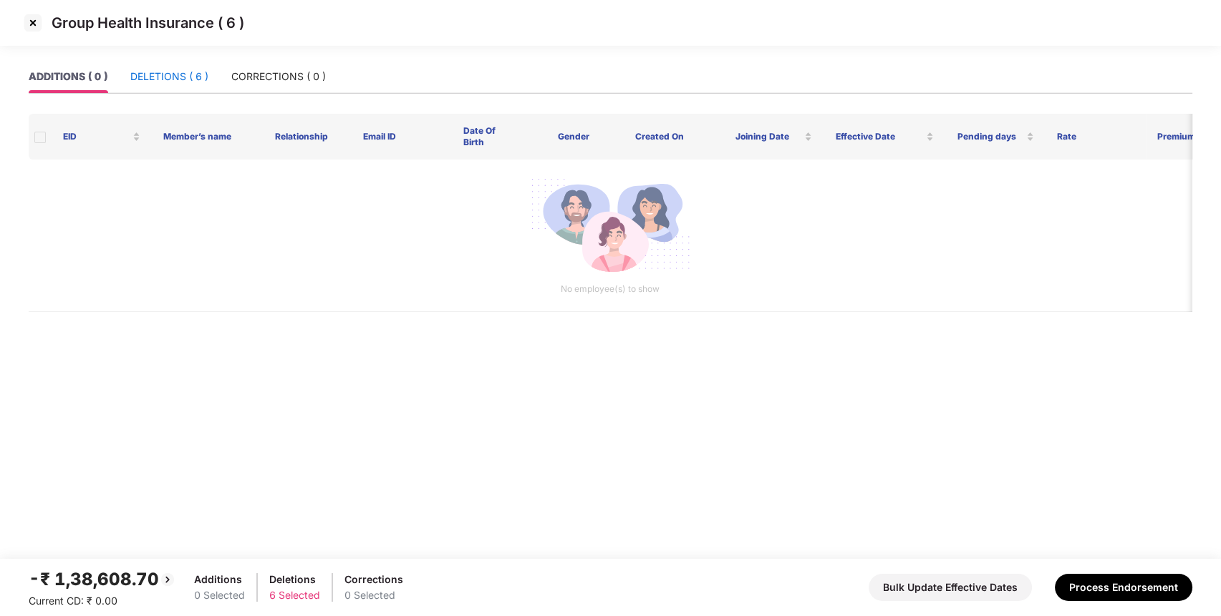
click at [188, 74] on div "DELETIONS ( 6 )" at bounding box center [169, 77] width 78 height 16
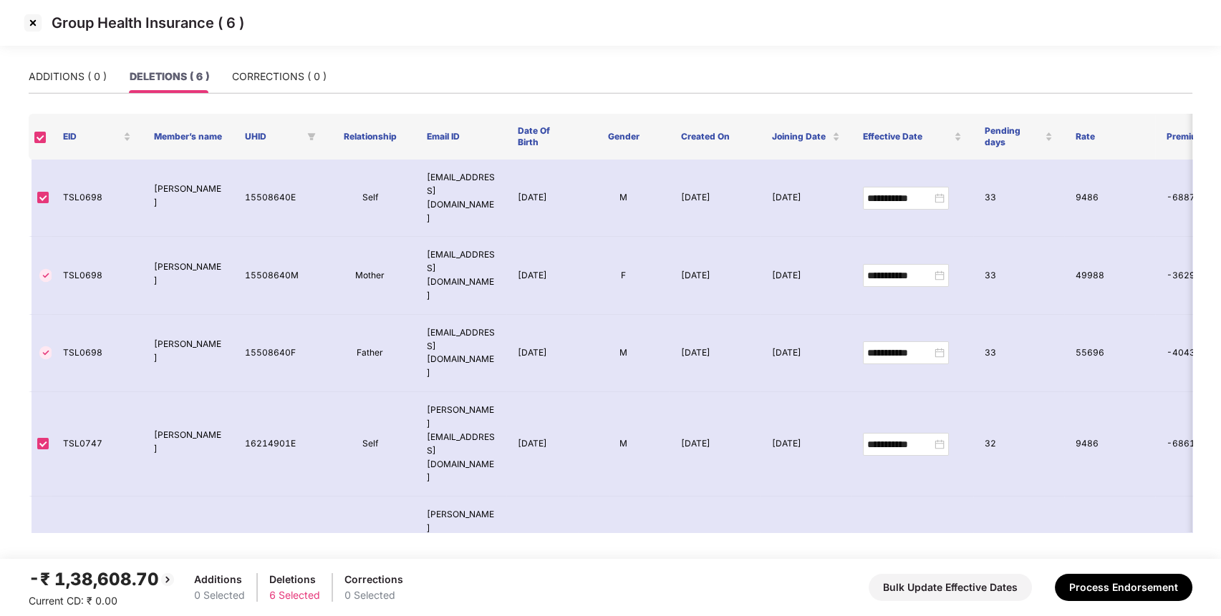
click at [34, 23] on img at bounding box center [32, 22] width 23 height 23
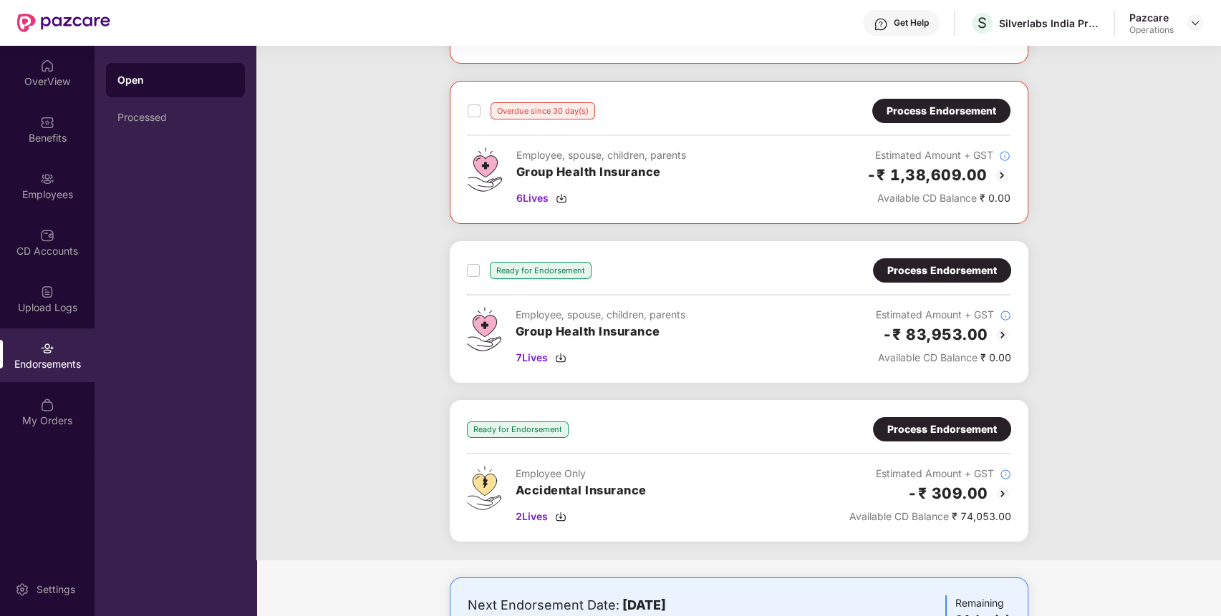
scroll to position [351, 0]
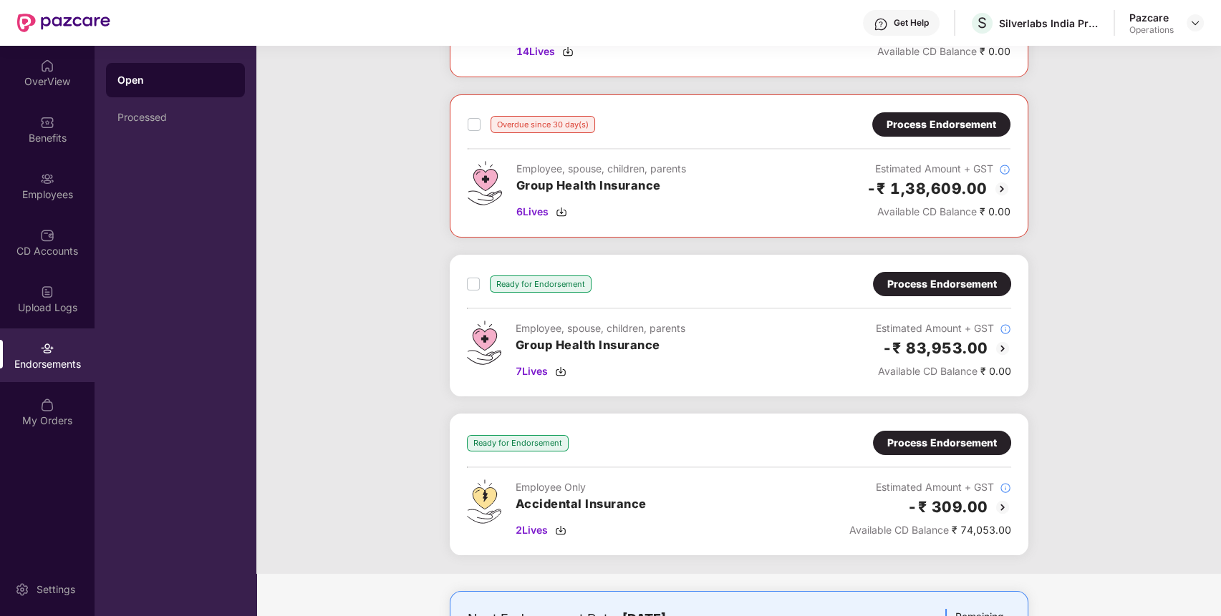
click at [972, 277] on div "Process Endorsement" at bounding box center [942, 284] width 110 height 16
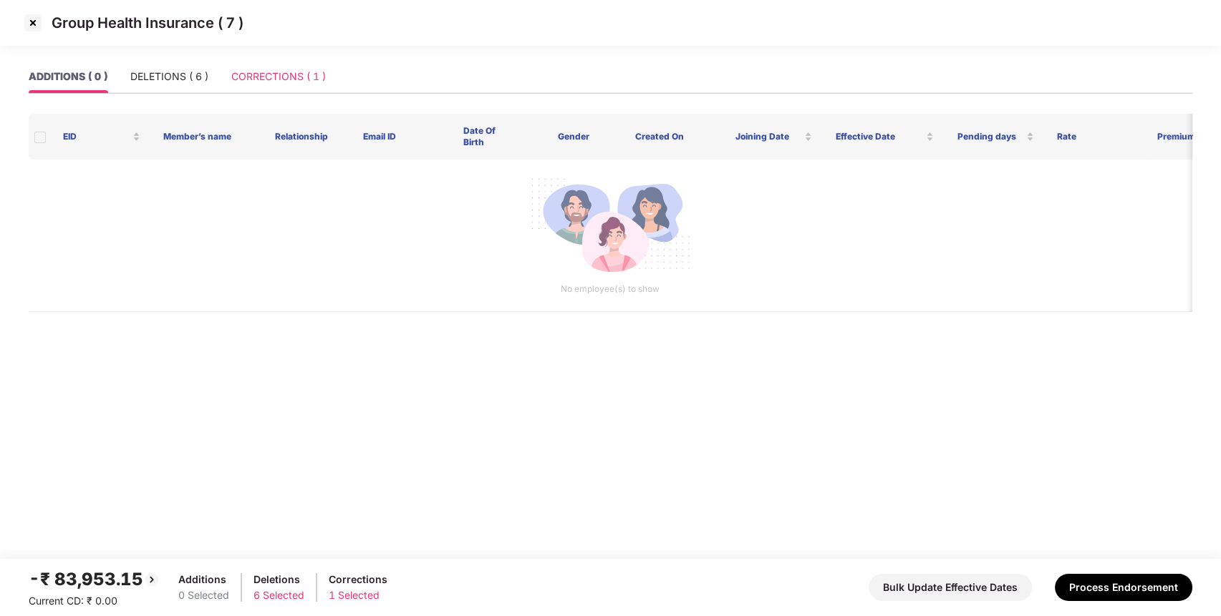
click at [266, 67] on div "CORRECTIONS ( 1 )" at bounding box center [278, 76] width 94 height 33
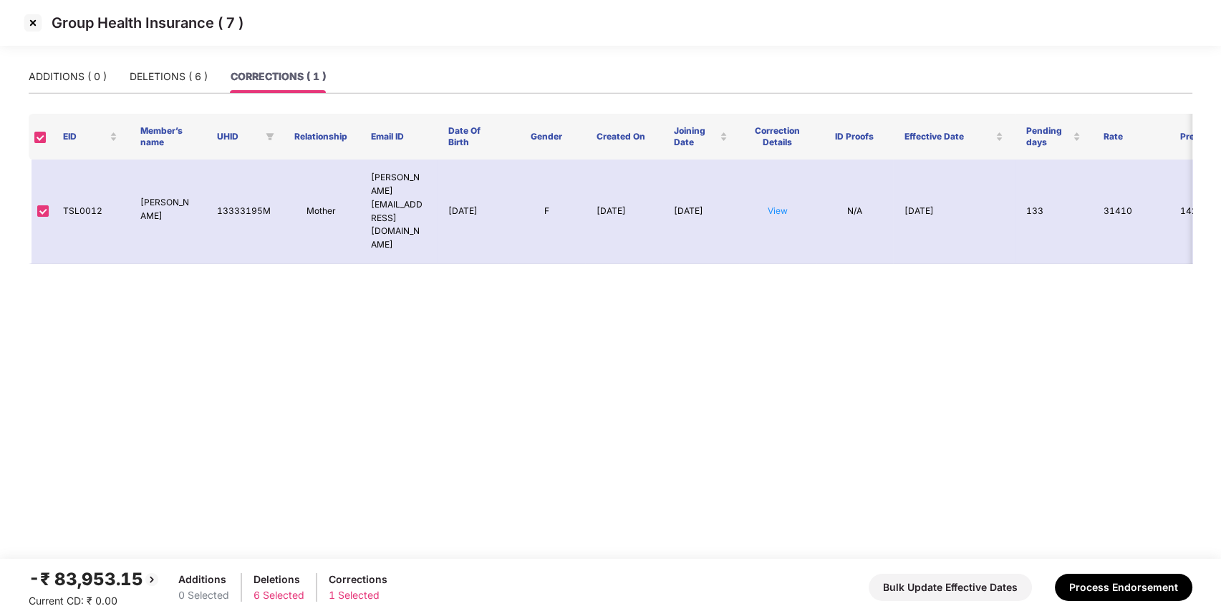
click at [33, 24] on img at bounding box center [32, 22] width 23 height 23
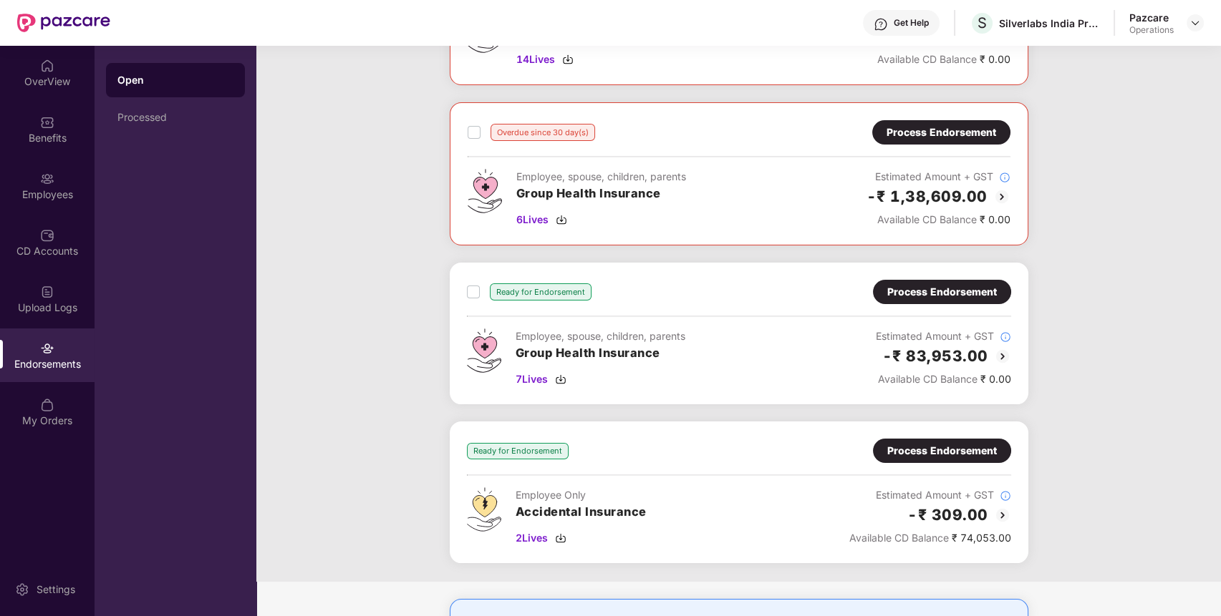
scroll to position [349, 0]
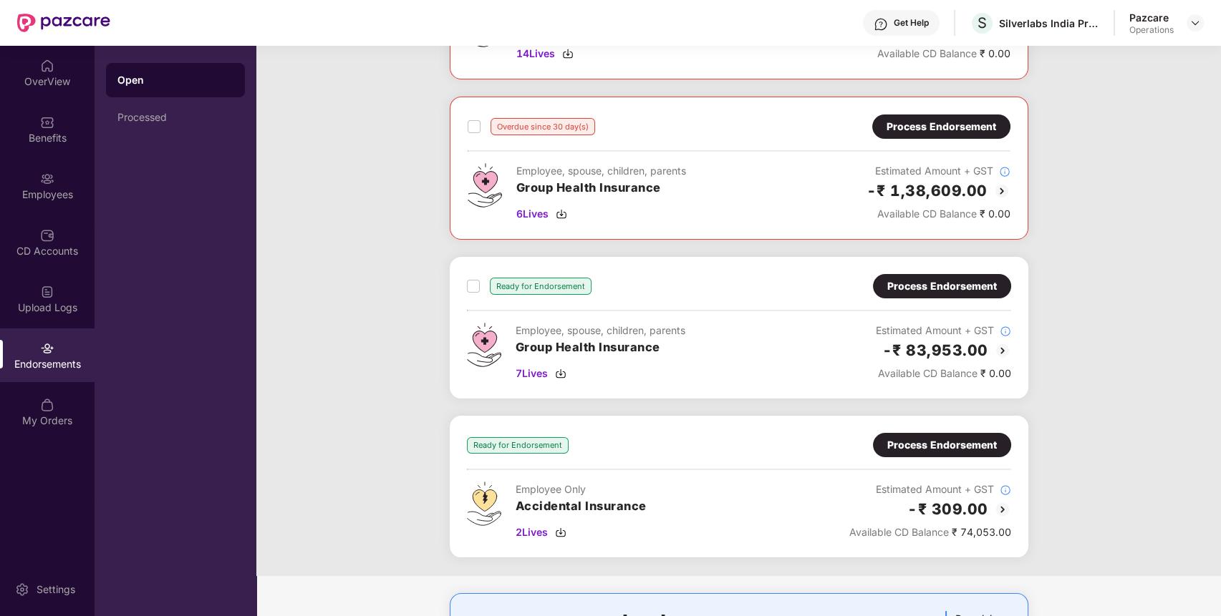
click at [944, 281] on div "Process Endorsement" at bounding box center [942, 286] width 110 height 16
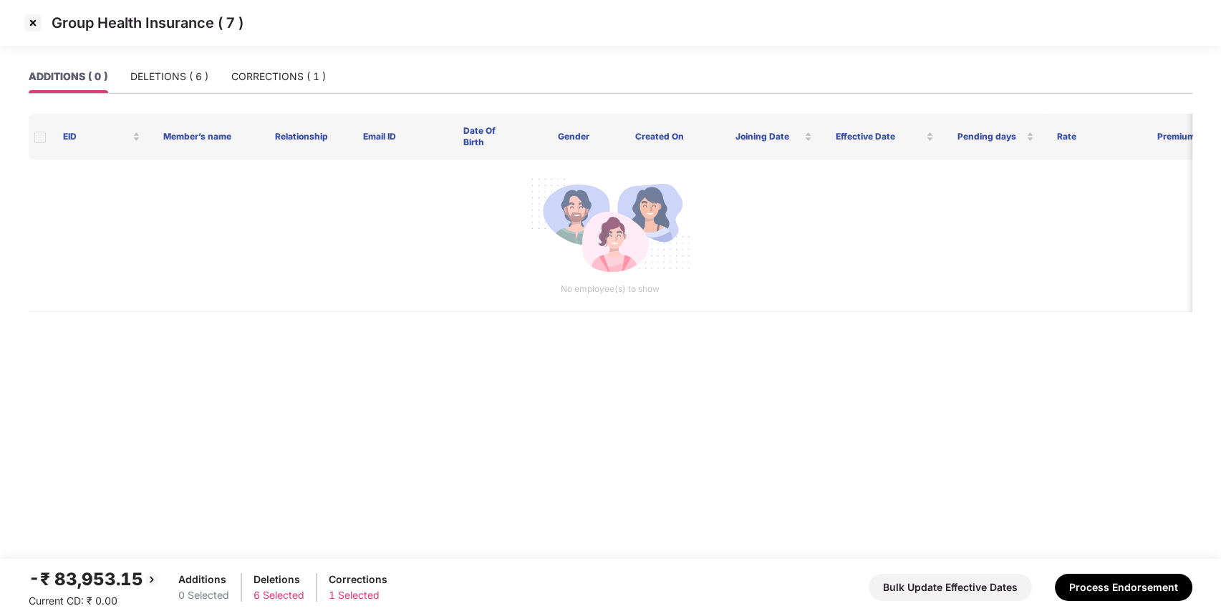
click at [30, 16] on img at bounding box center [32, 22] width 23 height 23
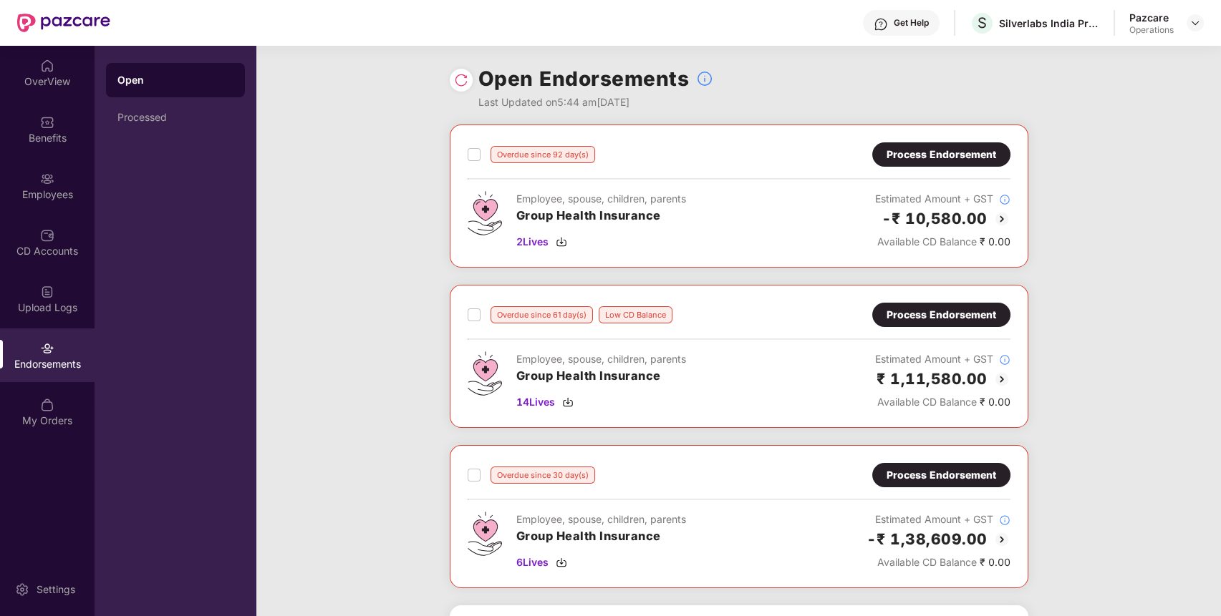
scroll to position [448, 0]
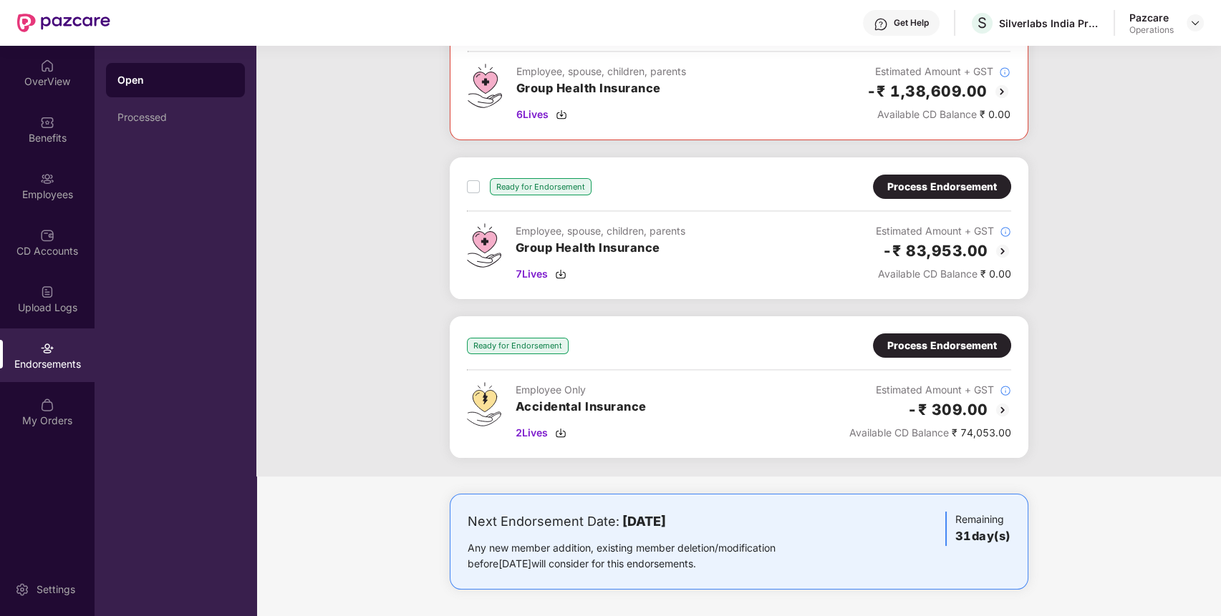
click at [961, 352] on div "Process Endorsement" at bounding box center [942, 346] width 138 height 24
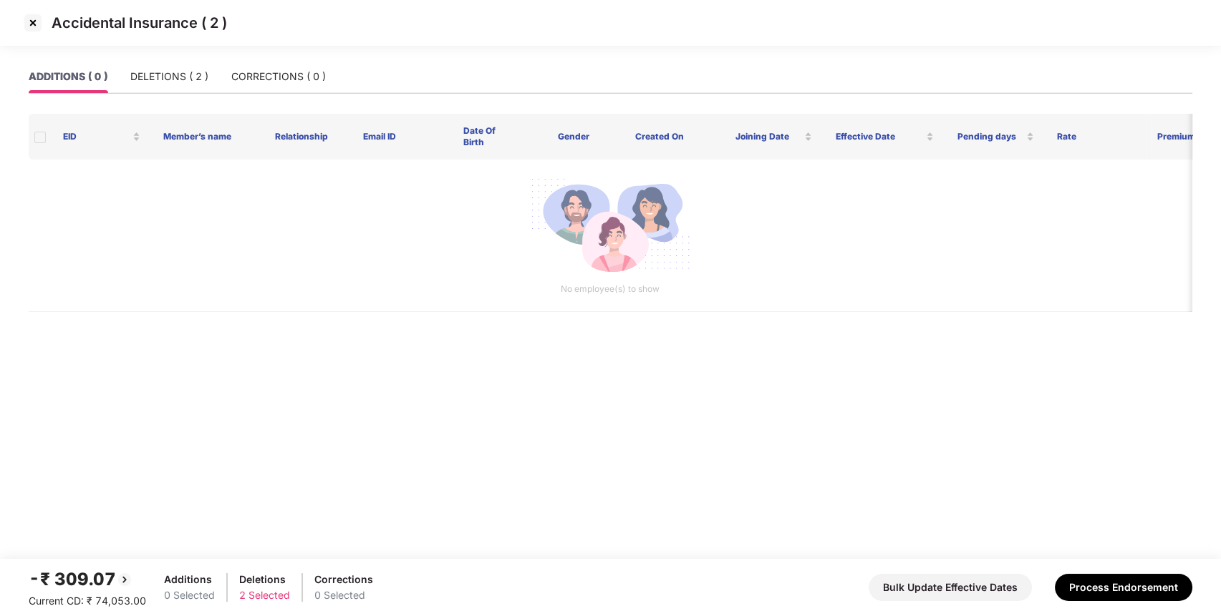
click at [29, 17] on img at bounding box center [32, 22] width 23 height 23
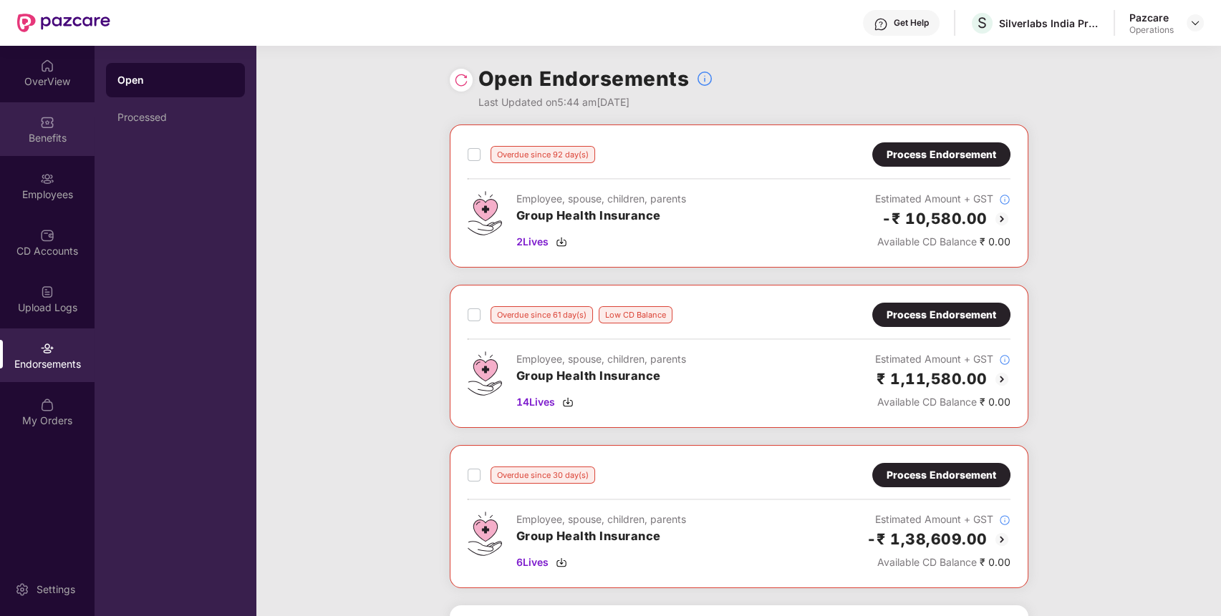
click at [47, 122] on img at bounding box center [47, 122] width 14 height 14
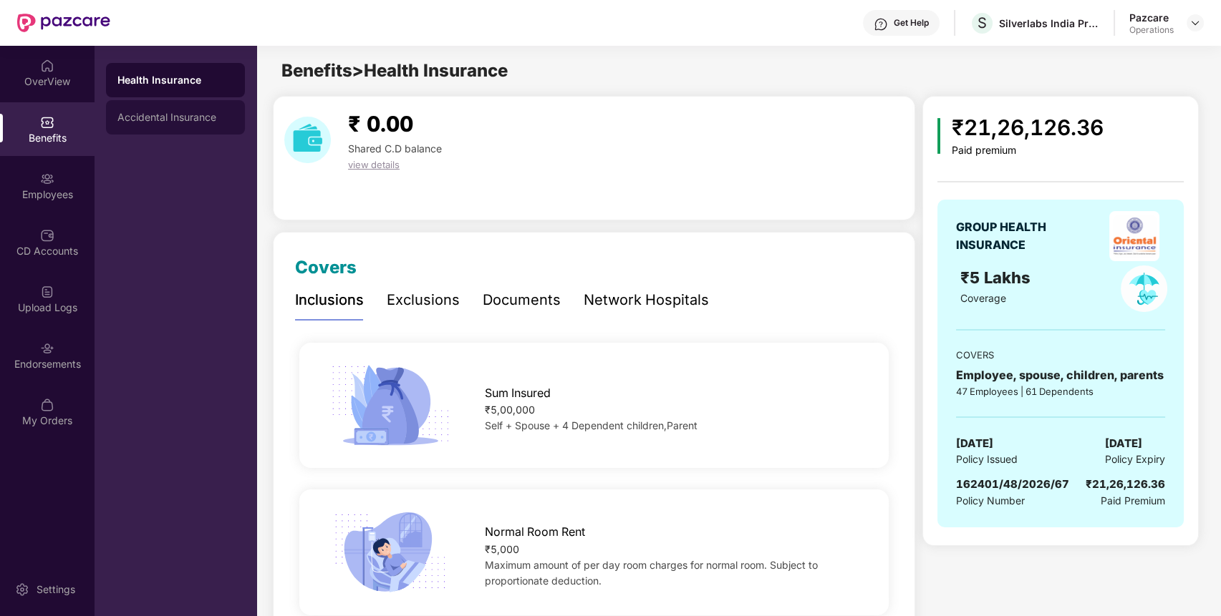
click at [200, 125] on div "Accidental Insurance" at bounding box center [175, 117] width 139 height 34
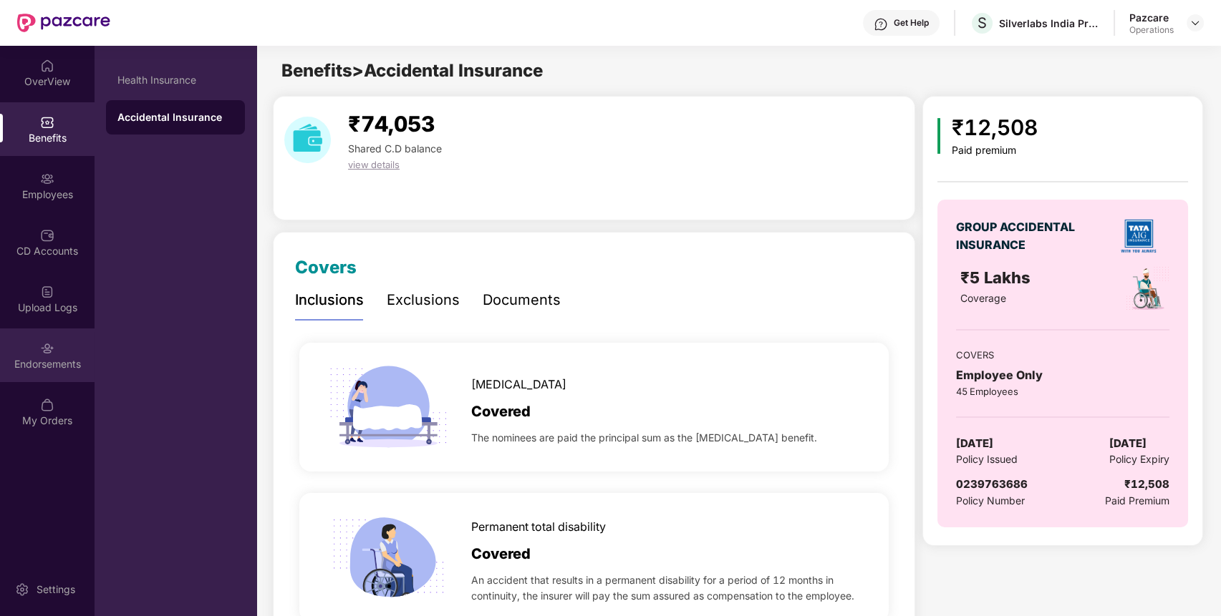
click at [28, 351] on div "Endorsements" at bounding box center [47, 356] width 94 height 54
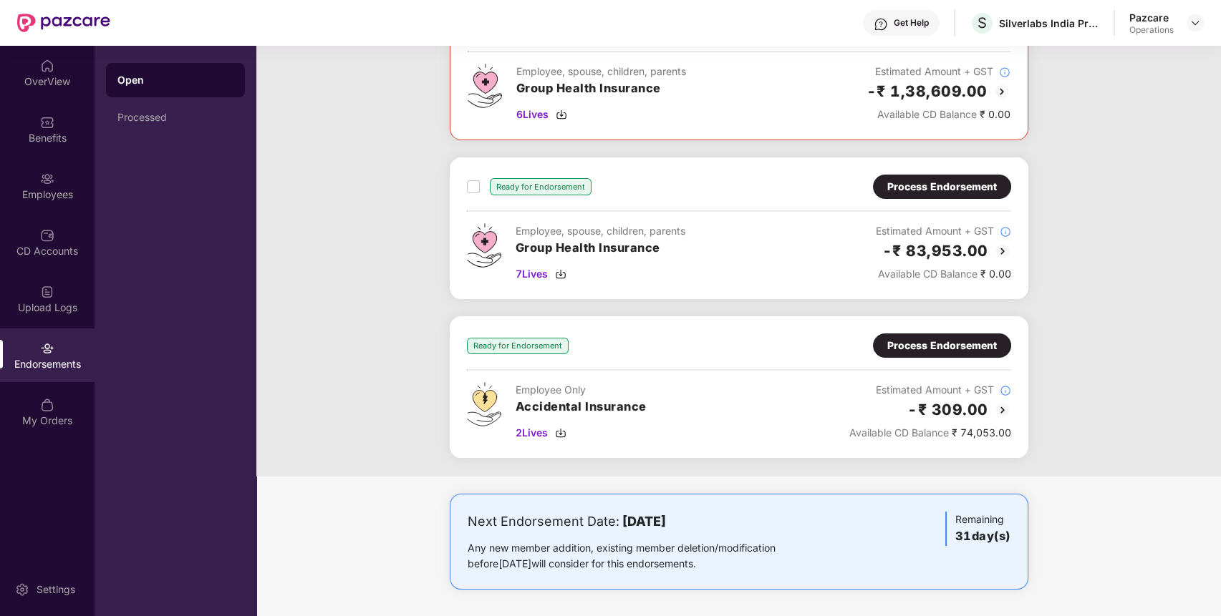
click at [956, 341] on div "Process Endorsement" at bounding box center [942, 346] width 110 height 16
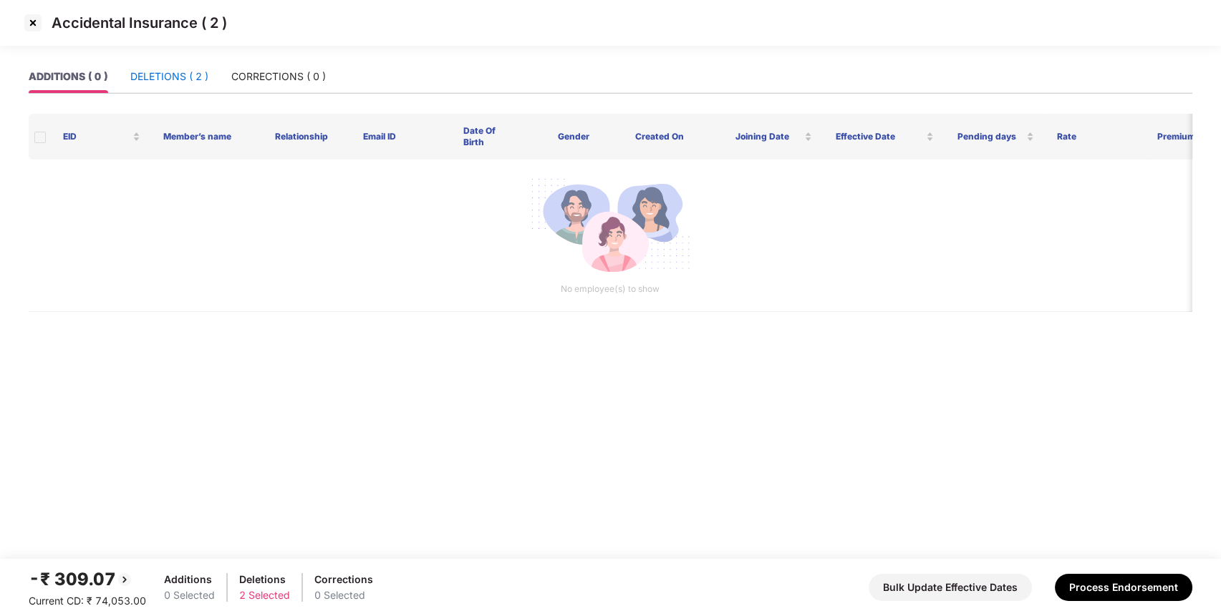
click at [170, 69] on div "DELETIONS ( 2 )" at bounding box center [169, 77] width 78 height 16
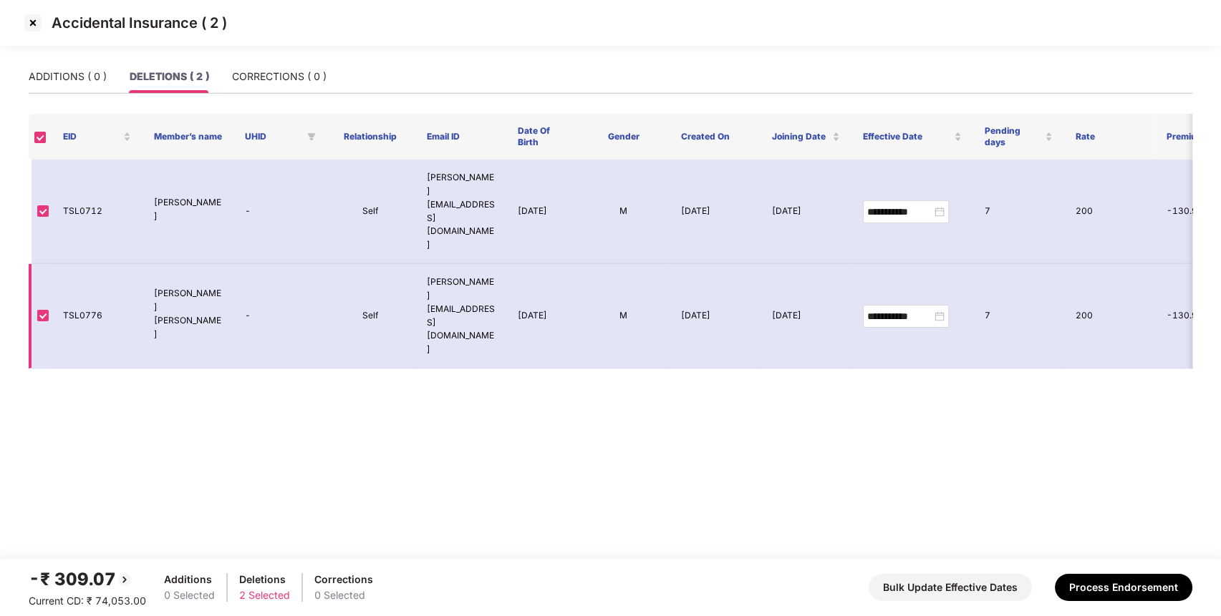
click at [89, 264] on td "TSL0776" at bounding box center [97, 316] width 91 height 105
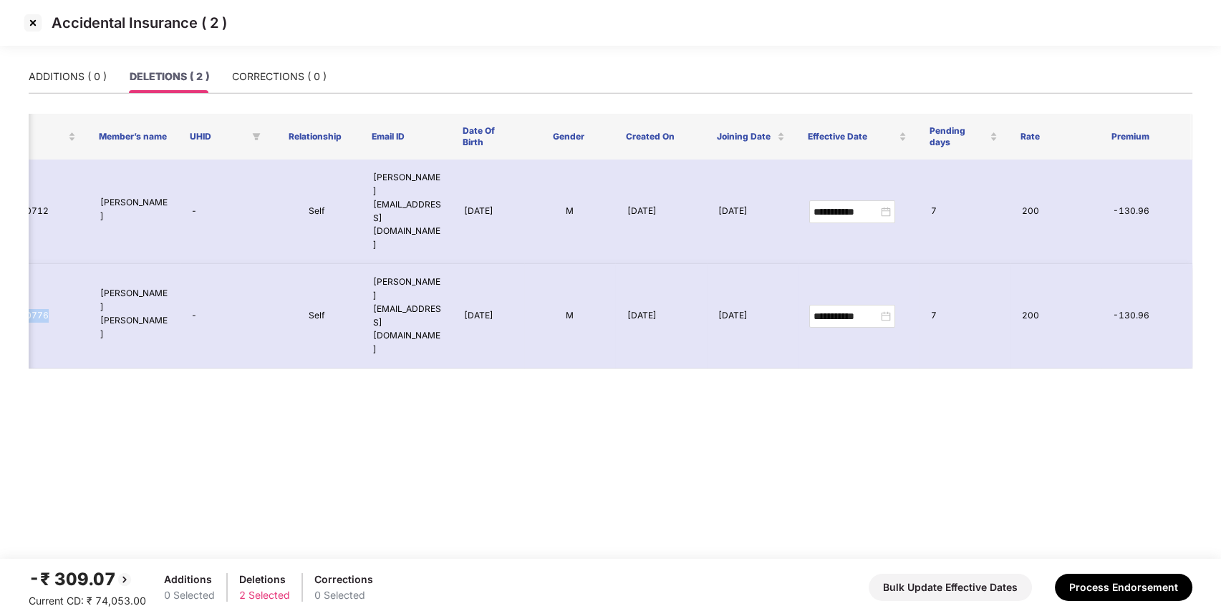
scroll to position [0, 0]
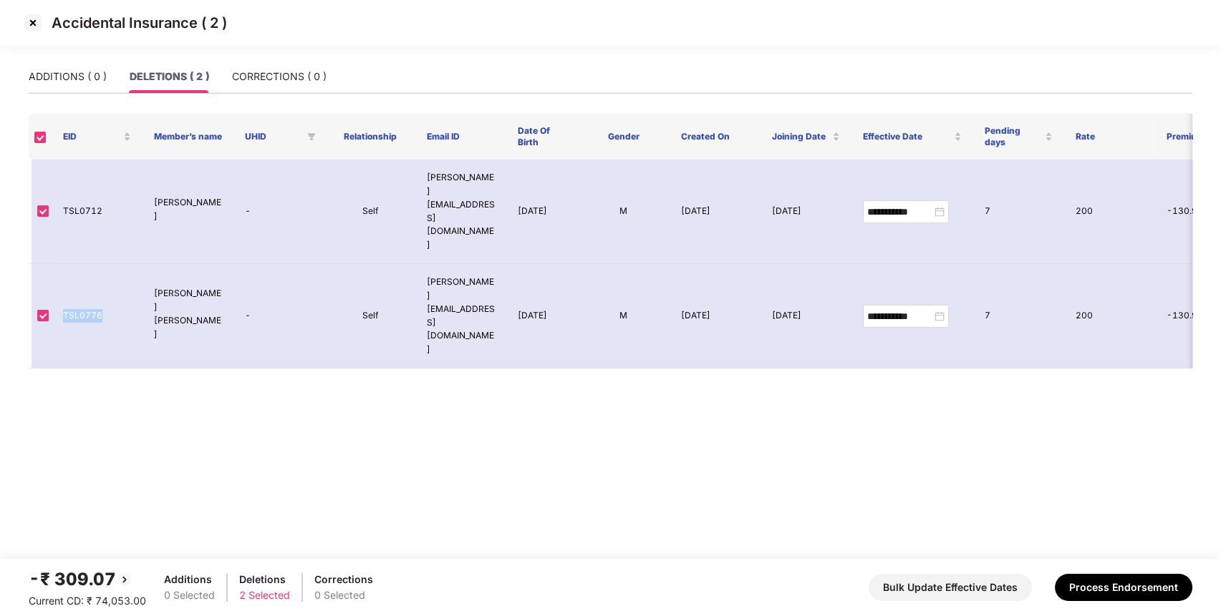
click at [30, 22] on img at bounding box center [32, 22] width 23 height 23
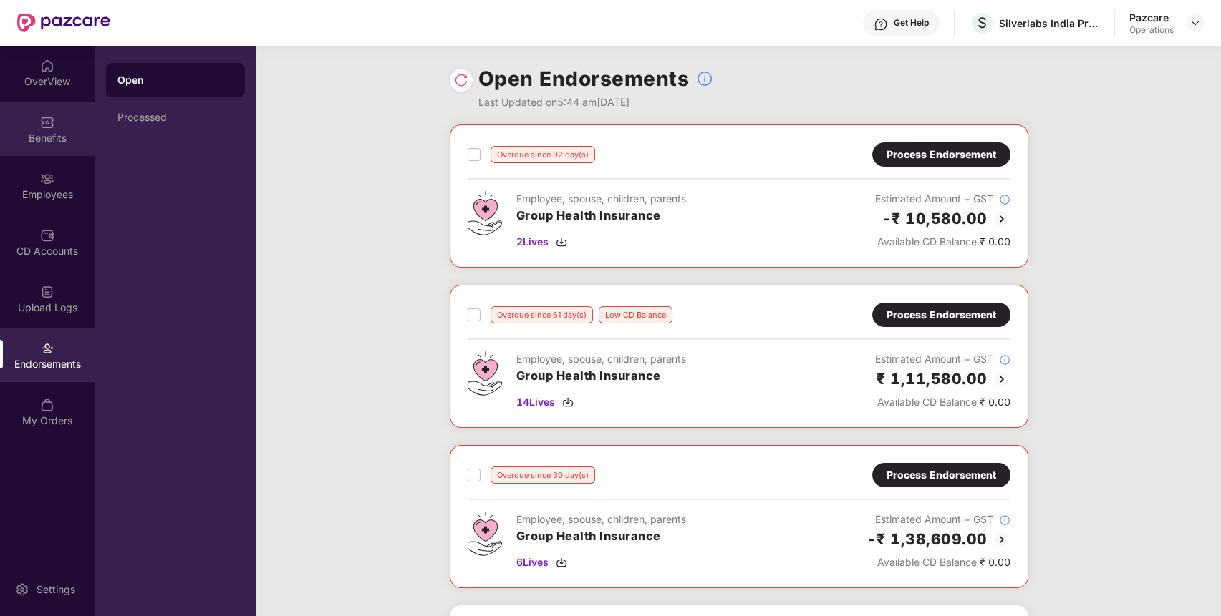
click at [72, 134] on div "Benefits" at bounding box center [47, 138] width 94 height 14
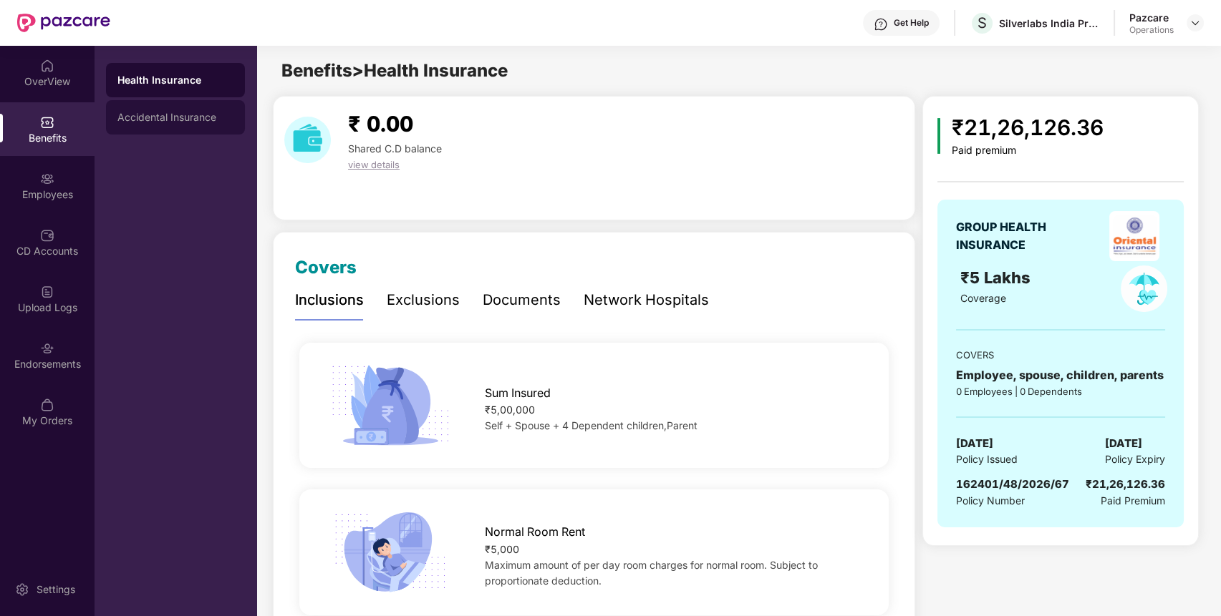
click at [188, 120] on div "Accidental Insurance" at bounding box center [175, 117] width 116 height 11
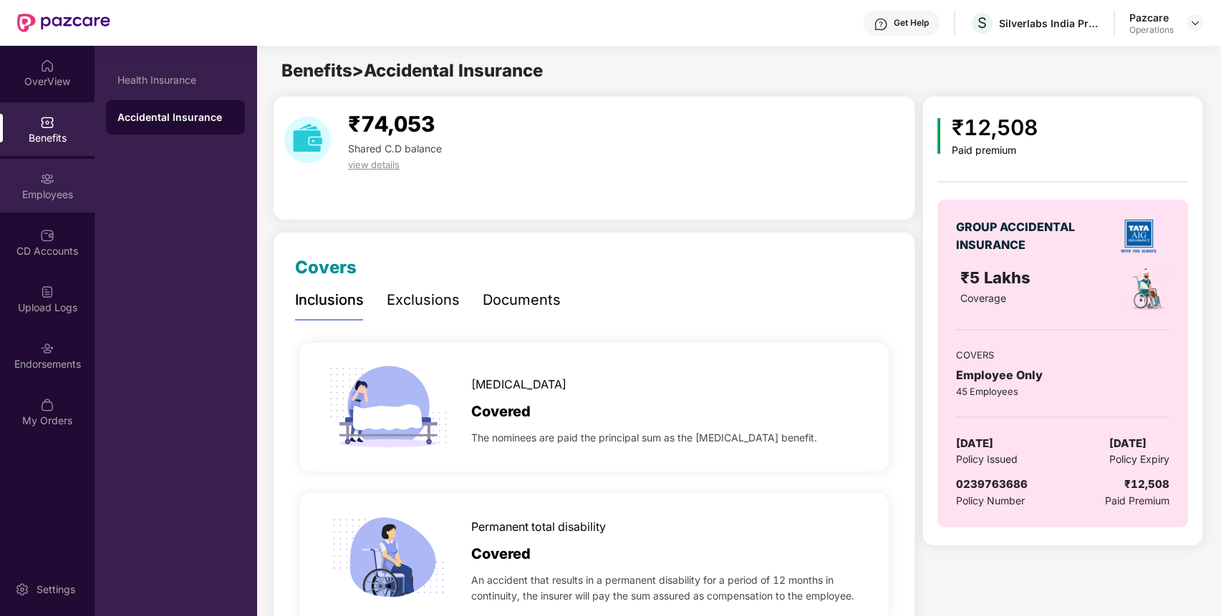
click at [40, 206] on div "Employees" at bounding box center [47, 186] width 94 height 54
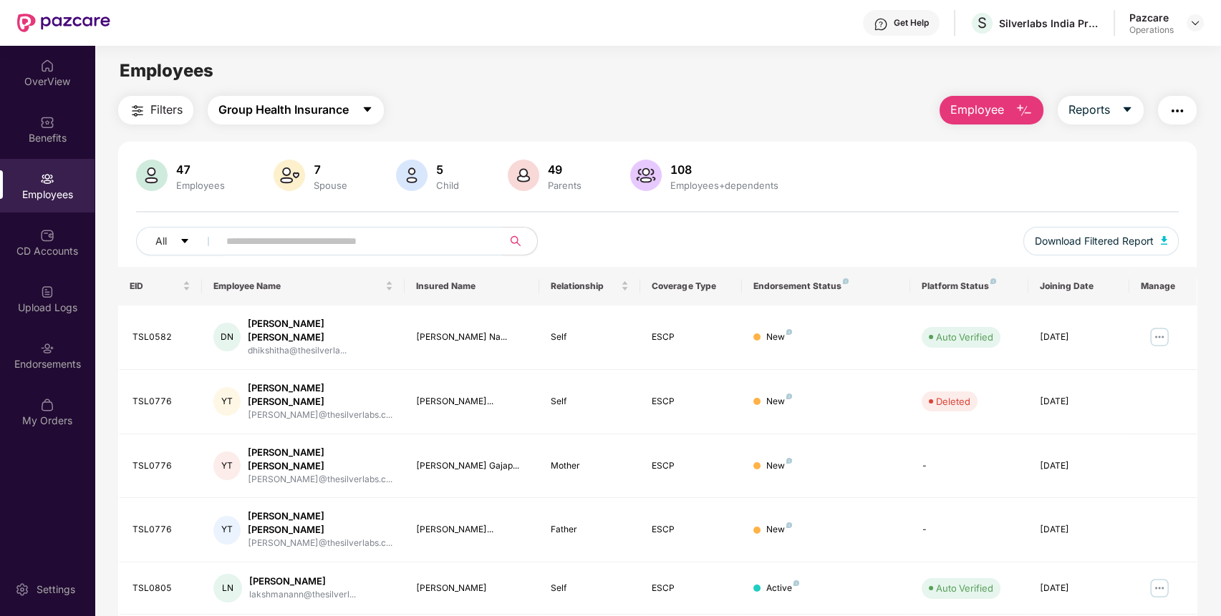
click at [320, 122] on button "Group Health Insurance" at bounding box center [296, 110] width 176 height 29
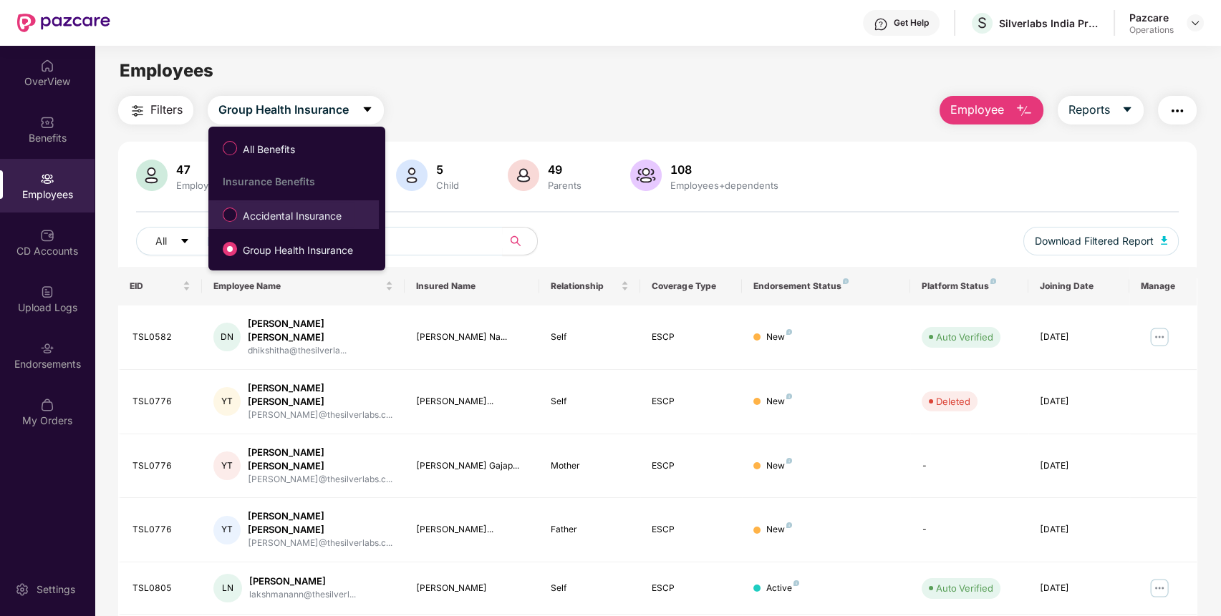
click at [261, 215] on span "Accidental Insurance" at bounding box center [292, 216] width 110 height 16
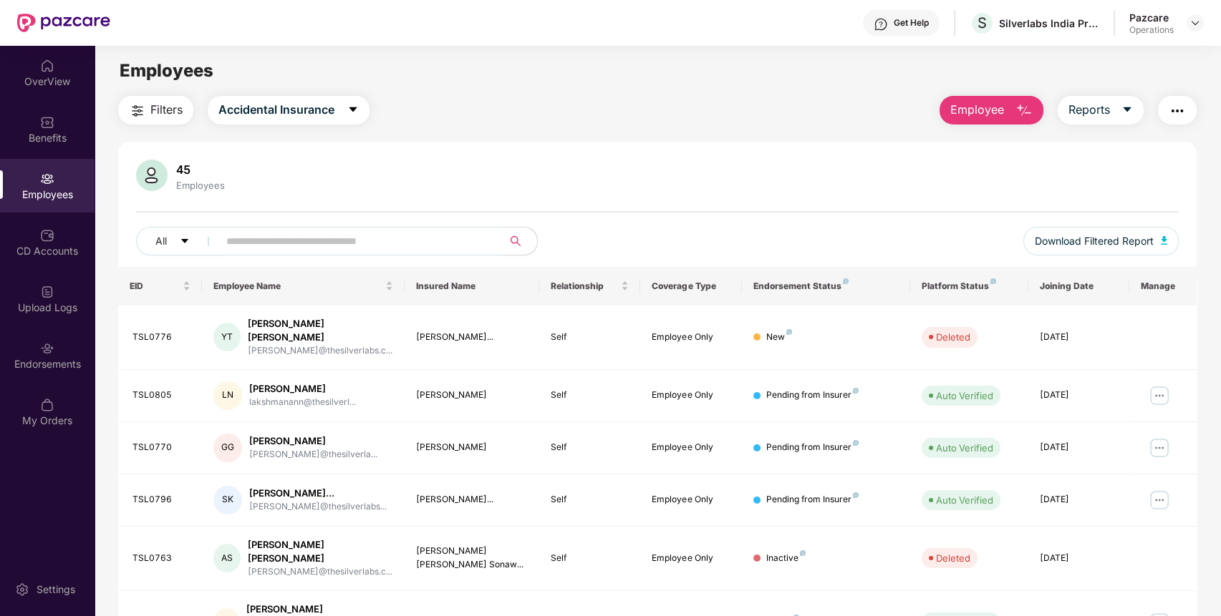
click at [339, 241] on input "text" at bounding box center [354, 241] width 257 height 21
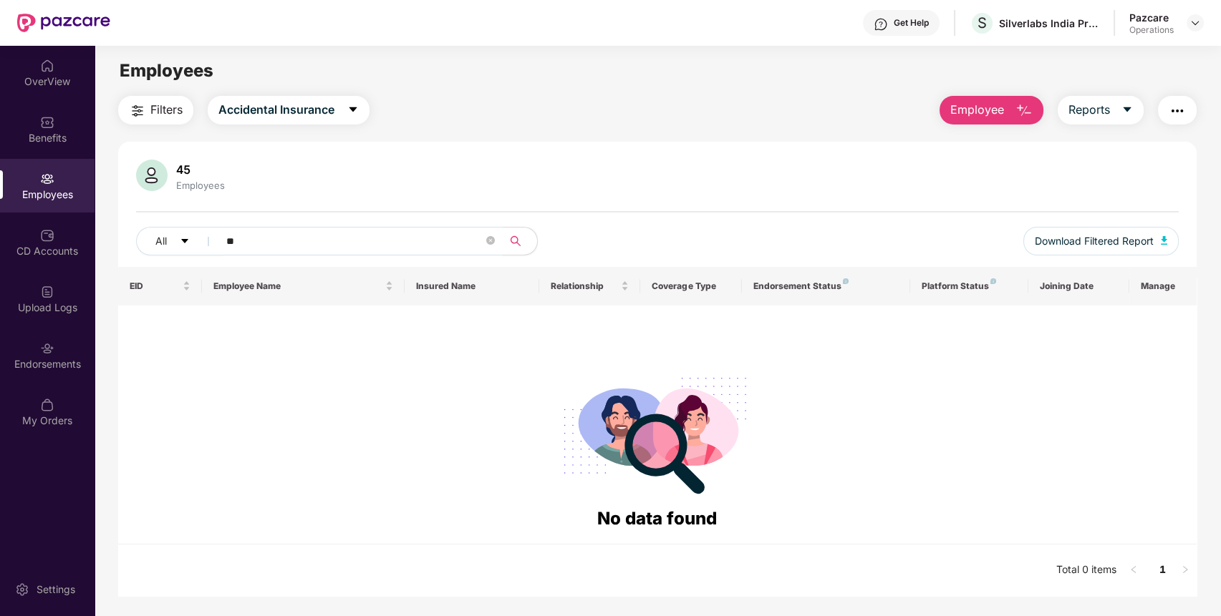
type input "*"
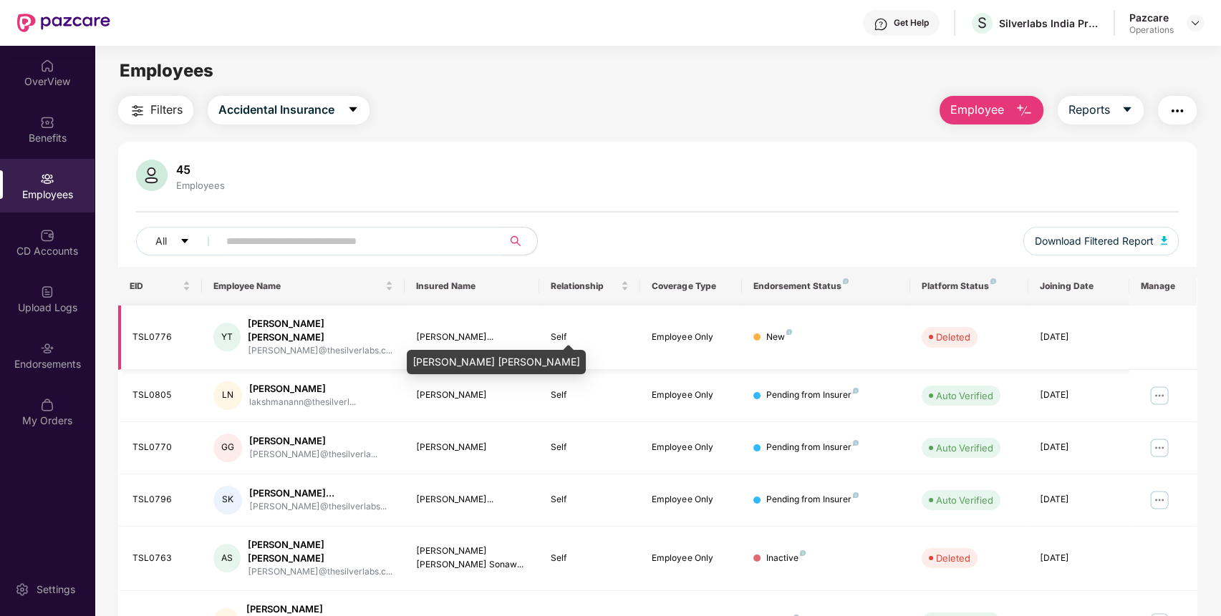
click at [441, 331] on div "[PERSON_NAME]..." at bounding box center [472, 338] width 112 height 14
click at [1199, 19] on img at bounding box center [1194, 22] width 11 height 11
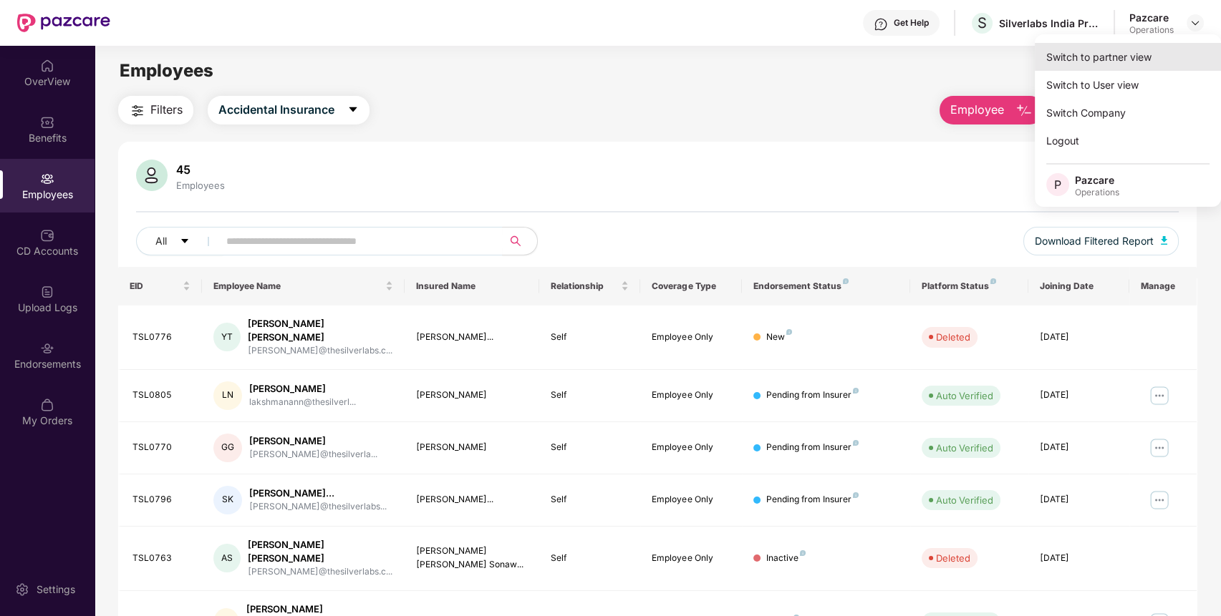
click at [1140, 60] on div "Switch to partner view" at bounding box center [1127, 57] width 186 height 28
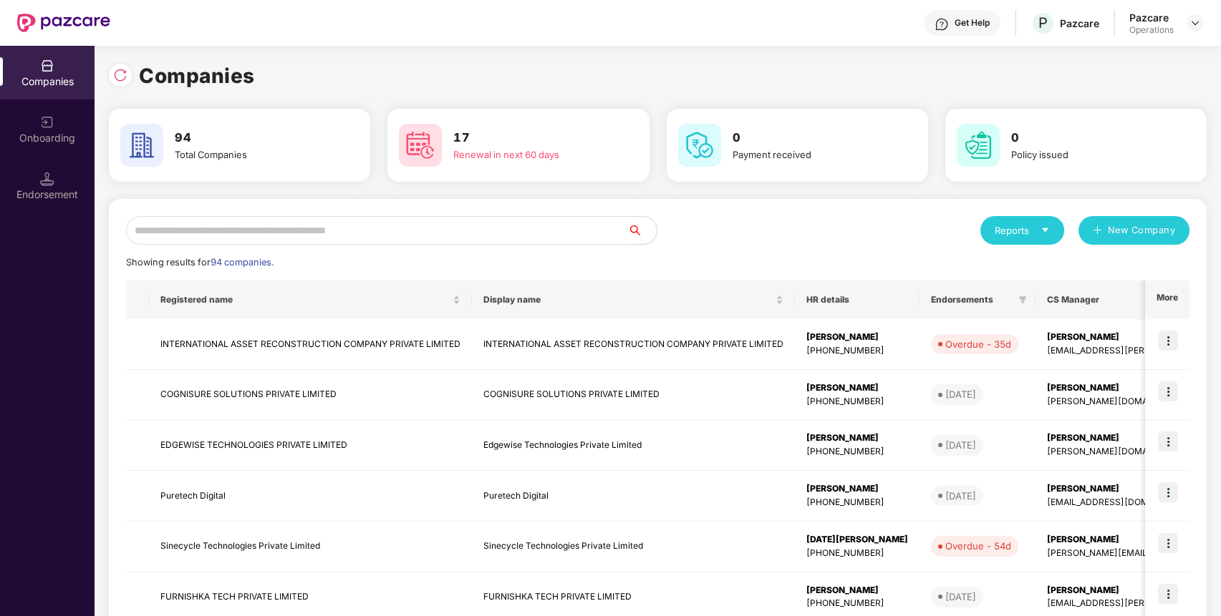
click at [546, 237] on input "text" at bounding box center [377, 230] width 502 height 29
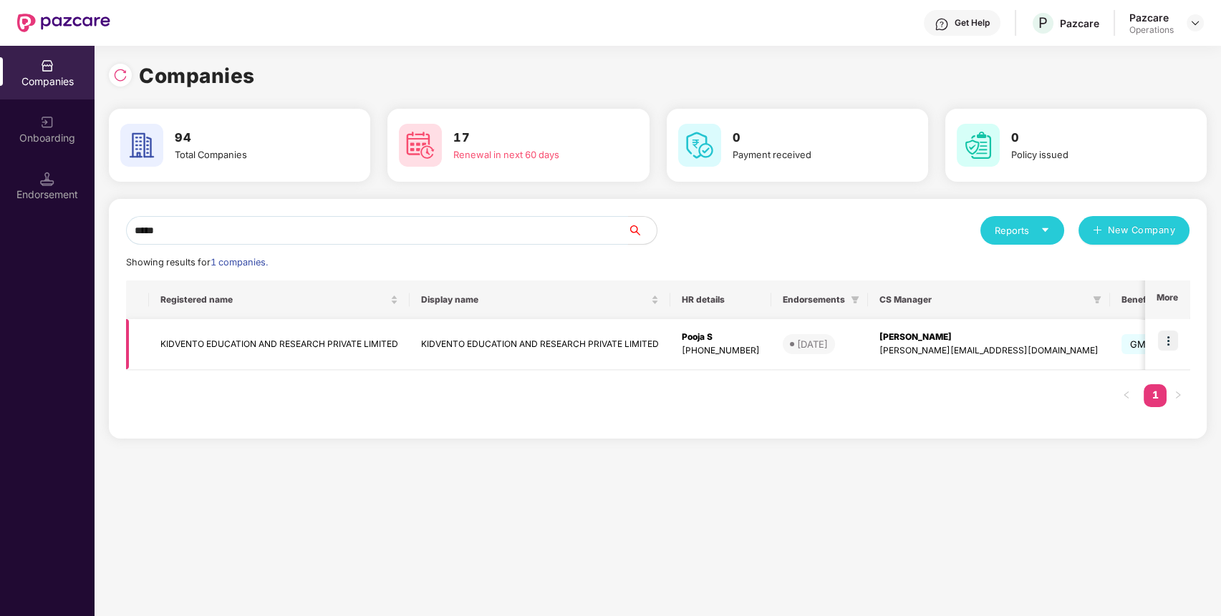
type input "*****"
click at [1173, 344] on img at bounding box center [1168, 341] width 20 height 20
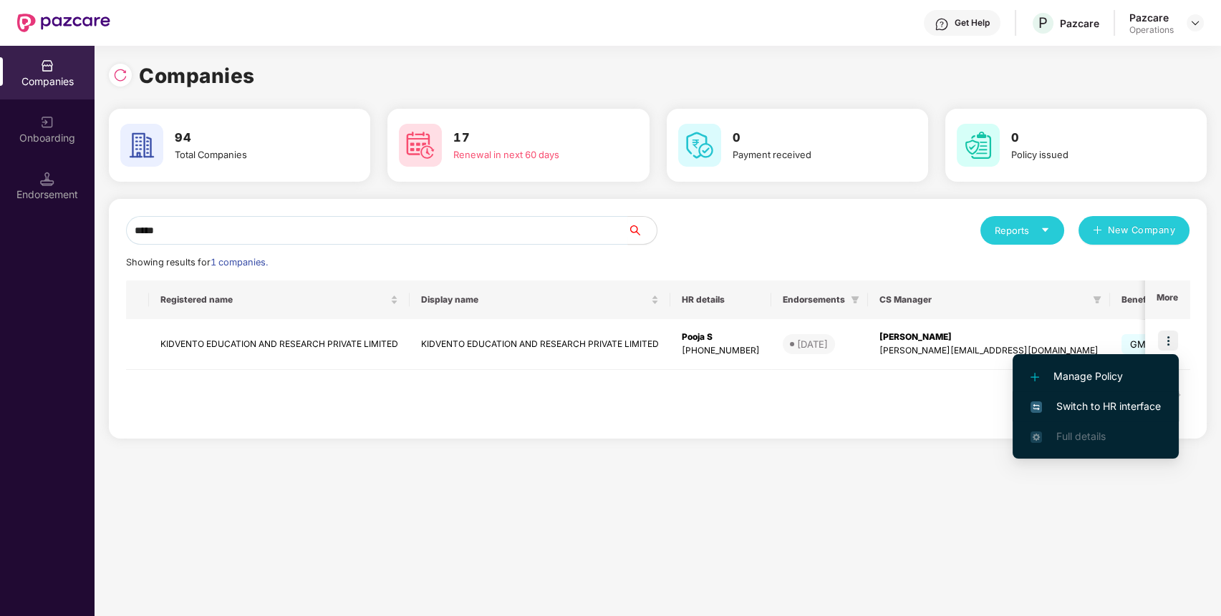
click at [1149, 403] on span "Switch to HR interface" at bounding box center [1095, 407] width 130 height 16
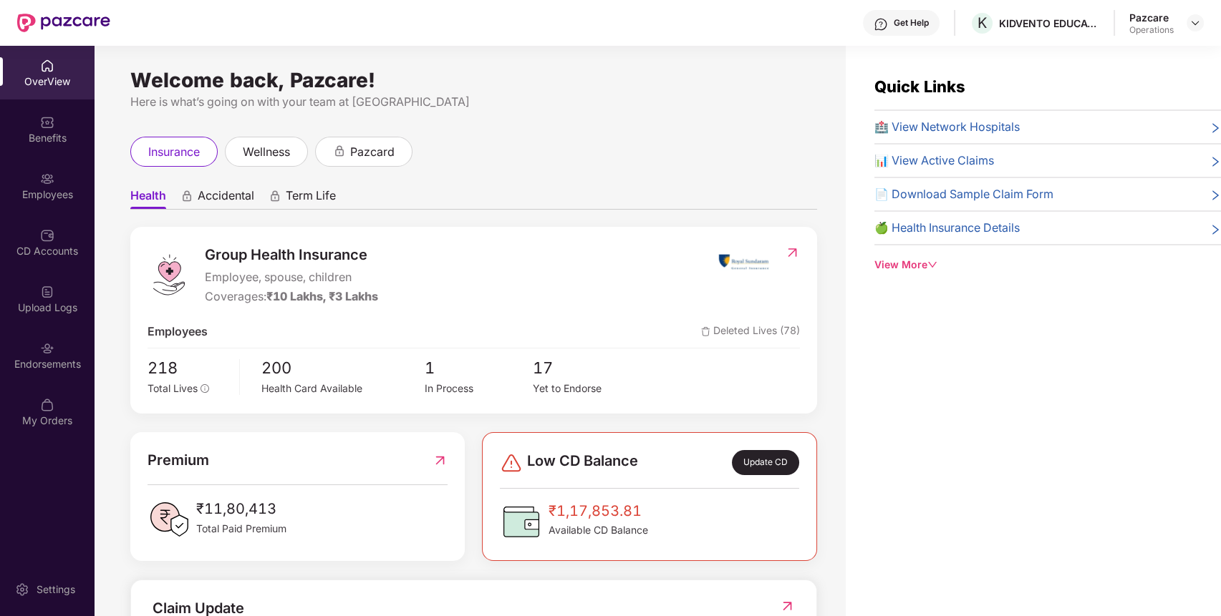
click at [42, 378] on div "Endorsements" at bounding box center [47, 356] width 94 height 54
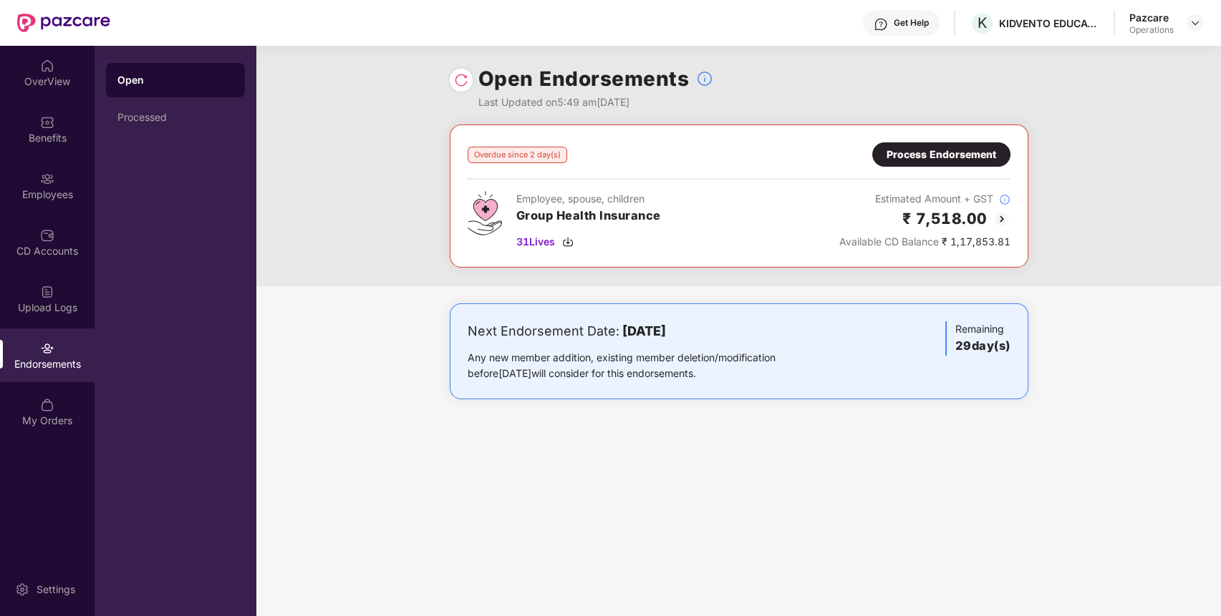
click at [979, 157] on div "Process Endorsement" at bounding box center [941, 155] width 110 height 16
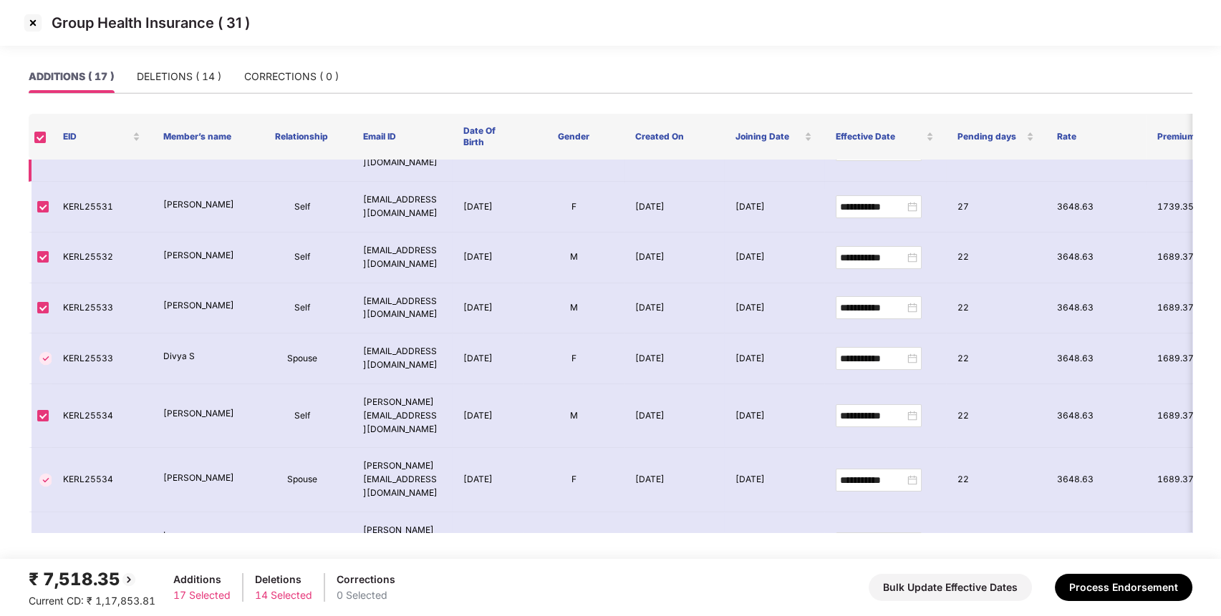
scroll to position [499, 0]
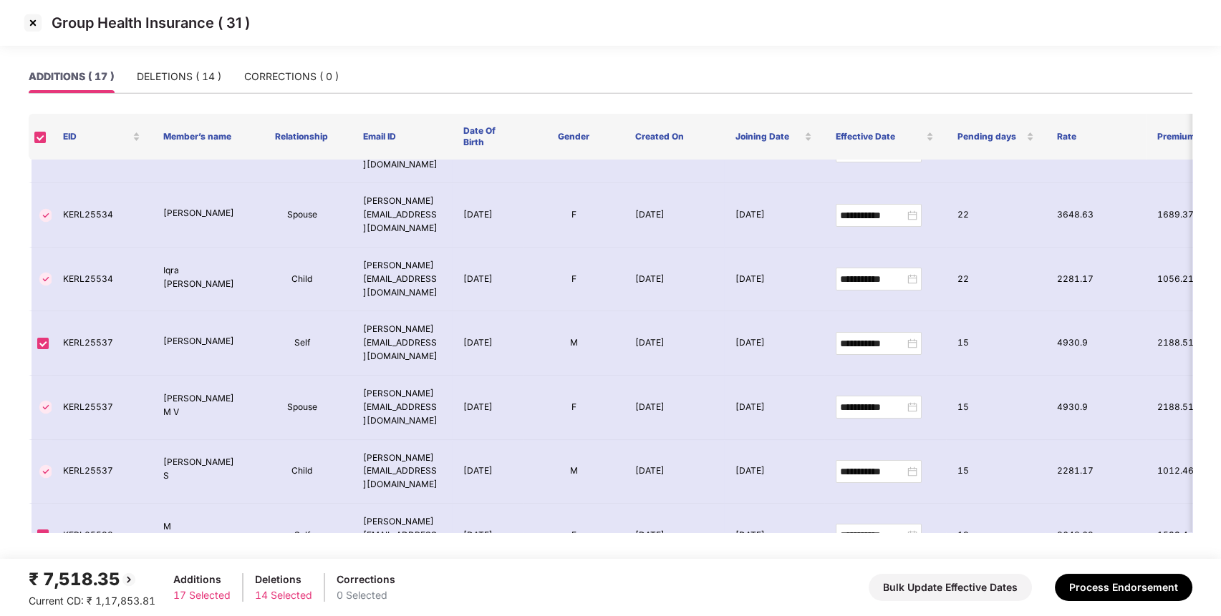
click at [36, 23] on img at bounding box center [32, 22] width 23 height 23
